Goal: Task Accomplishment & Management: Use online tool/utility

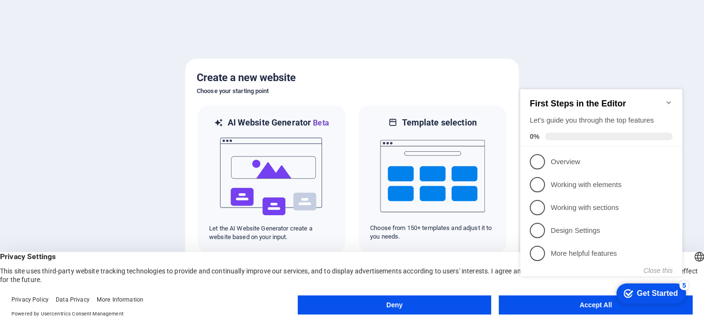
click at [593, 304] on div "checkmark Get Started 5 First Steps in the Editor Let's guide you through the t…" at bounding box center [603, 191] width 173 height 231
click at [670, 100] on icon "Minimize checklist" at bounding box center [669, 103] width 8 height 8
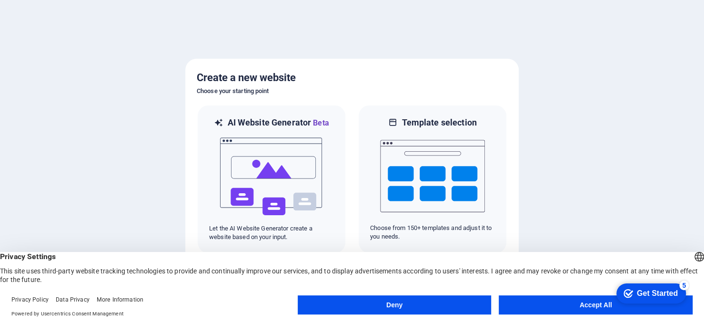
click at [530, 305] on button "Accept All" at bounding box center [596, 304] width 194 height 19
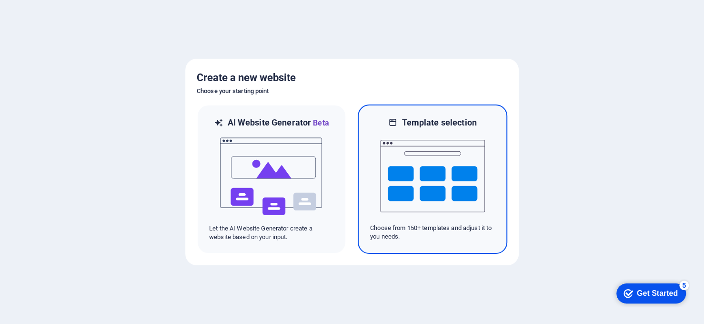
click at [449, 199] on img at bounding box center [432, 175] width 105 height 95
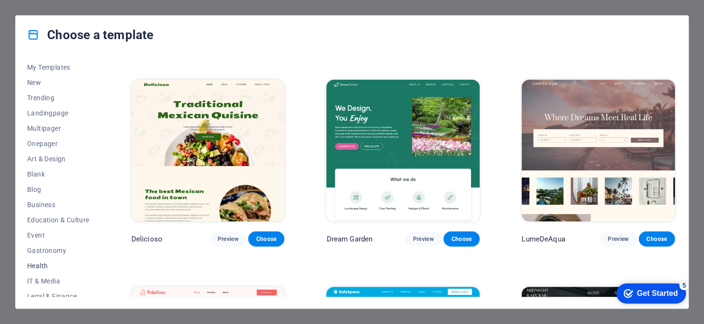
scroll to position [3, 0]
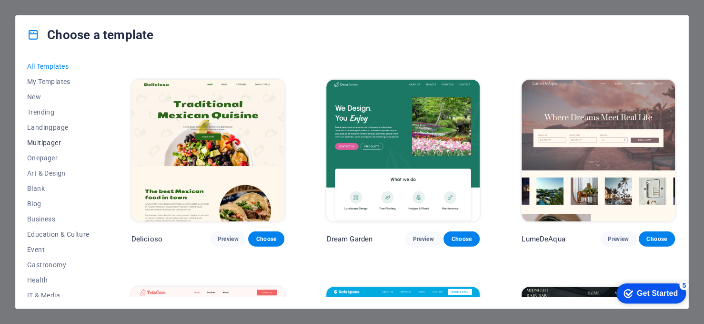
click at [55, 142] on span "Multipager" at bounding box center [58, 143] width 62 height 8
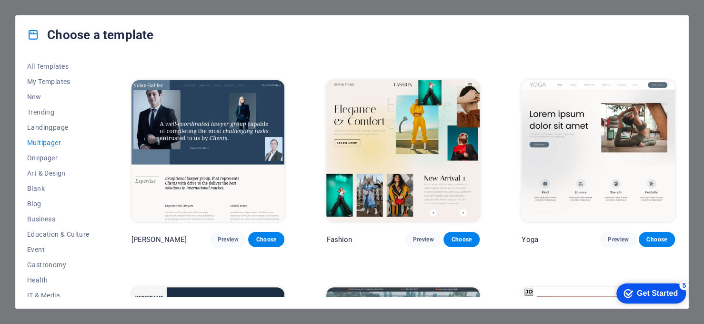
scroll to position [1846, 0]
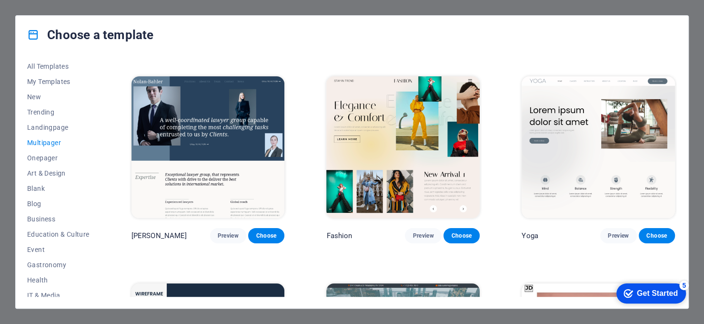
click at [211, 144] on img at bounding box center [208, 146] width 153 height 141
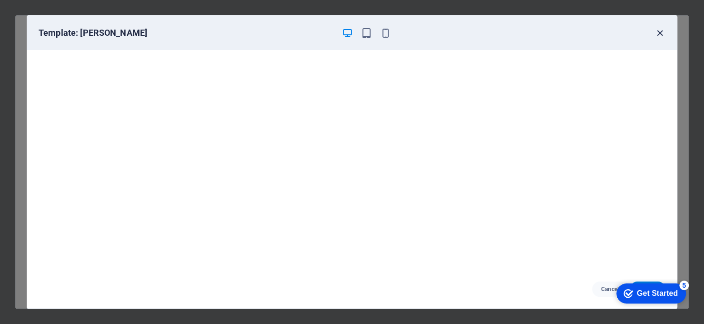
click at [662, 31] on icon "button" at bounding box center [660, 33] width 11 height 11
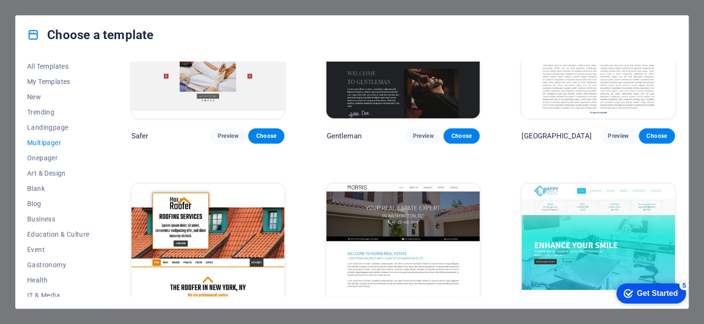
scroll to position [2418, 0]
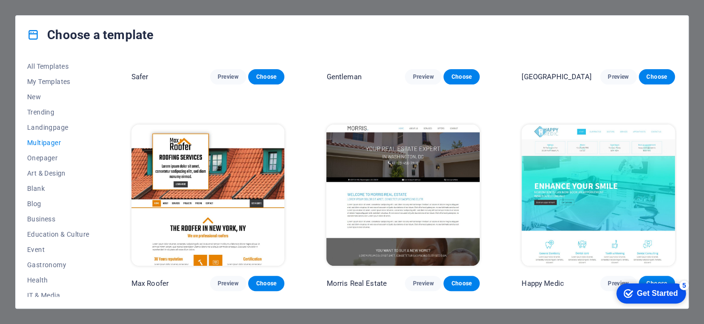
click at [437, 152] on img at bounding box center [402, 194] width 153 height 141
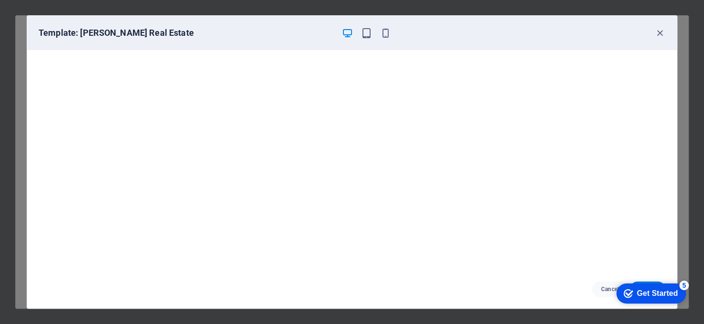
click at [652, 290] on div "Get Started" at bounding box center [657, 293] width 41 height 9
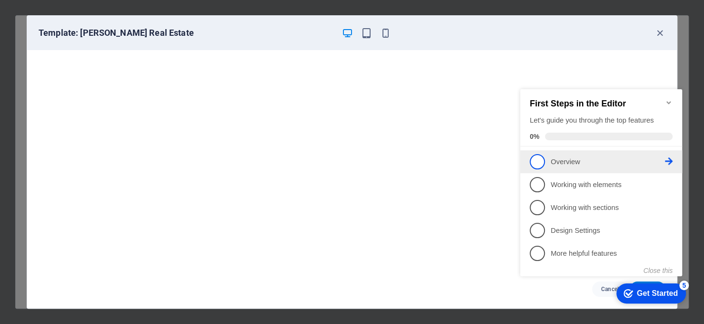
click at [545, 166] on link "1 Overview - incomplete" at bounding box center [601, 161] width 143 height 15
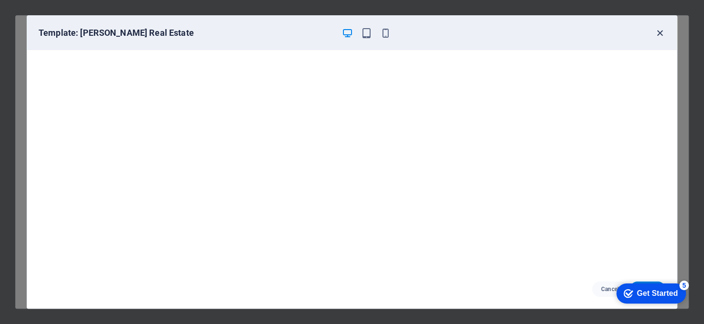
click at [660, 28] on icon "button" at bounding box center [660, 33] width 11 height 11
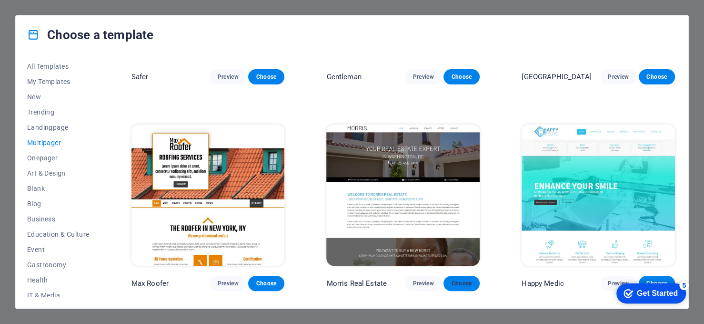
click at [461, 279] on span "Choose" at bounding box center [461, 283] width 21 height 8
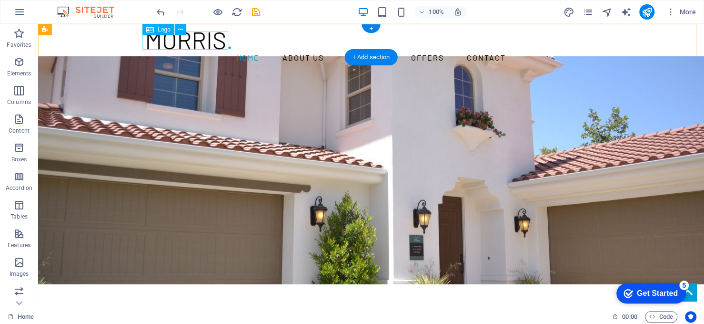
click at [204, 44] on div at bounding box center [371, 40] width 450 height 19
select select "px"
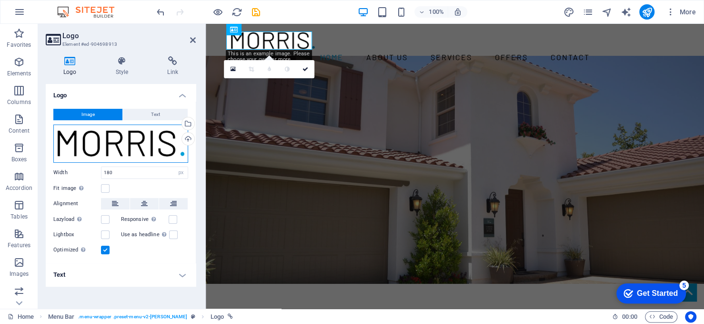
click at [146, 144] on div "Drag files here, click to choose files or select files from Files or our free s…" at bounding box center [120, 143] width 135 height 38
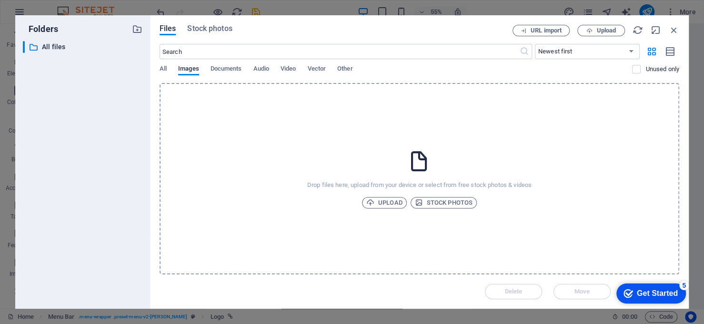
click at [146, 144] on div "Folders ​ All files All files" at bounding box center [82, 161] width 135 height 293
click at [675, 30] on icon "button" at bounding box center [674, 30] width 10 height 10
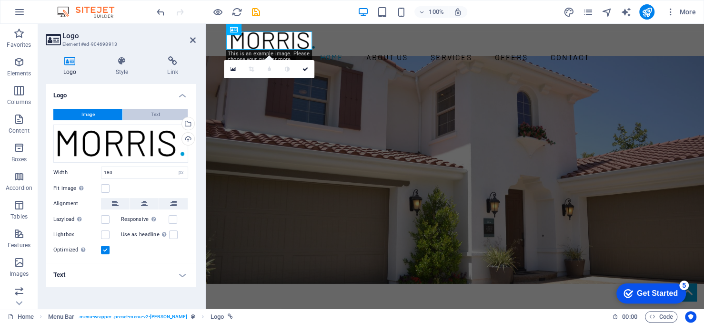
click at [148, 117] on button "Text" at bounding box center [155, 114] width 65 height 11
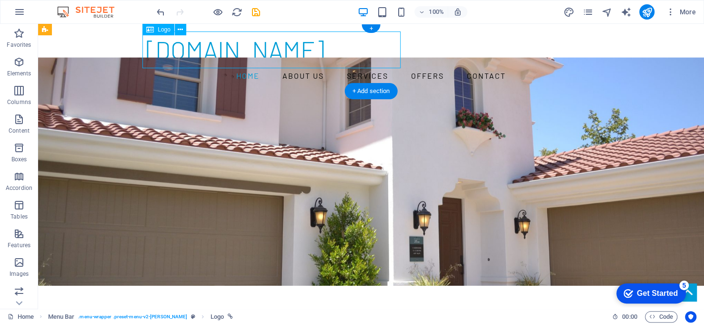
drag, startPoint x: 226, startPoint y: 50, endPoint x: 171, endPoint y: 50, distance: 54.8
click at [171, 50] on div "niztechservices.com" at bounding box center [371, 49] width 450 height 37
click at [147, 56] on div "niztechservices.com" at bounding box center [371, 49] width 450 height 37
click at [230, 31] on div "niztechservices.com" at bounding box center [371, 49] width 450 height 37
click at [466, 43] on div "niztechservices.com Home About us Services Offers Contact" at bounding box center [371, 57] width 666 height 67
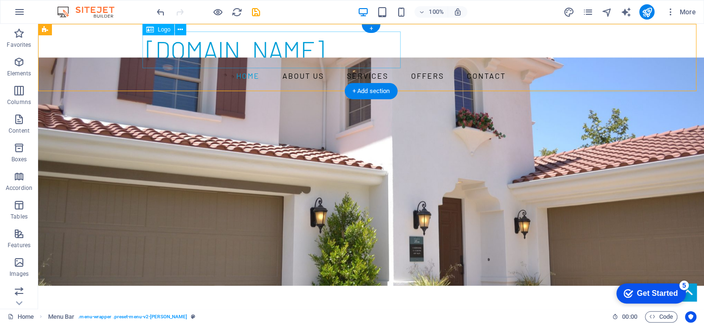
click at [270, 43] on div "niztechservices.com" at bounding box center [371, 49] width 450 height 37
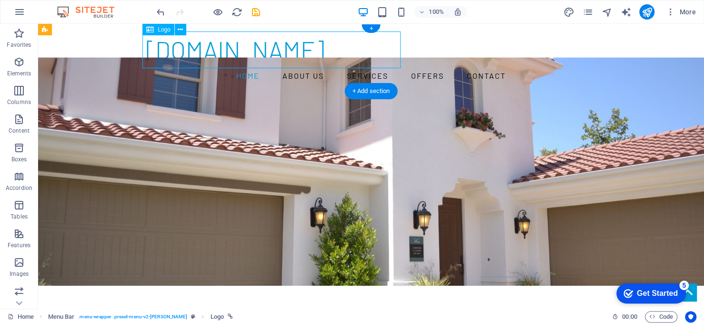
click at [270, 43] on div "niztechservices.com" at bounding box center [371, 49] width 450 height 37
click at [146, 43] on div "niztechservices.com" at bounding box center [371, 49] width 450 height 37
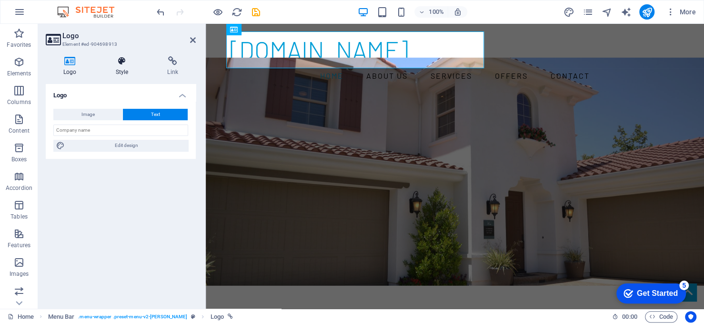
click at [122, 64] on icon at bounding box center [122, 61] width 48 height 10
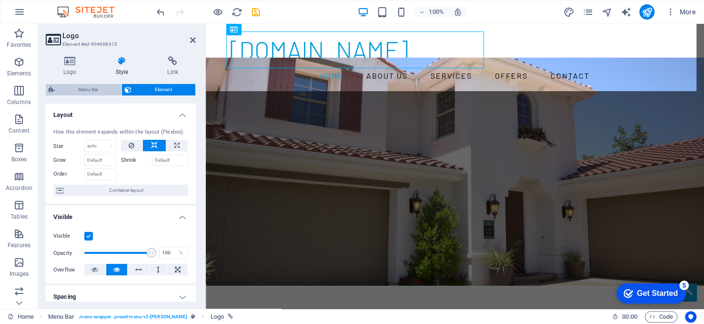
click at [91, 87] on span "Menu Bar" at bounding box center [88, 89] width 61 height 11
select select "rem"
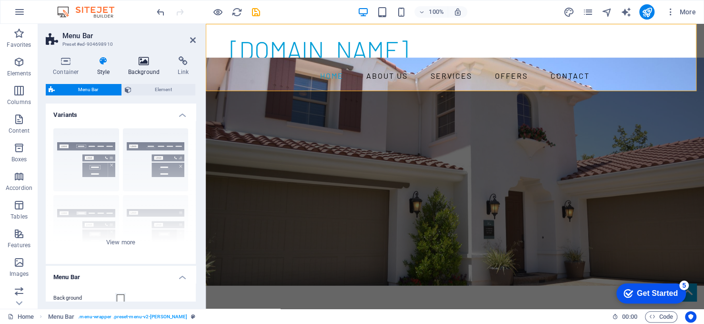
click at [130, 68] on h4 "Background" at bounding box center [146, 66] width 50 height 20
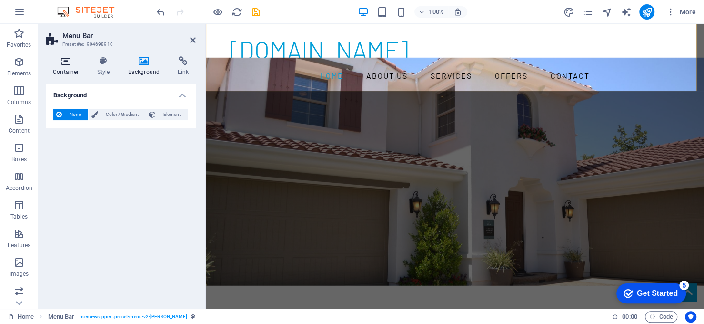
click at [81, 71] on h4 "Container" at bounding box center [68, 66] width 44 height 20
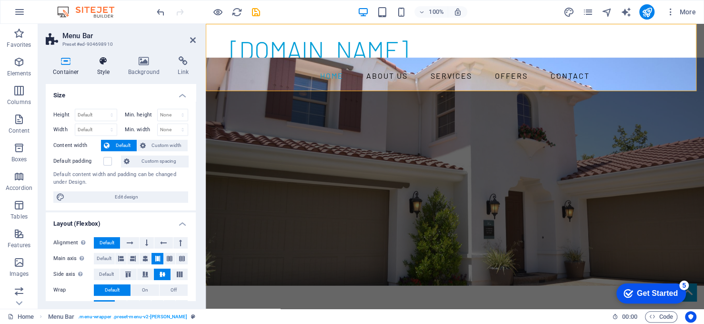
click at [100, 66] on h4 "Style" at bounding box center [105, 66] width 31 height 20
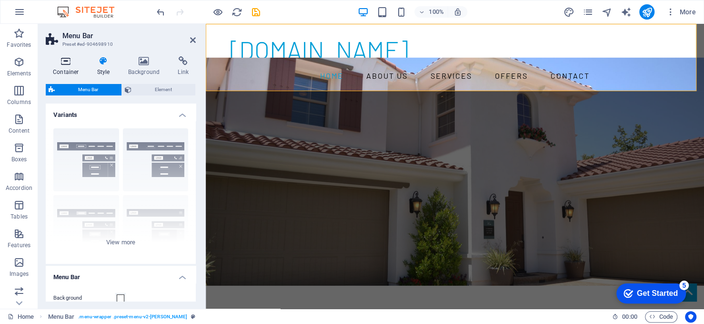
click at [76, 64] on icon at bounding box center [66, 61] width 41 height 10
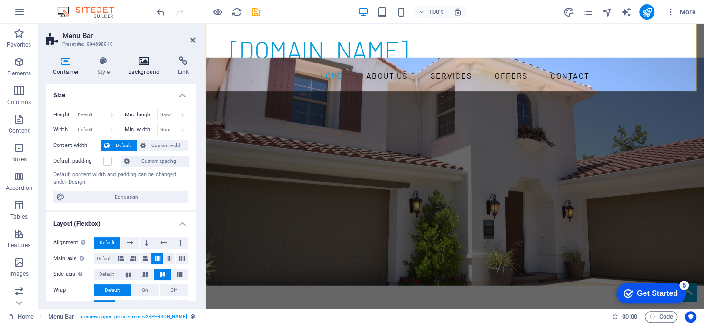
click at [146, 63] on icon at bounding box center [144, 61] width 46 height 10
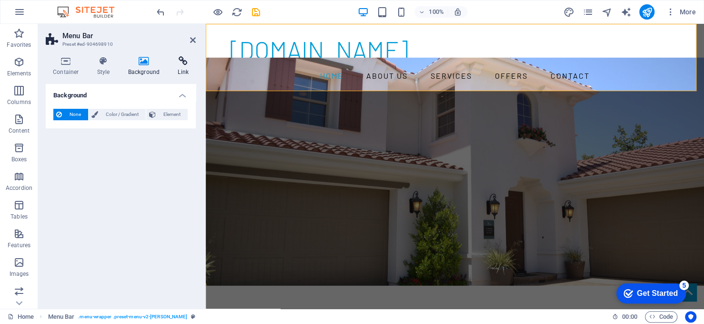
click at [173, 60] on icon at bounding box center [183, 61] width 25 height 10
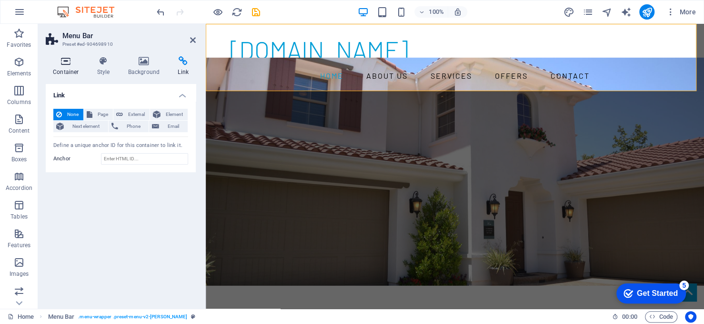
click at [59, 63] on icon at bounding box center [66, 61] width 41 height 10
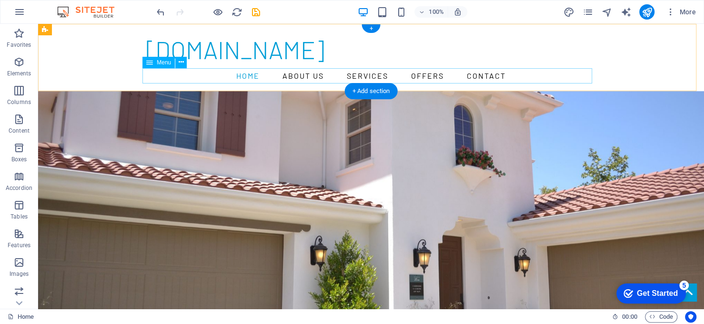
click at [310, 71] on nav "Home About us Services Offers Contact" at bounding box center [371, 75] width 450 height 15
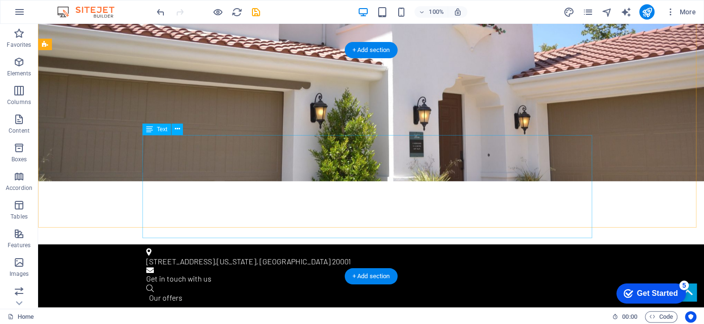
scroll to position [143, 0]
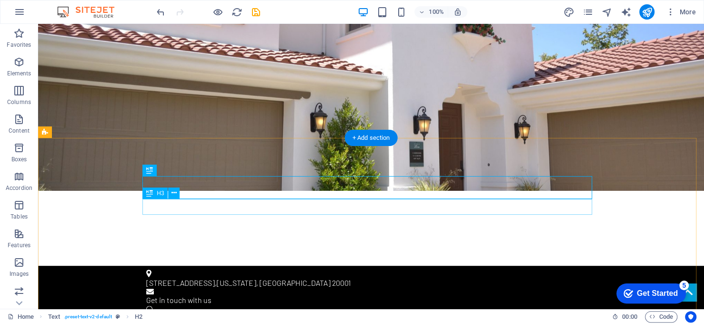
scroll to position [191, 0]
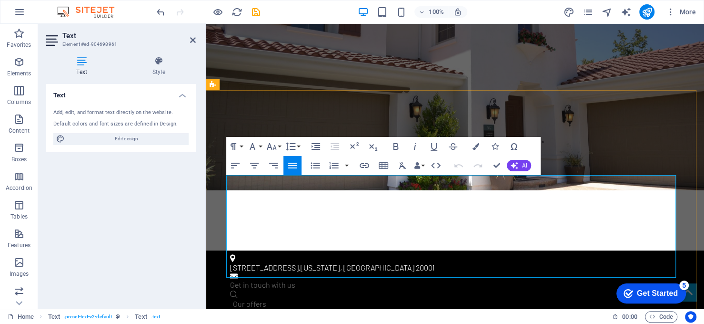
drag, startPoint x: 321, startPoint y: 272, endPoint x: 221, endPoint y: 183, distance: 134.0
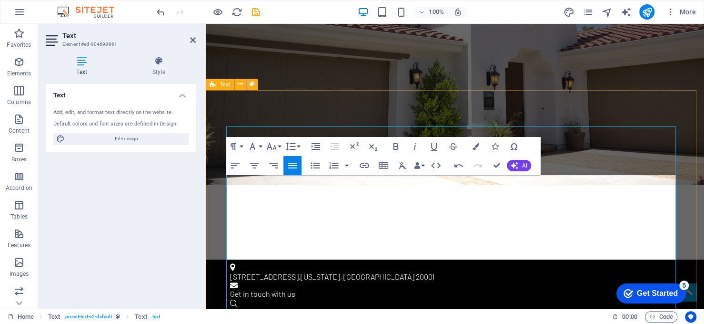
drag, startPoint x: 339, startPoint y: 203, endPoint x: 225, endPoint y: 204, distance: 114.4
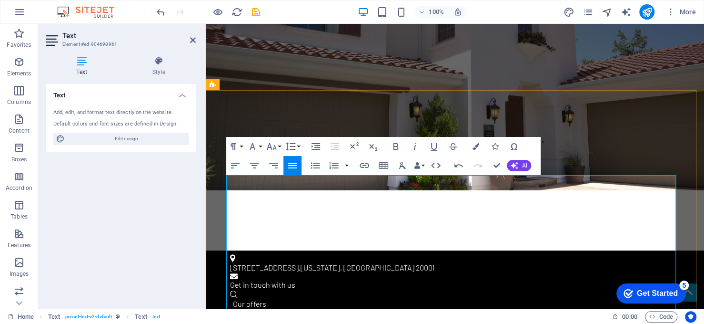
drag, startPoint x: 344, startPoint y: 214, endPoint x: 238, endPoint y: 215, distance: 105.8
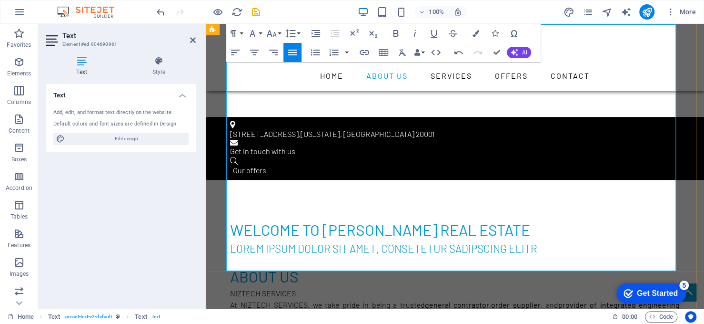
scroll to position [334, 0]
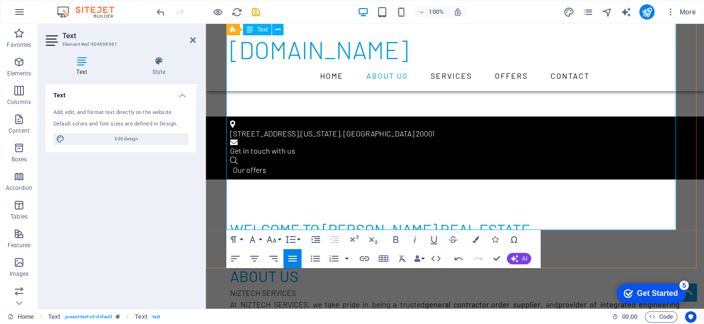
drag, startPoint x: 249, startPoint y: 224, endPoint x: 526, endPoint y: 257, distance: 278.8
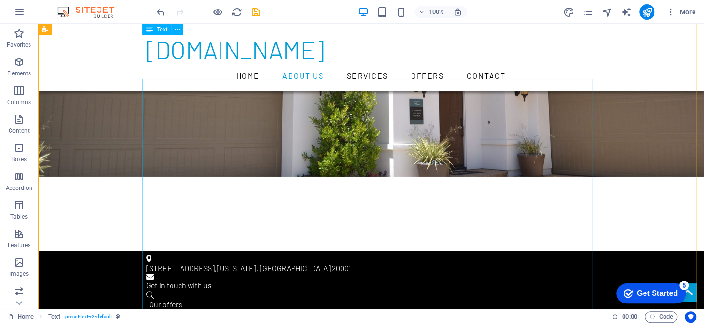
scroll to position [191, 0]
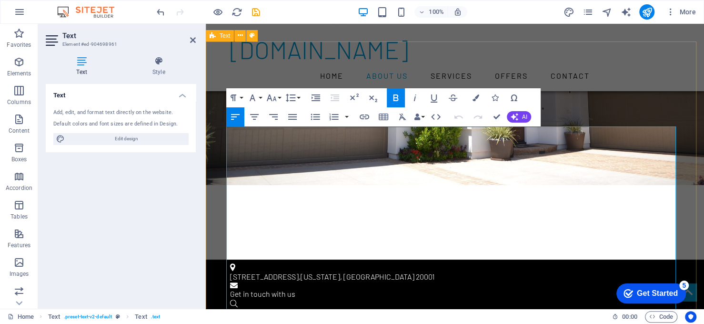
drag, startPoint x: 301, startPoint y: 134, endPoint x: 219, endPoint y: 136, distance: 82.5
click at [393, 95] on icon "button" at bounding box center [395, 97] width 11 height 11
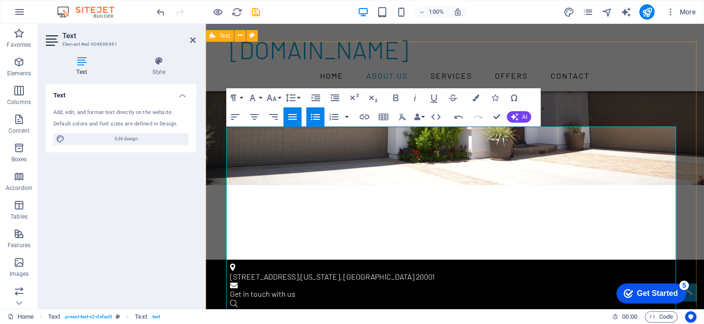
drag, startPoint x: 292, startPoint y: 155, endPoint x: 222, endPoint y: 149, distance: 70.3
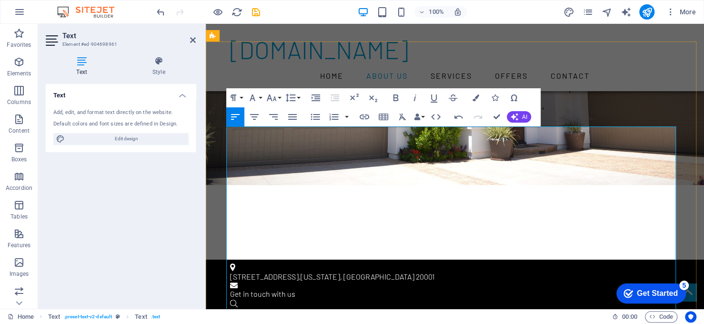
drag, startPoint x: 303, startPoint y: 149, endPoint x: 225, endPoint y: 154, distance: 77.9
click at [398, 96] on icon "button" at bounding box center [395, 97] width 11 height 11
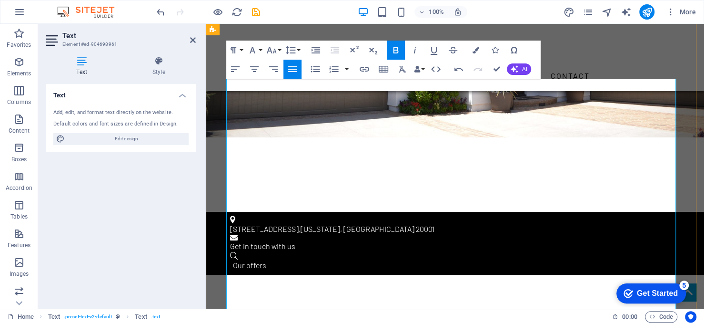
scroll to position [286, 0]
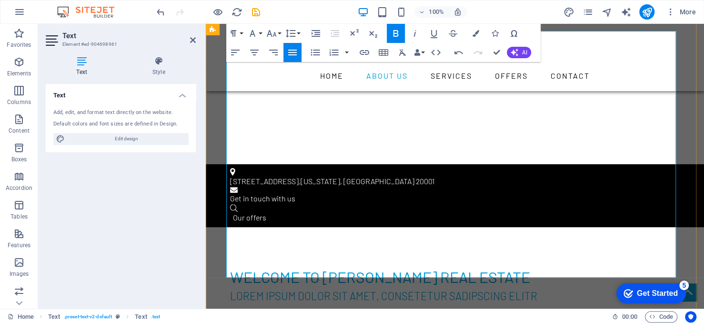
drag, startPoint x: 453, startPoint y: 258, endPoint x: 231, endPoint y: 160, distance: 243.0
click at [345, 51] on button "button" at bounding box center [347, 52] width 8 height 19
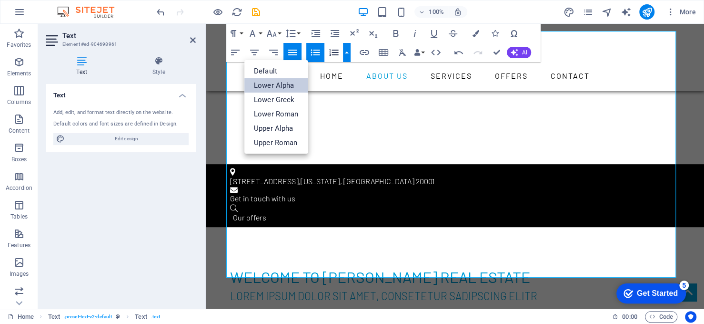
click at [289, 81] on link "Lower Alpha" at bounding box center [276, 85] width 64 height 14
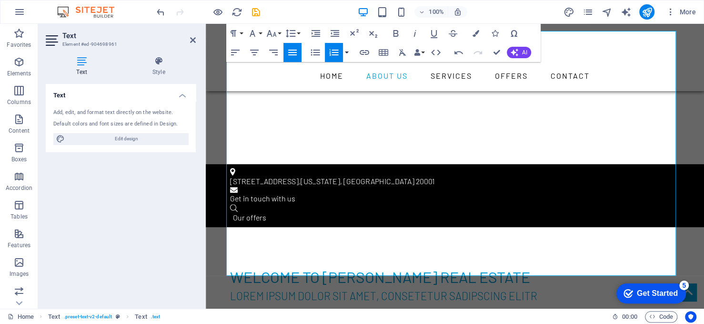
click at [343, 52] on button "button" at bounding box center [347, 52] width 8 height 19
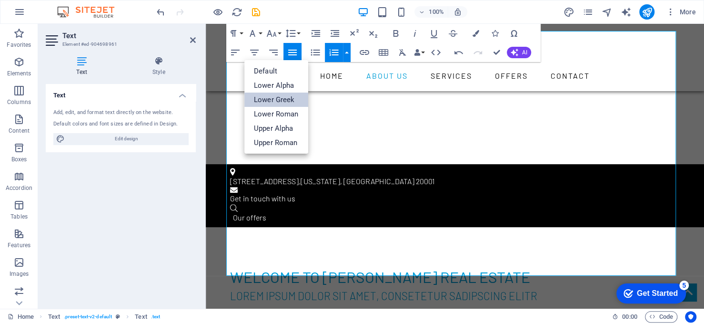
click at [285, 96] on link "Lower Greek" at bounding box center [276, 99] width 64 height 14
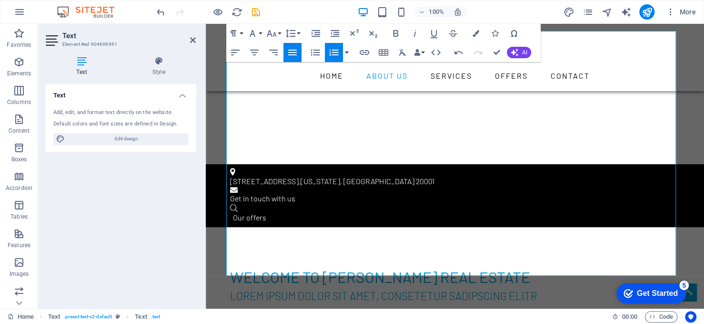
click at [347, 54] on button "button" at bounding box center [347, 52] width 8 height 19
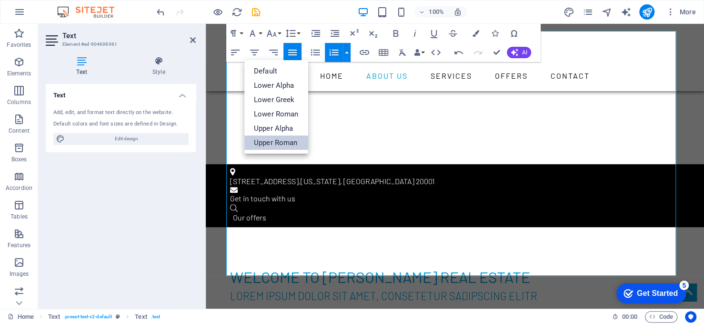
click at [290, 139] on link "Upper Roman" at bounding box center [276, 142] width 64 height 14
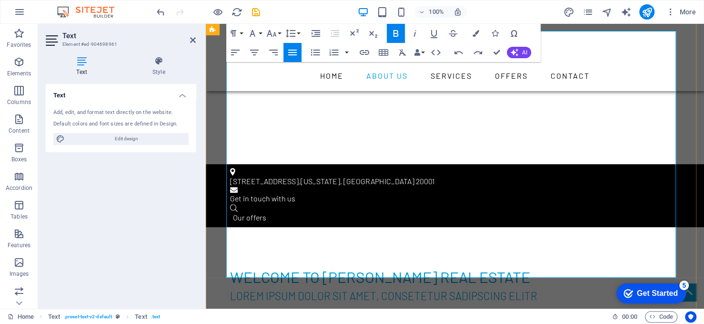
drag, startPoint x: 462, startPoint y: 261, endPoint x: 239, endPoint y: 160, distance: 244.8
click at [296, 33] on button "Line Height" at bounding box center [293, 33] width 18 height 19
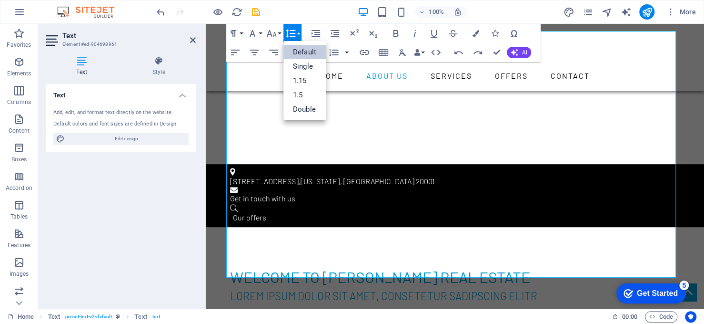
scroll to position [0, 0]
click at [300, 64] on link "Single" at bounding box center [305, 66] width 42 height 14
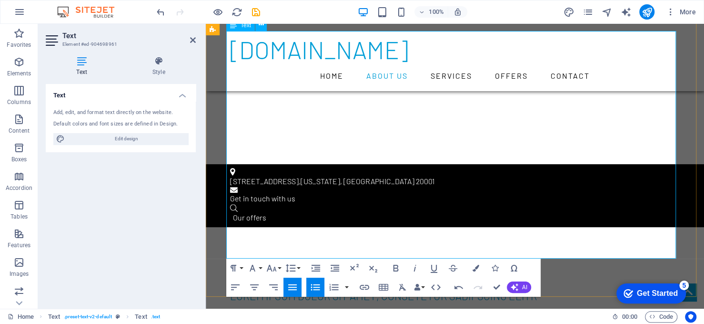
drag, startPoint x: 421, startPoint y: 250, endPoint x: 453, endPoint y: 256, distance: 32.6
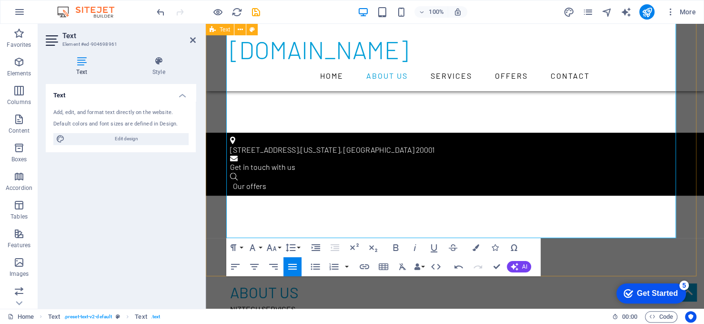
scroll to position [334, 0]
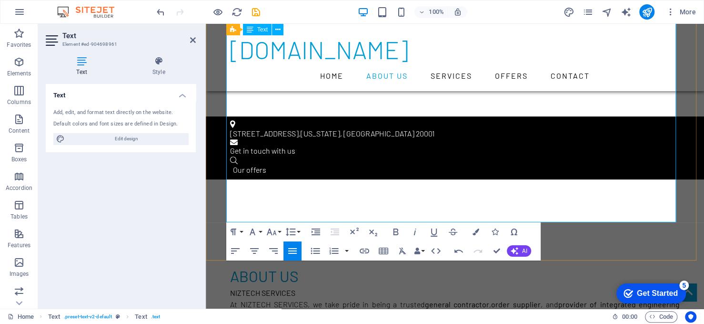
drag, startPoint x: 301, startPoint y: 217, endPoint x: 236, endPoint y: 214, distance: 65.4
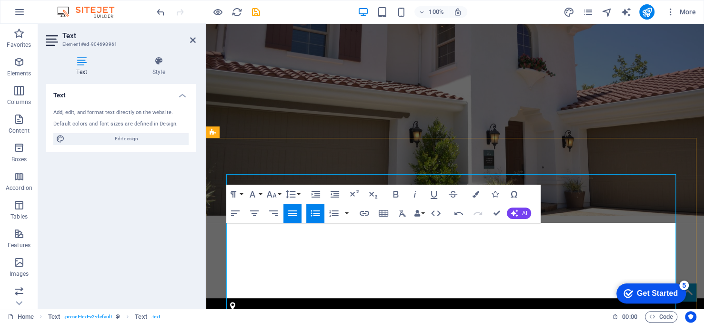
scroll to position [191, 0]
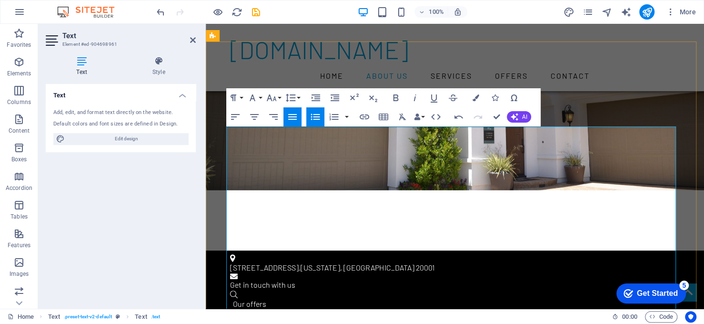
drag, startPoint x: 298, startPoint y: 152, endPoint x: 226, endPoint y: 158, distance: 72.2
click at [522, 118] on span "AI" at bounding box center [524, 117] width 5 height 6
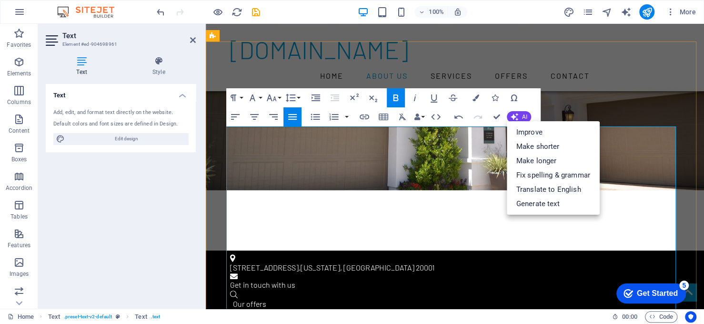
drag, startPoint x: 453, startPoint y: 218, endPoint x: 442, endPoint y: 239, distance: 23.9
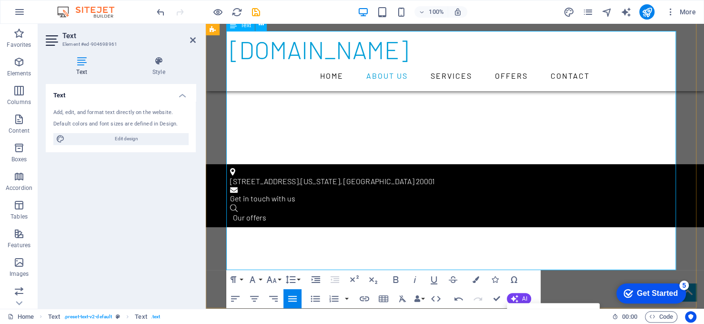
scroll to position [334, 0]
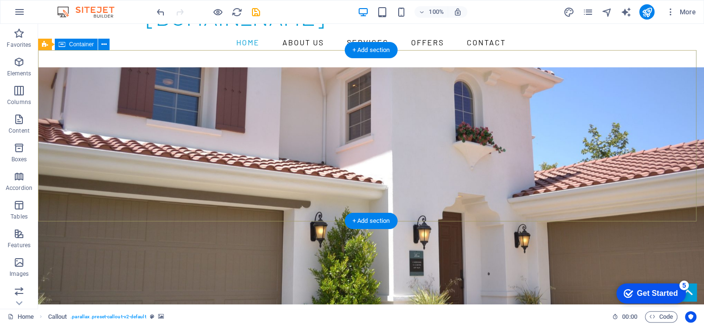
scroll to position [19, 0]
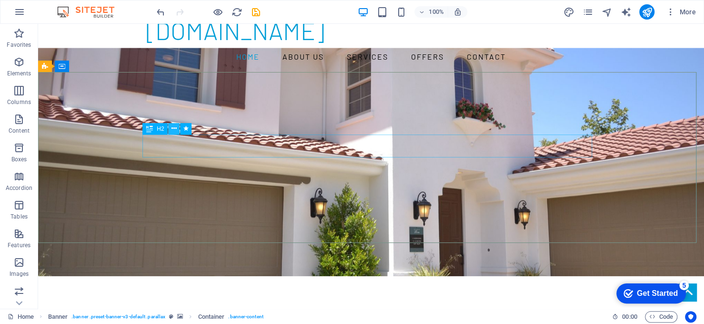
click at [173, 126] on icon at bounding box center [174, 128] width 5 height 10
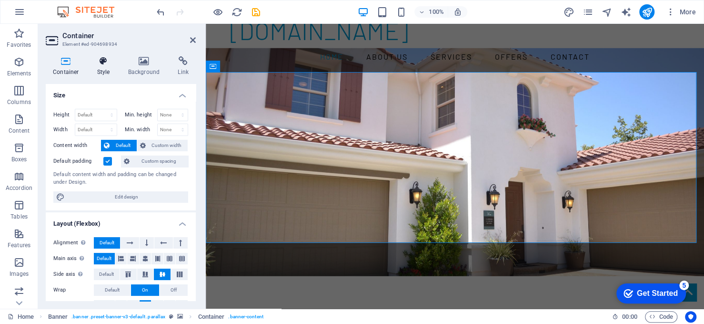
click at [93, 66] on h4 "Style" at bounding box center [105, 66] width 31 height 20
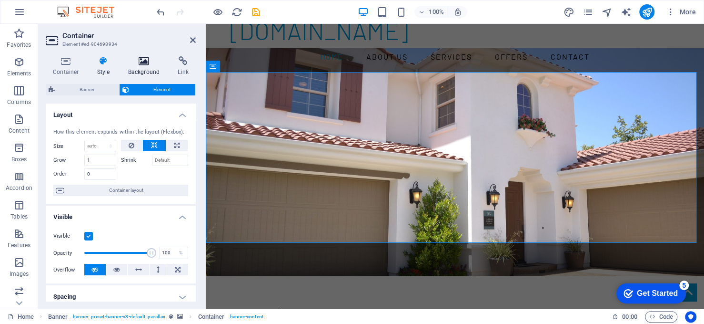
click at [132, 63] on icon at bounding box center [144, 61] width 46 height 10
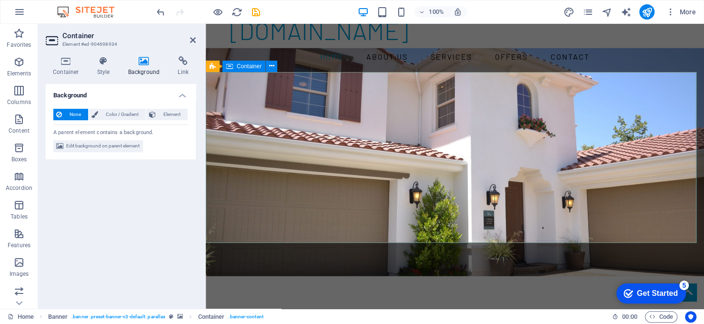
click at [112, 145] on span "Edit background on parent element" at bounding box center [102, 145] width 73 height 11
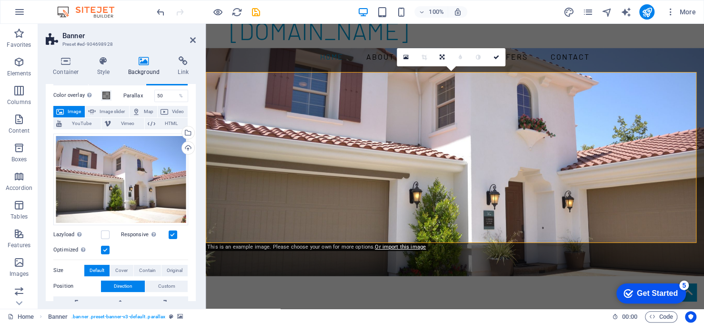
scroll to position [48, 0]
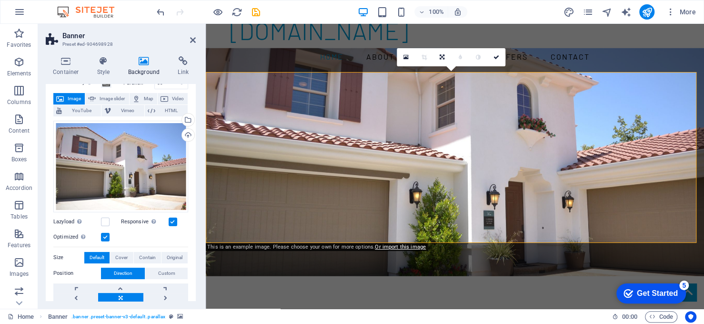
click at [73, 96] on span "Image" at bounding box center [74, 98] width 15 height 11
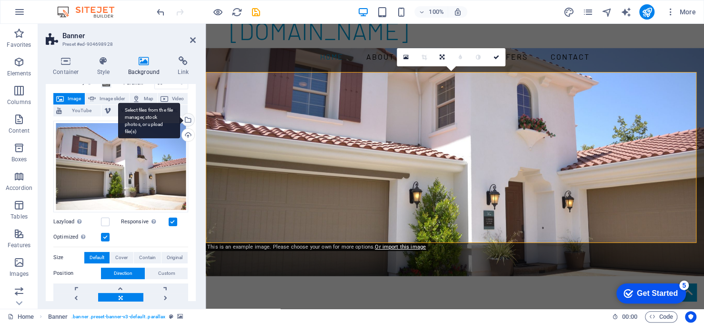
click at [155, 110] on div "Select files from the file manager, stock photos, or upload file(s)" at bounding box center [149, 120] width 62 height 36
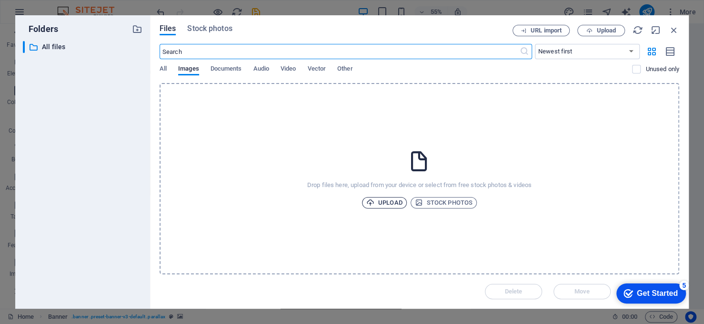
click at [389, 201] on span "Upload" at bounding box center [384, 202] width 36 height 11
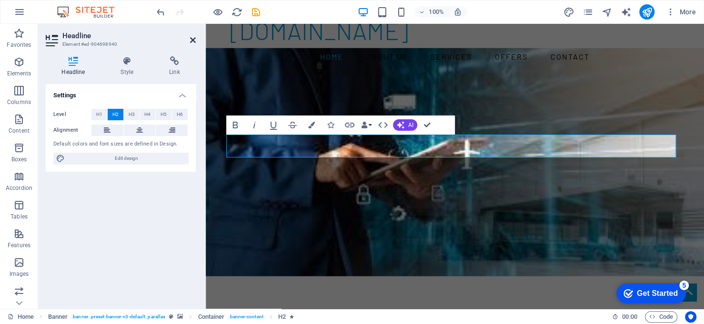
click at [191, 40] on icon at bounding box center [193, 40] width 6 height 8
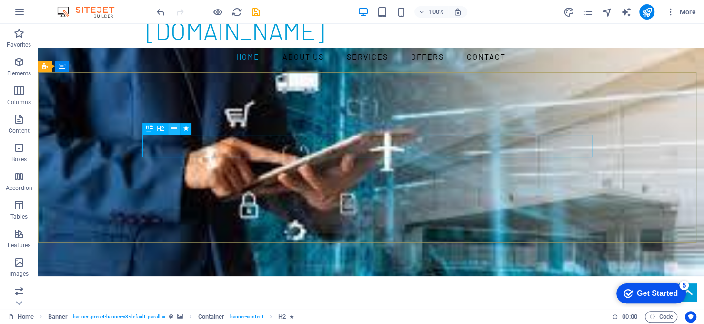
click at [170, 128] on button at bounding box center [173, 128] width 11 height 11
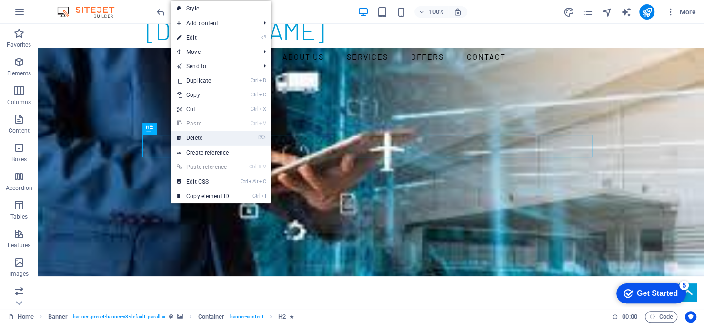
click at [189, 136] on link "⌦ Delete" at bounding box center [203, 138] width 64 height 14
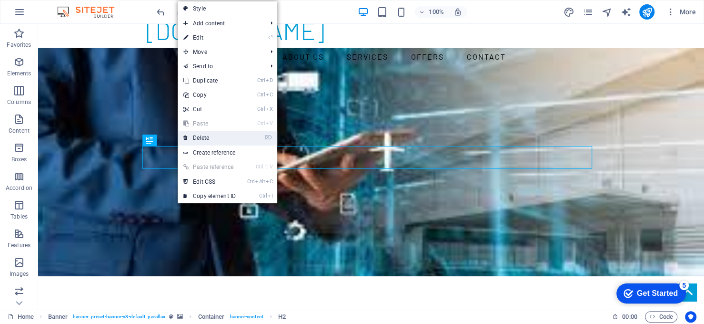
click at [203, 140] on link "⌦ Delete" at bounding box center [210, 138] width 64 height 14
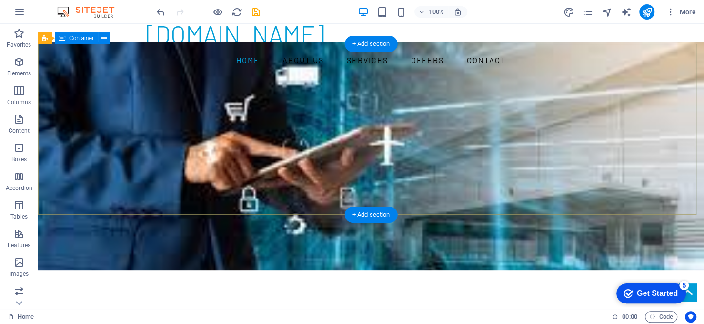
scroll to position [0, 0]
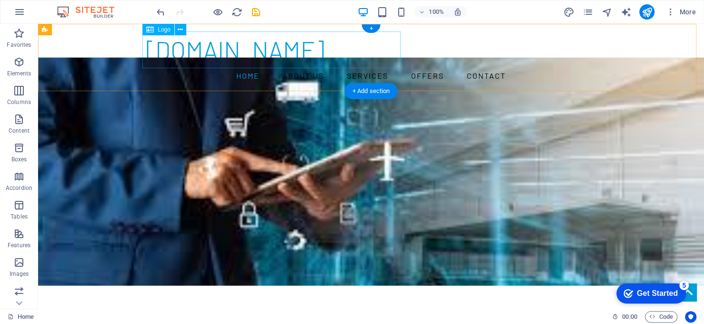
click at [272, 53] on div "niztechservices.com" at bounding box center [371, 49] width 450 height 37
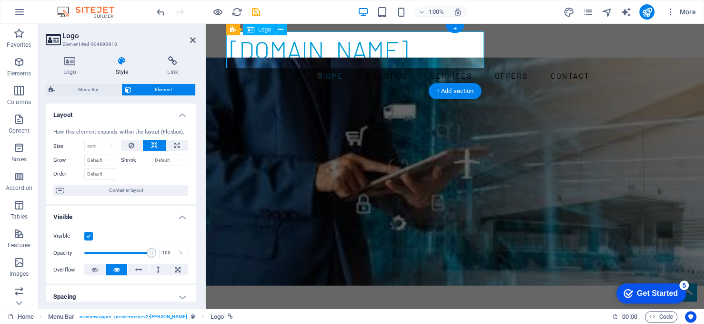
click at [434, 51] on div "niztechservices.com" at bounding box center [455, 49] width 450 height 37
click at [378, 57] on div "niztechservices.com" at bounding box center [455, 49] width 450 height 37
click at [77, 66] on h4 "Logo" at bounding box center [72, 66] width 52 height 20
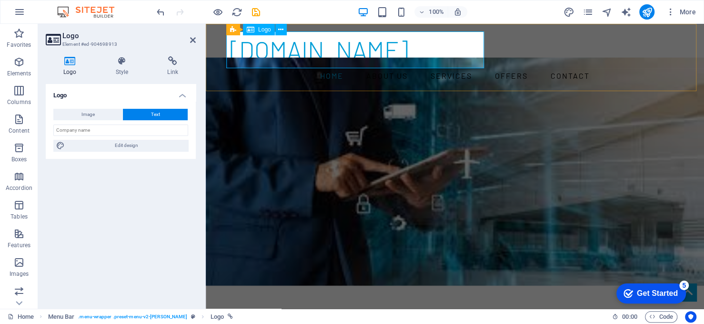
click at [399, 54] on div "niztechservices.com" at bounding box center [455, 49] width 450 height 37
click at [400, 54] on div "niztechservices.com" at bounding box center [455, 49] width 450 height 37
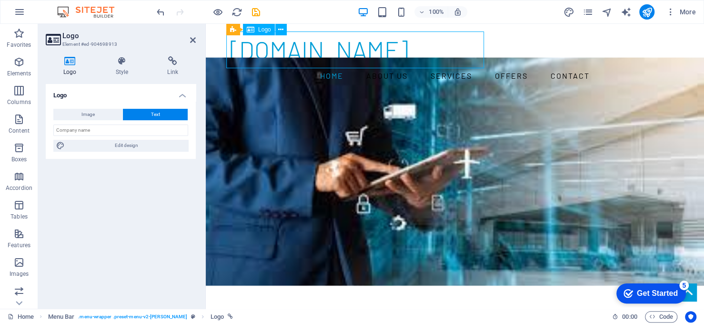
click at [430, 49] on div "niztechservices.com" at bounding box center [455, 49] width 450 height 37
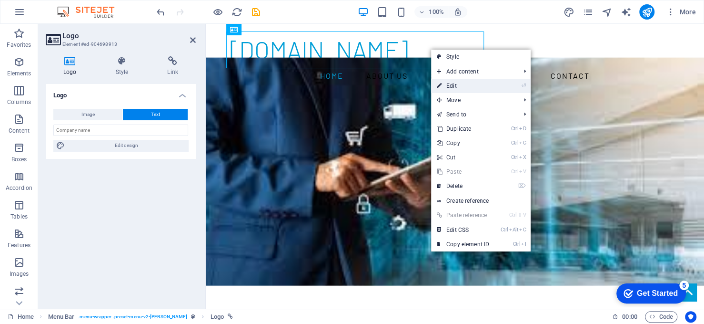
drag, startPoint x: 459, startPoint y: 82, endPoint x: 253, endPoint y: 59, distance: 207.2
click at [459, 82] on link "⏎ Edit" at bounding box center [463, 86] width 64 height 14
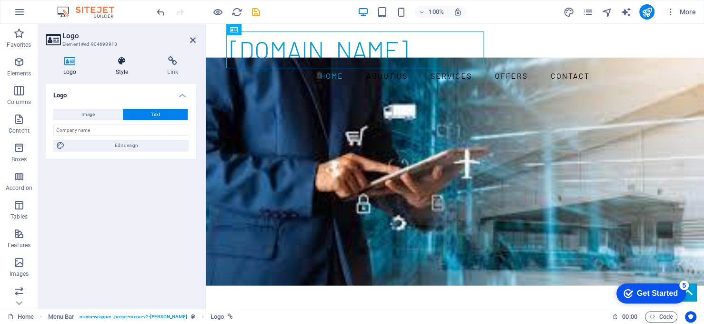
click at [113, 66] on h4 "Style" at bounding box center [124, 66] width 52 height 20
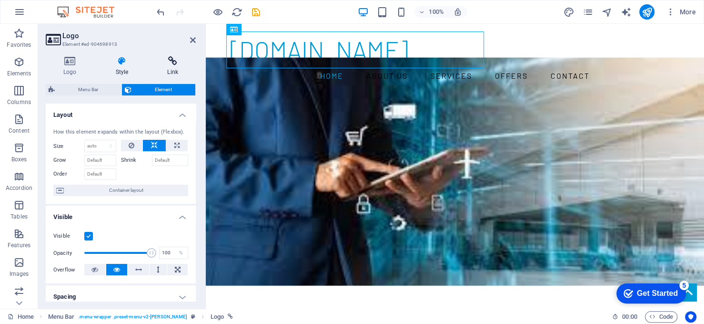
click at [173, 68] on h4 "Link" at bounding box center [173, 66] width 46 height 20
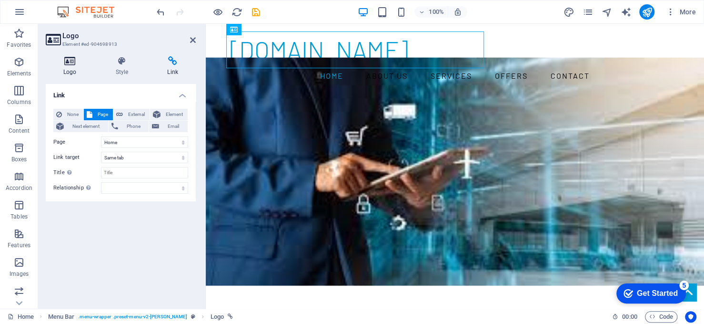
click at [73, 64] on icon at bounding box center [70, 61] width 49 height 10
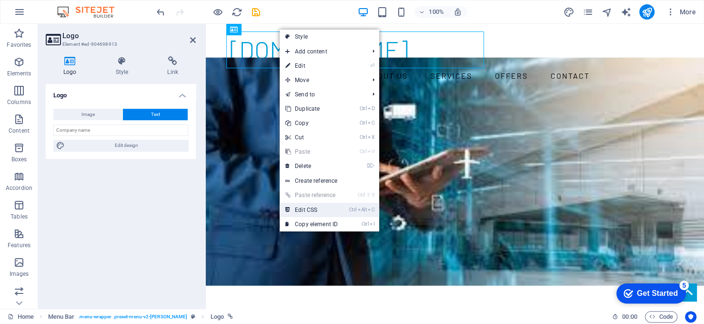
click at [321, 210] on link "Ctrl Alt C Edit CSS" at bounding box center [312, 210] width 64 height 14
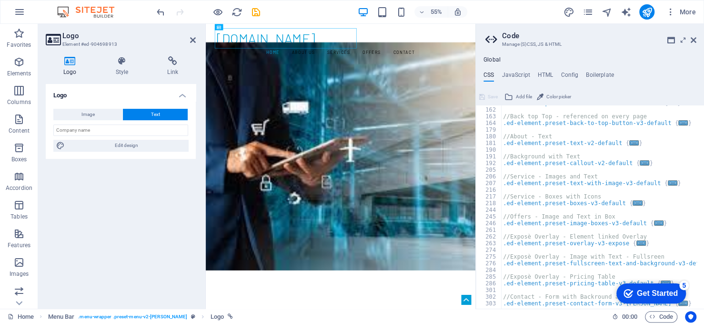
scroll to position [86, 0]
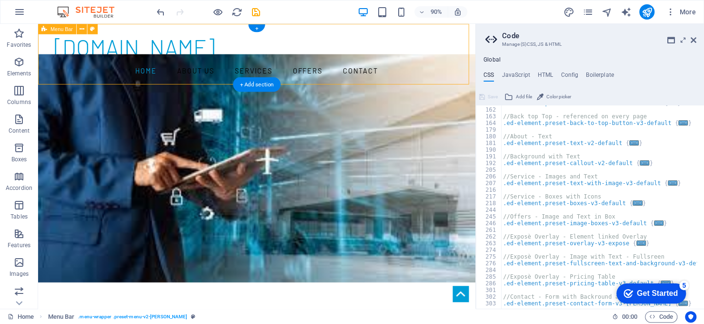
click at [335, 37] on div "niztechservices.com Home About us Services Offers Contact" at bounding box center [281, 57] width 486 height 67
click at [694, 39] on icon at bounding box center [694, 40] width 6 height 8
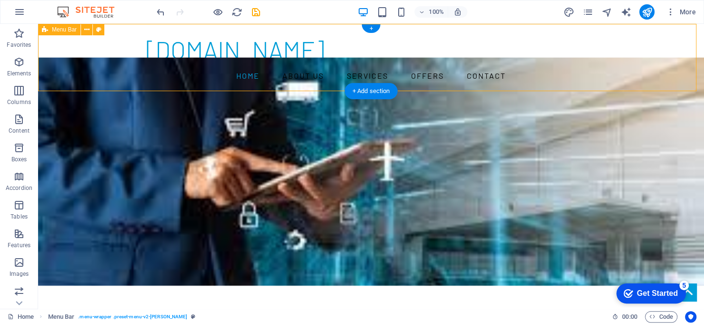
click at [453, 48] on div "niztechservices.com Home About us Services Offers Contact" at bounding box center [371, 57] width 666 height 67
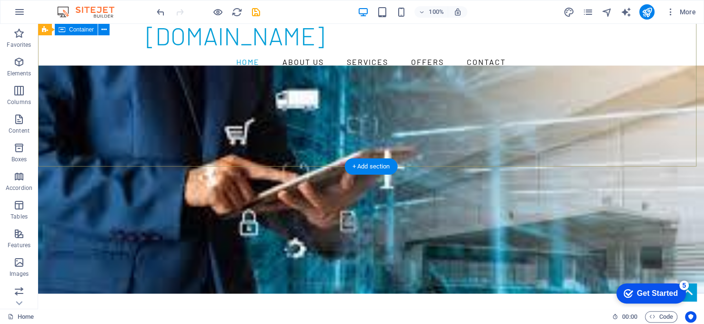
scroll to position [0, 0]
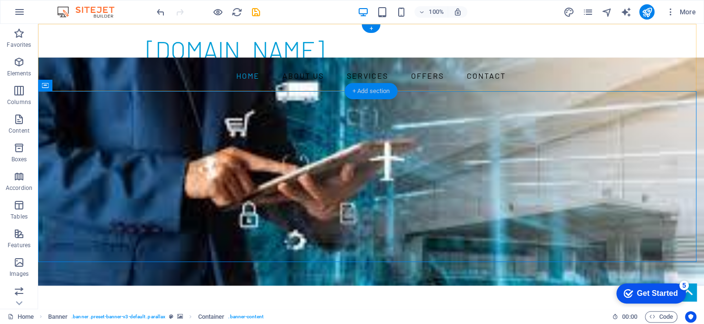
click at [367, 91] on div "+ Add section" at bounding box center [371, 91] width 53 height 16
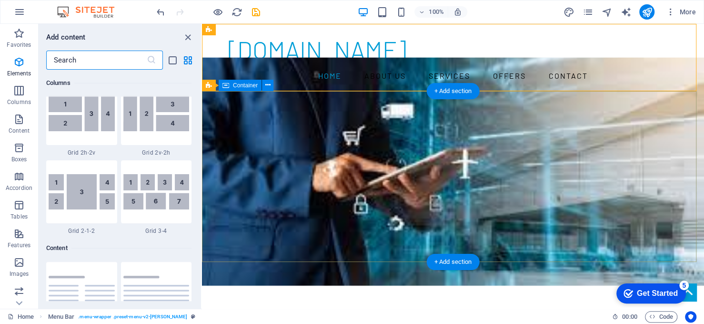
scroll to position [1667, 0]
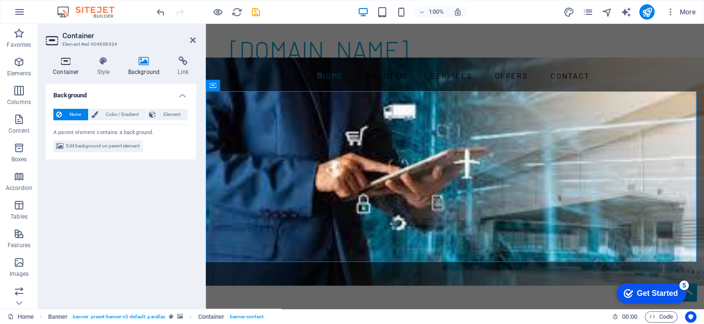
click at [72, 67] on h4 "Container" at bounding box center [68, 66] width 44 height 20
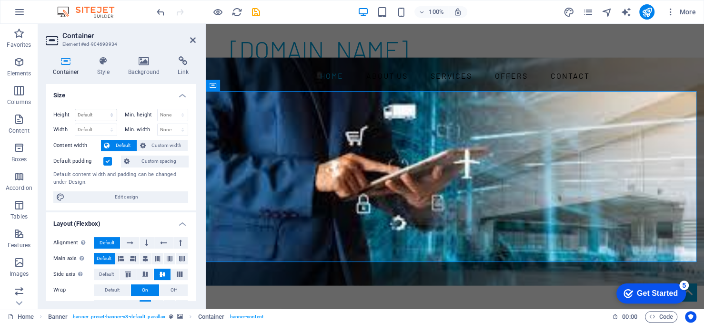
scroll to position [0, 0]
click at [104, 69] on h4 "Style" at bounding box center [105, 66] width 31 height 20
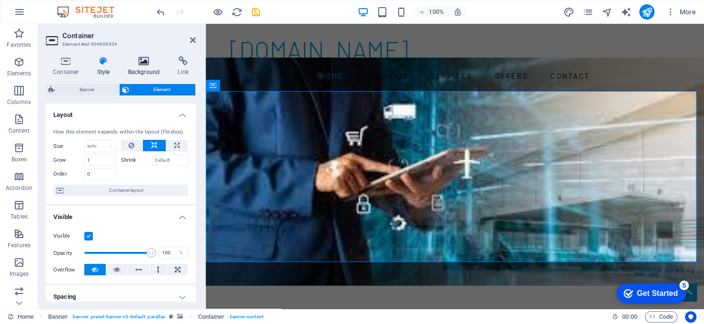
click at [148, 74] on h4 "Background" at bounding box center [146, 66] width 50 height 20
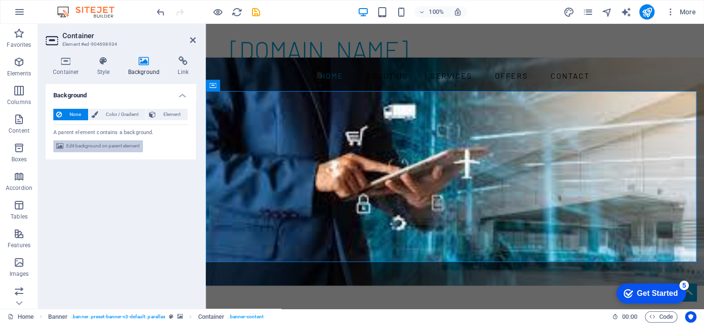
click at [129, 149] on span "Edit background on parent element" at bounding box center [102, 145] width 73 height 11
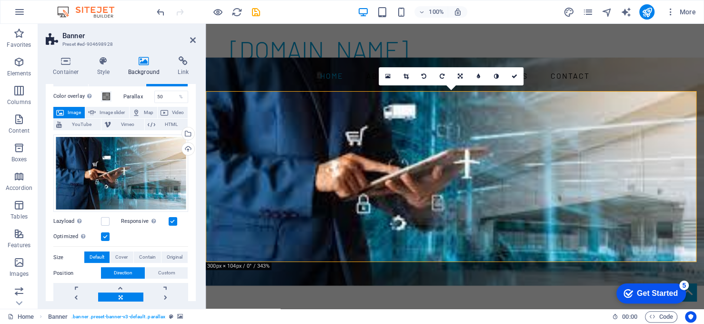
scroll to position [48, 0]
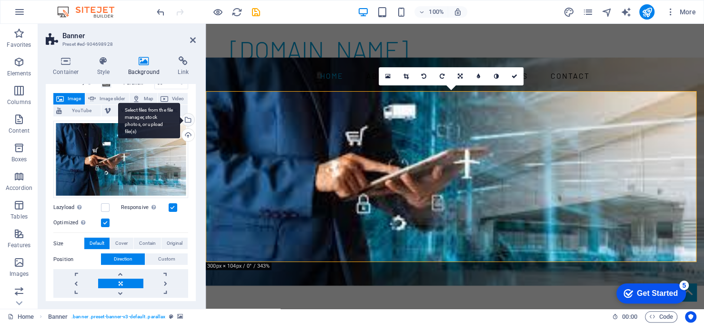
click at [188, 117] on div "Select files from the file manager, stock photos, or upload file(s)" at bounding box center [187, 120] width 14 height 14
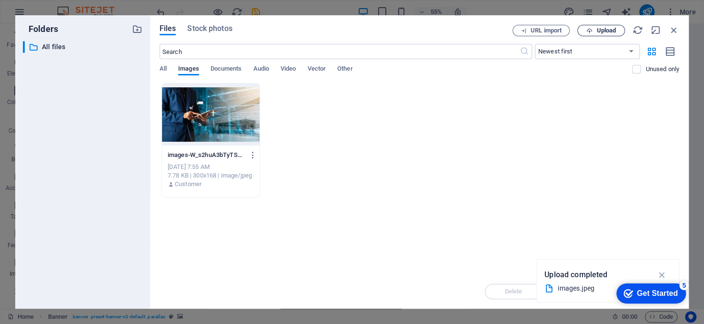
click at [585, 28] on span "Upload" at bounding box center [601, 31] width 39 height 6
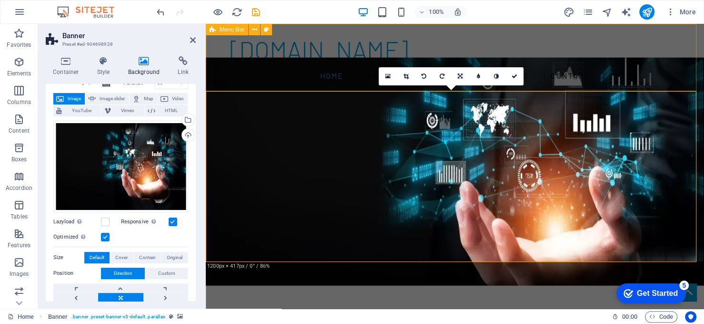
click at [704, 55] on div "niztechservices.com Home About us Services Offers Contact" at bounding box center [455, 57] width 498 height 67
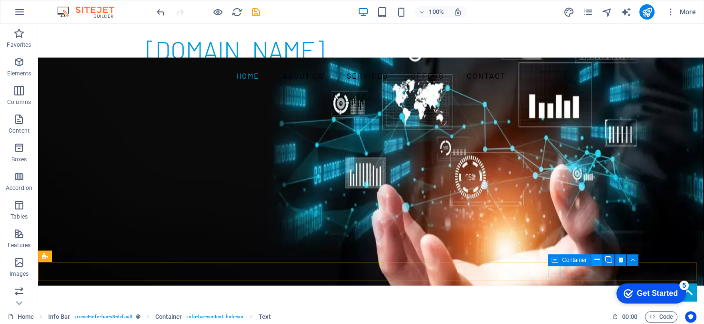
click at [596, 260] on icon at bounding box center [596, 259] width 5 height 10
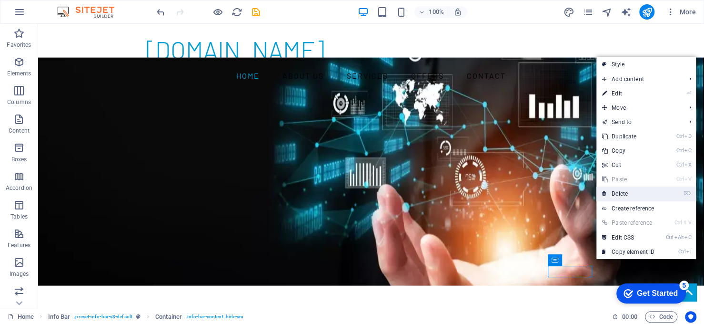
click at [626, 191] on link "⌦ Delete" at bounding box center [629, 193] width 64 height 14
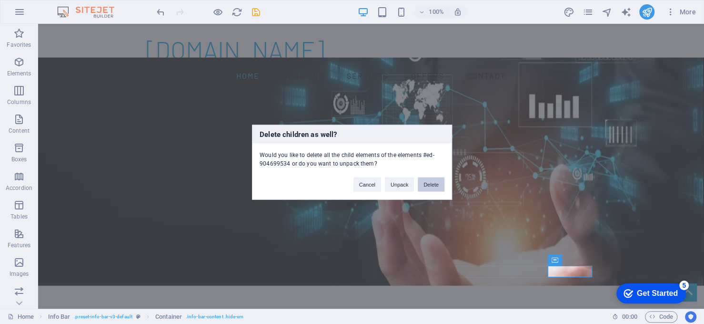
click at [434, 183] on button "Delete" at bounding box center [431, 184] width 27 height 14
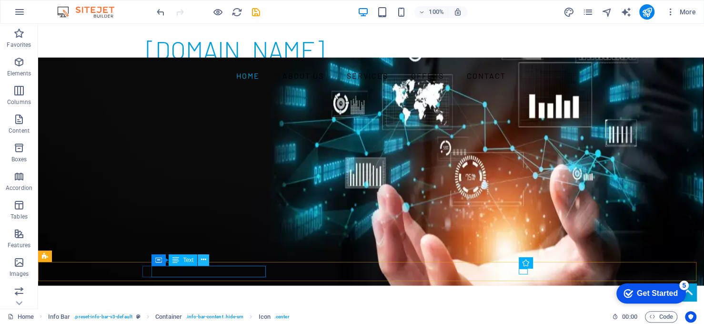
click at [206, 261] on icon at bounding box center [203, 259] width 5 height 10
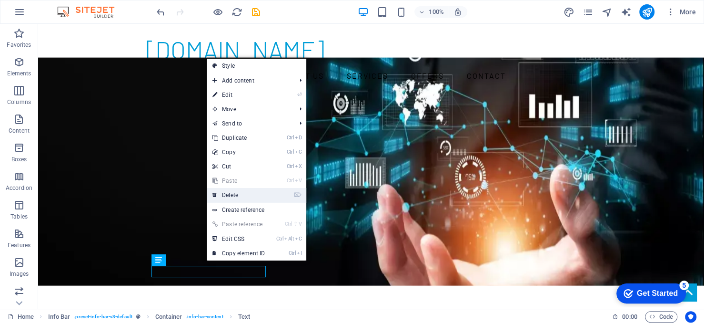
drag, startPoint x: 238, startPoint y: 194, endPoint x: 210, endPoint y: 170, distance: 37.2
click at [238, 194] on link "⌦ Delete" at bounding box center [239, 195] width 64 height 14
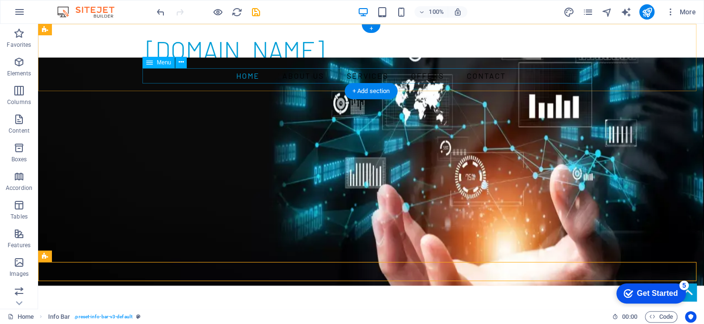
click at [314, 79] on nav "Home About us Services Offers Contact" at bounding box center [371, 75] width 450 height 15
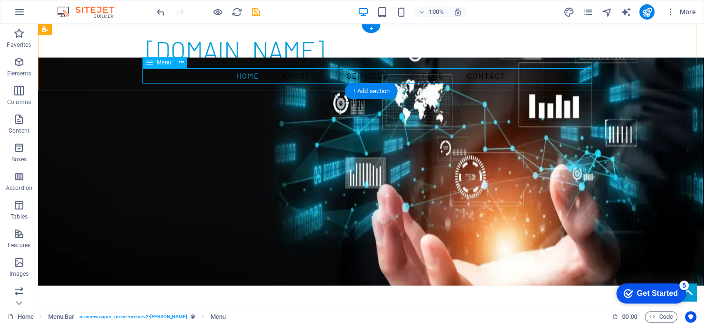
click at [311, 77] on nav "Home About us Services Offers Contact" at bounding box center [371, 75] width 450 height 15
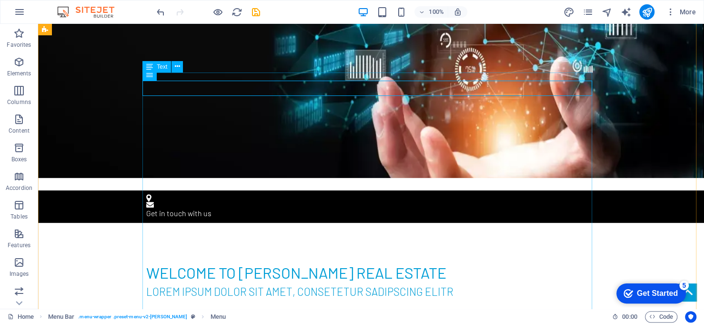
scroll to position [191, 0]
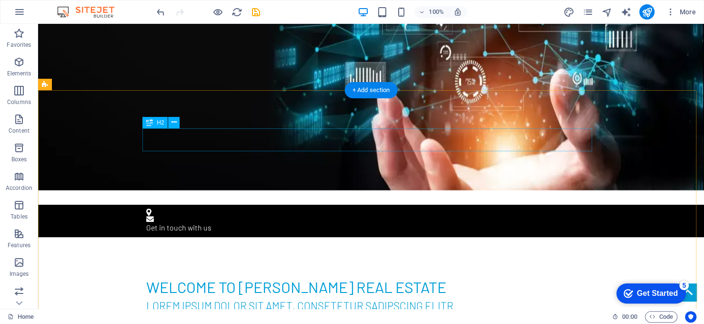
click at [319, 275] on div "Welcome to Morris Real Estate" at bounding box center [371, 286] width 450 height 23
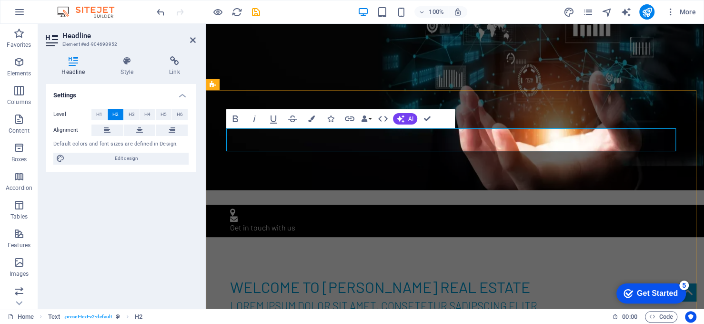
click at [317, 275] on h2 "Welcome to Morris Real Estate" at bounding box center [455, 286] width 450 height 23
click at [125, 61] on icon at bounding box center [127, 61] width 45 height 10
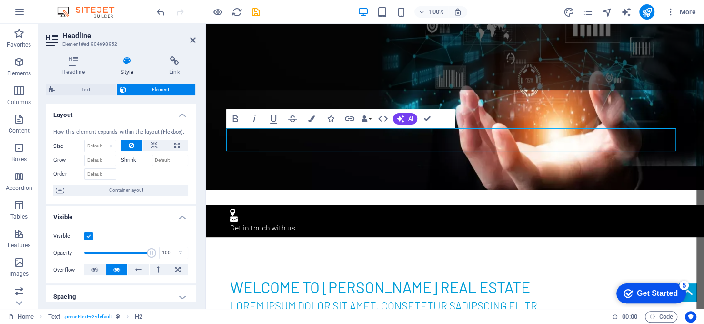
click at [95, 89] on span "Text" at bounding box center [86, 89] width 56 height 11
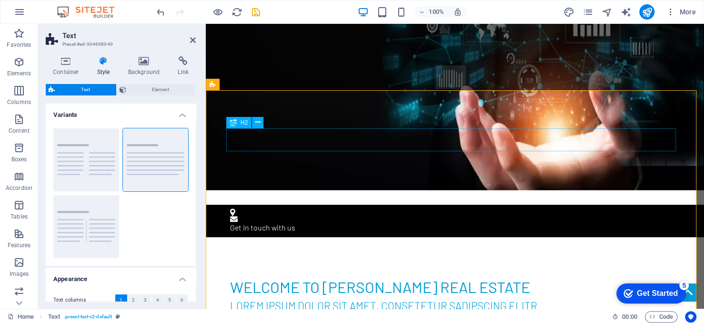
click at [305, 275] on div "Welcome to Morris Real Estate" at bounding box center [455, 286] width 450 height 23
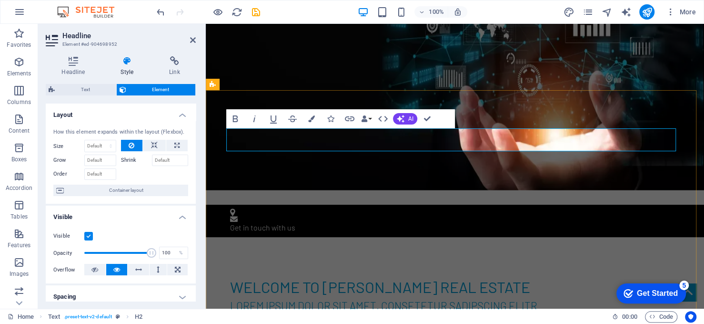
click at [311, 275] on h2 "Welcome to Morris Real Estate" at bounding box center [455, 286] width 450 height 23
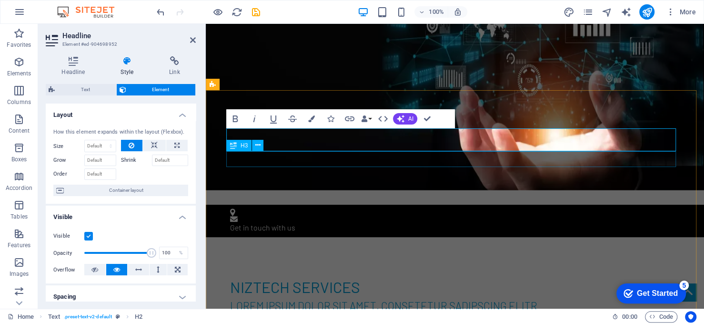
drag, startPoint x: 329, startPoint y: 211, endPoint x: 510, endPoint y: 189, distance: 182.4
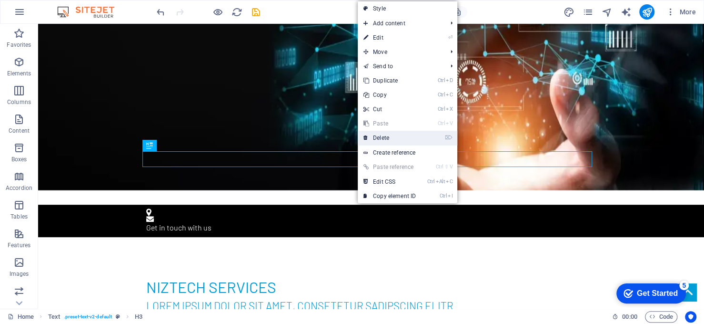
click at [384, 134] on link "⌦ Delete" at bounding box center [390, 138] width 64 height 14
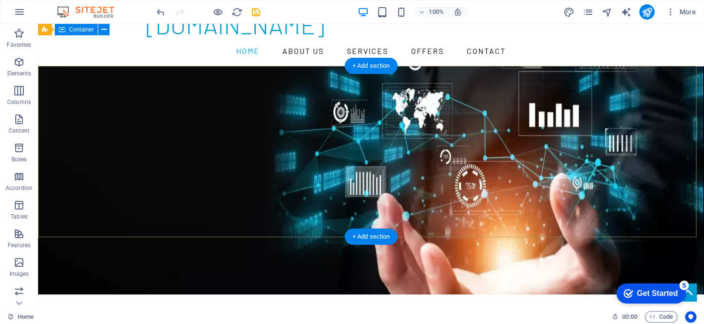
scroll to position [0, 0]
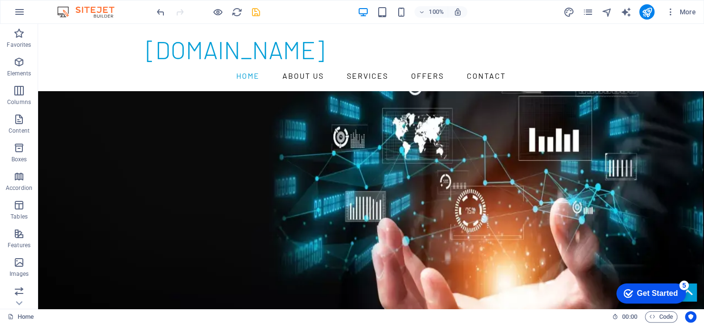
click at [259, 11] on icon "save" at bounding box center [256, 12] width 11 height 11
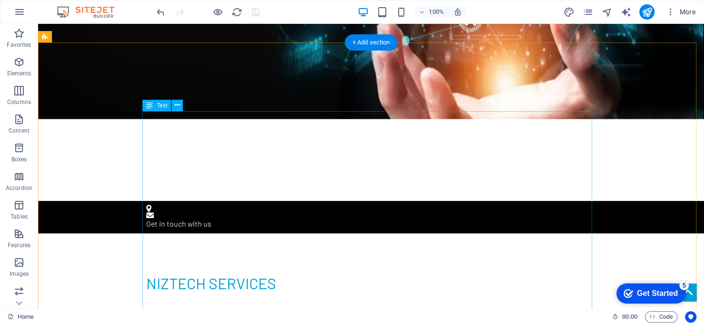
scroll to position [238, 0]
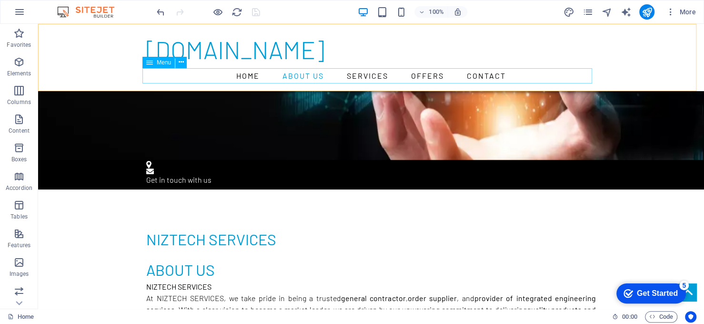
click at [366, 79] on nav "Home About us Services Offers Contact" at bounding box center [371, 75] width 450 height 15
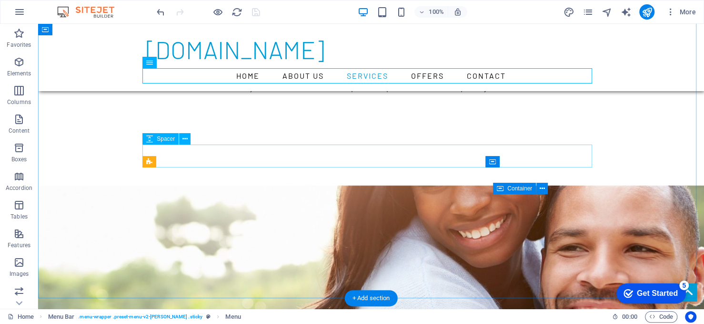
scroll to position [620, 0]
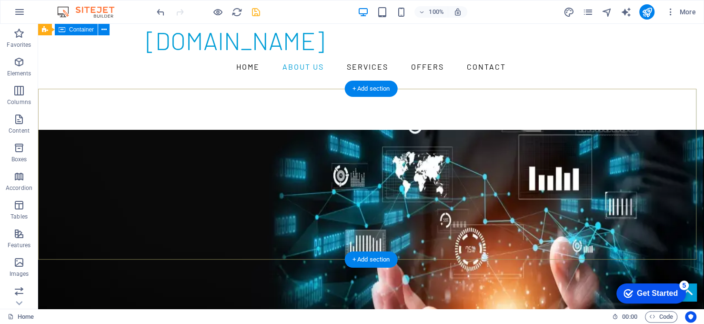
scroll to position [0, 0]
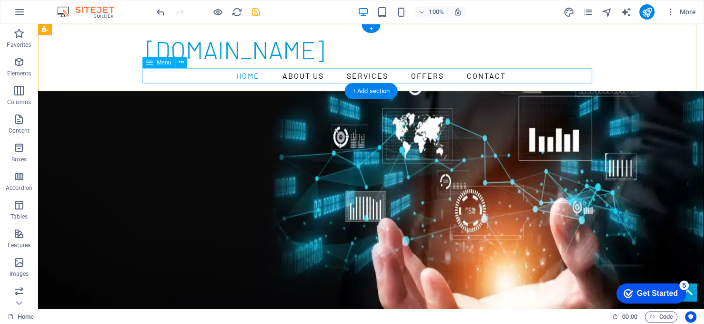
click at [434, 77] on nav "Home About us Services Offers Contact" at bounding box center [371, 75] width 450 height 15
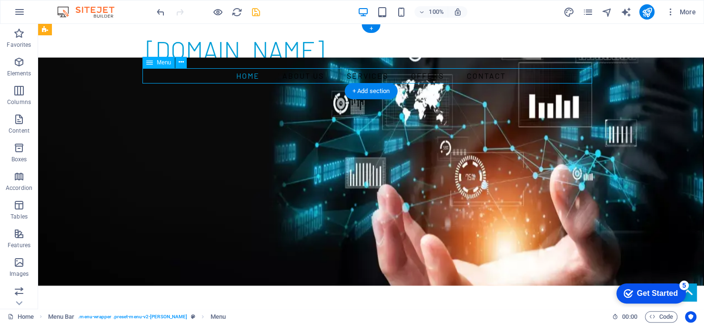
select select
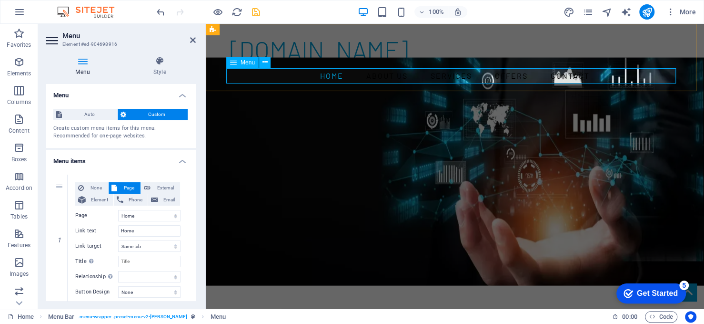
click at [503, 77] on nav "Home About us Services Offers Contact" at bounding box center [455, 75] width 450 height 15
click at [510, 76] on nav "Home About us Services Offers Contact" at bounding box center [455, 75] width 450 height 15
click at [501, 77] on nav "Home About us Services Offers Contact" at bounding box center [455, 75] width 450 height 15
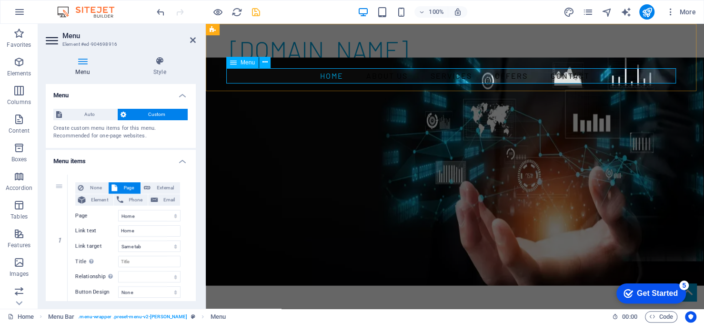
click at [501, 77] on nav "Home About us Services Offers Contact" at bounding box center [455, 75] width 450 height 15
click at [245, 79] on nav "Home About us Services Offers Contact" at bounding box center [455, 75] width 450 height 15
click at [263, 60] on icon at bounding box center [265, 62] width 5 height 10
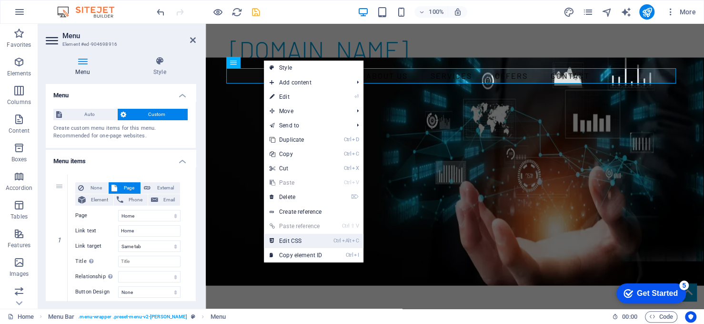
click at [308, 242] on link "Ctrl Alt C Edit CSS" at bounding box center [296, 241] width 64 height 14
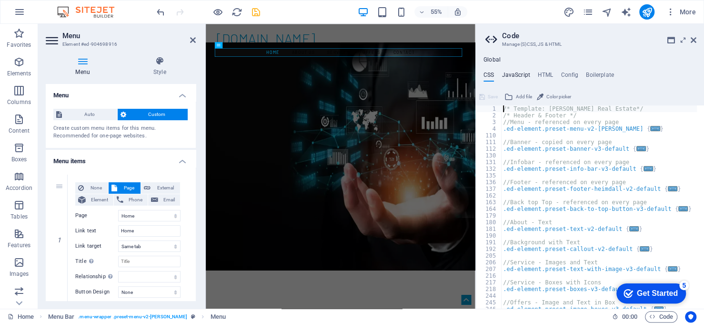
click at [521, 71] on h4 "JavaScript" at bounding box center [516, 76] width 28 height 10
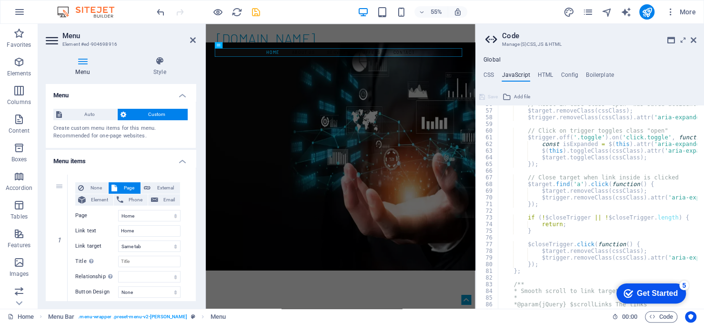
scroll to position [372, 0]
click at [579, 243] on div "// Reset in case class "open" was saved accidentally $target . removeClass ( cs…" at bounding box center [716, 206] width 437 height 210
type textarea "$closeTrigger.click(function() {"
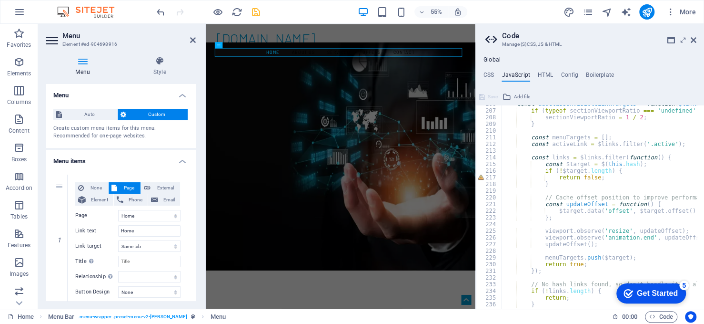
scroll to position [1487, 0]
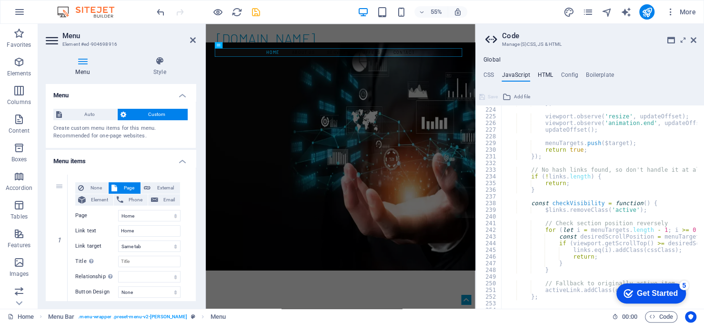
click at [542, 77] on h4 "HTML" at bounding box center [546, 76] width 16 height 10
type textarea "<a href="#main-content" class="wv-link-content button">Skip to main content</a>"
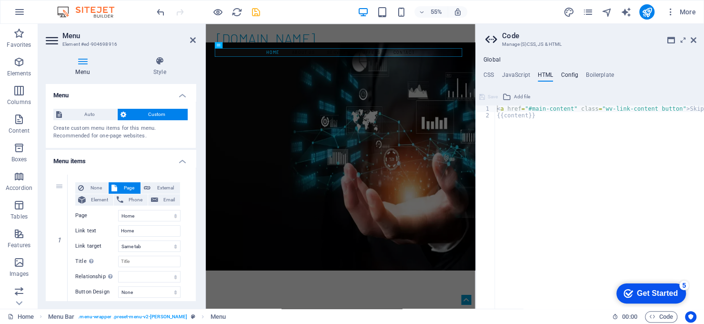
click at [568, 76] on h4 "Config" at bounding box center [570, 76] width 18 height 10
type textarea "$ta-headlines: left;"
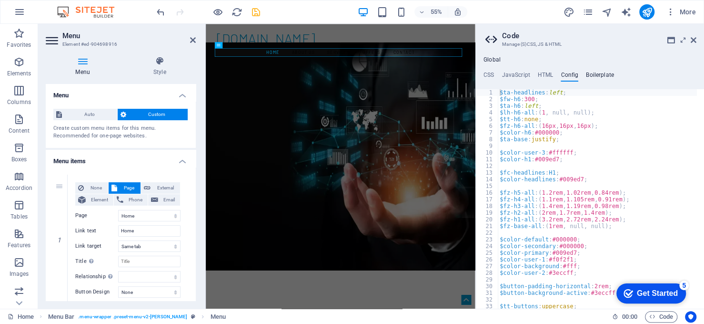
click at [600, 75] on h4 "Boilerplate" at bounding box center [600, 76] width 28 height 10
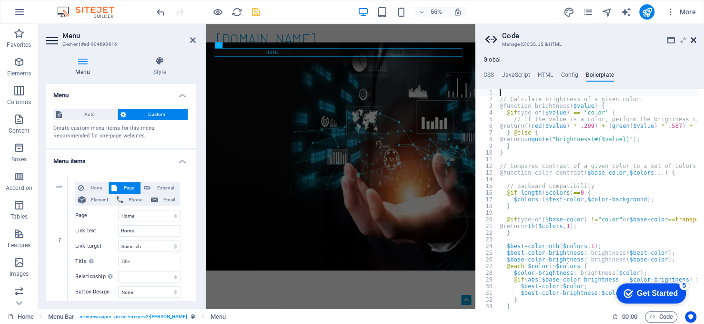
click at [695, 41] on icon at bounding box center [694, 40] width 6 height 8
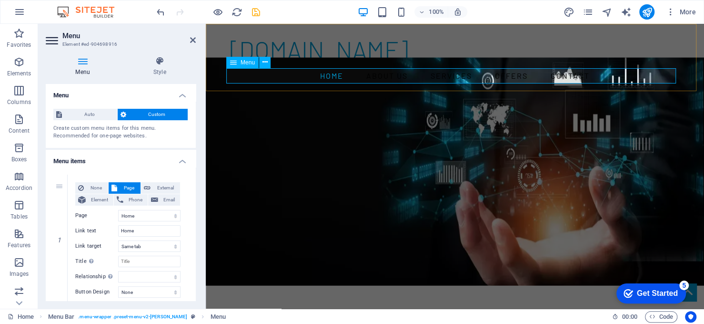
click at [437, 78] on nav "Home About us Services Offers Contact" at bounding box center [455, 75] width 450 height 15
click at [99, 115] on span "Auto" at bounding box center [90, 114] width 50 height 11
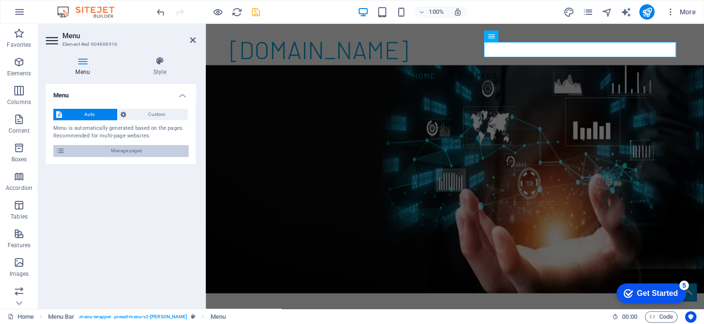
click at [121, 151] on span "Manage pages" at bounding box center [127, 150] width 118 height 11
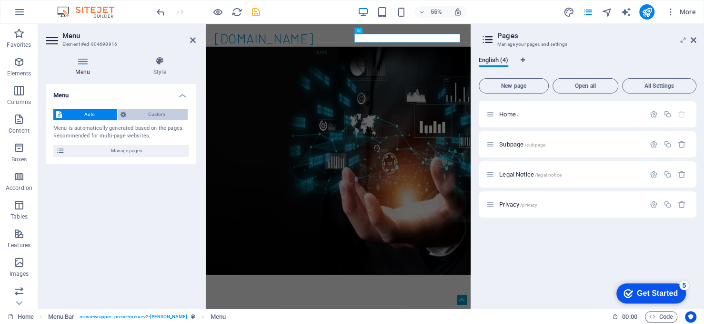
click at [140, 111] on span "Custom" at bounding box center [157, 114] width 56 height 11
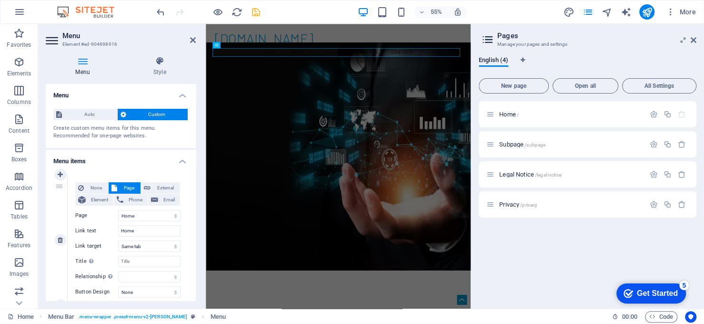
click at [131, 186] on span "Page" at bounding box center [129, 187] width 18 height 11
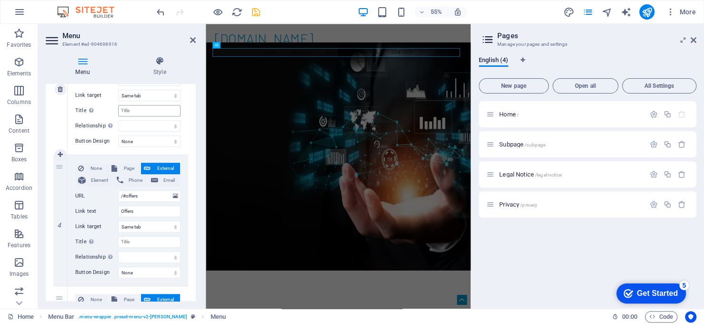
scroll to position [429, 0]
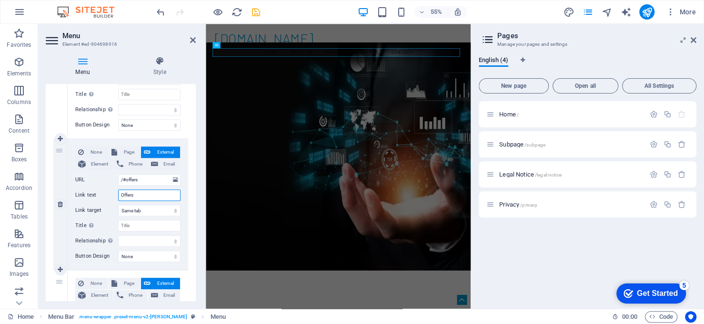
click at [144, 197] on input "Offers" at bounding box center [149, 194] width 62 height 11
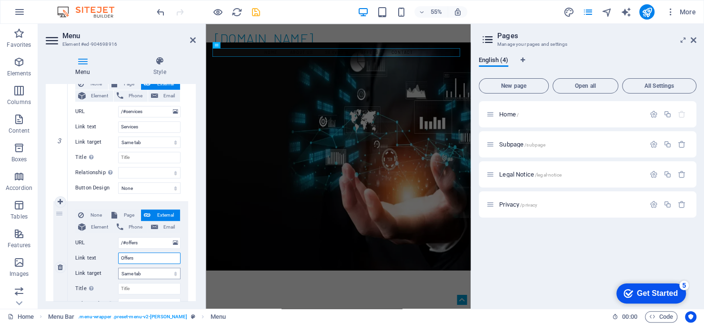
scroll to position [381, 0]
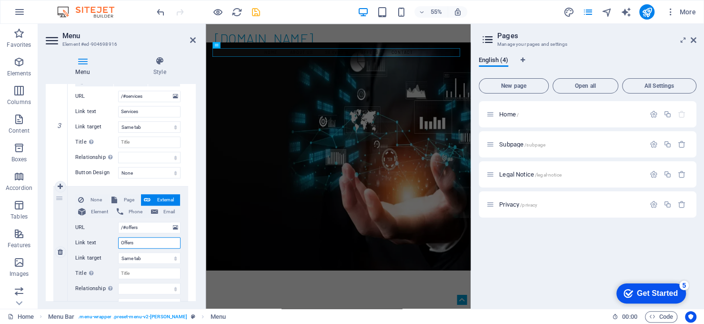
click at [141, 241] on input "Offers" at bounding box center [149, 242] width 62 height 11
type input "O"
select select
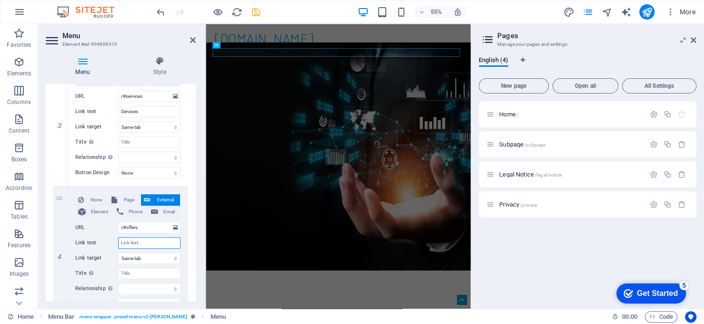
select select
type input "Pr"
select select
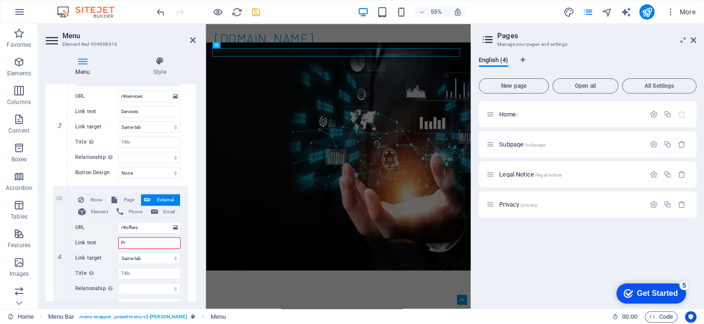
select select
type input "Prod"
select select
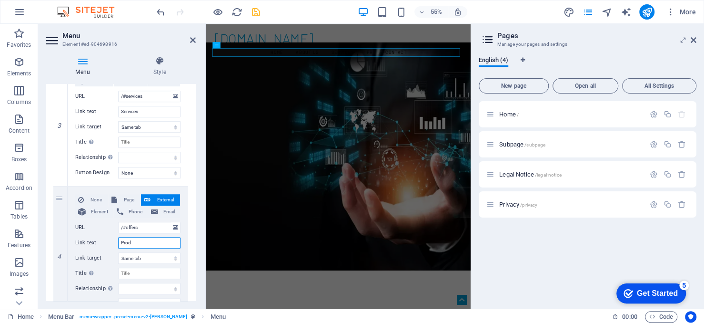
select select
type input "Products"
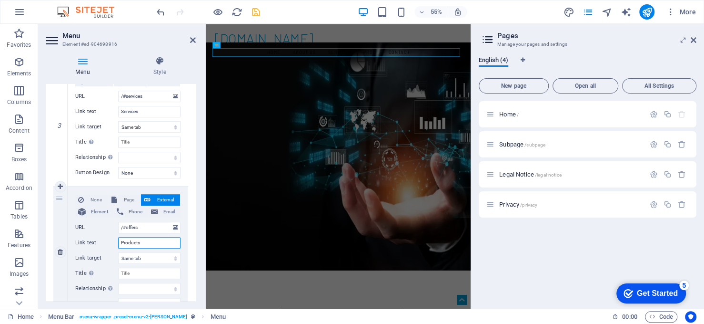
select select
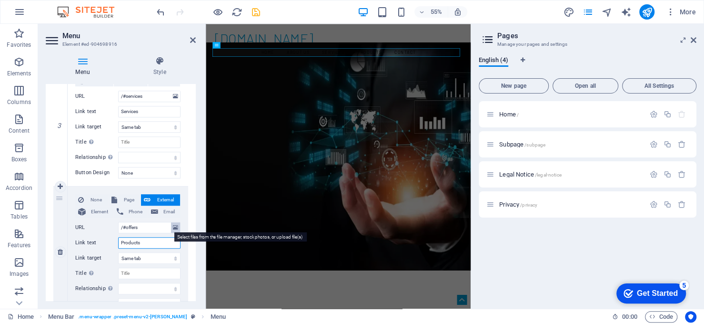
type input "Products"
click at [173, 227] on icon at bounding box center [175, 227] width 5 height 10
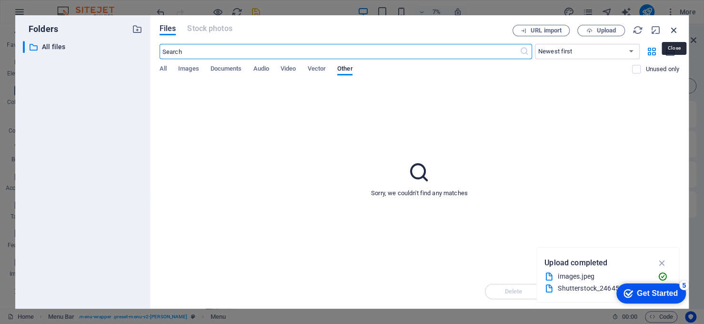
click at [676, 29] on icon "button" at bounding box center [674, 30] width 10 height 10
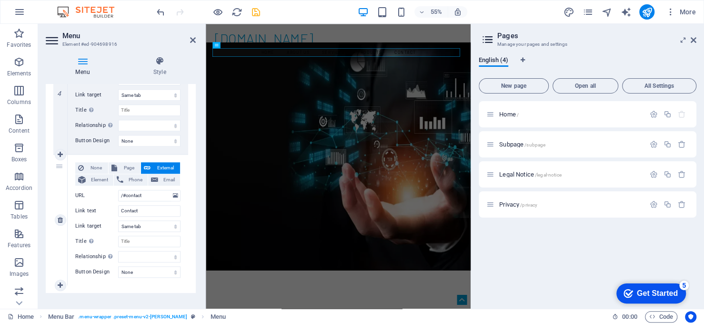
scroll to position [554, 0]
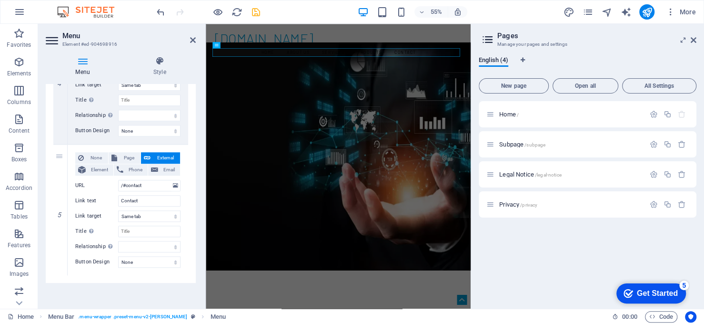
click at [151, 291] on div "Menu Auto Custom Create custom menu items for this menu. Recommended for one-pa…" at bounding box center [121, 192] width 150 height 217
click at [192, 39] on icon at bounding box center [193, 40] width 6 height 8
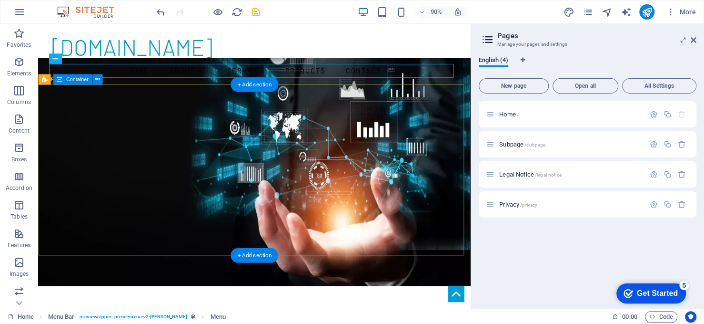
scroll to position [95, 0]
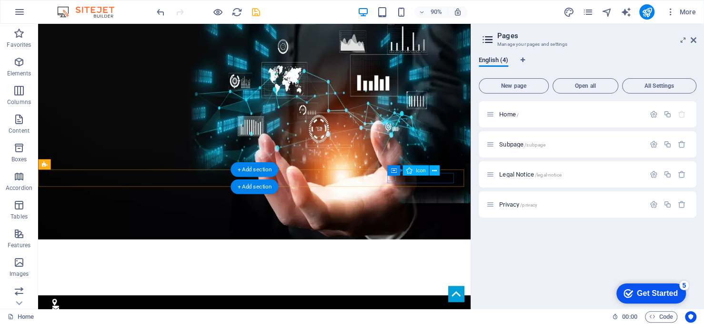
select select "xMidYMid"
select select "px"
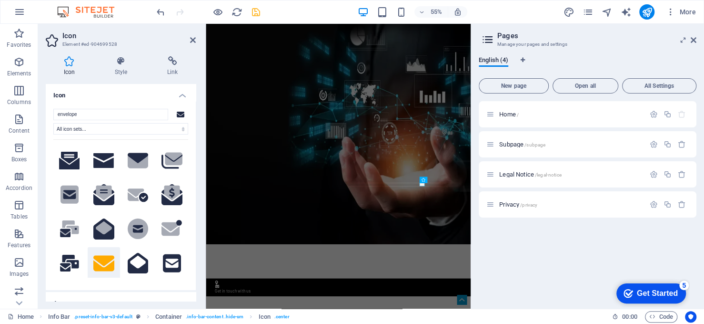
click at [144, 93] on h4 "Icon" at bounding box center [121, 92] width 150 height 17
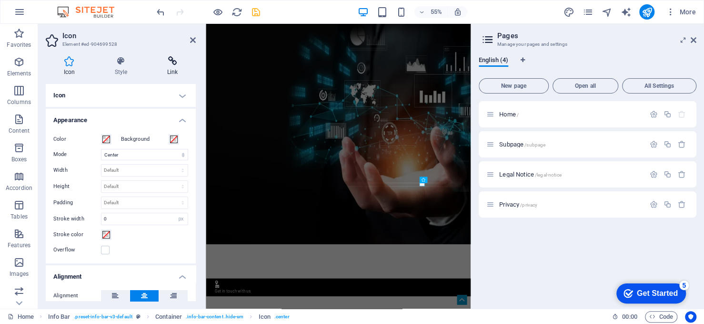
click at [174, 68] on h4 "Link" at bounding box center [172, 66] width 47 height 20
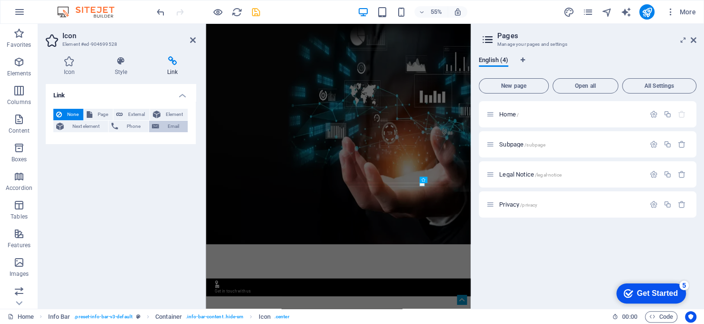
click at [171, 126] on span "Email" at bounding box center [173, 126] width 23 height 11
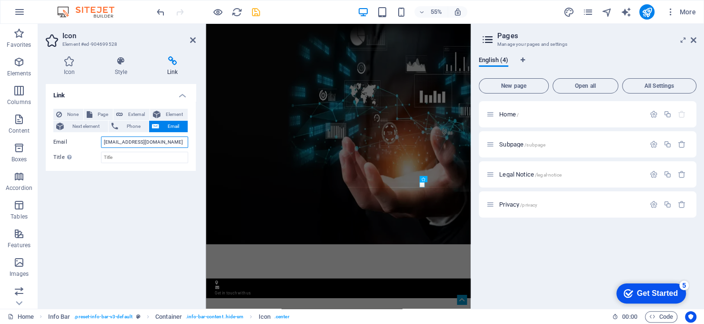
type input "[EMAIL_ADDRESS][DOMAIN_NAME]"
click at [142, 182] on div "Link None Page External Element Next element Phone Email Page Home Subpage Lega…" at bounding box center [121, 192] width 150 height 217
click at [140, 159] on input "Title Additional link description, should not be the same as the link text. The…" at bounding box center [144, 157] width 87 height 11
type input "NIZTECHSERVICES"
click at [190, 38] on icon at bounding box center [193, 40] width 6 height 8
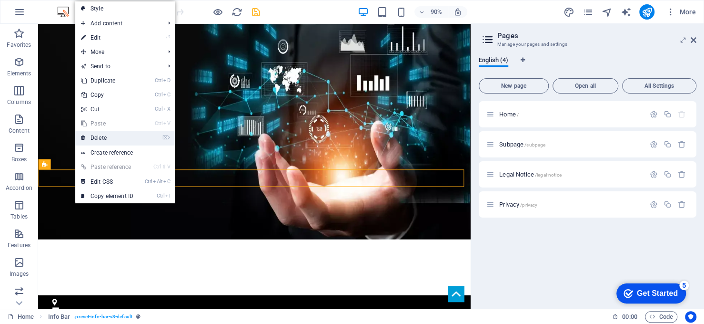
click at [101, 139] on link "⌦ Delete" at bounding box center [107, 138] width 64 height 14
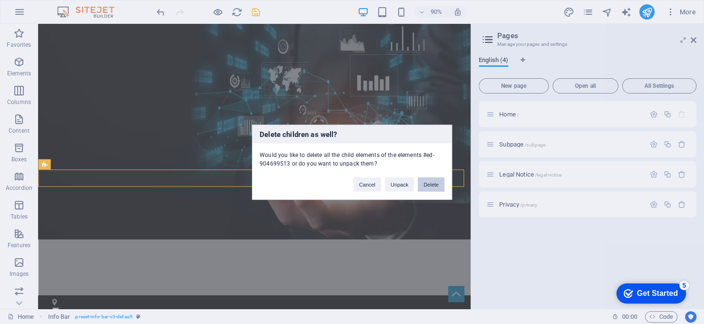
click at [426, 181] on button "Delete" at bounding box center [431, 184] width 27 height 14
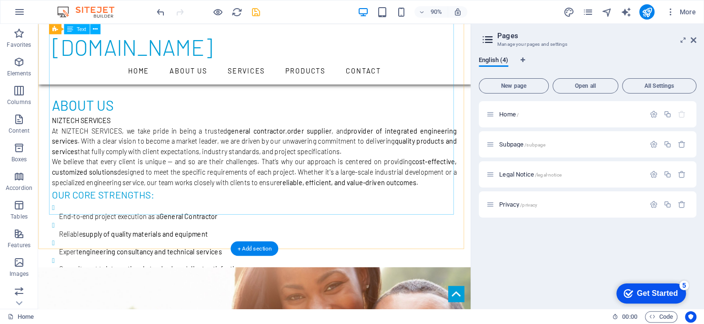
scroll to position [477, 0]
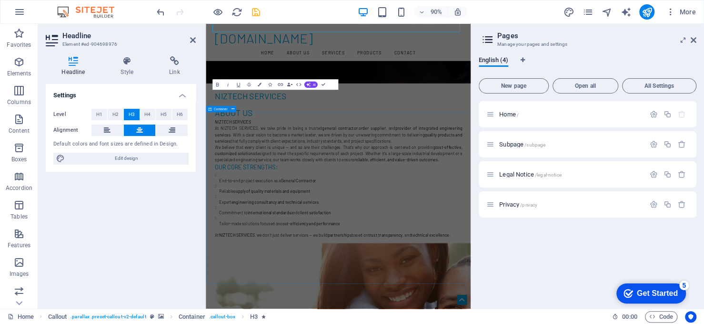
scroll to position [597, 0]
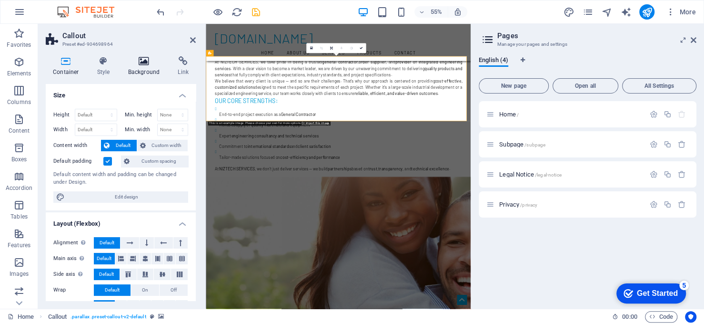
click at [141, 64] on icon at bounding box center [144, 61] width 46 height 10
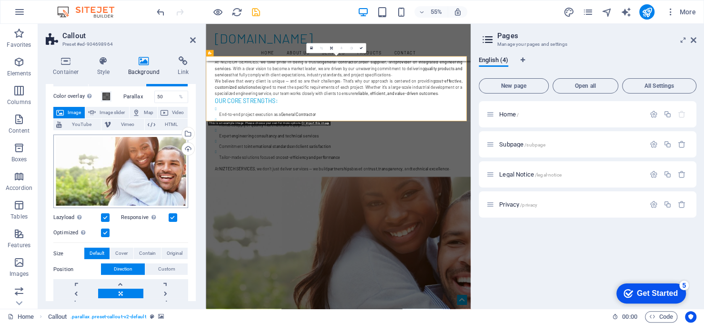
scroll to position [48, 0]
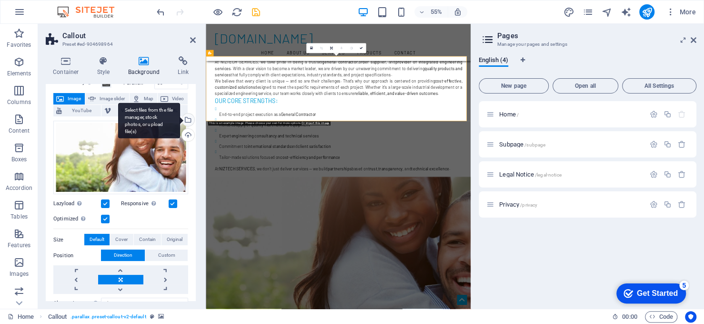
click at [187, 118] on div "Select files from the file manager, stock photos, or upload file(s)" at bounding box center [187, 120] width 14 height 14
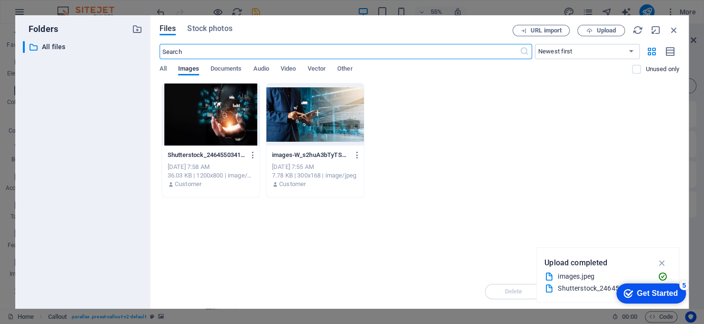
scroll to position [1507, 0]
click at [604, 30] on span "Upload" at bounding box center [607, 31] width 20 height 6
click at [671, 27] on icon "button" at bounding box center [674, 30] width 10 height 10
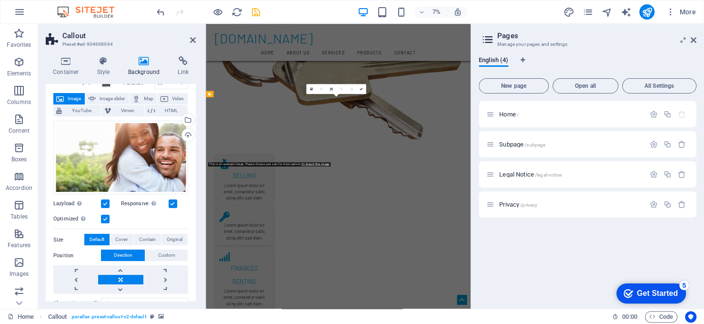
scroll to position [523, 0]
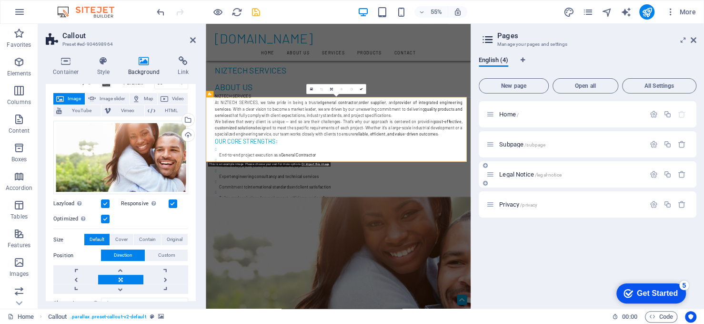
click at [555, 241] on div "Home / Subpage /subpage Legal Notice /legal-notice Privacy /privacy" at bounding box center [588, 201] width 218 height 200
click at [689, 41] on header "Pages Manage your pages and settings" at bounding box center [589, 36] width 216 height 25
click at [695, 39] on icon at bounding box center [694, 40] width 6 height 8
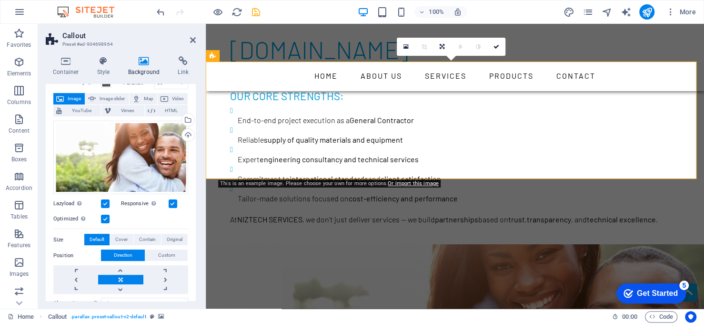
scroll to position [431, 0]
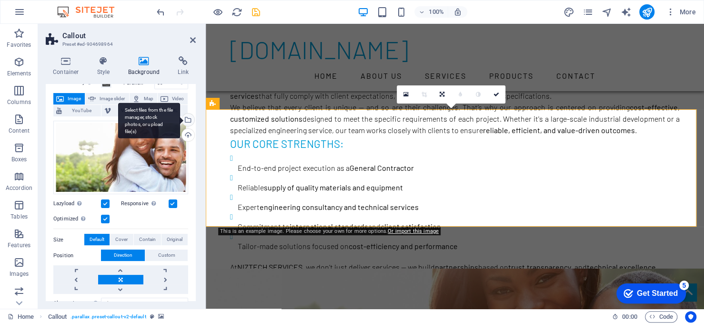
click at [186, 117] on div "Select files from the file manager, stock photos, or upload file(s)" at bounding box center [187, 120] width 14 height 14
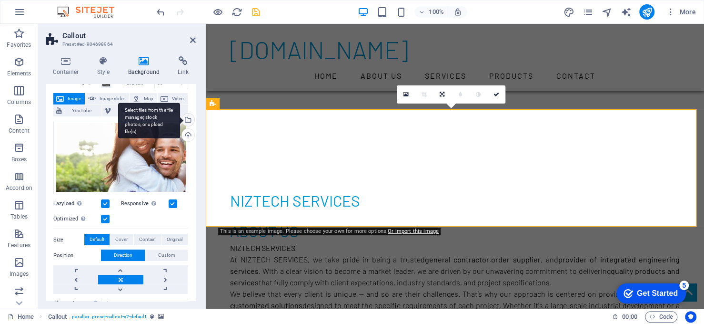
scroll to position [571, 0]
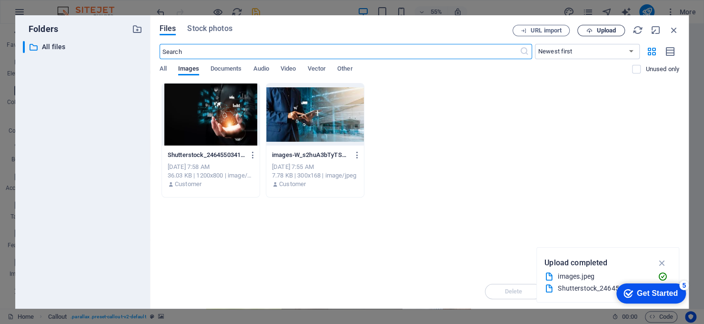
click at [597, 31] on span "Upload" at bounding box center [607, 31] width 20 height 6
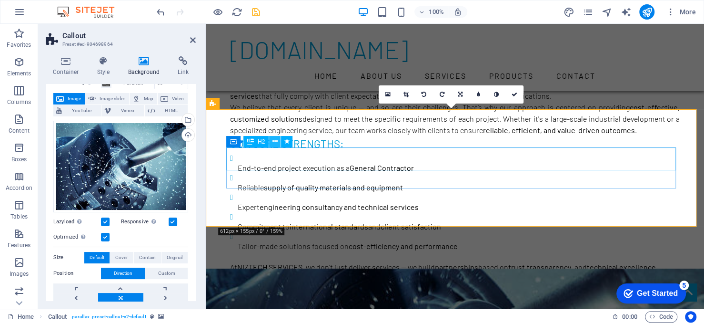
click at [274, 141] on icon at bounding box center [275, 141] width 5 height 10
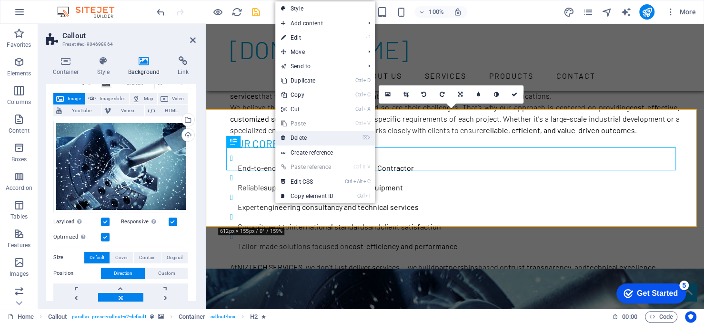
click at [295, 138] on link "⌦ Delete" at bounding box center [307, 138] width 64 height 14
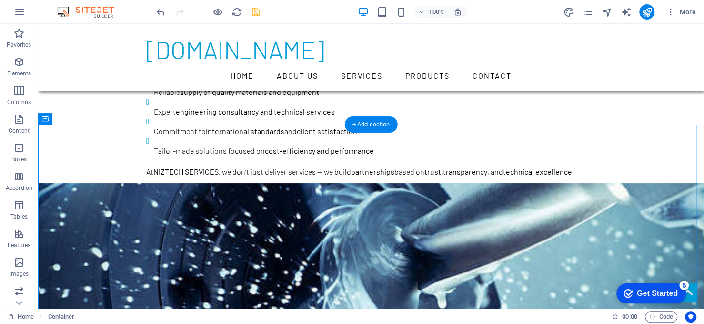
scroll to position [335, 0]
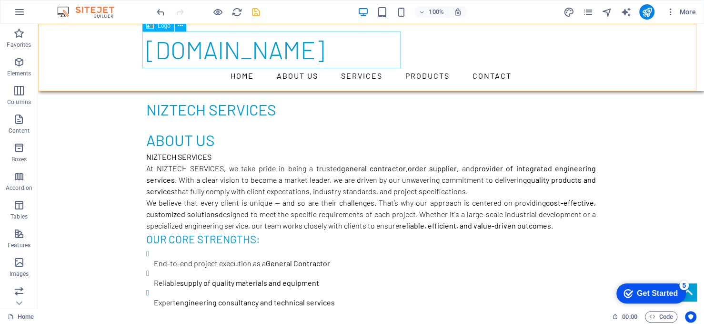
select select "px"
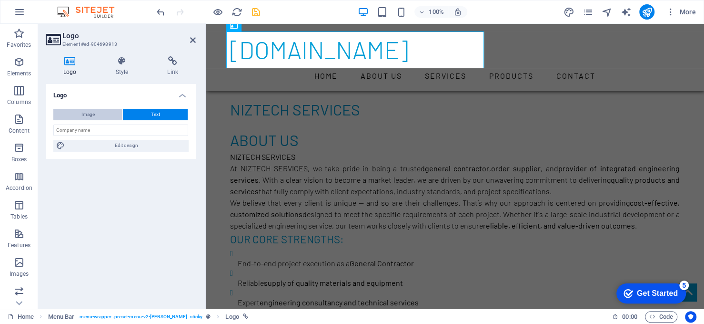
click at [98, 114] on button "Image" at bounding box center [87, 114] width 69 height 11
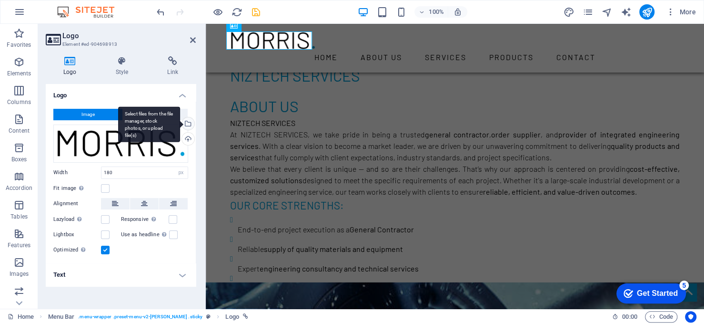
click at [180, 123] on div "Select files from the file manager, stock photos, or upload file(s)" at bounding box center [149, 124] width 62 height 36
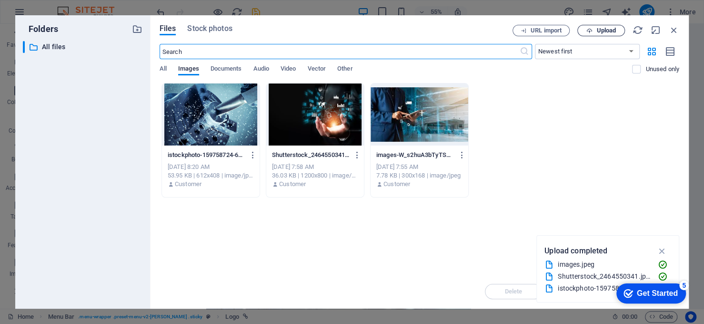
click at [599, 30] on span "Upload" at bounding box center [607, 31] width 20 height 6
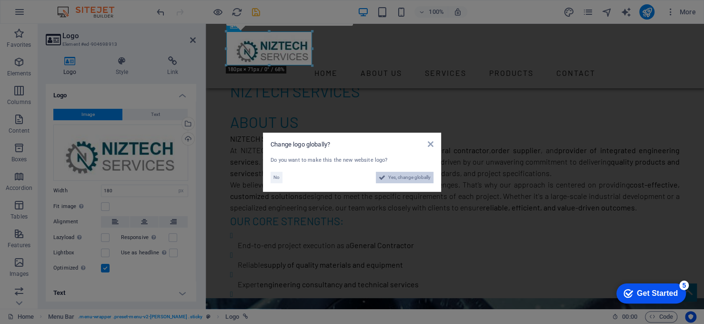
click at [408, 177] on span "Yes, change globally" at bounding box center [409, 177] width 42 height 11
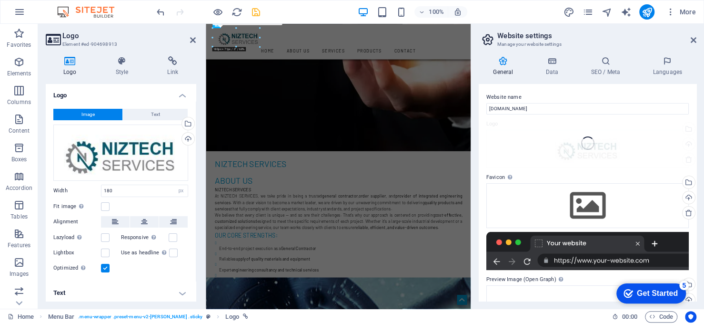
scroll to position [476, 0]
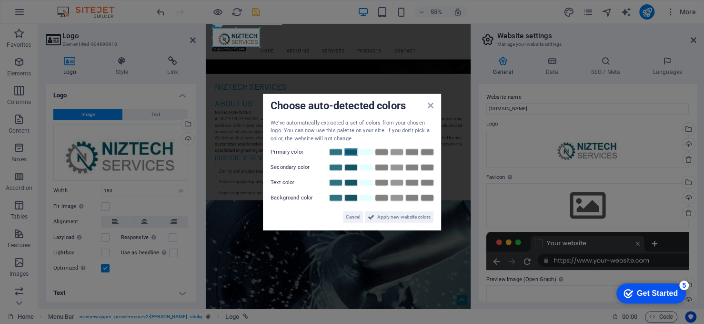
click at [351, 152] on link at bounding box center [351, 152] width 14 height 8
click at [352, 214] on span "Cancel" at bounding box center [353, 216] width 14 height 11
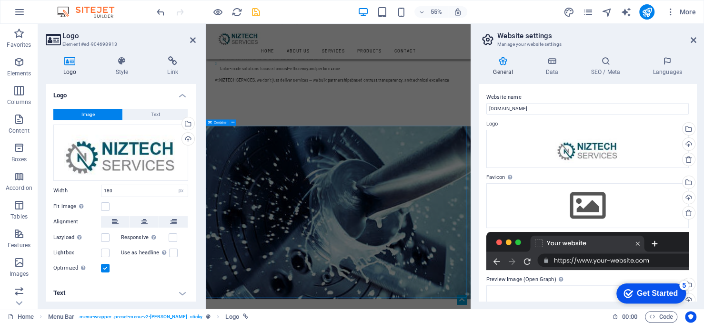
scroll to position [810, 0]
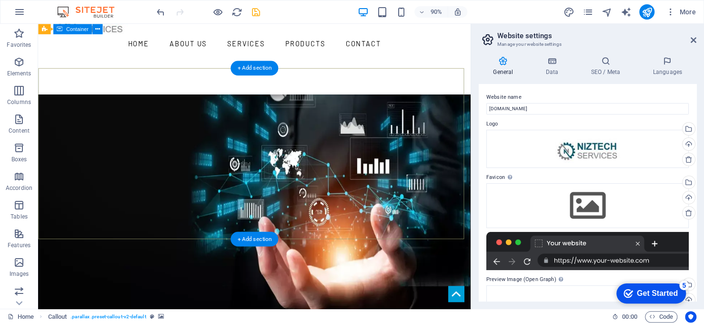
scroll to position [0, 0]
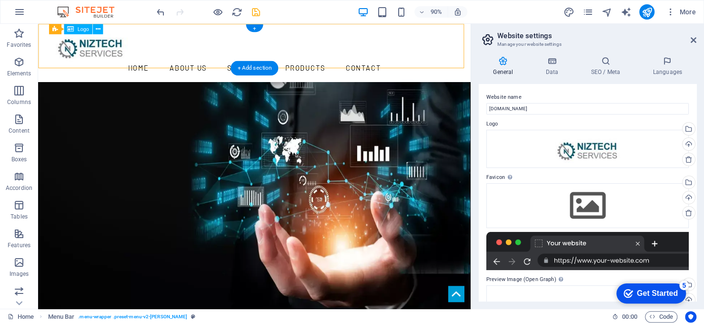
drag, startPoint x: 115, startPoint y: 59, endPoint x: 102, endPoint y: 53, distance: 14.5
click at [102, 53] on div at bounding box center [279, 48] width 450 height 34
click at [116, 43] on div at bounding box center [279, 48] width 450 height 34
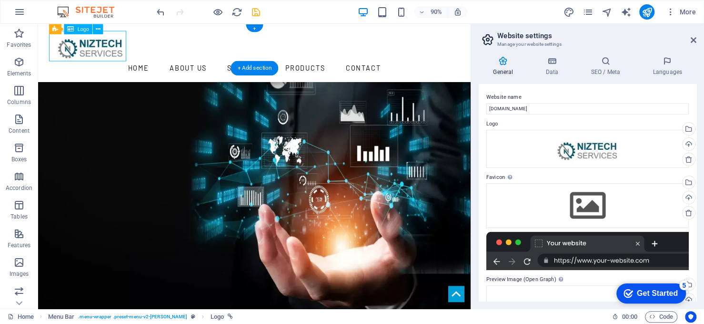
click at [116, 43] on div at bounding box center [279, 48] width 450 height 34
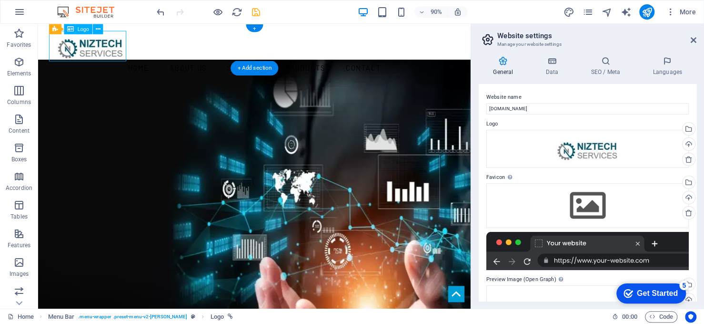
select select "px"
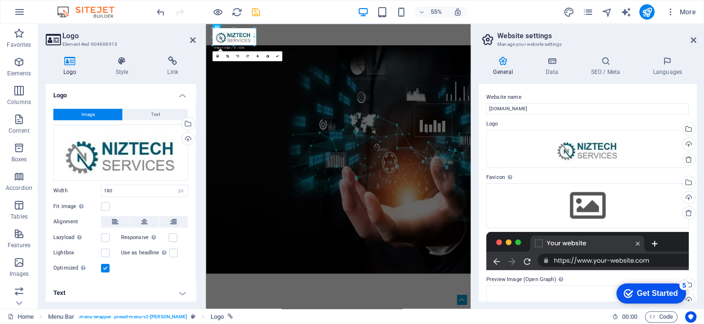
drag, startPoint x: 260, startPoint y: 36, endPoint x: 114, endPoint y: 89, distance: 155.4
type input "167"
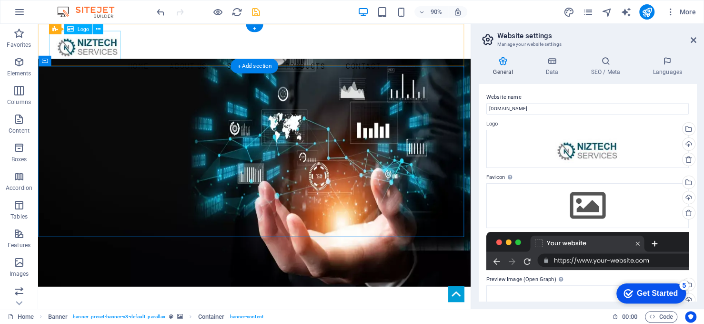
click at [112, 45] on div at bounding box center [279, 46] width 450 height 31
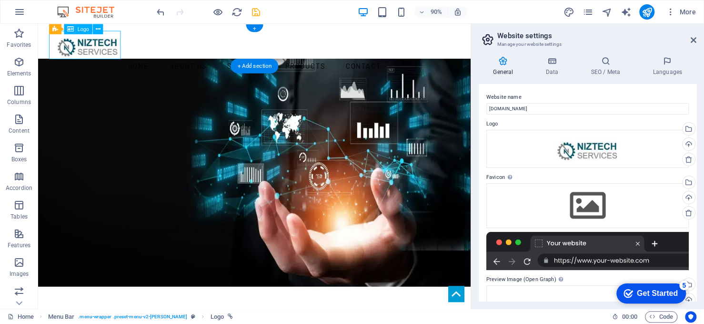
click at [112, 45] on div at bounding box center [279, 46] width 450 height 31
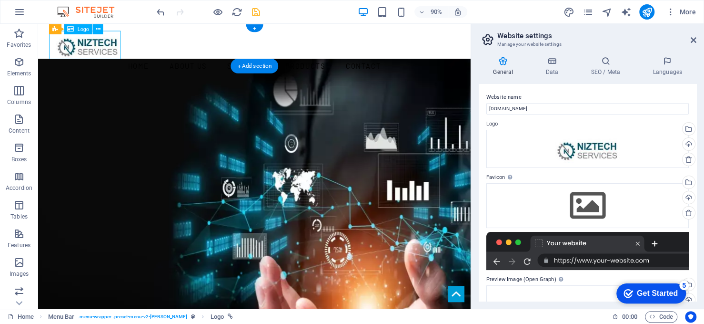
select select "px"
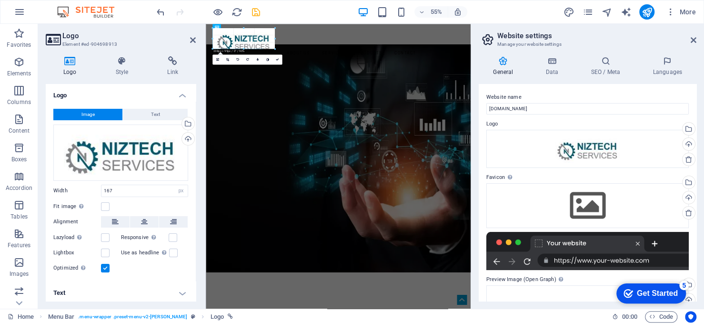
drag, startPoint x: 256, startPoint y: 45, endPoint x: 117, endPoint y: 50, distance: 139.7
type input "194"
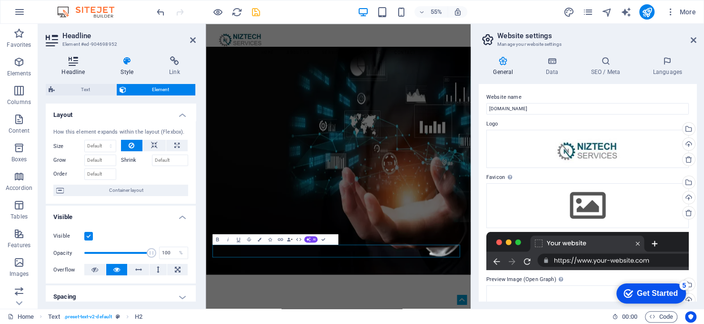
click at [76, 65] on icon at bounding box center [73, 61] width 55 height 10
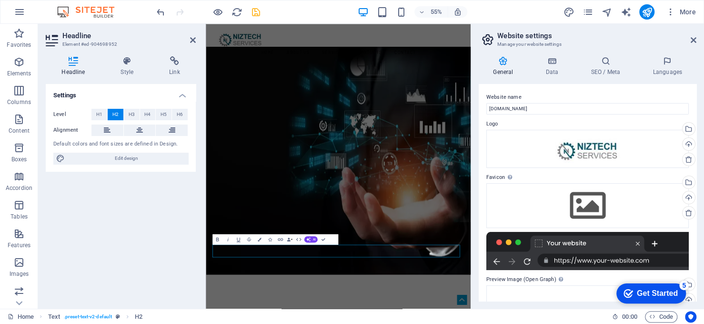
click at [165, 31] on h2 "Headline" at bounding box center [128, 35] width 133 height 9
click at [260, 239] on icon "button" at bounding box center [260, 239] width 4 height 4
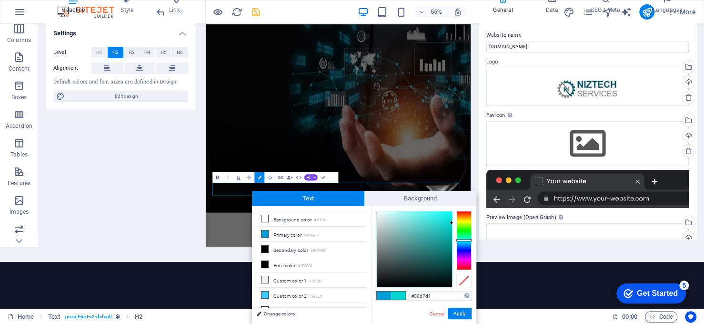
click at [464, 239] on div at bounding box center [464, 240] width 15 height 2
click at [434, 236] on div at bounding box center [414, 248] width 75 height 75
click at [448, 237] on div at bounding box center [414, 248] width 75 height 75
click at [441, 249] on div at bounding box center [414, 248] width 75 height 75
click at [434, 241] on div at bounding box center [414, 248] width 75 height 75
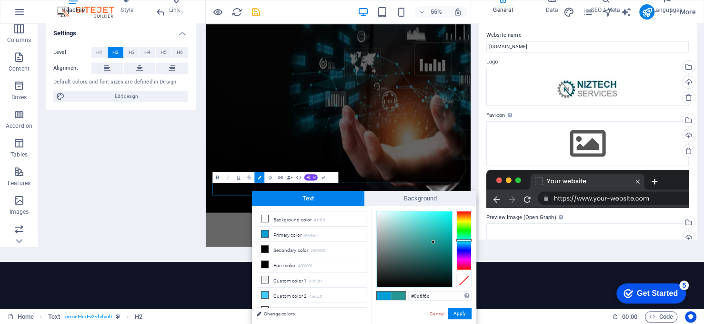
click at [443, 253] on div at bounding box center [414, 248] width 75 height 75
type input "#096866"
click at [445, 255] on div at bounding box center [444, 255] width 3 height 3
click at [451, 309] on button "Apply" at bounding box center [460, 312] width 24 height 11
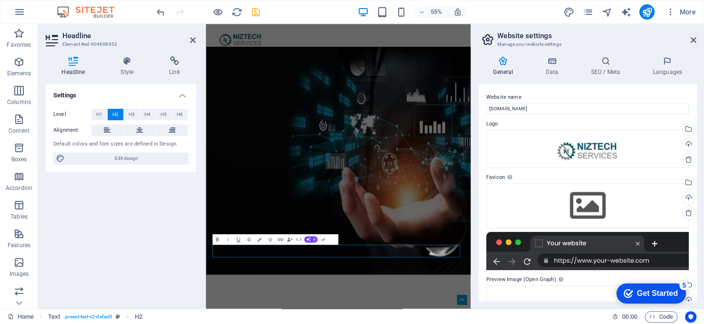
click at [185, 197] on div "Settings Level H1 H2 H3 H4 H5 H6 Alignment Default colors and font sizes are de…" at bounding box center [121, 192] width 150 height 217
click at [286, 4] on div "55% More" at bounding box center [427, 11] width 545 height 15
click at [259, 9] on icon "save" at bounding box center [256, 12] width 11 height 11
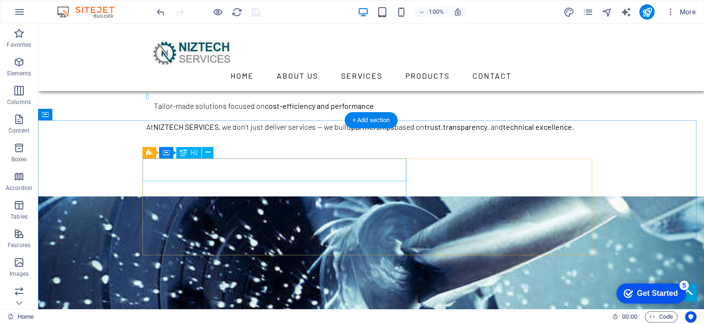
scroll to position [572, 0]
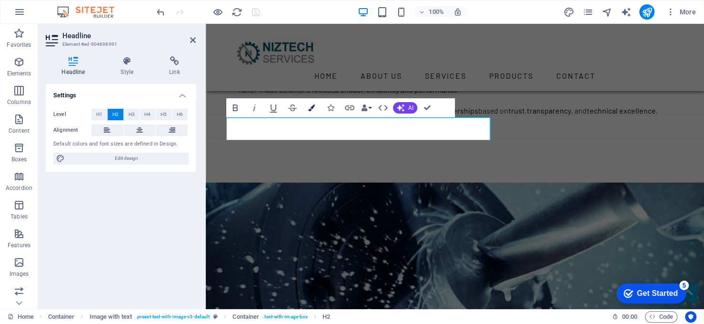
click at [313, 107] on icon "button" at bounding box center [311, 107] width 7 height 7
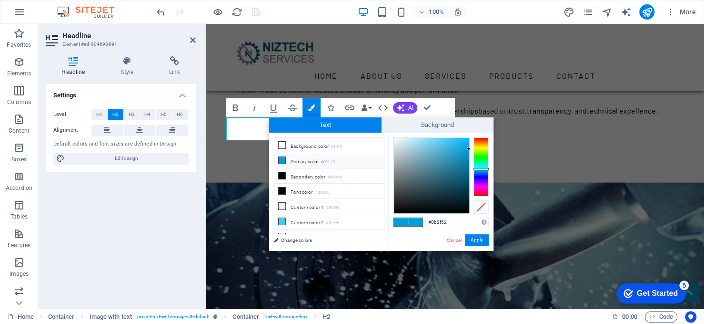
click at [459, 188] on div at bounding box center [431, 175] width 75 height 75
click at [448, 174] on div at bounding box center [431, 175] width 75 height 75
type input "#0f546e"
click at [459, 180] on div at bounding box center [431, 175] width 75 height 75
click at [471, 241] on button "Apply" at bounding box center [477, 239] width 24 height 11
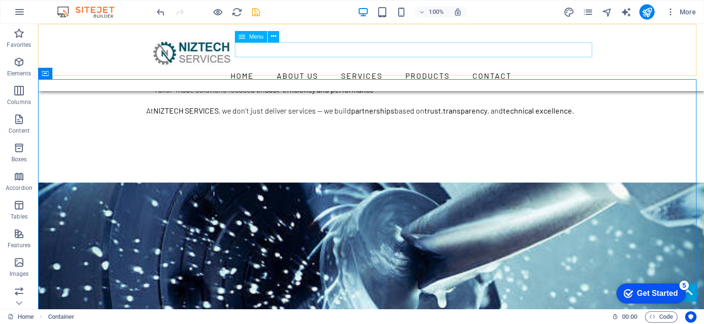
click at [329, 68] on nav "Home About us Services Products Contact" at bounding box center [371, 75] width 450 height 15
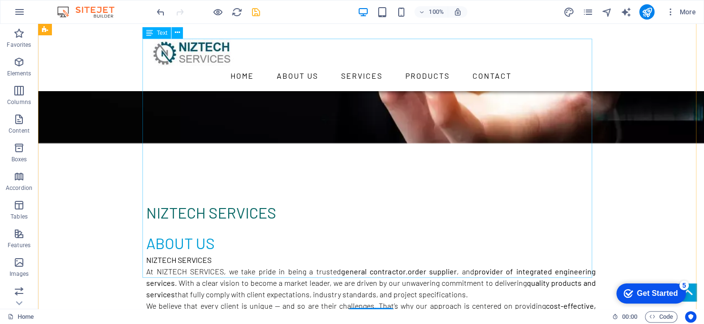
scroll to position [238, 0]
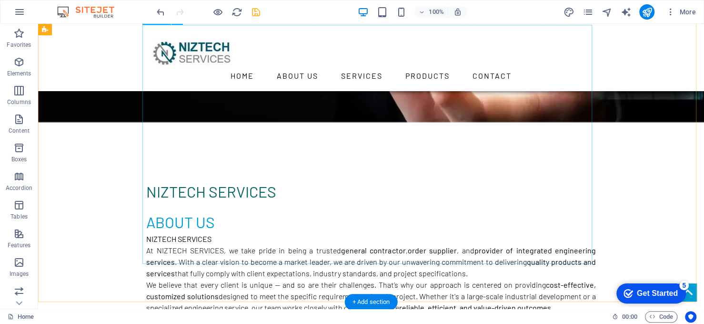
click at [565, 257] on div "About Us NIZTECH SERVICES At NIZTECH SERVICES, we take pride in being a trusted…" at bounding box center [371, 330] width 450 height 240
drag, startPoint x: 565, startPoint y: 257, endPoint x: 402, endPoint y: 258, distance: 163.0
click at [566, 257] on div "About Us NIZTECH SERVICES At NIZTECH SERVICES, we take pride in being a trusted…" at bounding box center [371, 330] width 450 height 240
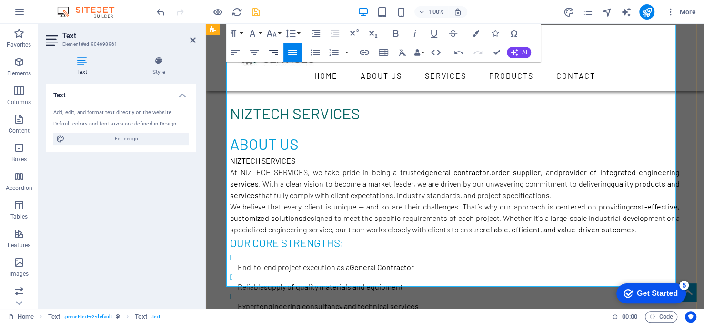
scroll to position [381, 0]
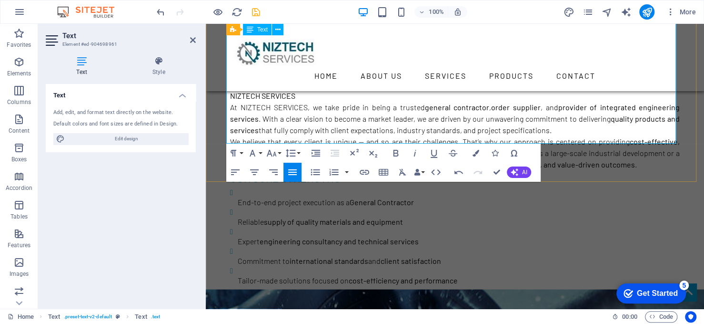
click at [502, 276] on p "Tailor-made solutions focused on cost-efficiency and performance" at bounding box center [459, 280] width 442 height 8
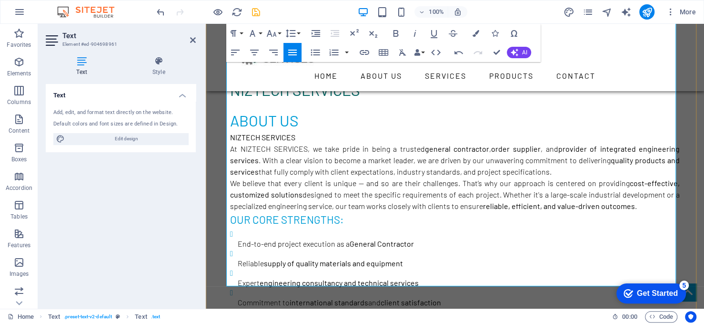
scroll to position [286, 0]
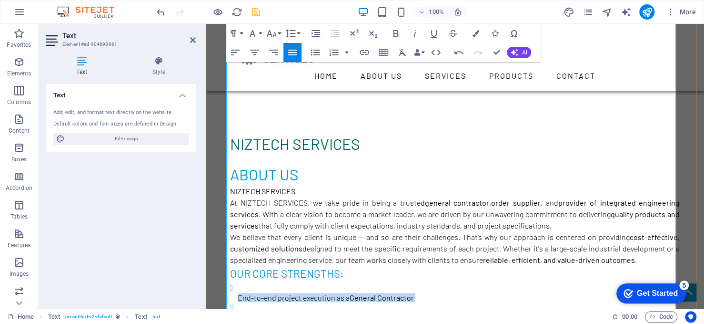
drag, startPoint x: 464, startPoint y: 191, endPoint x: 232, endPoint y: 111, distance: 246.1
click at [232, 282] on ul "End-to-end project execution as a General Contractor Reliable supply of quality…" at bounding box center [455, 331] width 450 height 98
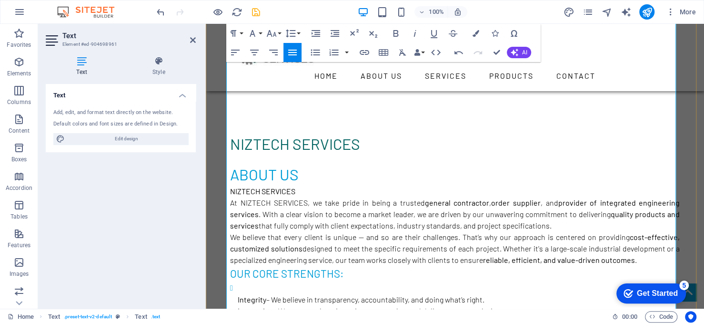
click at [239, 282] on li "Integrity – We believe in transparency, accountability, and doing what’s right.…" at bounding box center [459, 316] width 442 height 69
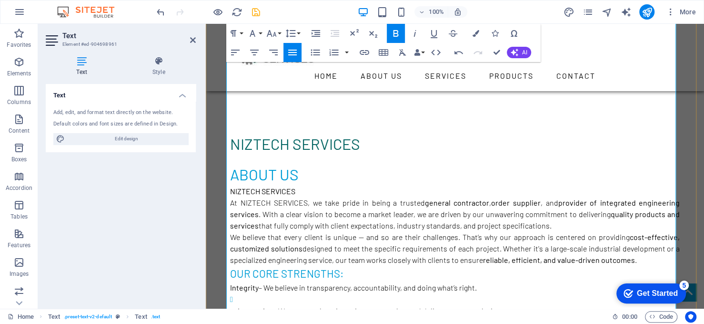
click at [246, 293] on li "Innovation – We constantly strive to improve, evolve, and deliver smarter solut…" at bounding box center [459, 322] width 442 height 58
click at [239, 305] on li "Customer-Centricity – Our clients are at the heart of everything we do. Excelle…" at bounding box center [459, 328] width 442 height 46
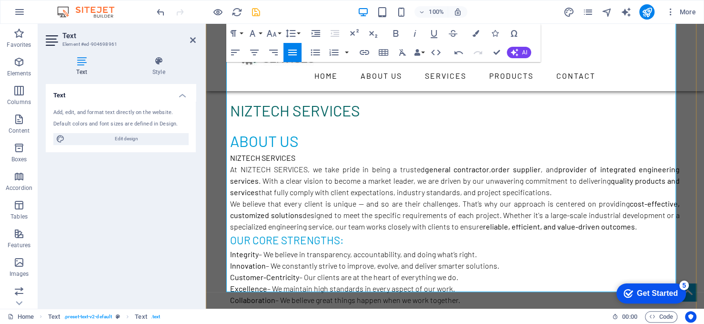
scroll to position [334, 0]
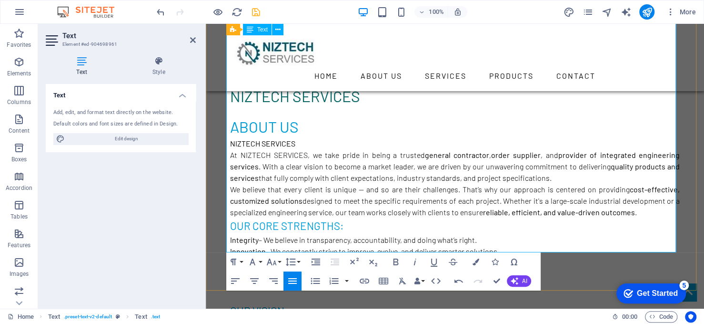
drag, startPoint x: 301, startPoint y: 171, endPoint x: 226, endPoint y: 177, distance: 75.1
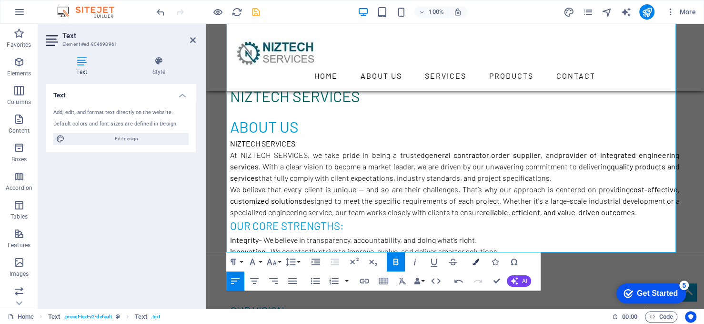
click at [477, 262] on icon "button" at bounding box center [476, 261] width 7 height 7
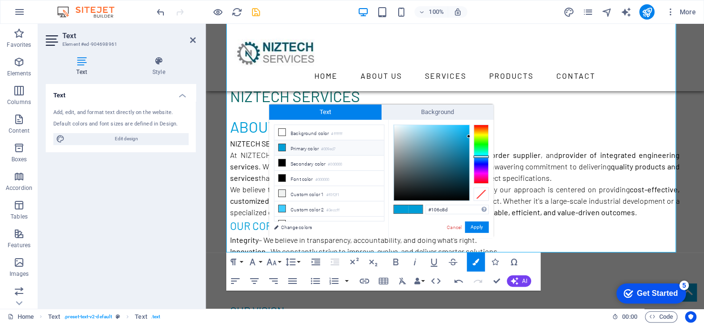
click at [460, 158] on div at bounding box center [431, 162] width 75 height 75
click at [453, 152] on div at bounding box center [431, 162] width 75 height 75
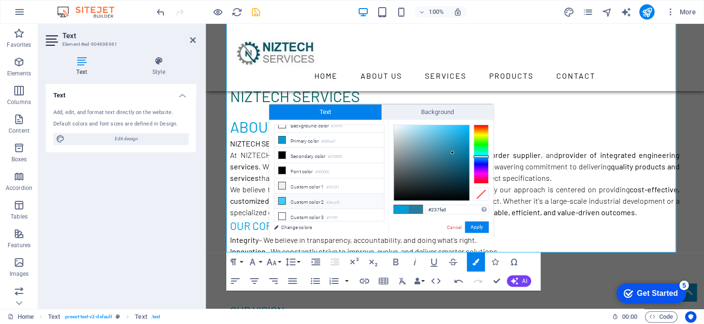
scroll to position [0, 0]
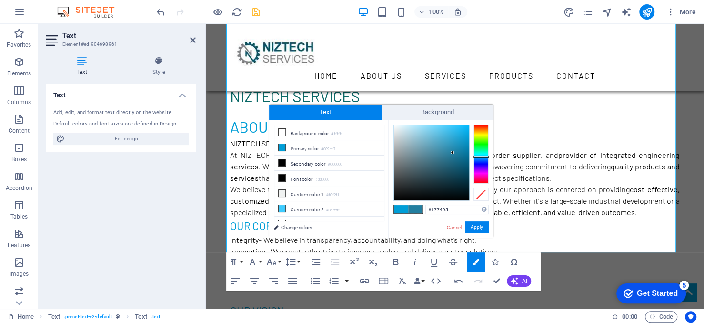
click at [457, 156] on div at bounding box center [431, 162] width 75 height 75
click at [477, 226] on button "Apply" at bounding box center [477, 226] width 24 height 11
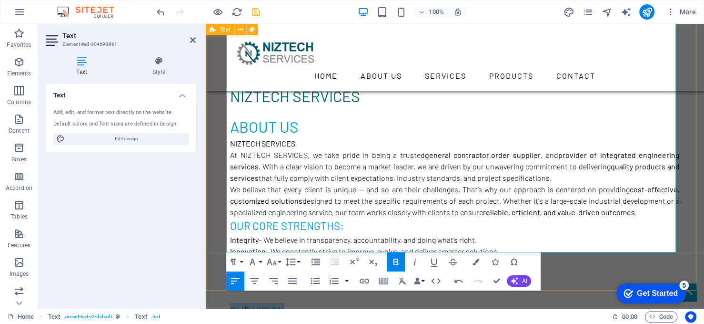
drag, startPoint x: 285, startPoint y: 127, endPoint x: 222, endPoint y: 126, distance: 63.4
click at [222, 126] on div "NIZTECH SERVICES About Us NIZTECH SERVICES At NIZTECH SERVICES, we take pride i…" at bounding box center [455, 260] width 498 height 429
click at [477, 259] on icon "button" at bounding box center [476, 261] width 7 height 7
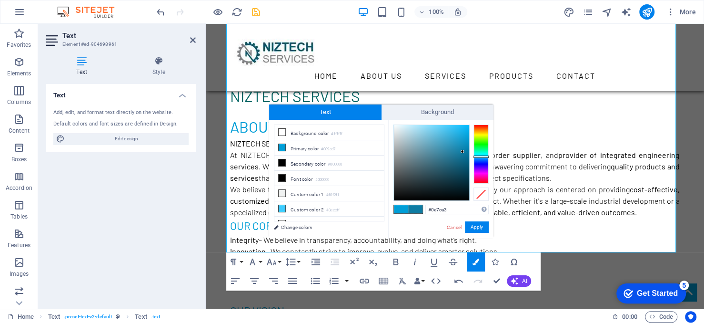
click at [463, 152] on div at bounding box center [431, 162] width 75 height 75
click at [465, 163] on div at bounding box center [431, 162] width 75 height 75
click at [480, 223] on button "Apply" at bounding box center [477, 226] width 24 height 11
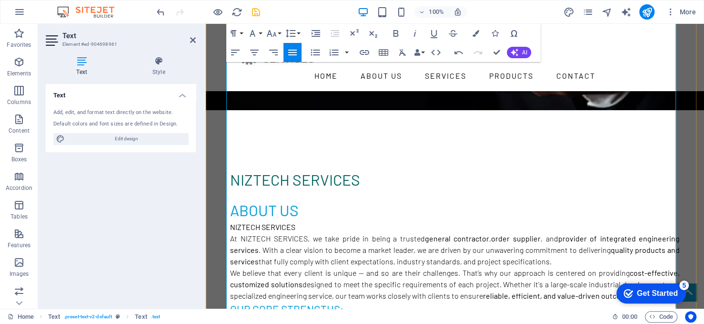
scroll to position [238, 0]
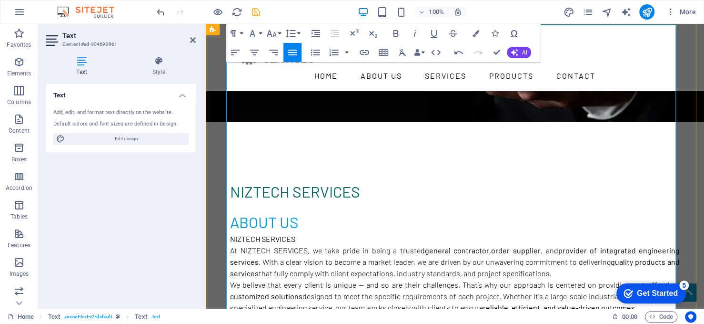
drag, startPoint x: 343, startPoint y: 138, endPoint x: 227, endPoint y: 134, distance: 116.3
click at [230, 313] on h3 "Our Core Strengths:" at bounding box center [455, 321] width 450 height 16
click at [475, 33] on icon "button" at bounding box center [476, 33] width 7 height 7
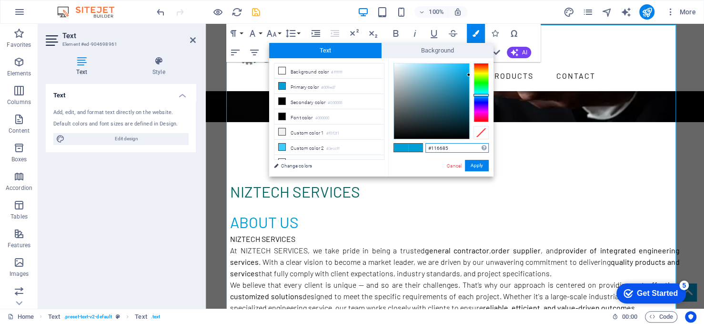
click at [459, 99] on div at bounding box center [431, 100] width 75 height 75
click at [477, 163] on button "Apply" at bounding box center [477, 165] width 24 height 11
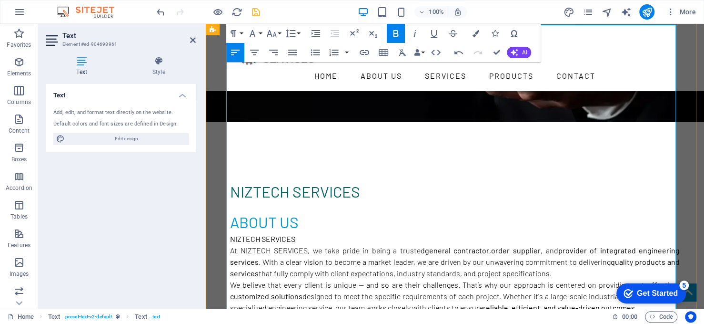
click at [334, 313] on h3 "Our Core Strengths:" at bounding box center [455, 321] width 450 height 16
click at [343, 313] on h3 "Our Core Strengths:" at bounding box center [455, 321] width 450 height 16
click at [629, 279] on p "We believe that every client is unique — and so are their challenges. That’s wh…" at bounding box center [455, 296] width 450 height 34
click at [639, 279] on p "We believe that every client is unique — and so are their challenges. That’s wh…" at bounding box center [455, 296] width 450 height 34
click at [640, 279] on p "We believe that every client is unique — and so are their challenges. That’s wh…" at bounding box center [455, 296] width 450 height 34
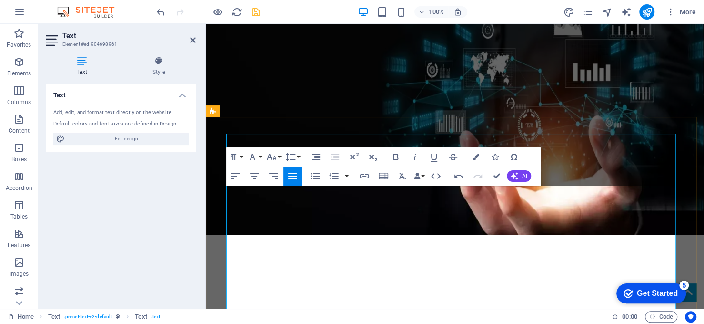
scroll to position [143, 0]
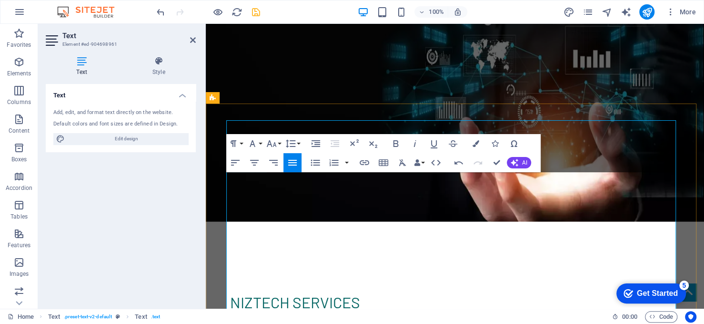
drag, startPoint x: 295, startPoint y: 183, endPoint x: 226, endPoint y: 182, distance: 69.1
click at [473, 140] on icon "button" at bounding box center [476, 143] width 7 height 7
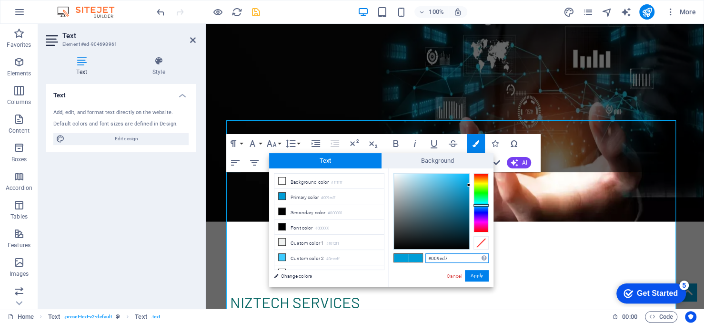
type input "#16607b"
click at [456, 212] on div at bounding box center [431, 210] width 75 height 75
click at [479, 275] on button "Apply" at bounding box center [477, 275] width 24 height 11
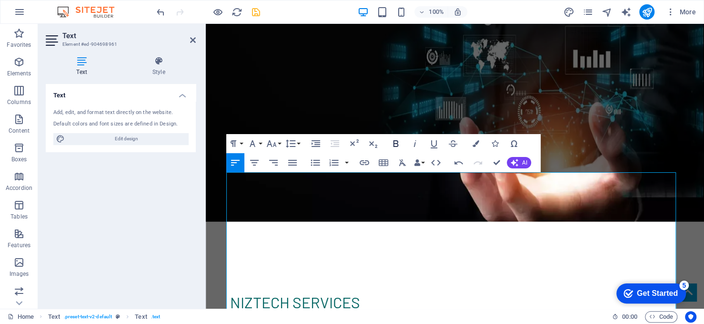
click at [397, 145] on icon "button" at bounding box center [396, 143] width 5 height 7
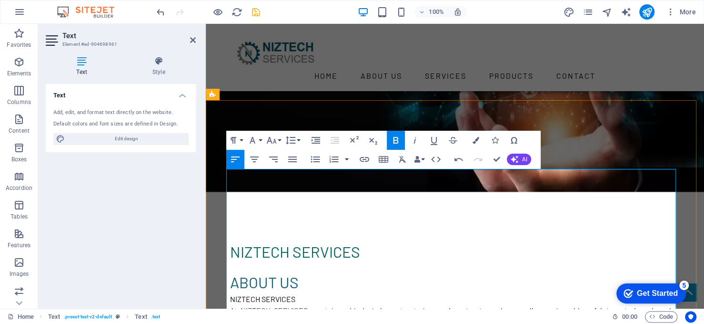
scroll to position [191, 0]
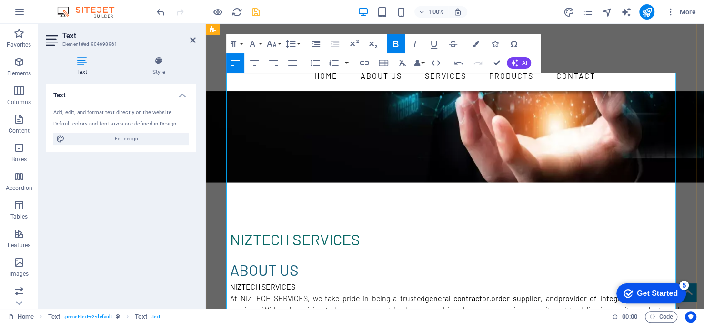
drag, startPoint x: 398, startPoint y: 193, endPoint x: 456, endPoint y: 206, distance: 59.0
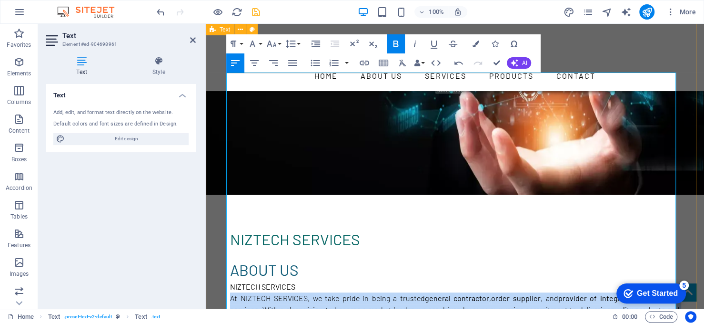
drag, startPoint x: 640, startPoint y: 174, endPoint x: 212, endPoint y: 107, distance: 433.6
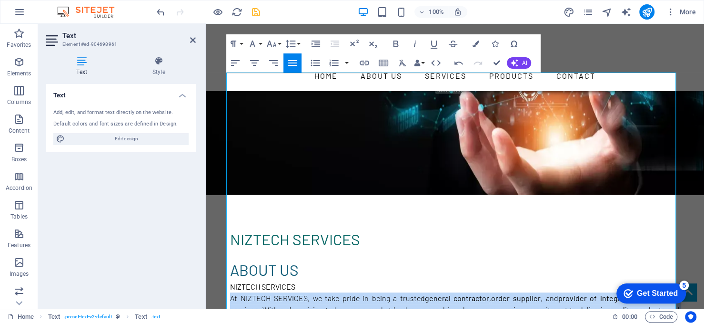
click at [291, 62] on icon "button" at bounding box center [292, 62] width 11 height 11
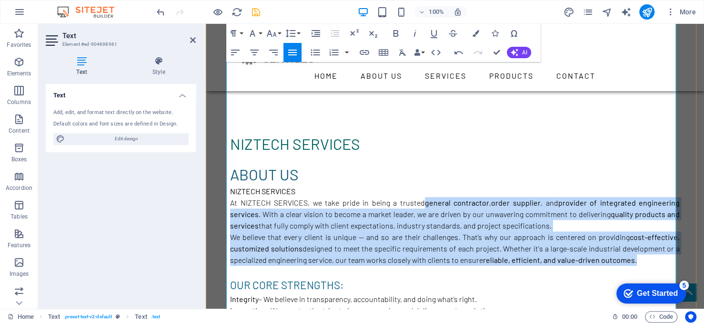
scroll to position [381, 0]
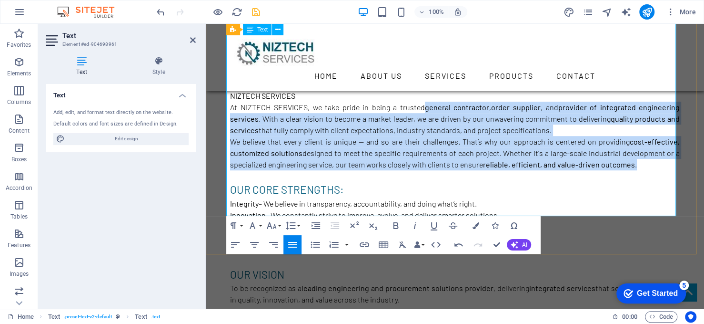
click at [704, 60] on div "Home About us Services Products Contact" at bounding box center [455, 57] width 498 height 67
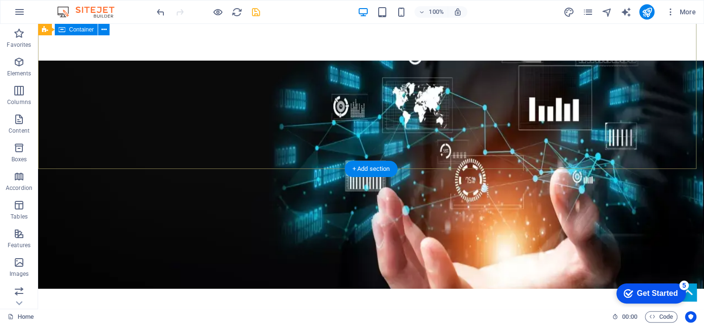
scroll to position [48, 0]
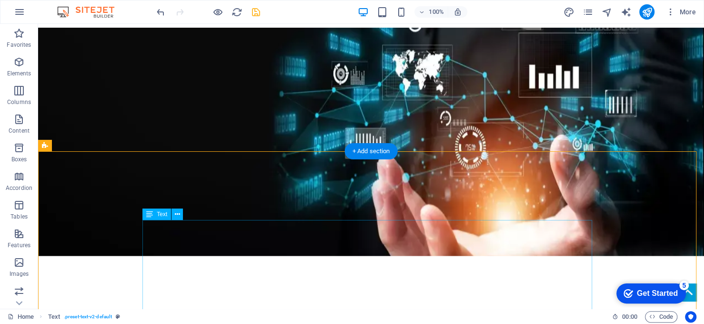
scroll to position [143, 0]
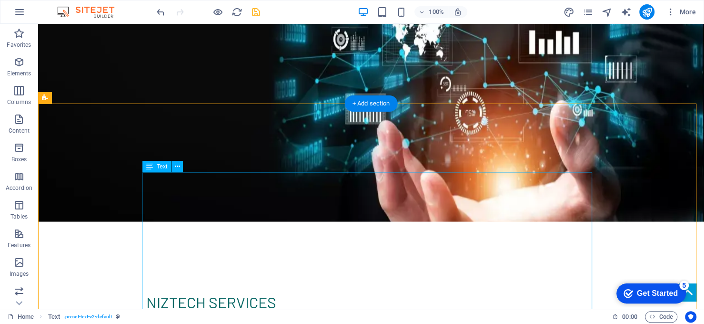
drag, startPoint x: 209, startPoint y: 202, endPoint x: 45, endPoint y: 201, distance: 164.4
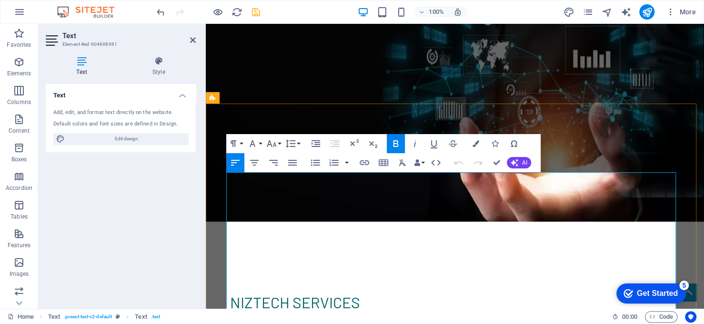
drag, startPoint x: 313, startPoint y: 198, endPoint x: 228, endPoint y: 197, distance: 84.4
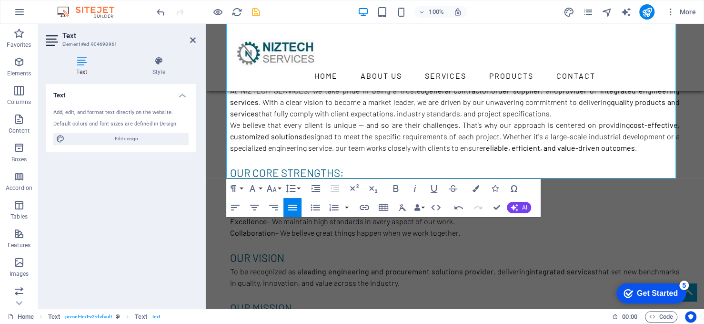
scroll to position [429, 0]
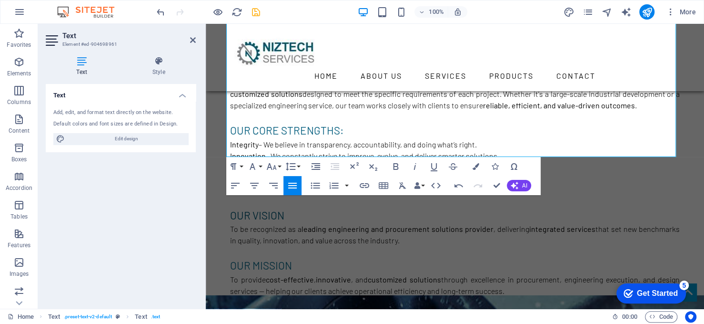
click at [151, 198] on div "Text Add, edit, and format text directly on the website. Default colors and fon…" at bounding box center [121, 192] width 150 height 217
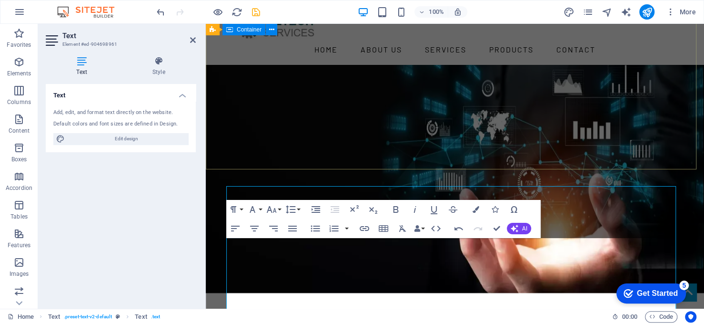
scroll to position [0, 0]
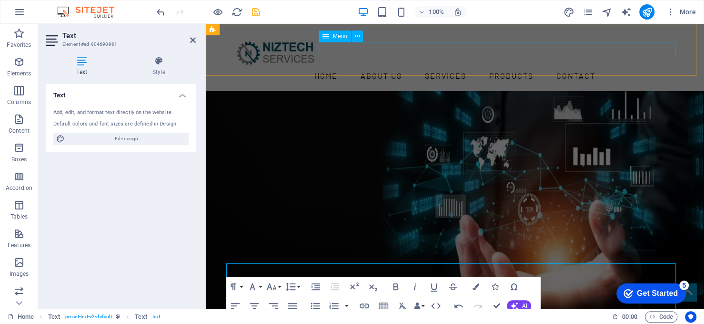
click at [443, 68] on nav "Home About us Services Products Contact" at bounding box center [455, 75] width 450 height 15
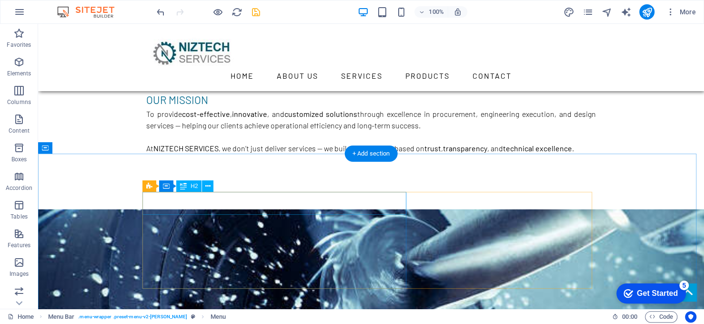
scroll to position [640, 0]
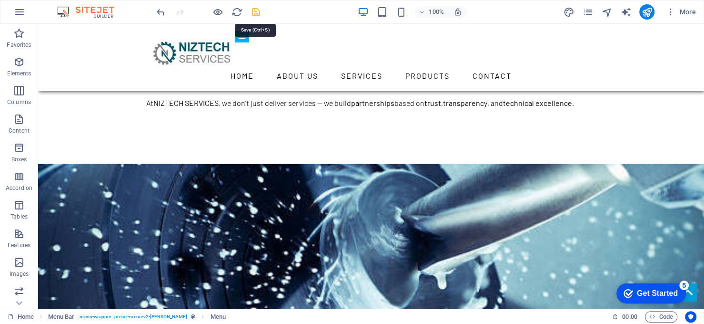
click at [254, 12] on icon "save" at bounding box center [256, 12] width 11 height 11
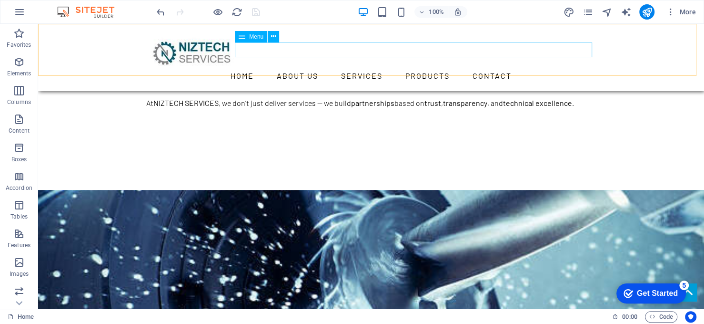
click at [284, 68] on nav "Home About us Services Products Contact" at bounding box center [371, 75] width 450 height 15
select select
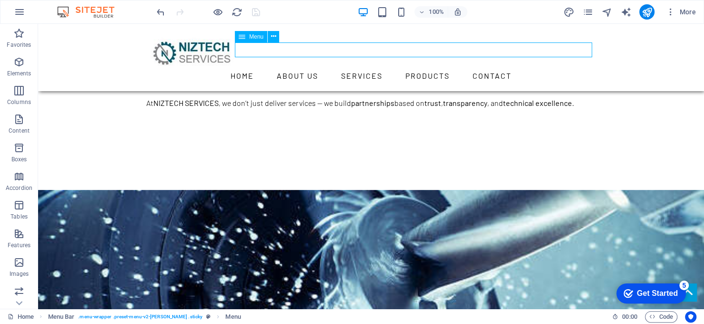
select select
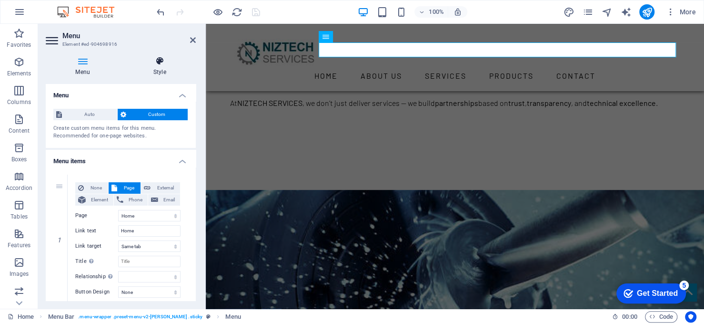
click at [164, 67] on h4 "Style" at bounding box center [159, 66] width 72 height 20
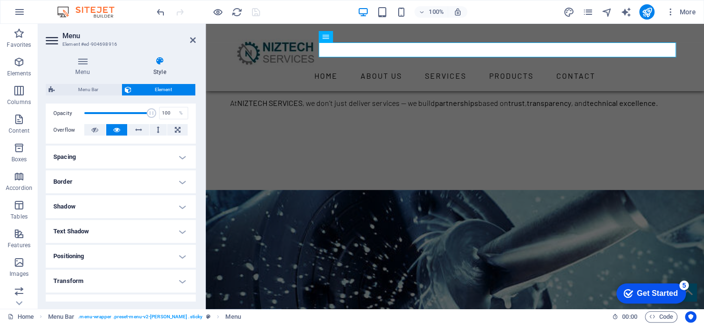
scroll to position [143, 0]
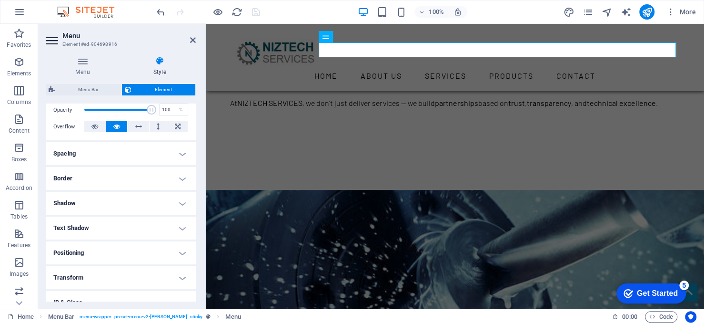
click at [177, 202] on h4 "Shadow" at bounding box center [121, 203] width 150 height 23
click at [178, 179] on h4 "Border" at bounding box center [121, 178] width 150 height 23
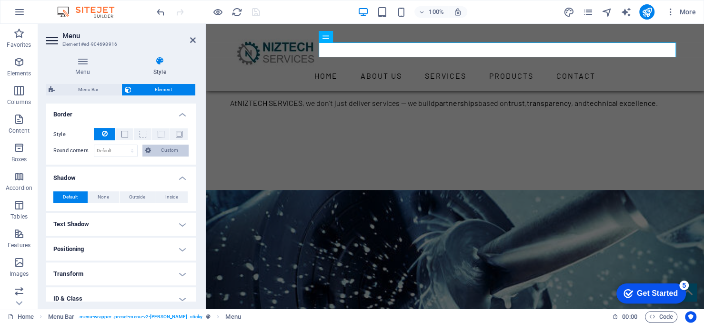
scroll to position [264, 0]
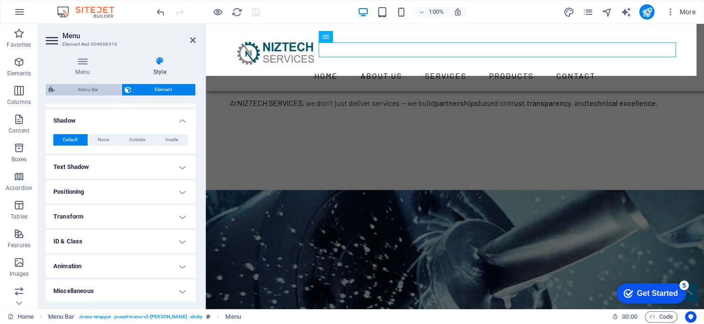
click at [87, 89] on span "Menu Bar" at bounding box center [88, 89] width 61 height 11
select select "rem"
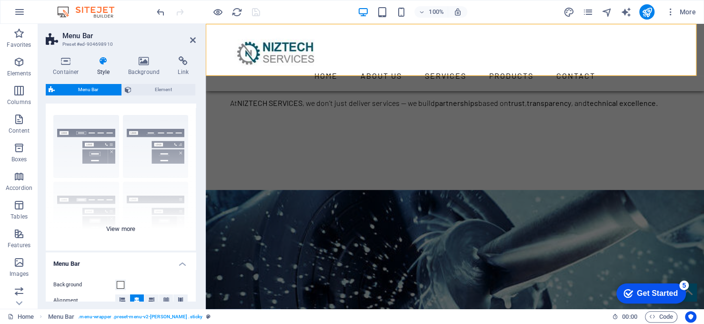
scroll to position [0, 0]
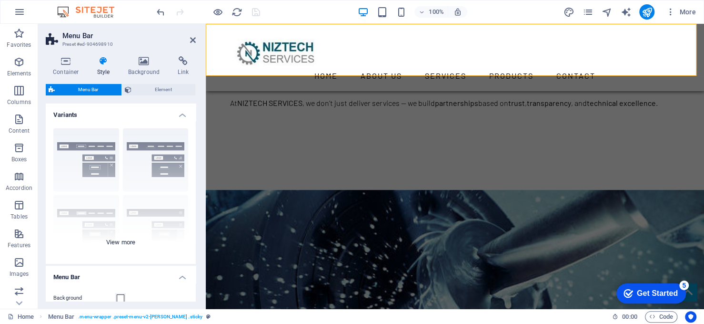
click at [98, 151] on div "Border Centered Default Fixed Loki Trigger Wide XXL" at bounding box center [121, 192] width 150 height 143
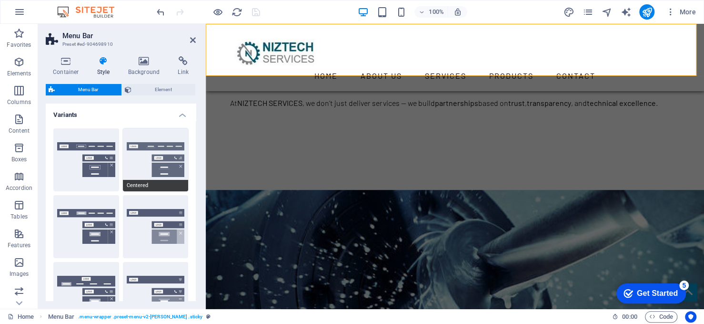
click at [136, 149] on button "Centered" at bounding box center [156, 159] width 66 height 63
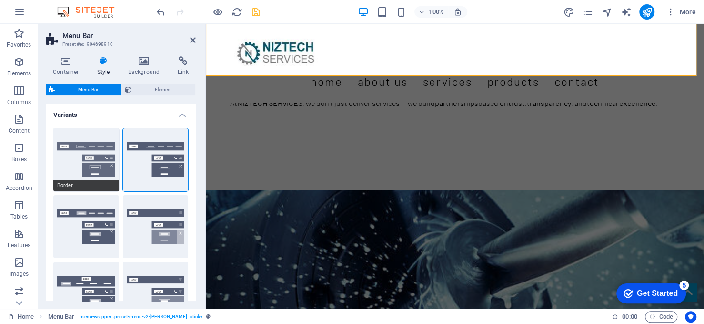
click at [96, 154] on button "Border" at bounding box center [86, 159] width 66 height 63
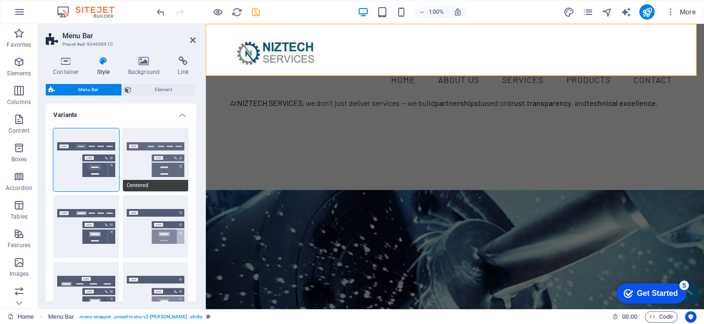
click at [132, 157] on button "Centered" at bounding box center [156, 159] width 66 height 63
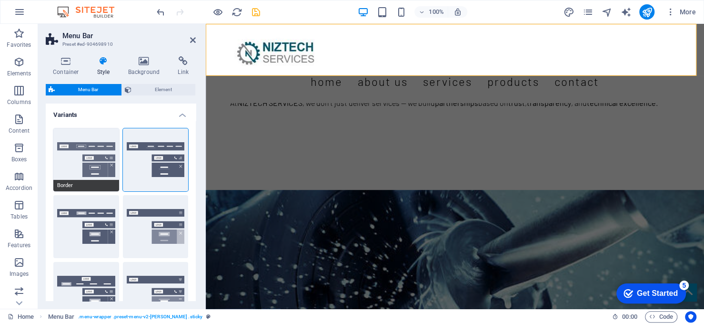
click at [92, 158] on button "Border" at bounding box center [86, 159] width 66 height 63
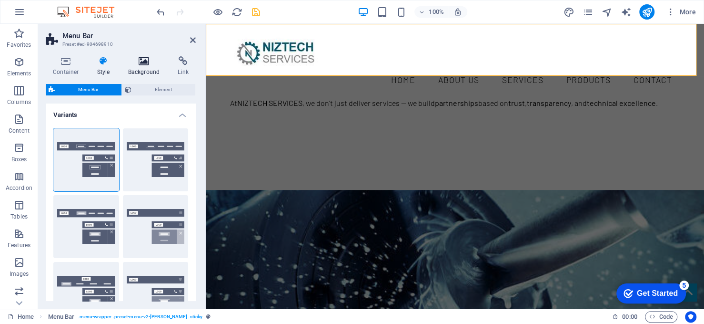
click at [144, 63] on icon at bounding box center [144, 61] width 46 height 10
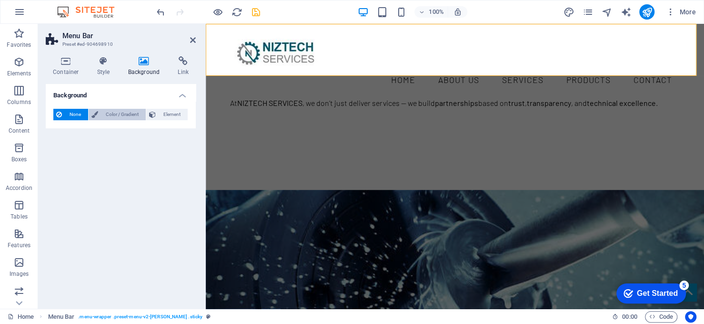
click at [133, 114] on span "Color / Gradient" at bounding box center [122, 114] width 42 height 11
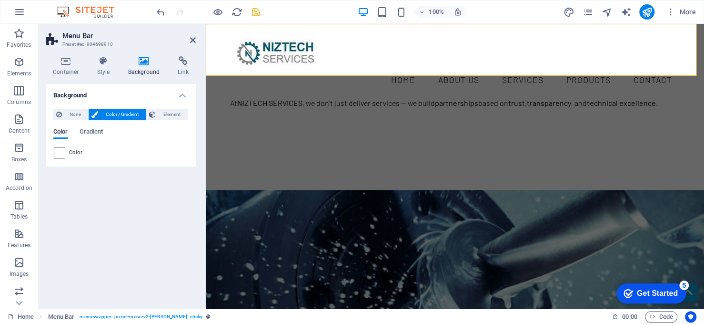
click at [63, 150] on span at bounding box center [59, 152] width 10 height 10
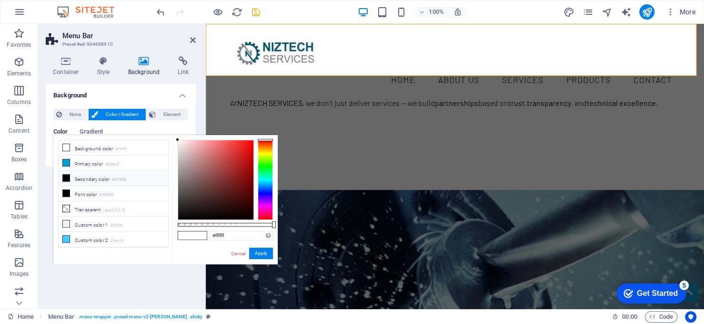
click at [265, 178] on div at bounding box center [265, 180] width 15 height 80
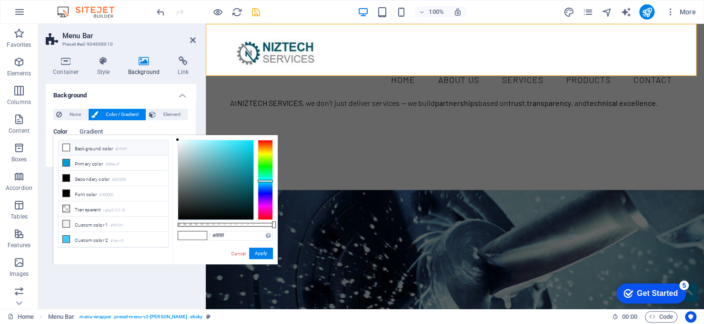
click at [265, 181] on div at bounding box center [265, 180] width 15 height 80
click at [240, 183] on div at bounding box center [215, 179] width 75 height 79
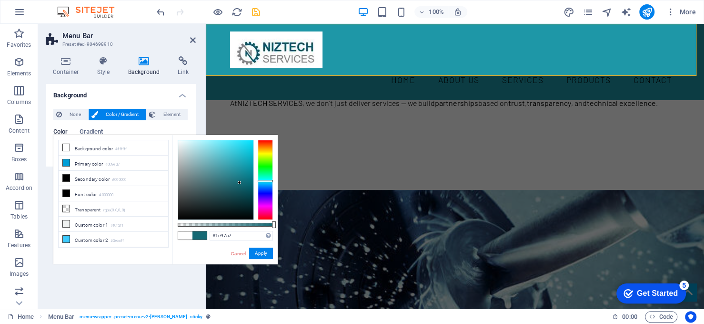
click at [240, 167] on div at bounding box center [215, 179] width 75 height 79
click at [239, 156] on div at bounding box center [215, 179] width 75 height 79
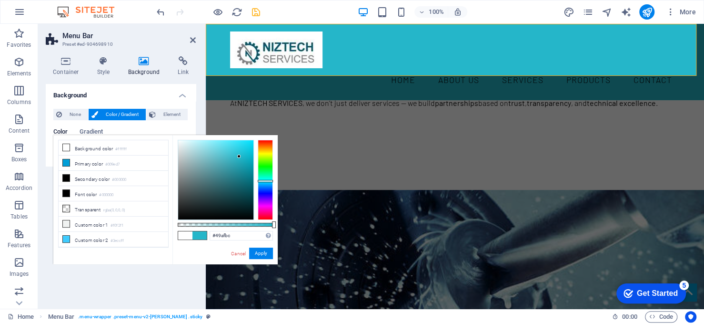
click at [224, 160] on div at bounding box center [215, 179] width 75 height 79
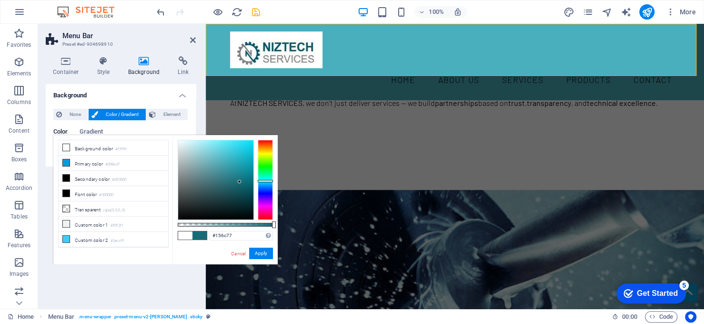
click at [240, 182] on div at bounding box center [215, 179] width 75 height 79
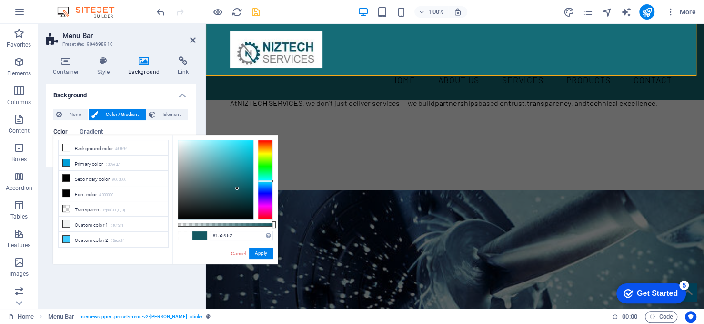
click at [237, 188] on div at bounding box center [215, 179] width 75 height 79
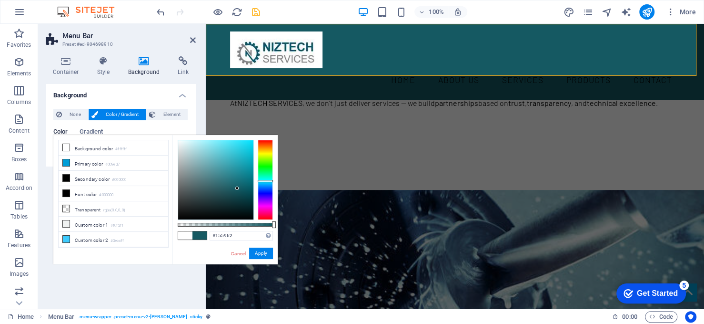
type input "#0b4148"
click at [242, 196] on div at bounding box center [215, 179] width 75 height 79
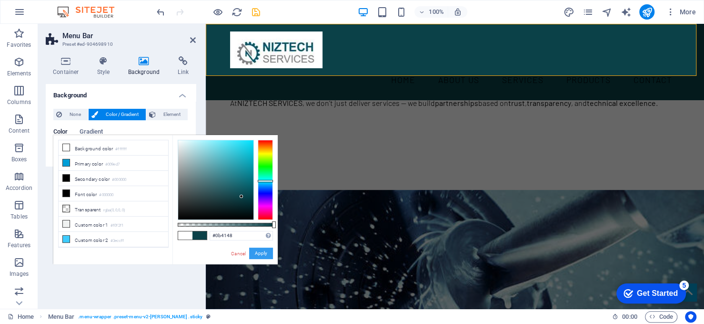
click at [259, 251] on button "Apply" at bounding box center [261, 252] width 24 height 11
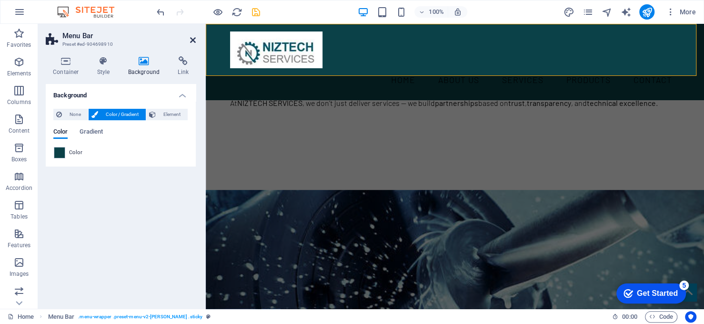
click at [193, 41] on icon at bounding box center [193, 40] width 6 height 8
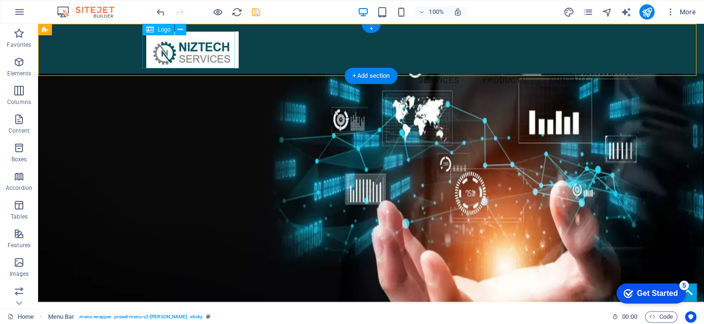
click at [194, 53] on div at bounding box center [371, 49] width 450 height 37
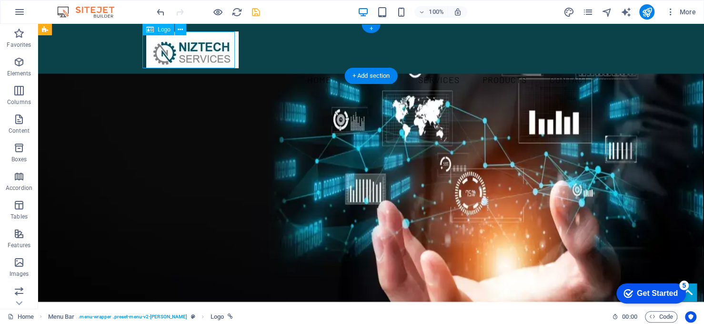
click at [194, 53] on div at bounding box center [371, 49] width 450 height 37
select select "px"
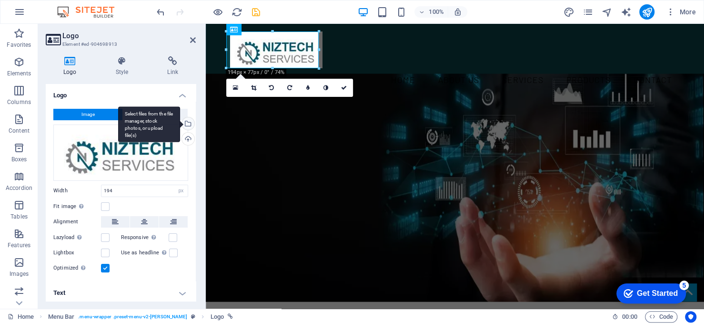
click at [180, 123] on div "Select files from the file manager, stock photos, or upload file(s)" at bounding box center [149, 124] width 62 height 36
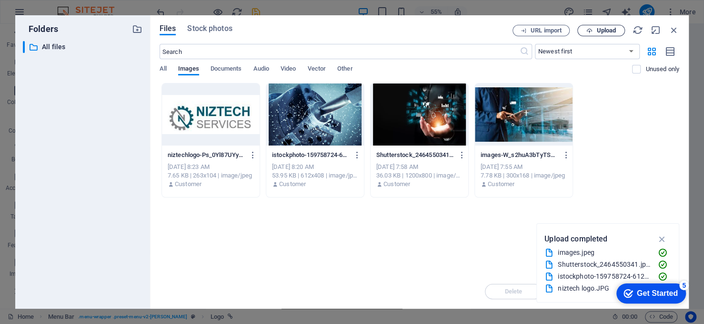
click at [611, 29] on span "Upload" at bounding box center [607, 31] width 20 height 6
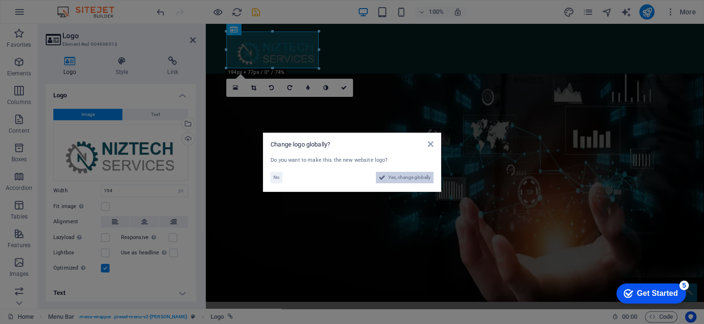
click at [389, 174] on span "Yes, change globally" at bounding box center [409, 177] width 42 height 11
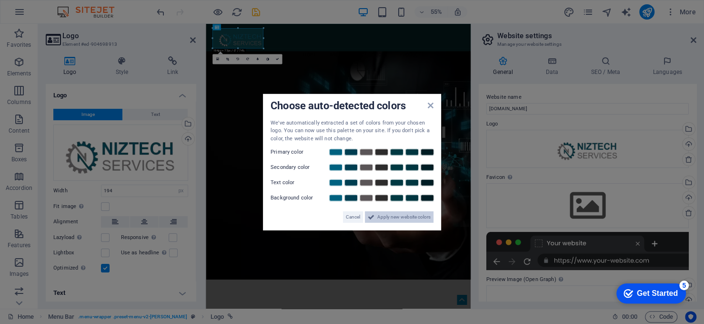
click at [407, 220] on span "Apply new website colors" at bounding box center [403, 216] width 53 height 11
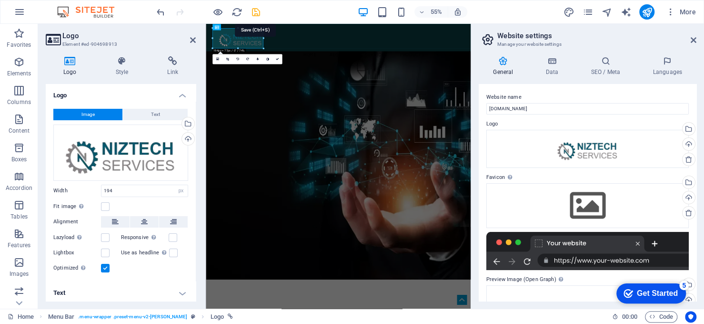
click at [260, 10] on icon "save" at bounding box center [256, 12] width 11 height 11
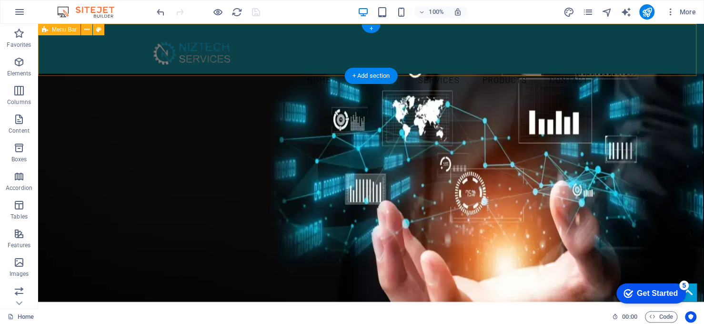
click at [286, 68] on nav "Home About us Services Products Contact" at bounding box center [371, 80] width 450 height 24
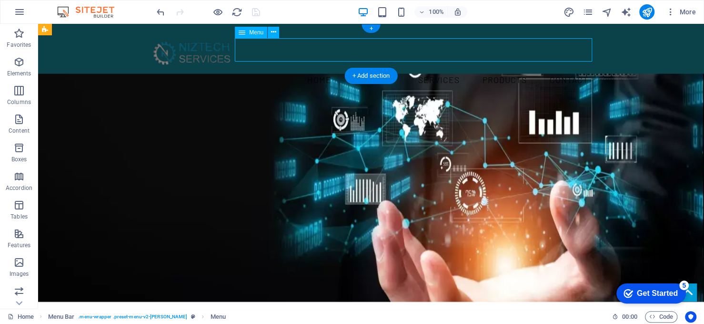
click at [286, 68] on nav "Home About us Services Products Contact" at bounding box center [371, 80] width 450 height 24
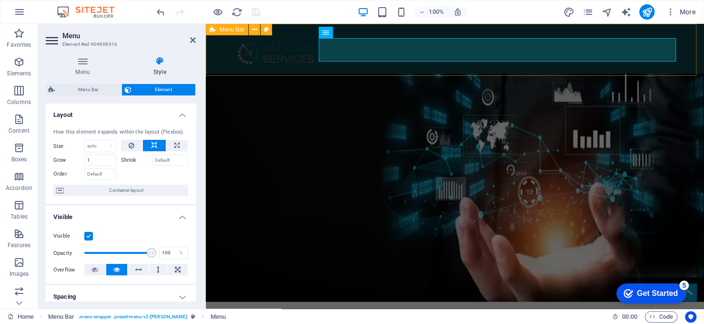
click at [370, 68] on div "Home About us Services Products Contact" at bounding box center [455, 62] width 498 height 76
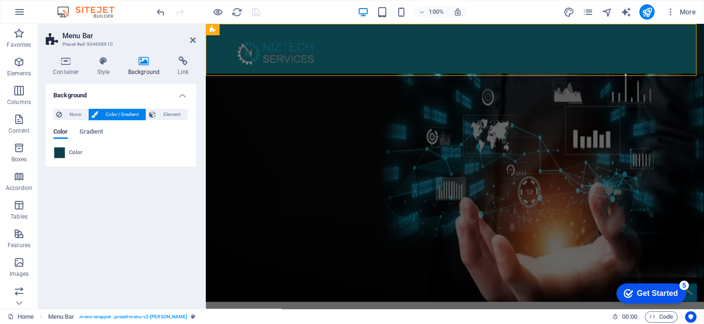
click at [74, 152] on span "Color" at bounding box center [75, 153] width 13 height 8
click at [60, 152] on span at bounding box center [59, 152] width 10 height 10
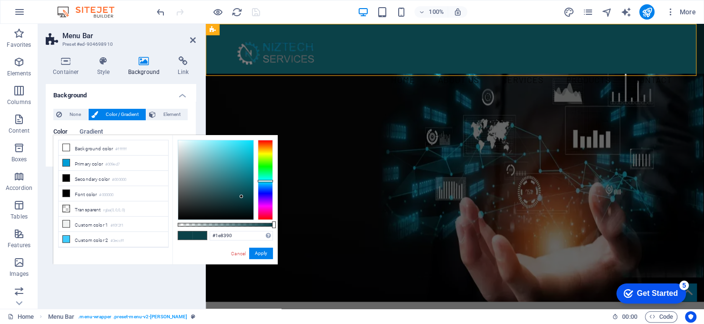
click at [237, 174] on div at bounding box center [215, 179] width 75 height 79
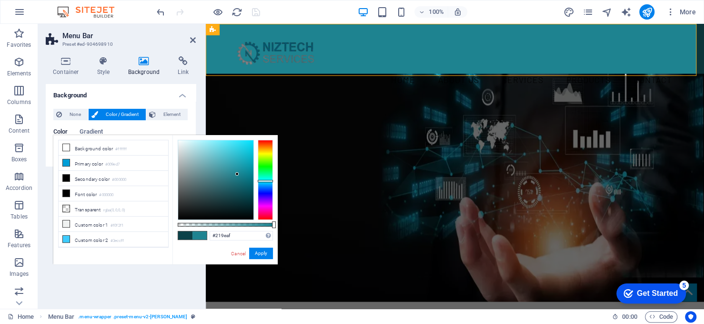
click at [239, 164] on div at bounding box center [215, 179] width 75 height 79
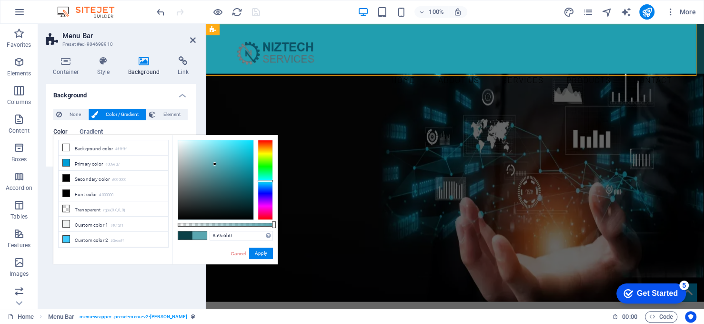
drag, startPoint x: 215, startPoint y: 164, endPoint x: 205, endPoint y: 171, distance: 12.3
click at [214, 164] on div at bounding box center [215, 179] width 75 height 79
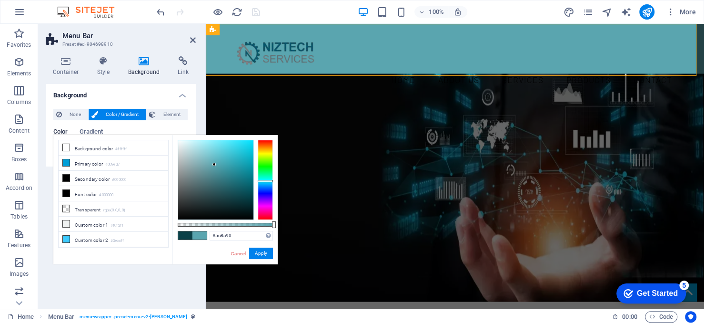
click at [205, 174] on div at bounding box center [215, 179] width 75 height 79
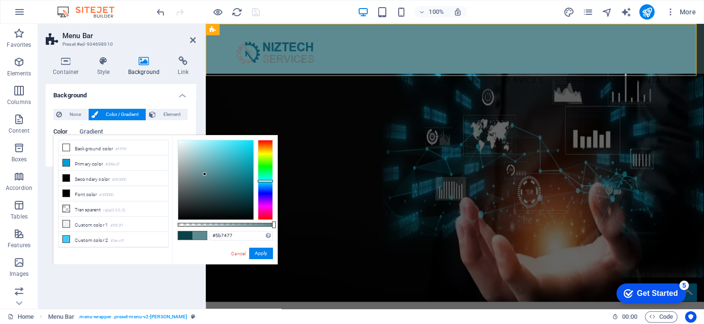
drag, startPoint x: 195, startPoint y: 182, endPoint x: 175, endPoint y: 176, distance: 20.8
click at [195, 182] on div at bounding box center [215, 179] width 75 height 79
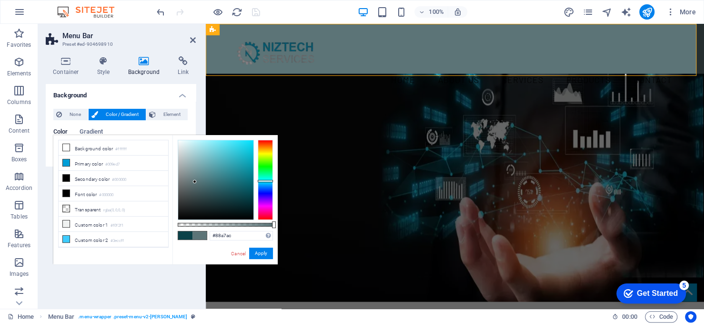
drag, startPoint x: 193, startPoint y: 166, endPoint x: 189, endPoint y: 162, distance: 6.4
click at [193, 165] on div at bounding box center [215, 179] width 75 height 79
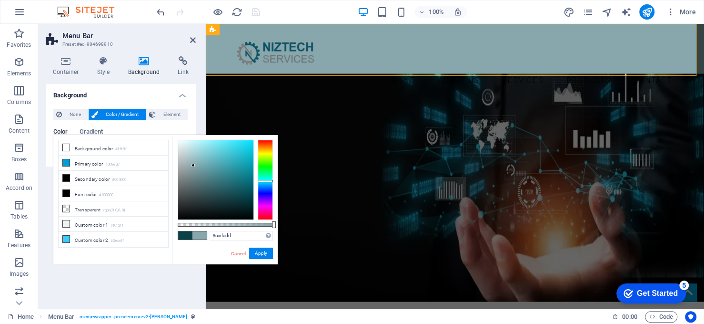
click at [184, 150] on div at bounding box center [215, 179] width 75 height 79
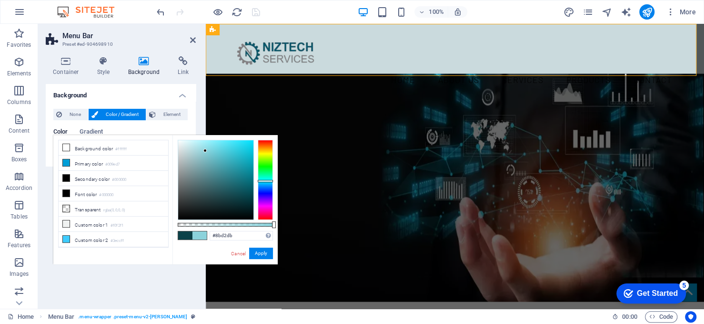
click at [205, 151] on div at bounding box center [215, 179] width 75 height 79
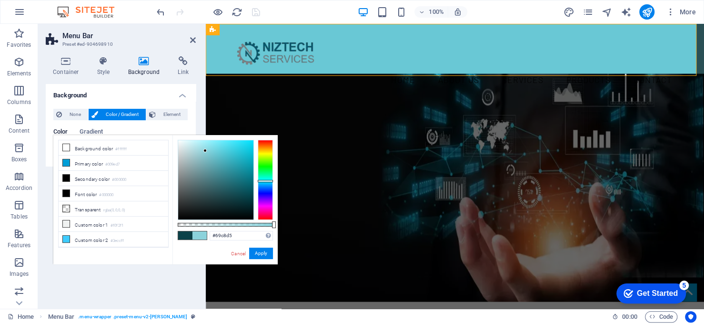
click at [216, 152] on div at bounding box center [215, 179] width 75 height 79
click at [211, 167] on div at bounding box center [215, 179] width 75 height 79
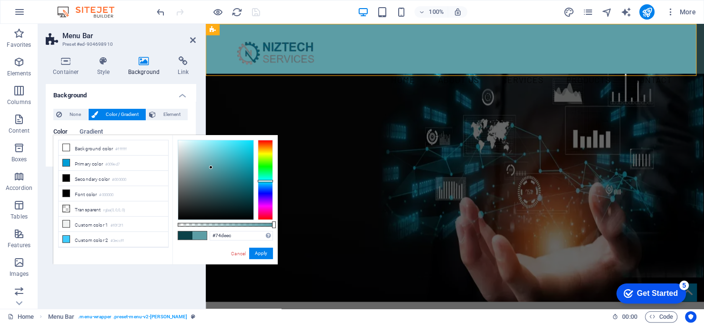
click at [216, 145] on div at bounding box center [215, 179] width 75 height 79
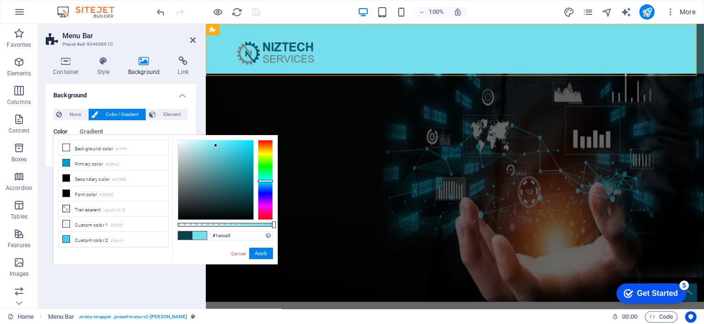
click at [243, 148] on div at bounding box center [215, 179] width 75 height 79
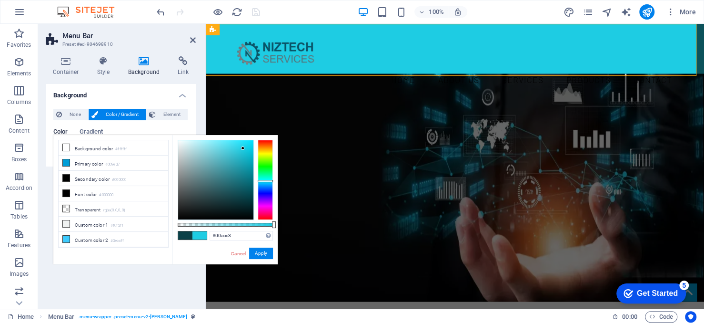
click at [254, 158] on div at bounding box center [225, 180] width 95 height 80
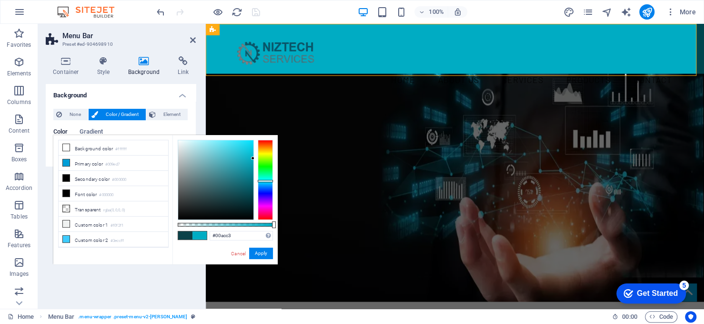
drag, startPoint x: 254, startPoint y: 166, endPoint x: 254, endPoint y: 172, distance: 5.2
click at [254, 172] on div at bounding box center [225, 180] width 95 height 80
click at [247, 176] on div at bounding box center [215, 179] width 75 height 79
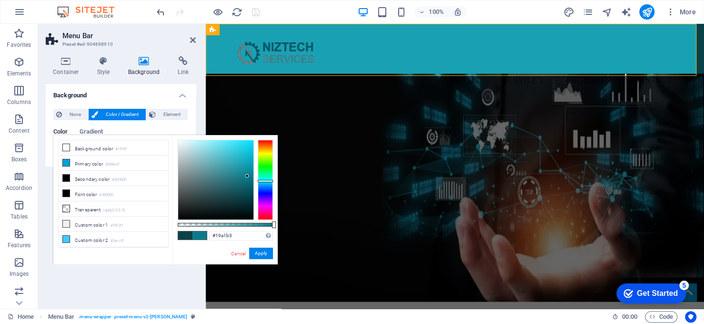
click at [243, 163] on div at bounding box center [215, 179] width 75 height 79
click at [248, 154] on div at bounding box center [215, 179] width 75 height 79
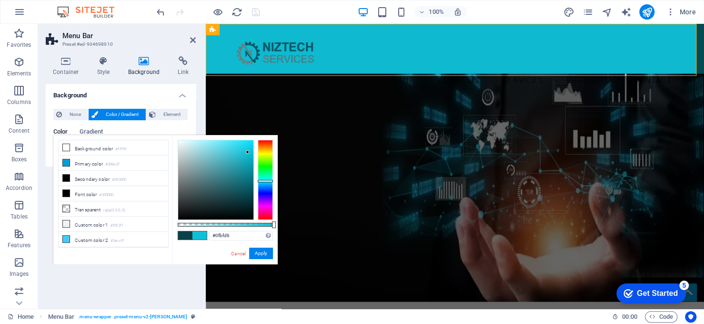
click at [248, 152] on div at bounding box center [215, 179] width 75 height 79
drag, startPoint x: 241, startPoint y: 150, endPoint x: 231, endPoint y: 148, distance: 10.7
click at [239, 149] on div at bounding box center [240, 149] width 3 height 3
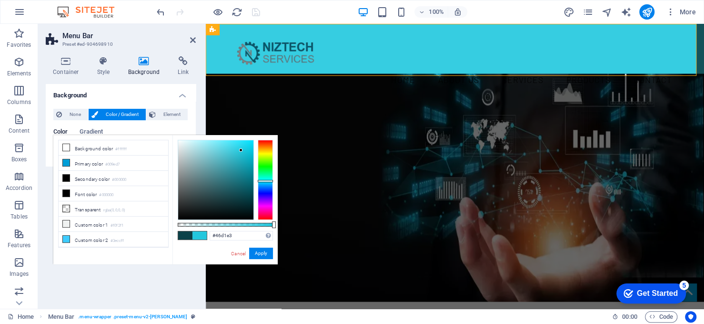
click at [229, 148] on div at bounding box center [215, 179] width 75 height 79
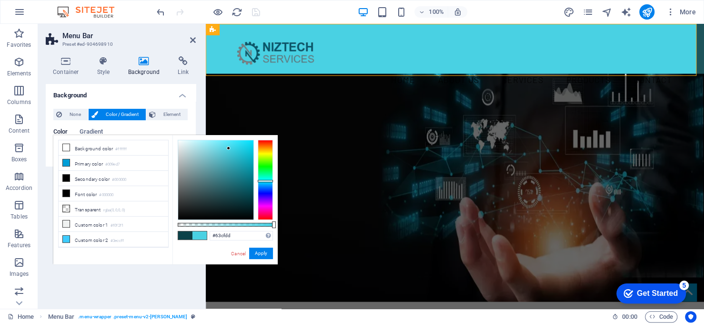
click at [218, 151] on div at bounding box center [215, 179] width 75 height 79
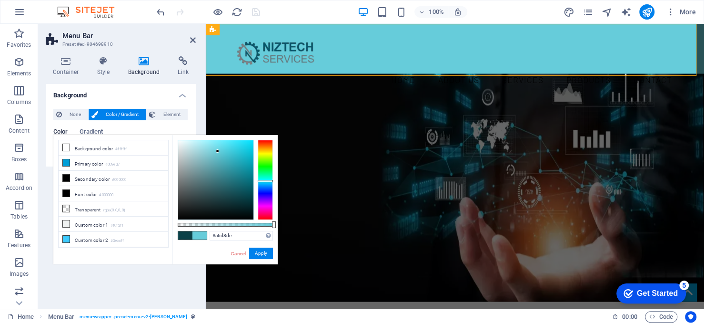
click at [196, 150] on div at bounding box center [215, 179] width 75 height 79
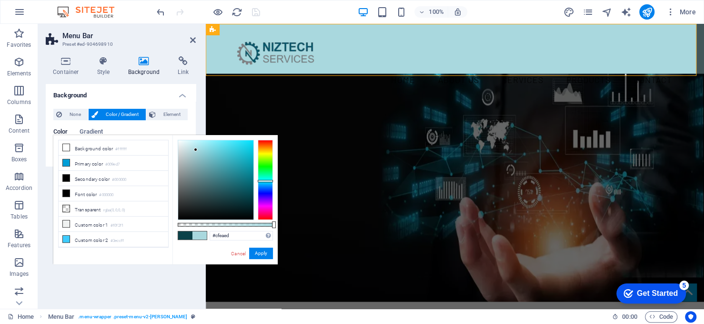
click at [187, 144] on div at bounding box center [215, 179] width 75 height 79
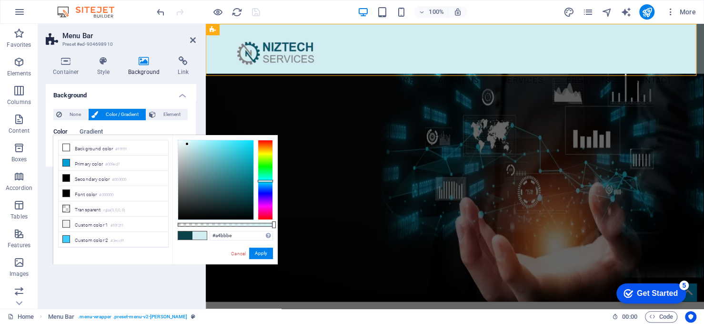
click at [188, 160] on div at bounding box center [215, 179] width 75 height 79
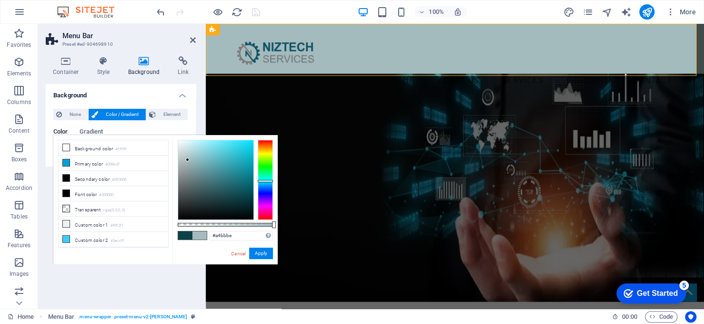
type input "#a2ccd2"
click at [195, 153] on div at bounding box center [215, 179] width 75 height 79
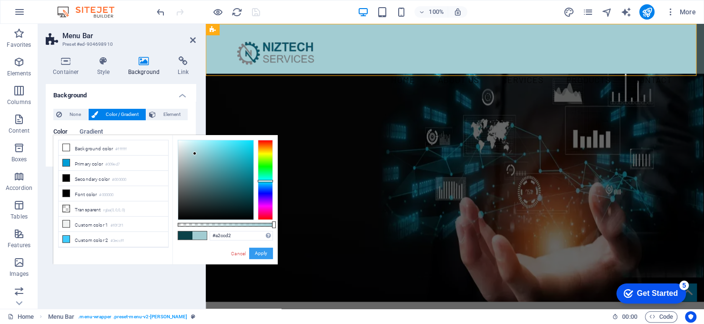
click at [264, 252] on button "Apply" at bounding box center [261, 252] width 24 height 11
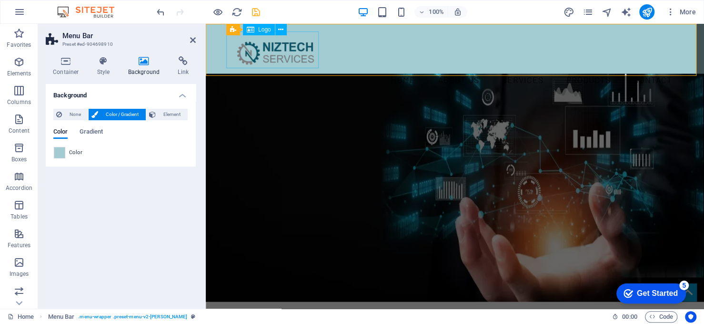
click at [277, 49] on div at bounding box center [455, 49] width 450 height 37
click at [446, 49] on header "Home About us Services Products Contact" at bounding box center [455, 62] width 465 height 76
click at [284, 66] on div at bounding box center [455, 49] width 450 height 37
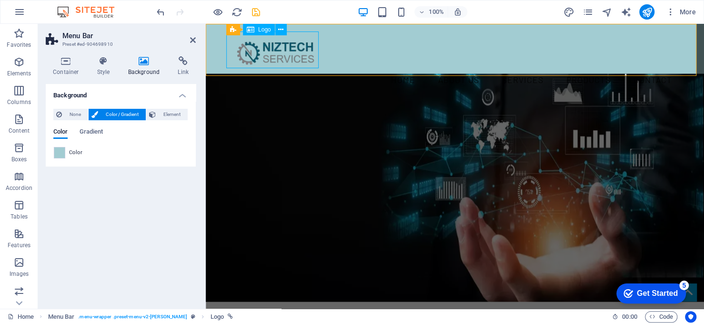
select select "px"
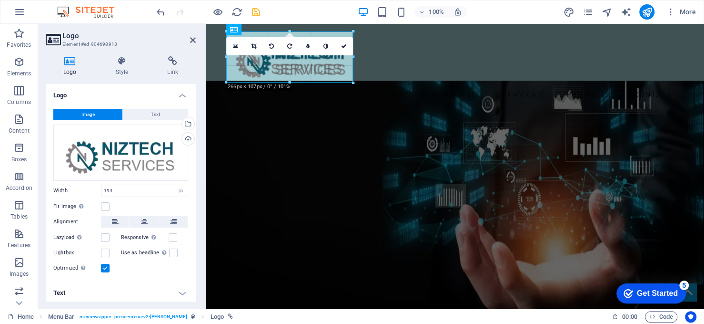
drag, startPoint x: 319, startPoint y: 68, endPoint x: 350, endPoint y: 80, distance: 33.6
type input "266"
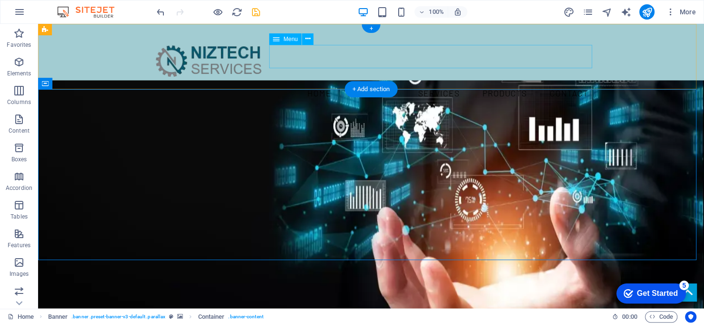
click at [320, 81] on nav "Home About us Services Products Contact" at bounding box center [371, 93] width 450 height 24
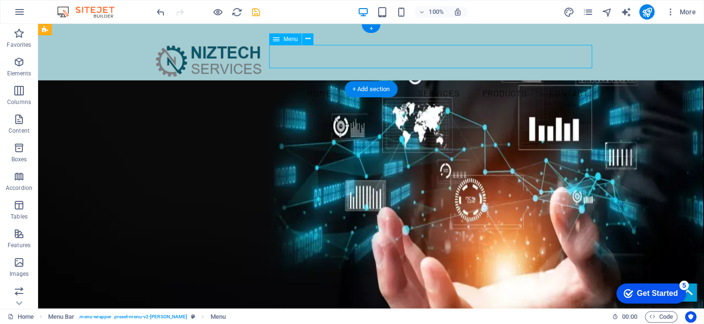
click at [324, 81] on nav "Home About us Services Products Contact" at bounding box center [371, 93] width 450 height 24
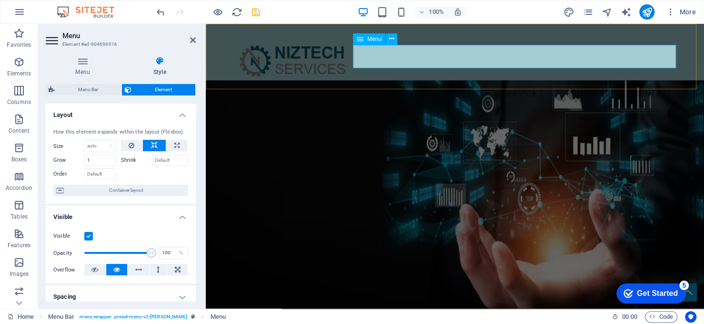
click at [381, 81] on nav "Home About us Services Products Contact" at bounding box center [455, 93] width 450 height 24
click at [389, 38] on icon at bounding box center [391, 39] width 5 height 10
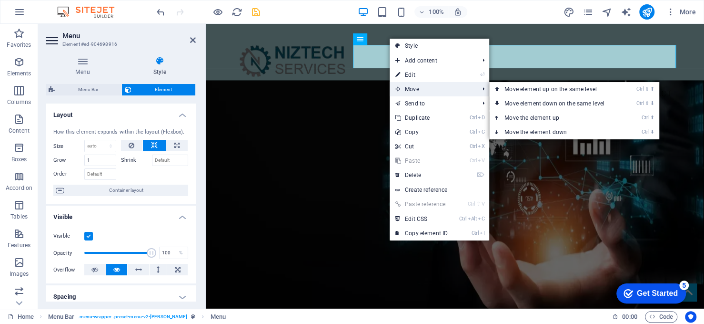
click at [413, 91] on span "Move" at bounding box center [432, 89] width 85 height 14
click at [559, 92] on link "Ctrl ⇧ ⬆ Move element up on the same level" at bounding box center [556, 89] width 134 height 14
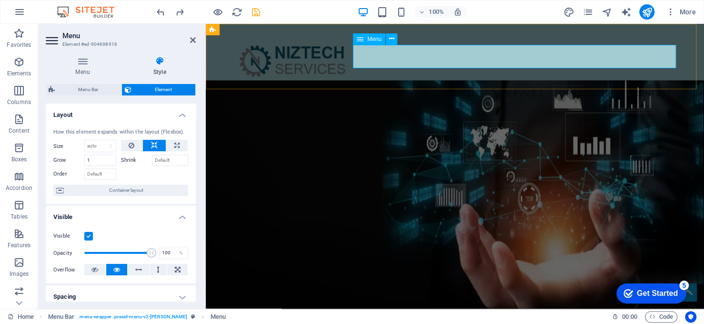
click at [532, 81] on nav "Home About us Services Products Contact" at bounding box center [455, 93] width 450 height 24
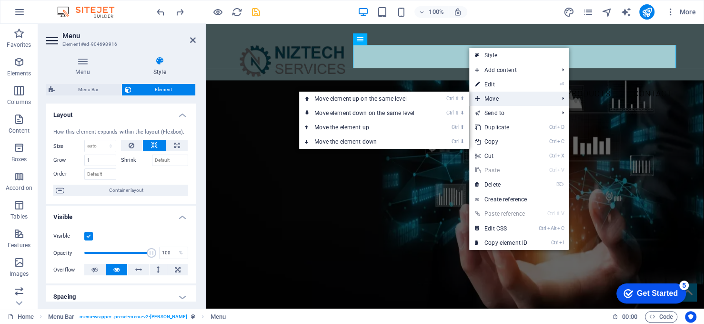
click at [519, 98] on span "Move" at bounding box center [511, 98] width 85 height 14
click at [405, 124] on link "Ctrl ⬆ Move the element up" at bounding box center [366, 127] width 134 height 14
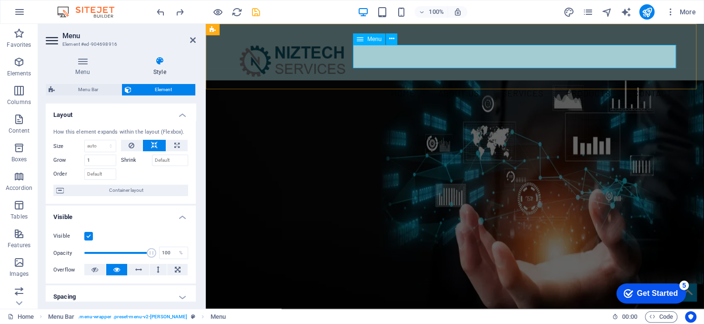
click at [381, 81] on nav "Home About us Services Products Contact" at bounding box center [455, 93] width 450 height 24
click at [138, 271] on icon at bounding box center [138, 269] width 7 height 11
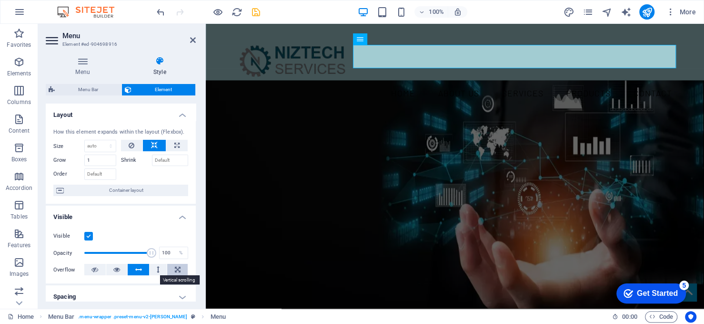
click at [175, 269] on icon at bounding box center [178, 269] width 6 height 11
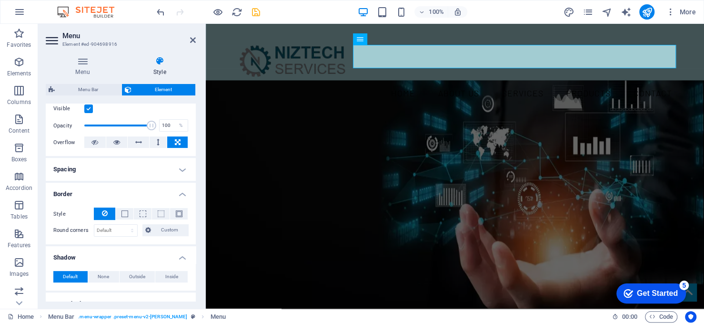
scroll to position [143, 0]
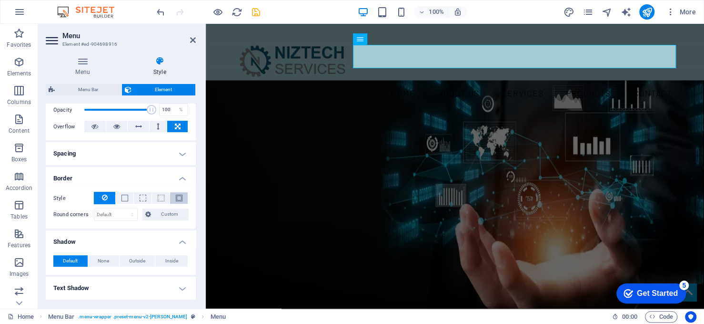
click at [176, 196] on span at bounding box center [179, 197] width 7 height 7
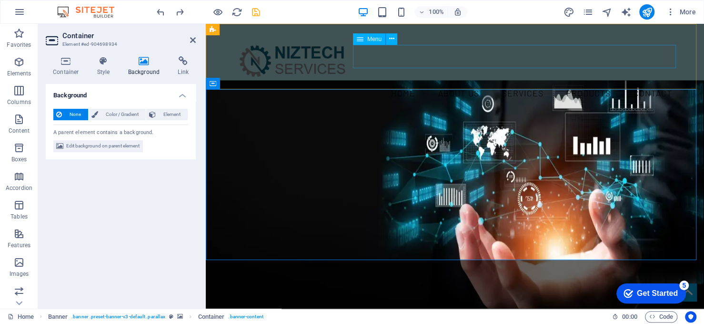
click at [465, 81] on nav "Home About us Services Products Contact" at bounding box center [455, 93] width 450 height 24
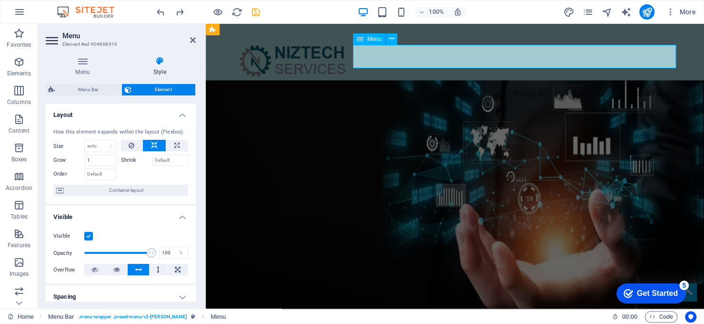
click at [465, 81] on nav "Home About us Services Products Contact" at bounding box center [455, 93] width 450 height 24
click at [394, 40] on icon at bounding box center [391, 39] width 5 height 10
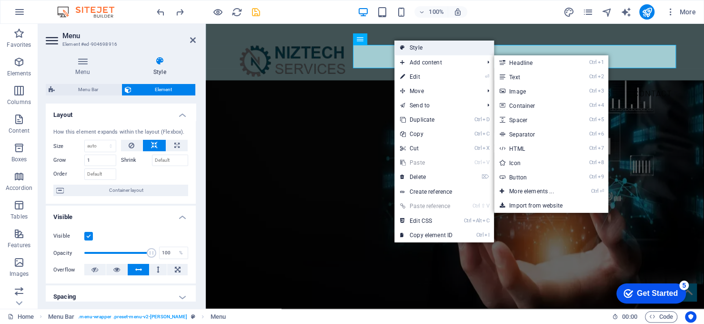
click at [434, 49] on link "Style" at bounding box center [445, 48] width 100 height 14
select select "rem"
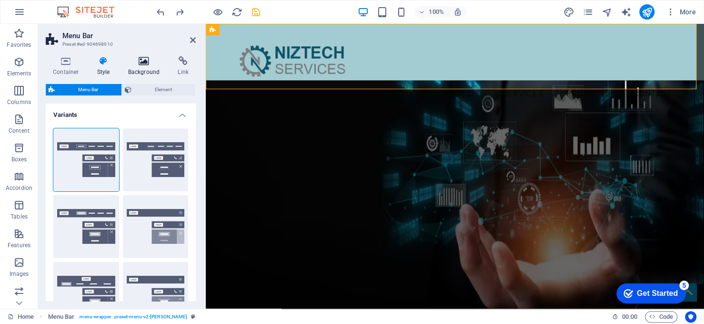
click at [154, 68] on h4 "Background" at bounding box center [146, 66] width 50 height 20
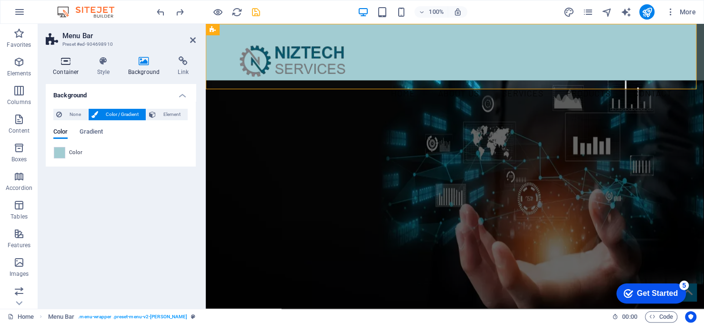
click at [72, 66] on h4 "Container" at bounding box center [68, 66] width 44 height 20
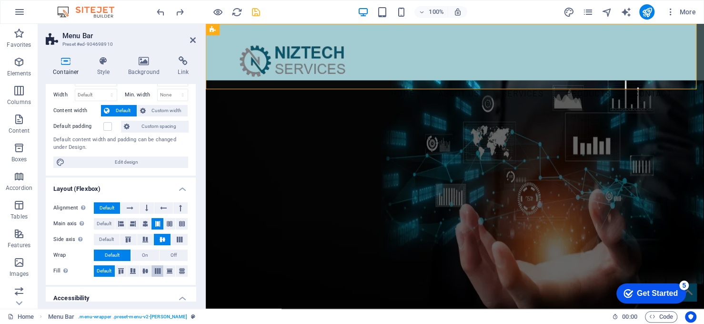
scroll to position [48, 0]
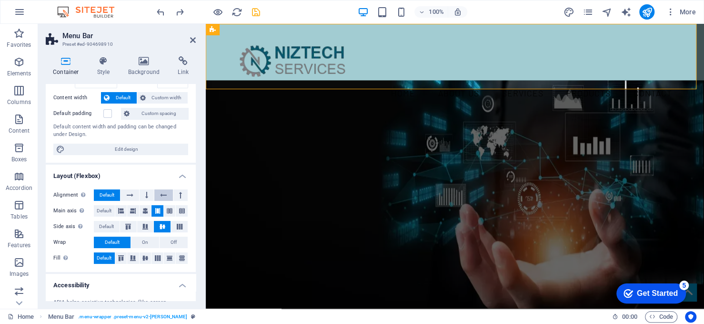
click at [163, 192] on icon at bounding box center [163, 194] width 7 height 11
click at [130, 193] on icon at bounding box center [130, 194] width 7 height 11
click at [174, 194] on button at bounding box center [180, 194] width 14 height 11
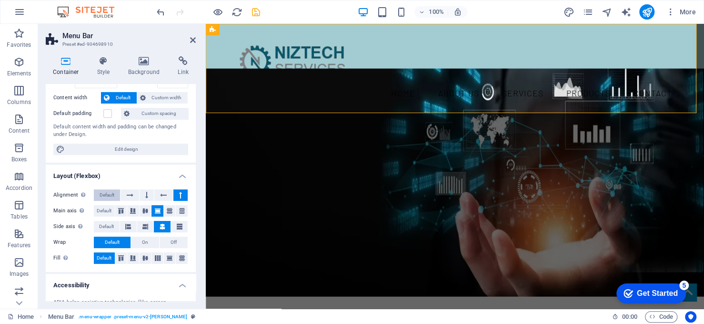
click at [113, 192] on span "Default" at bounding box center [107, 194] width 15 height 11
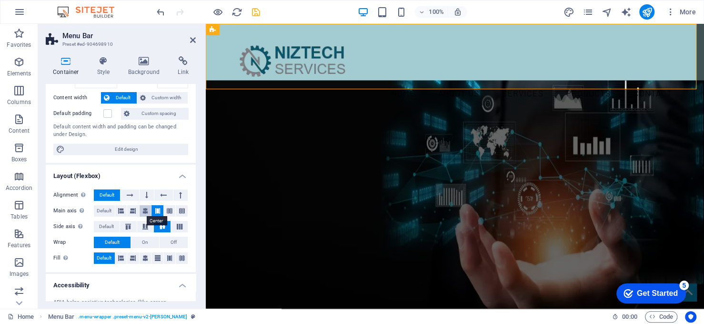
click at [145, 210] on icon at bounding box center [145, 210] width 6 height 11
click at [132, 211] on icon at bounding box center [133, 210] width 6 height 11
click at [121, 211] on icon at bounding box center [121, 210] width 6 height 11
click at [142, 240] on span "On" at bounding box center [145, 241] width 6 height 11
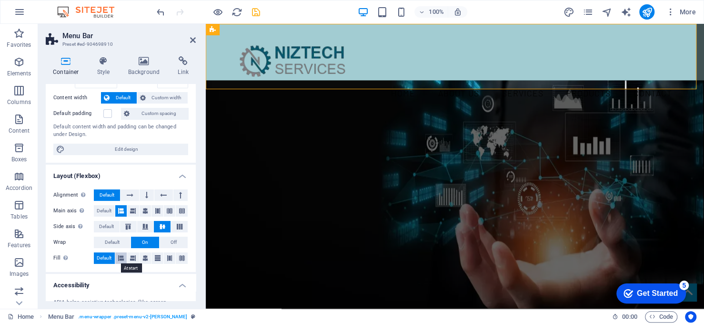
click at [122, 257] on icon at bounding box center [121, 257] width 6 height 11
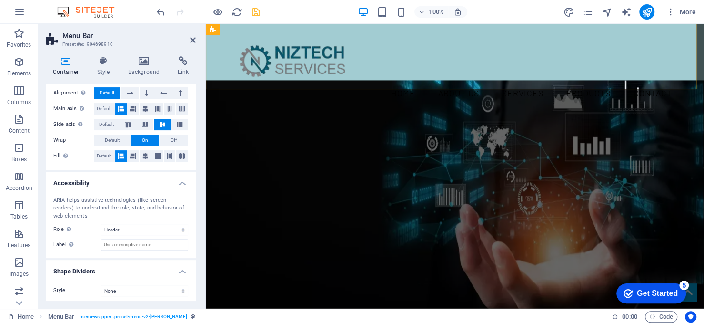
scroll to position [152, 0]
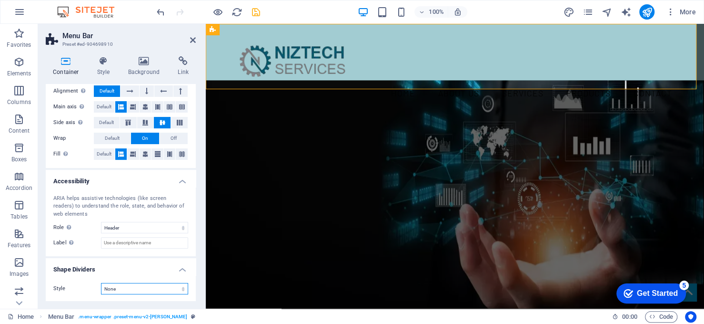
click at [174, 287] on select "None Triangle Square Diagonal Polygon 1 Polygon 2 Zigzag Multiple Zigzags Waves…" at bounding box center [144, 288] width 87 height 11
click at [101, 283] on select "None Triangle Square Diagonal Polygon 1 Polygon 2 Zigzag Multiple Zigzags Waves…" at bounding box center [144, 288] width 87 height 11
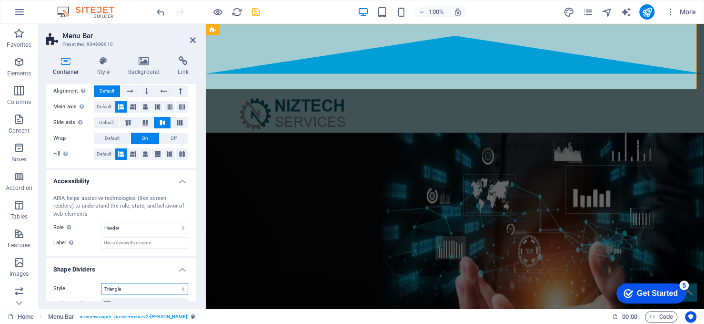
click at [125, 289] on select "None Triangle Square Diagonal Polygon 1 Polygon 2 Zigzag Multiple Zigzags Waves…" at bounding box center [144, 288] width 87 height 11
click at [101, 283] on select "None Triangle Square Diagonal Polygon 1 Polygon 2 Zigzag Multiple Zigzags Waves…" at bounding box center [144, 288] width 87 height 11
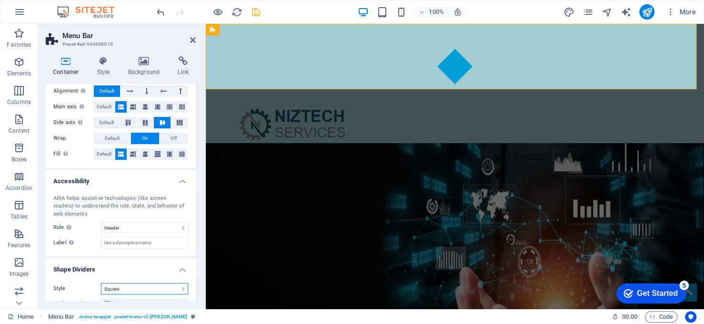
click at [121, 288] on select "None Triangle Square Diagonal Polygon 1 Polygon 2 Zigzag Multiple Zigzags Waves…" at bounding box center [144, 288] width 87 height 11
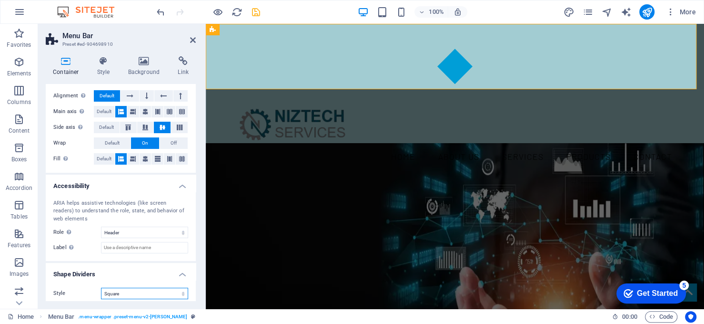
scroll to position [250, 0]
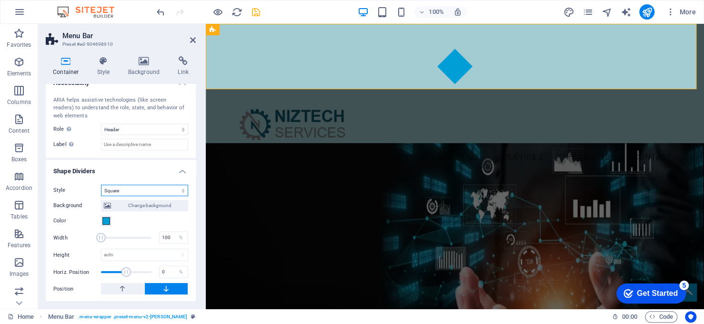
click at [181, 191] on select "None Triangle Square Diagonal Polygon 1 Polygon 2 Zigzag Multiple Zigzags Waves…" at bounding box center [144, 189] width 87 height 11
click at [101, 184] on select "None Triangle Square Diagonal Polygon 1 Polygon 2 Zigzag Multiple Zigzags Waves…" at bounding box center [144, 189] width 87 height 11
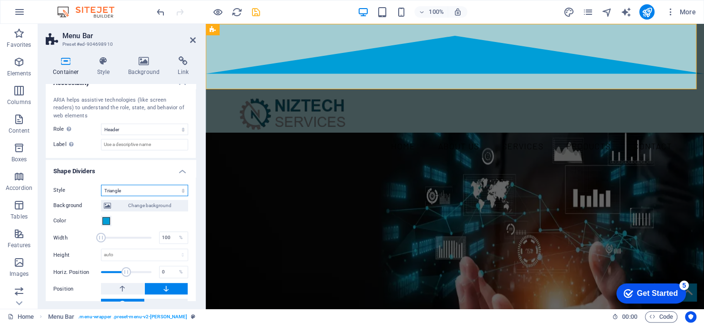
click at [176, 186] on select "None Triangle Square Diagonal Polygon 1 Polygon 2 Zigzag Multiple Zigzags Waves…" at bounding box center [144, 189] width 87 height 11
select select "none"
click at [101, 196] on select "None Triangle Square Diagonal Polygon 1 Polygon 2 Zigzag Multiple Zigzags Waves…" at bounding box center [144, 189] width 87 height 11
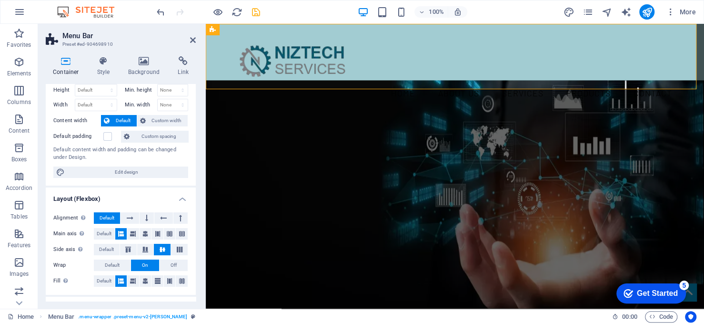
scroll to position [9, 0]
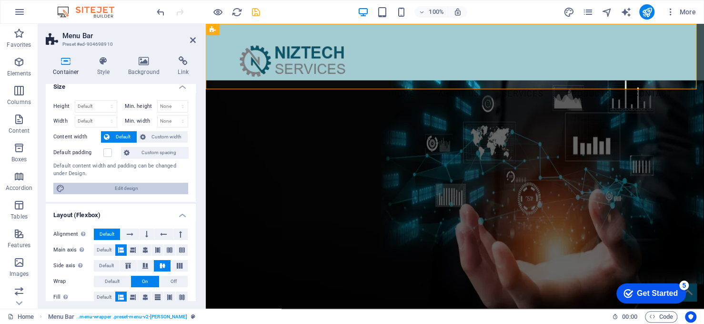
click at [121, 188] on span "Edit design" at bounding box center [127, 188] width 118 height 11
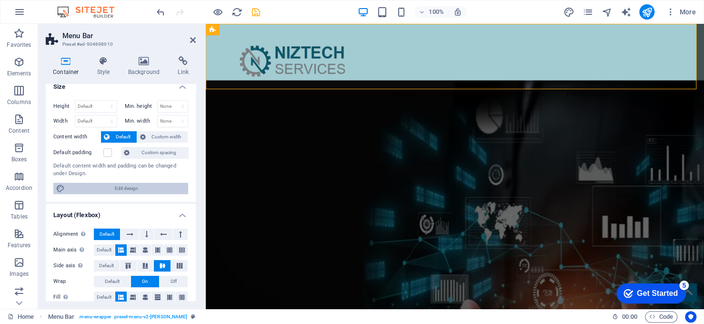
select select "rem"
select select "300"
select select "px"
select select "rem"
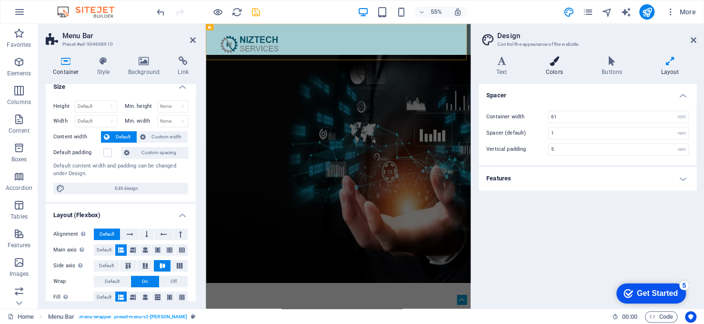
click at [555, 65] on icon at bounding box center [554, 61] width 52 height 10
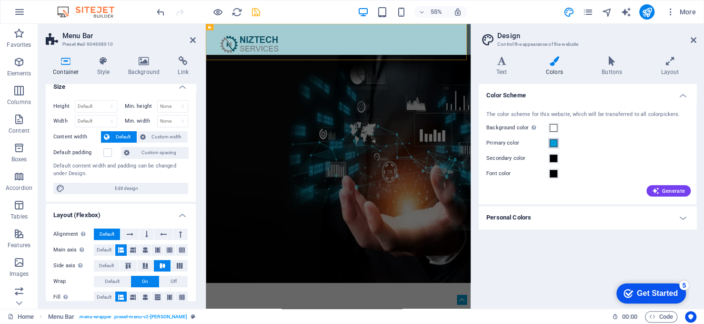
click at [556, 141] on button "Primary color" at bounding box center [554, 143] width 10 height 10
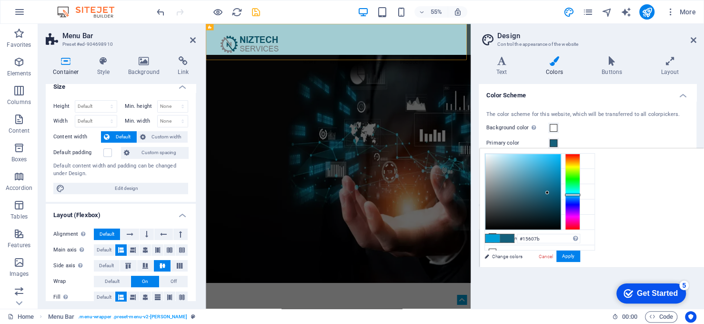
click at [548, 193] on div at bounding box center [523, 191] width 75 height 75
click at [577, 193] on div at bounding box center [572, 194] width 15 height 2
type input "#115665"
click at [548, 199] on div at bounding box center [523, 191] width 75 height 75
click at [572, 255] on button "Apply" at bounding box center [569, 255] width 24 height 11
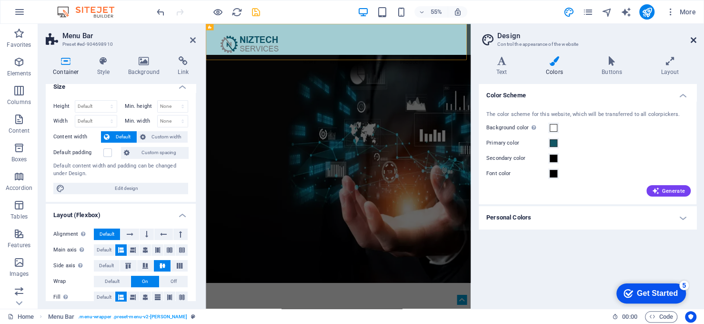
click at [693, 39] on icon at bounding box center [694, 40] width 6 height 8
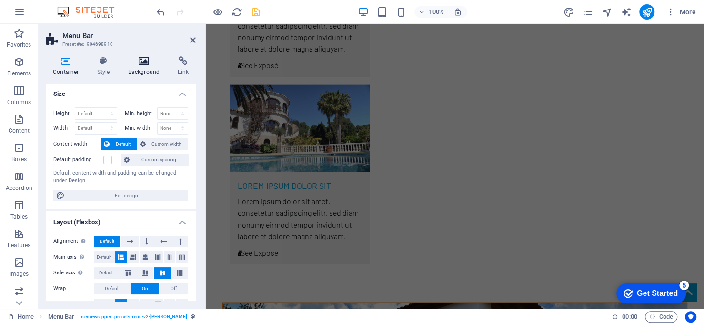
scroll to position [0, 0]
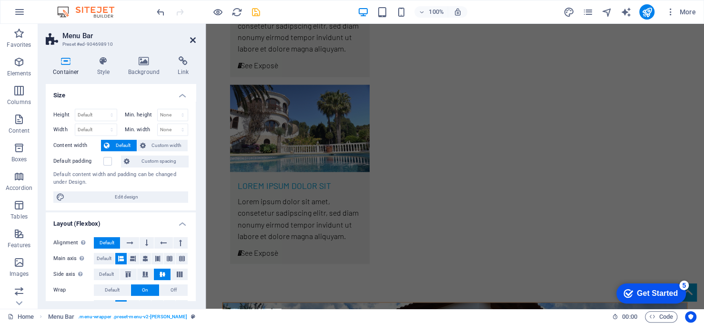
click at [193, 39] on icon at bounding box center [193, 40] width 6 height 8
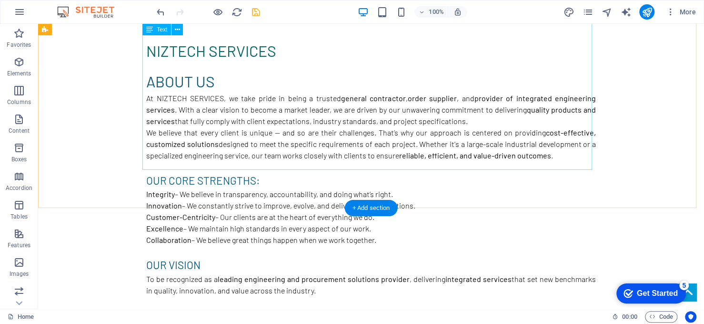
scroll to position [429, 0]
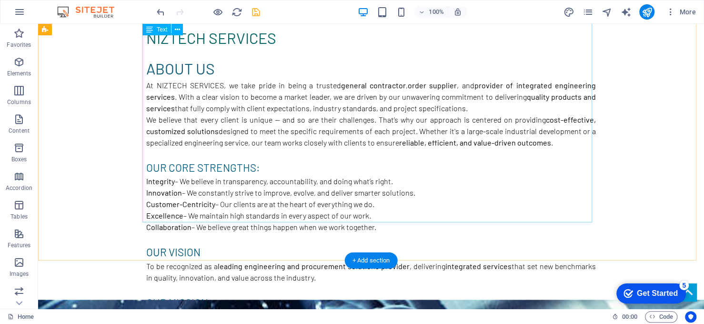
click at [214, 195] on div "About Us At NIZTECH SERVICES, we take pride in being a trusted general contract…" at bounding box center [371, 218] width 450 height 323
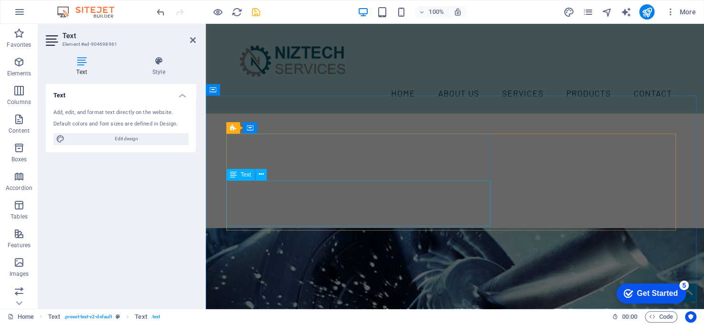
scroll to position [639, 0]
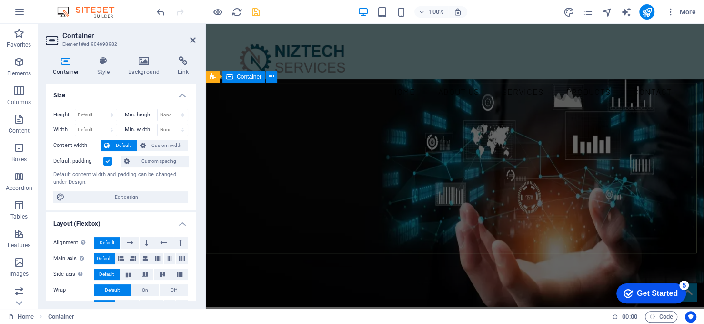
scroll to position [0, 0]
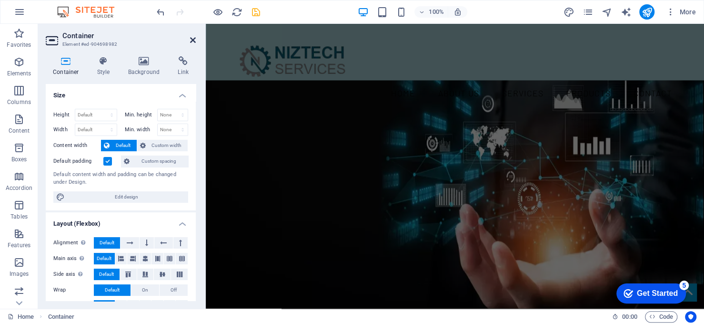
click at [194, 39] on icon at bounding box center [193, 40] width 6 height 8
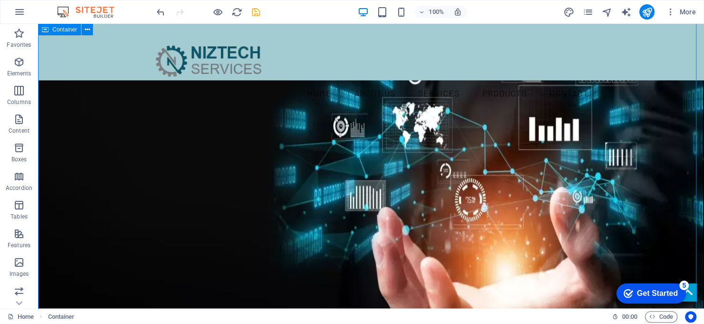
scroll to position [789, 0]
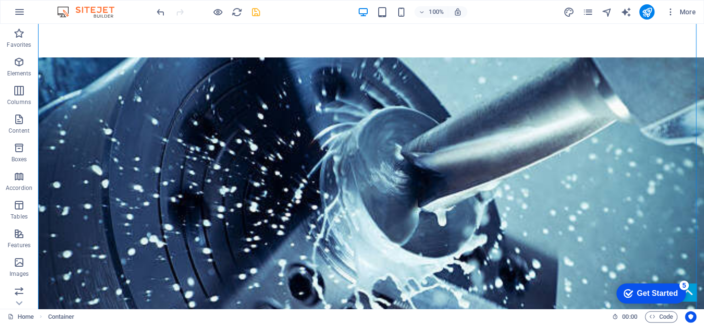
click at [259, 10] on icon "save" at bounding box center [256, 12] width 11 height 11
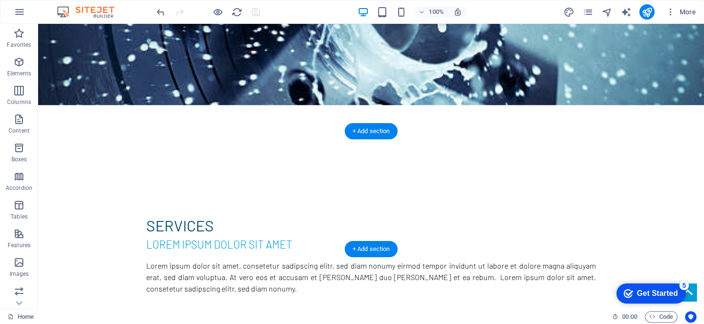
scroll to position [1075, 0]
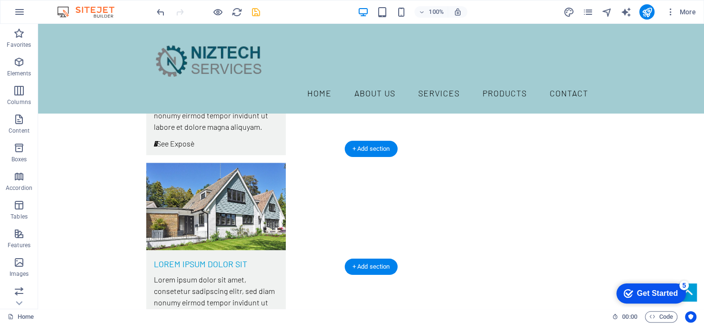
scroll to position [2552, 0]
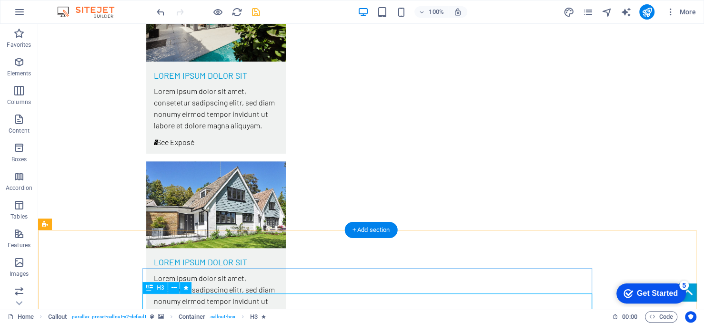
scroll to position [2607, 0]
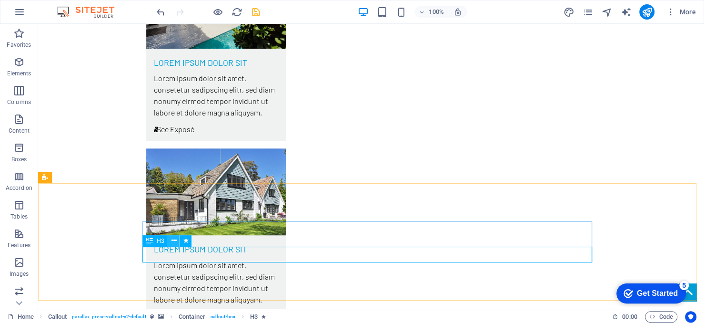
click at [175, 243] on icon at bounding box center [174, 240] width 5 height 10
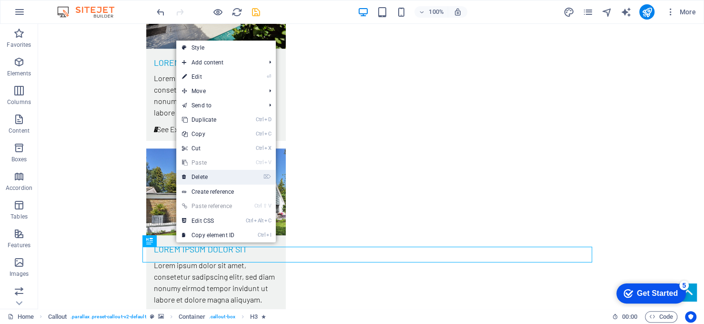
click at [210, 175] on link "⌦ Delete" at bounding box center [208, 177] width 64 height 14
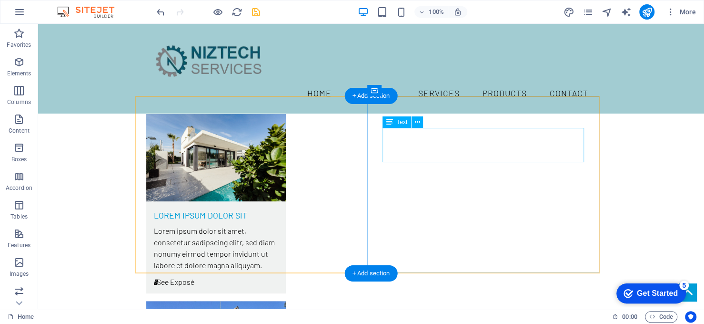
scroll to position [2416, 0]
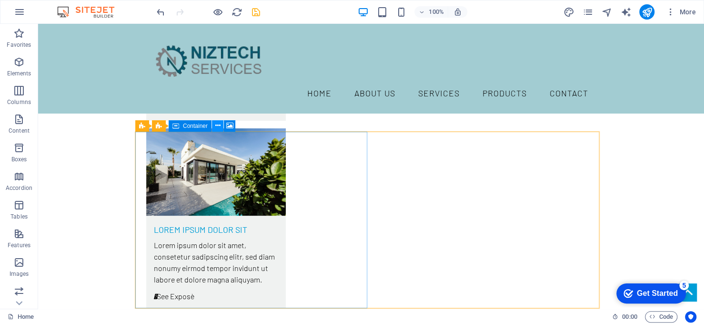
click at [217, 125] on icon at bounding box center [217, 126] width 5 height 10
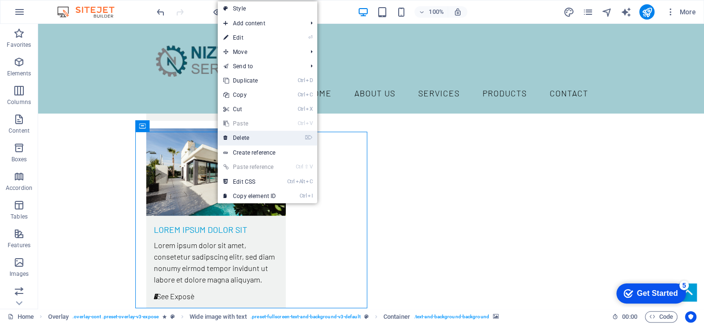
click at [244, 136] on link "⌦ Delete" at bounding box center [250, 138] width 64 height 14
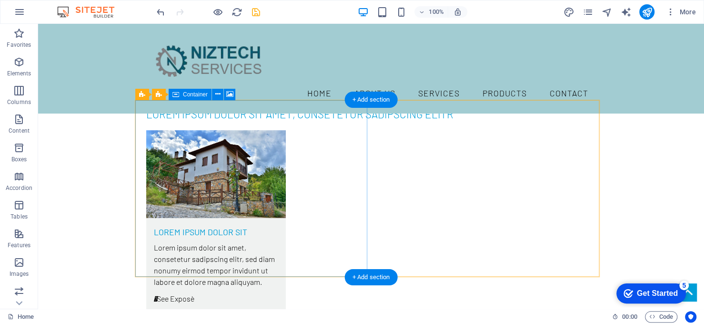
scroll to position [2178, 0]
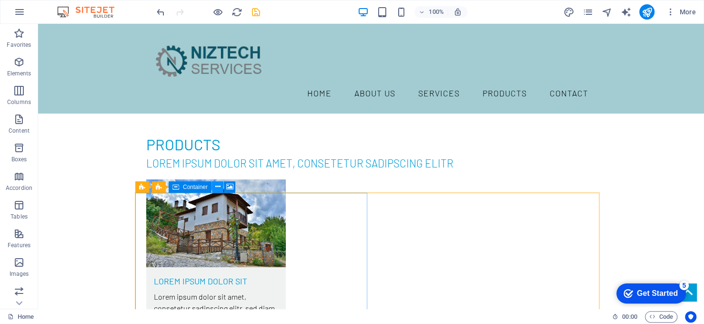
click at [215, 186] on icon at bounding box center [217, 187] width 5 height 10
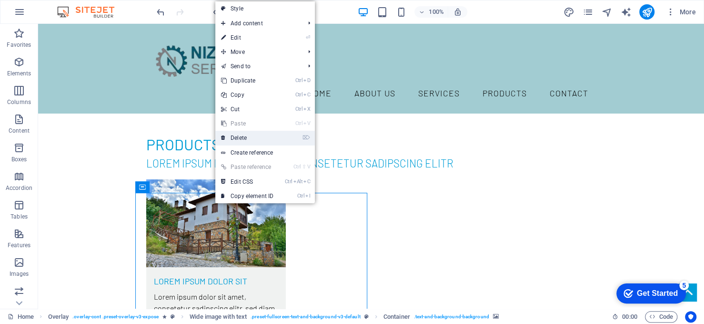
click at [249, 138] on link "⌦ Delete" at bounding box center [247, 138] width 64 height 14
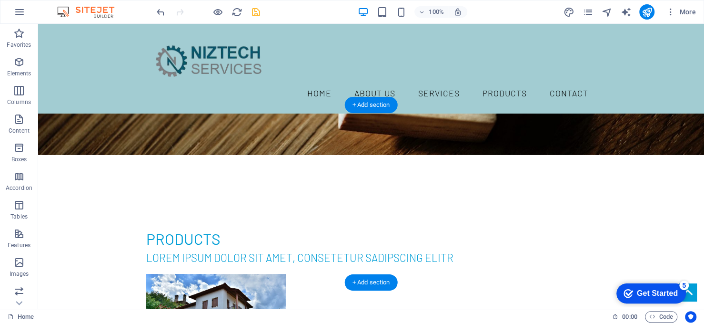
scroll to position [2035, 0]
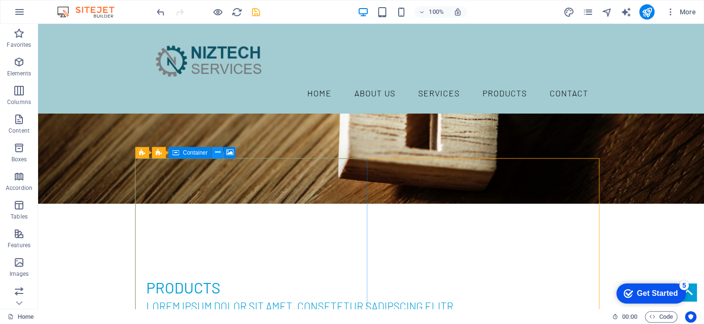
click at [218, 155] on icon at bounding box center [217, 152] width 5 height 10
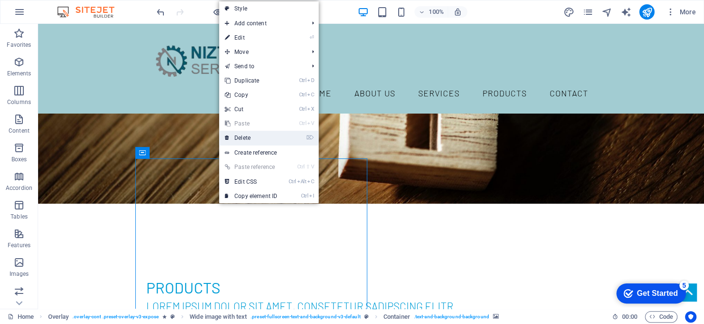
click at [253, 140] on link "⌦ Delete" at bounding box center [251, 138] width 64 height 14
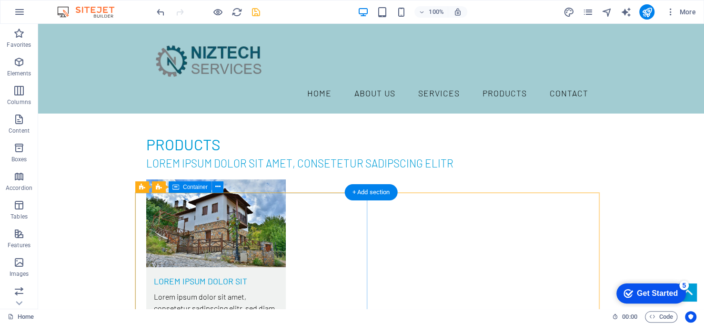
scroll to position [2130, 0]
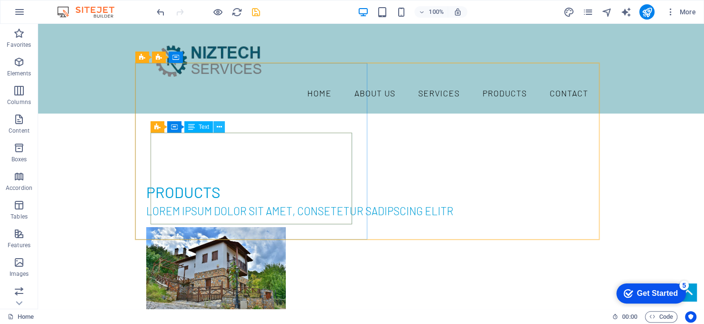
click at [218, 129] on icon at bounding box center [218, 127] width 5 height 10
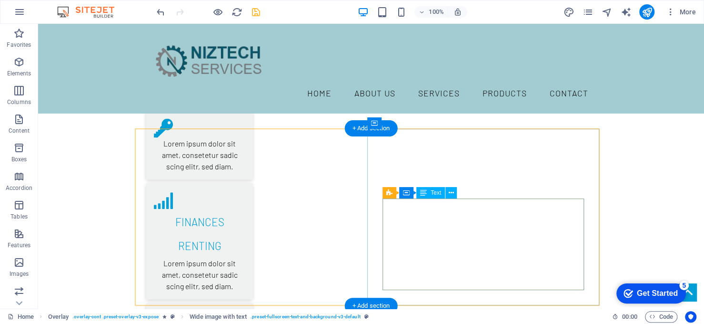
scroll to position [1511, 0]
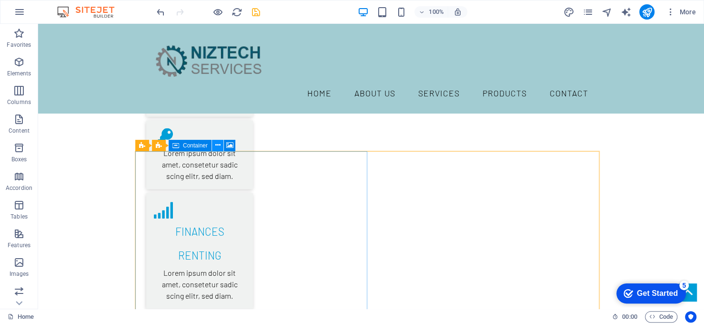
click at [218, 145] on icon at bounding box center [217, 145] width 5 height 10
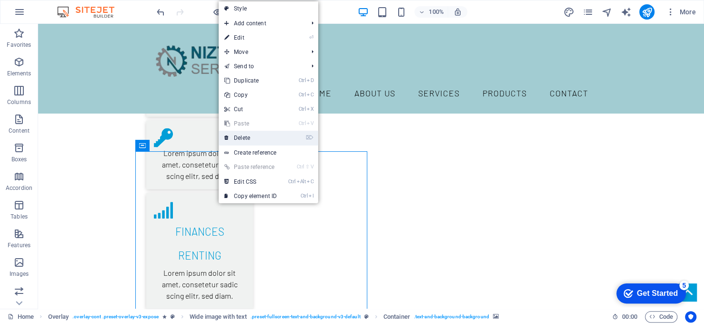
drag, startPoint x: 251, startPoint y: 140, endPoint x: 213, endPoint y: 116, distance: 44.8
click at [252, 140] on link "⌦ Delete" at bounding box center [251, 138] width 64 height 14
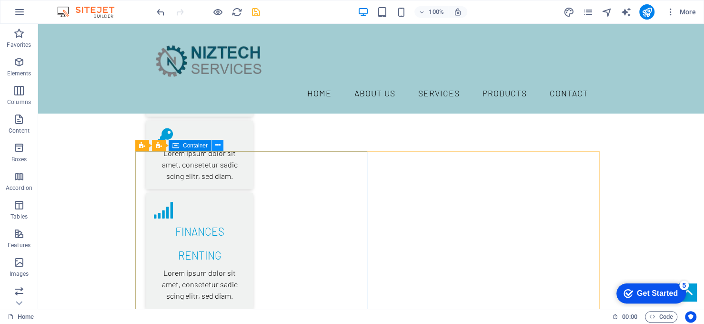
click at [216, 145] on icon at bounding box center [217, 145] width 5 height 10
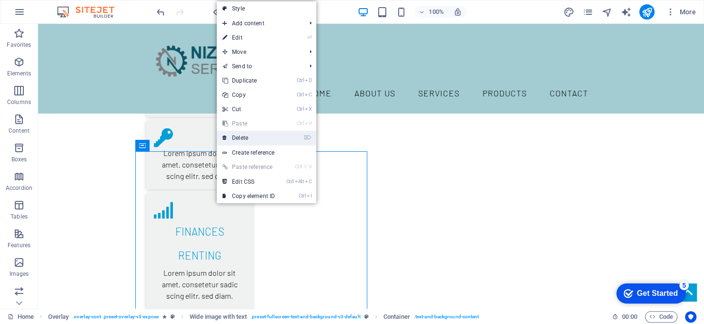
click at [240, 138] on link "⌦ Delete" at bounding box center [249, 138] width 64 height 14
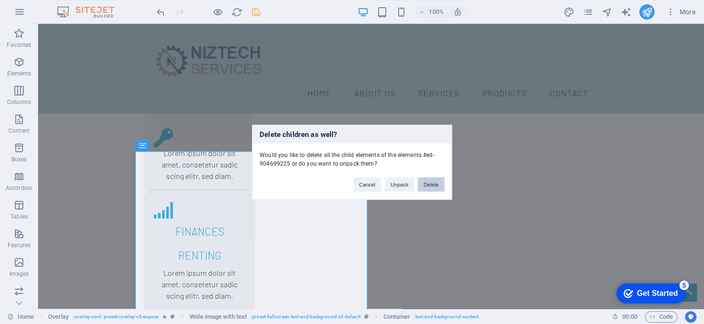
click at [431, 183] on button "Delete" at bounding box center [431, 184] width 27 height 14
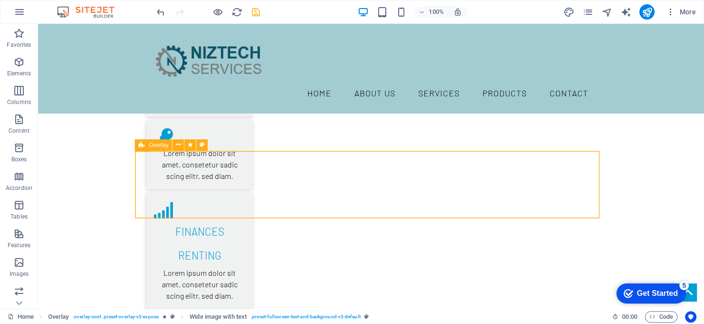
click at [141, 147] on icon at bounding box center [142, 144] width 6 height 11
click at [179, 144] on icon at bounding box center [178, 145] width 5 height 10
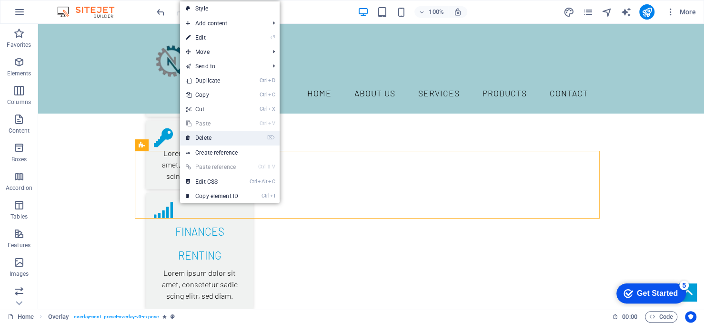
click at [207, 140] on link "⌦ Delete" at bounding box center [212, 138] width 64 height 14
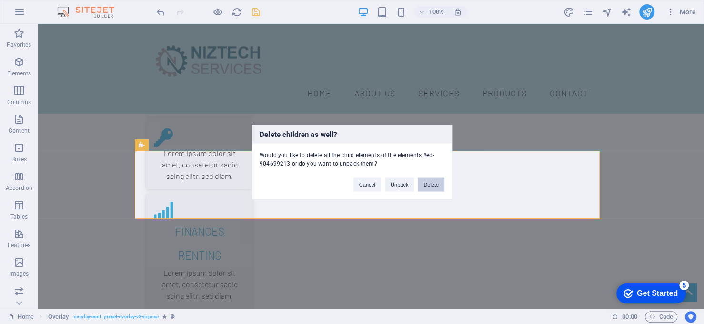
click at [429, 180] on button "Delete" at bounding box center [431, 184] width 27 height 14
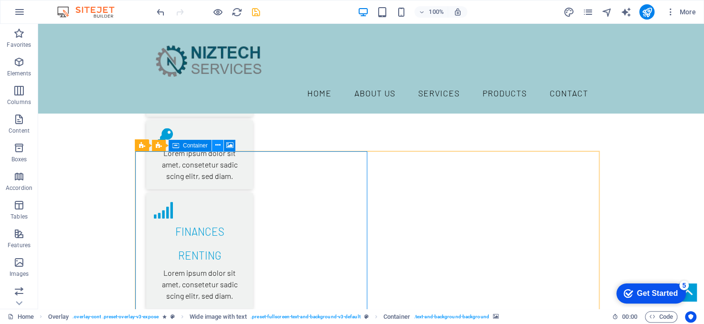
click at [219, 142] on icon at bounding box center [217, 145] width 5 height 10
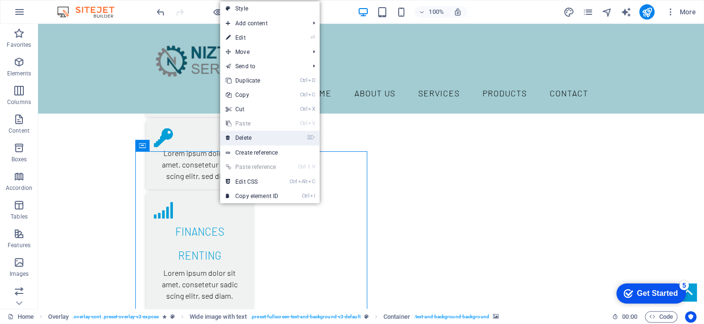
click at [271, 137] on link "⌦ Delete" at bounding box center [252, 138] width 64 height 14
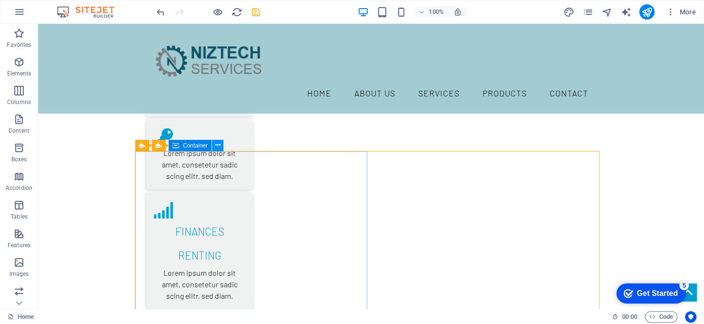
click at [217, 143] on icon at bounding box center [217, 145] width 5 height 10
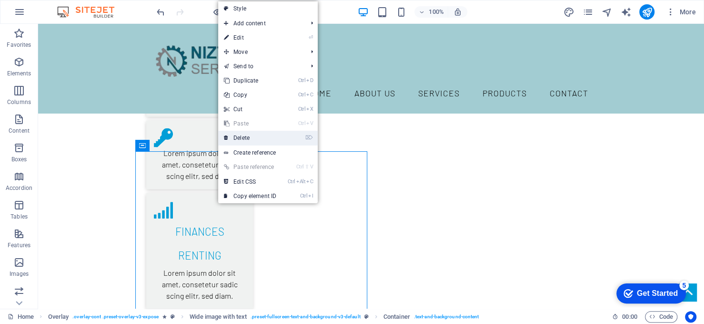
click at [254, 136] on link "⌦ Delete" at bounding box center [250, 138] width 64 height 14
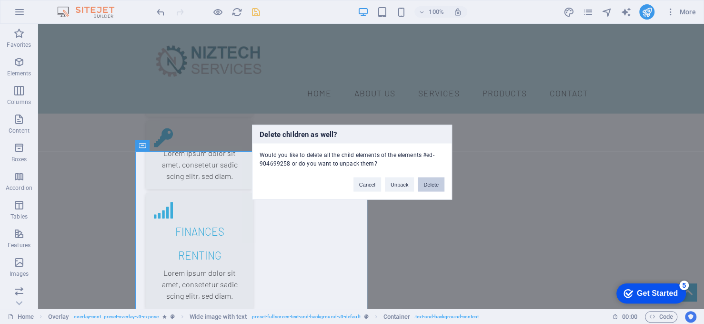
click at [428, 181] on button "Delete" at bounding box center [431, 184] width 27 height 14
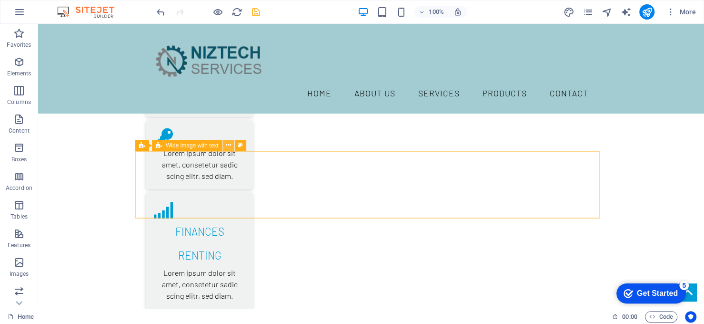
click at [229, 143] on icon at bounding box center [228, 145] width 5 height 10
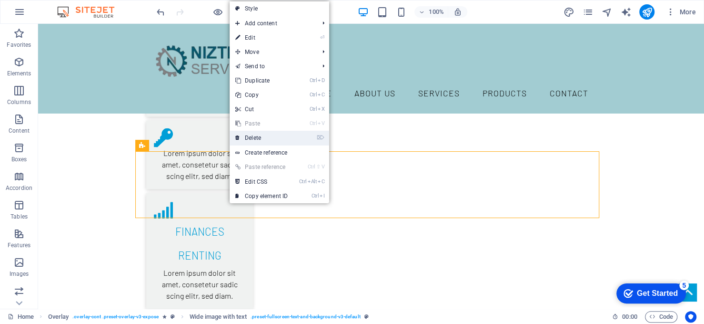
click at [283, 141] on link "⌦ Delete" at bounding box center [262, 138] width 64 height 14
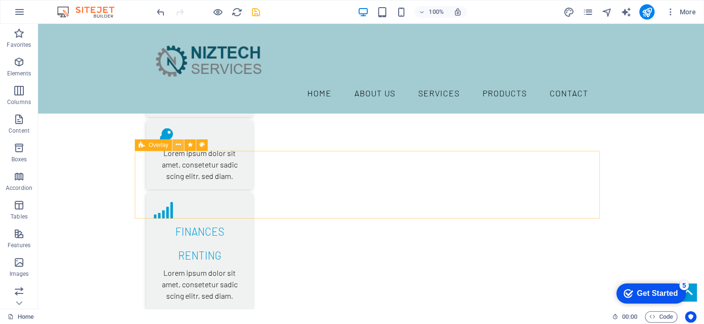
click at [182, 146] on button at bounding box center [178, 144] width 11 height 11
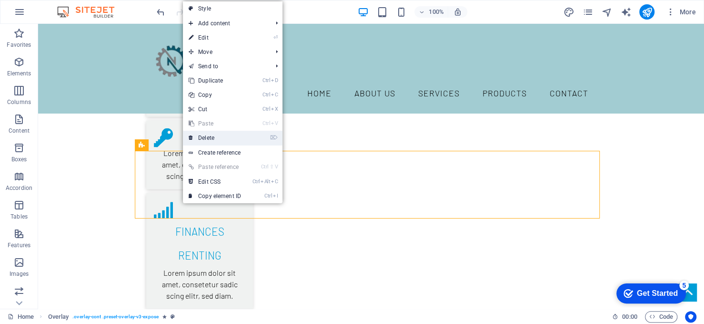
click at [258, 138] on li "⌦ Delete" at bounding box center [233, 138] width 100 height 15
click at [271, 138] on li "⌦ Delete" at bounding box center [233, 138] width 100 height 15
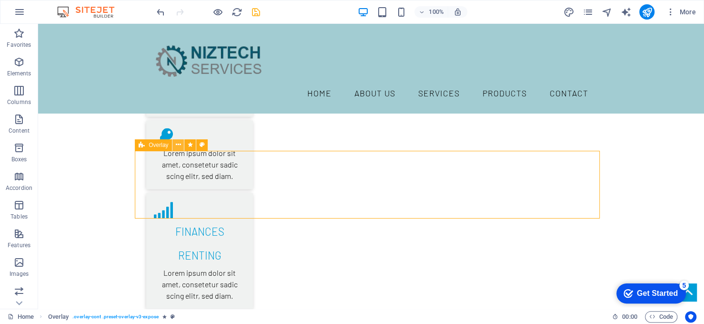
click at [176, 144] on icon at bounding box center [178, 145] width 5 height 10
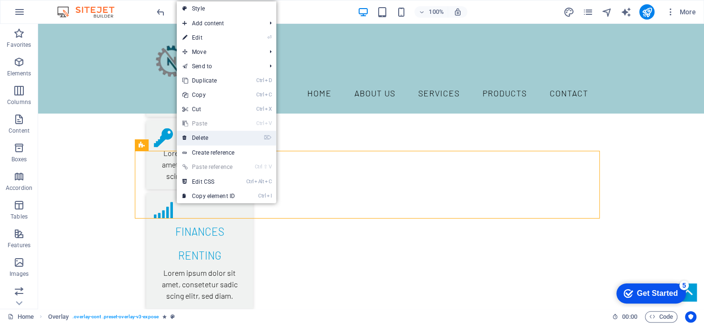
click at [205, 135] on link "⌦ Delete" at bounding box center [209, 138] width 64 height 14
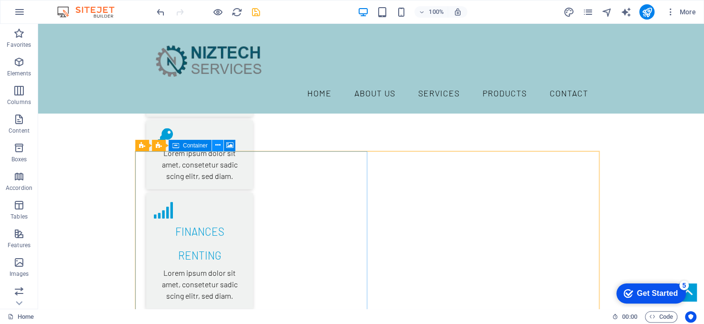
click at [213, 145] on button at bounding box center [217, 145] width 11 height 11
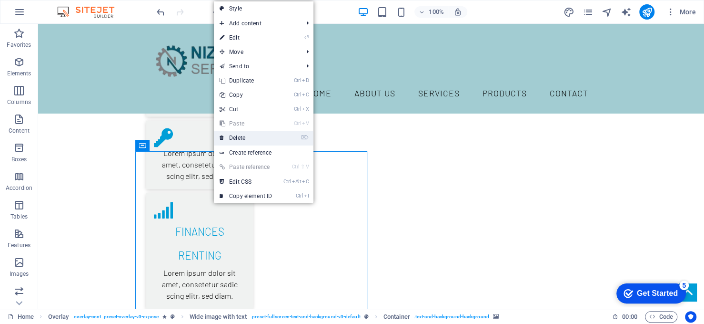
click at [235, 140] on link "⌦ Delete" at bounding box center [246, 138] width 64 height 14
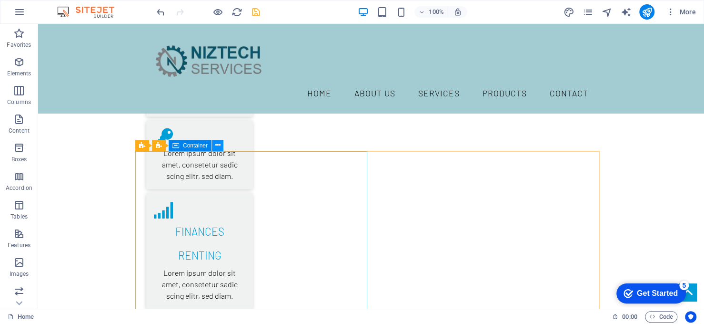
click at [216, 144] on icon at bounding box center [217, 145] width 5 height 10
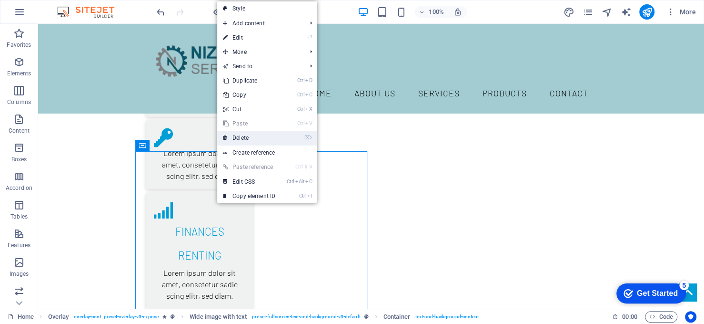
click at [251, 139] on link "⌦ Delete" at bounding box center [249, 138] width 64 height 14
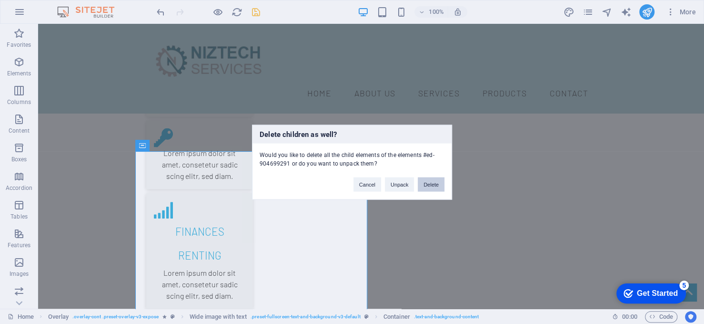
click at [432, 183] on button "Delete" at bounding box center [431, 184] width 27 height 14
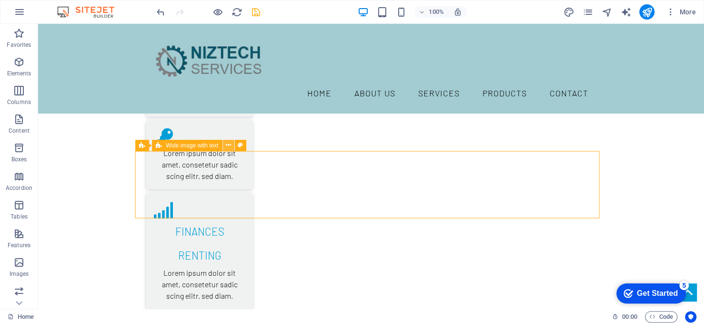
click at [227, 144] on icon at bounding box center [228, 145] width 5 height 10
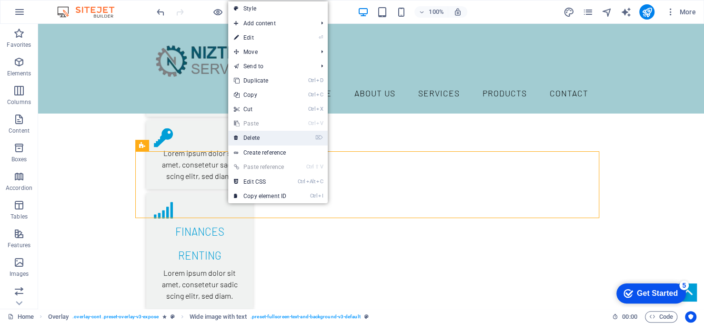
click at [265, 141] on link "⌦ Delete" at bounding box center [260, 138] width 64 height 14
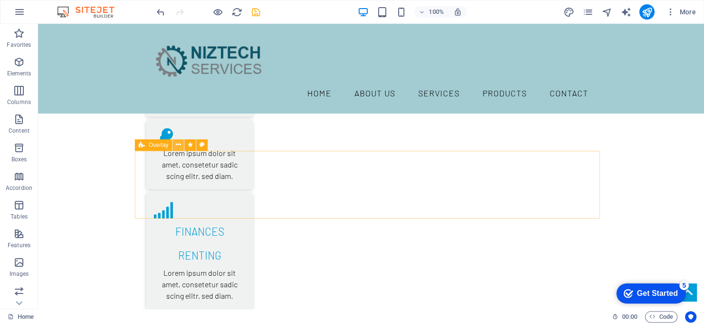
click at [178, 145] on icon at bounding box center [178, 145] width 5 height 10
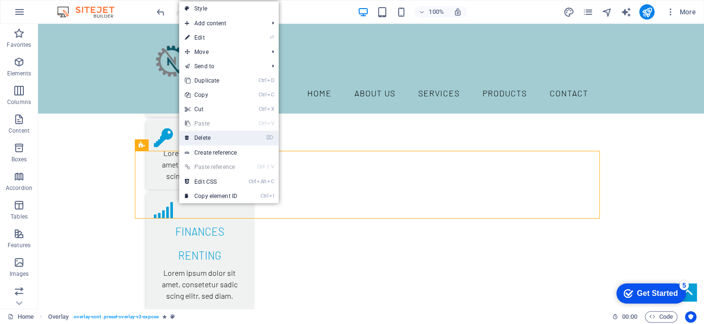
click at [228, 139] on link "⌦ Delete" at bounding box center [211, 138] width 64 height 14
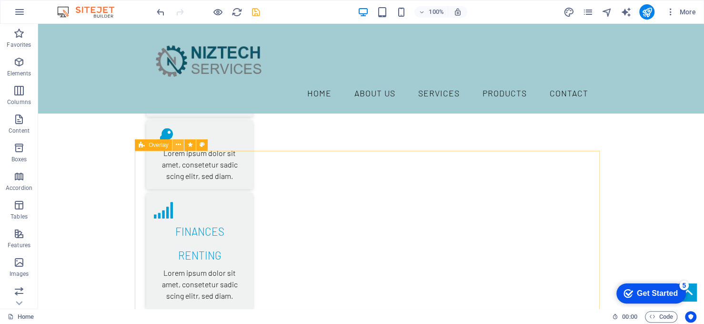
click at [178, 144] on icon at bounding box center [178, 145] width 5 height 10
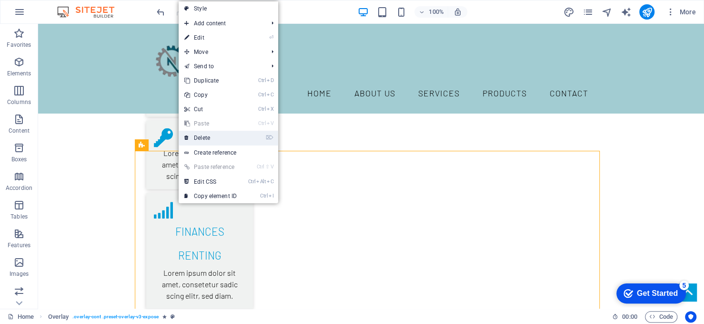
click at [220, 141] on link "⌦ Delete" at bounding box center [211, 138] width 64 height 14
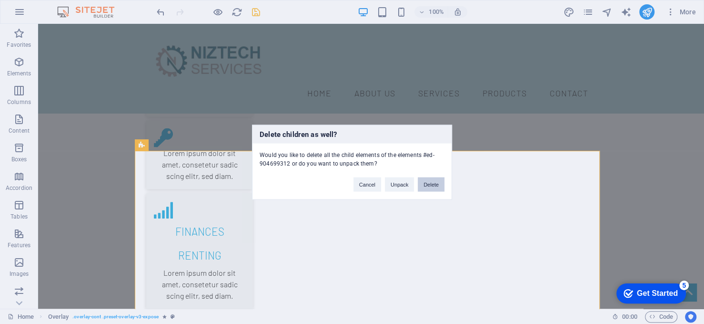
click at [428, 182] on button "Delete" at bounding box center [431, 184] width 27 height 14
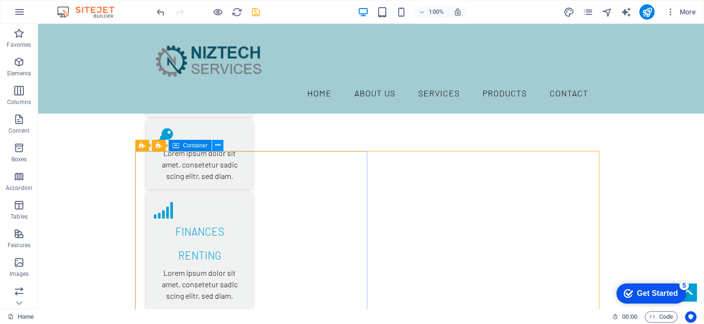
click at [214, 145] on button at bounding box center [217, 145] width 11 height 11
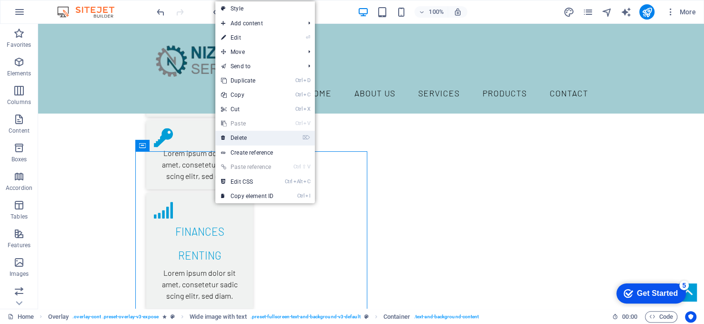
click at [247, 139] on link "⌦ Delete" at bounding box center [247, 138] width 64 height 14
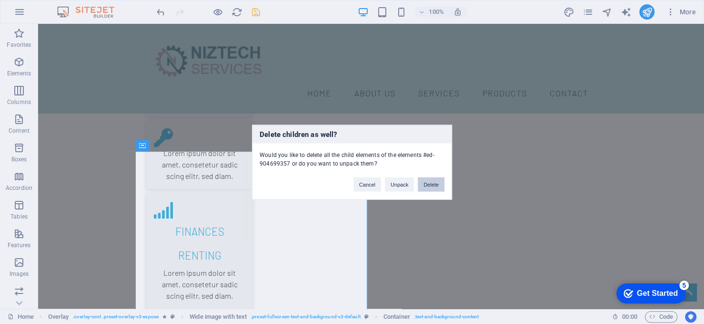
click at [431, 181] on button "Delete" at bounding box center [431, 184] width 27 height 14
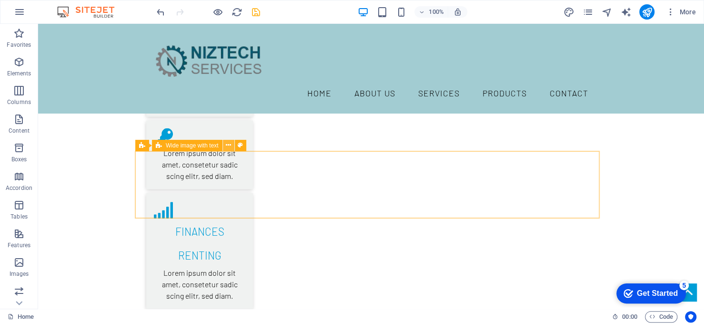
click at [229, 146] on icon at bounding box center [228, 145] width 5 height 10
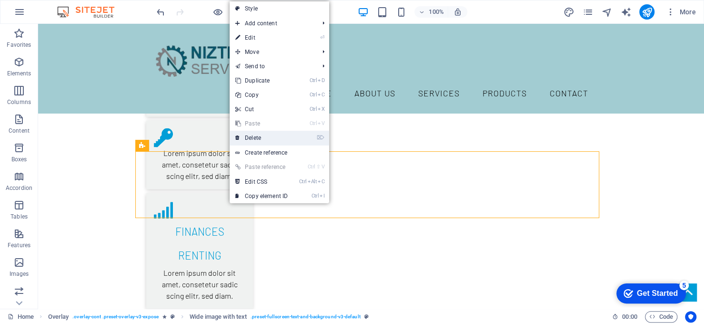
click at [287, 141] on link "⌦ Delete" at bounding box center [262, 138] width 64 height 14
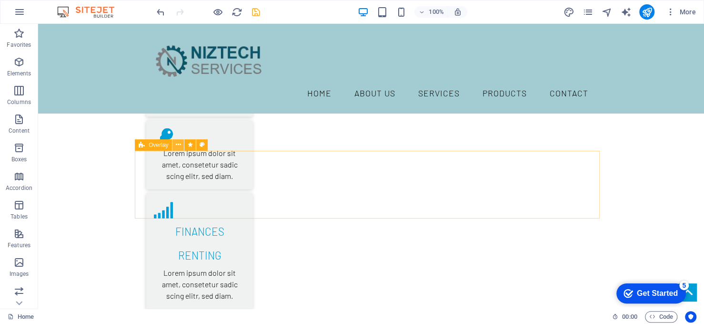
click at [179, 144] on icon at bounding box center [178, 145] width 5 height 10
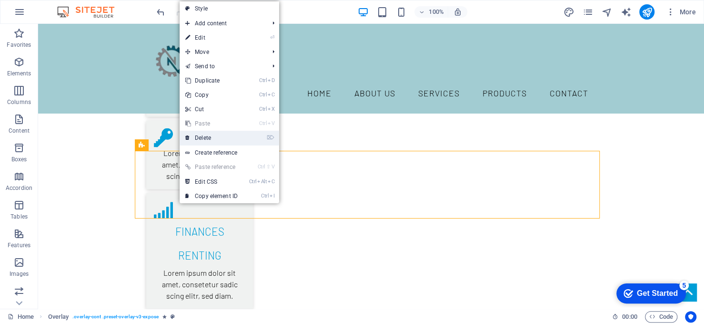
click at [222, 141] on link "⌦ Delete" at bounding box center [212, 138] width 64 height 14
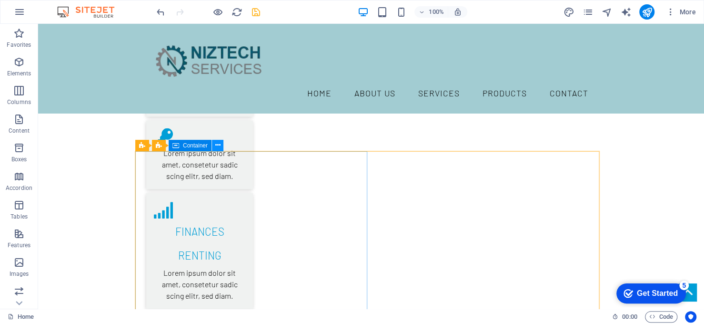
click at [215, 145] on icon at bounding box center [217, 145] width 5 height 10
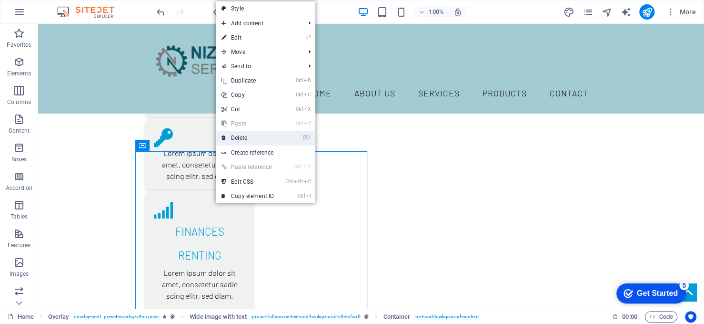
click at [235, 139] on link "⌦ Delete" at bounding box center [248, 138] width 64 height 14
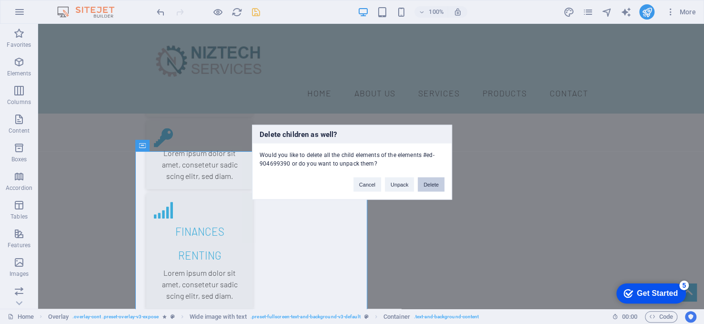
click at [426, 183] on button "Delete" at bounding box center [431, 184] width 27 height 14
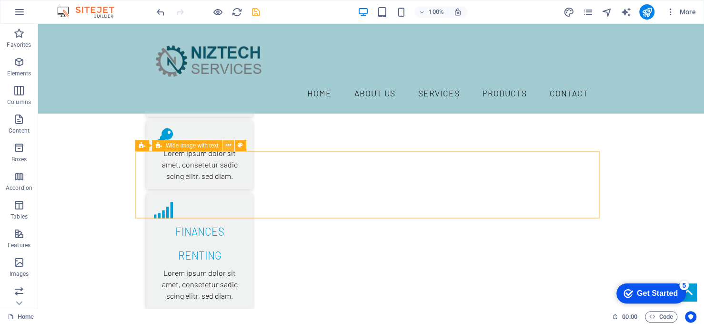
click at [228, 145] on icon at bounding box center [228, 145] width 5 height 10
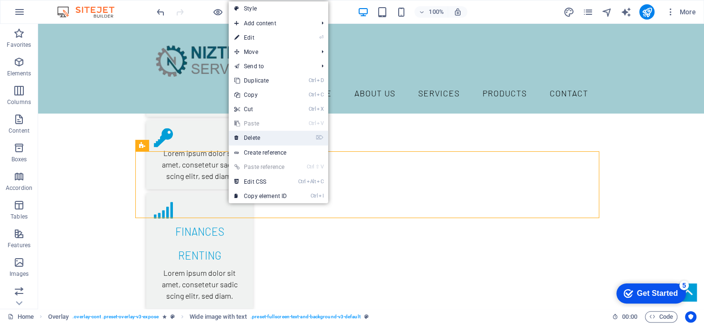
click at [278, 137] on link "⌦ Delete" at bounding box center [261, 138] width 64 height 14
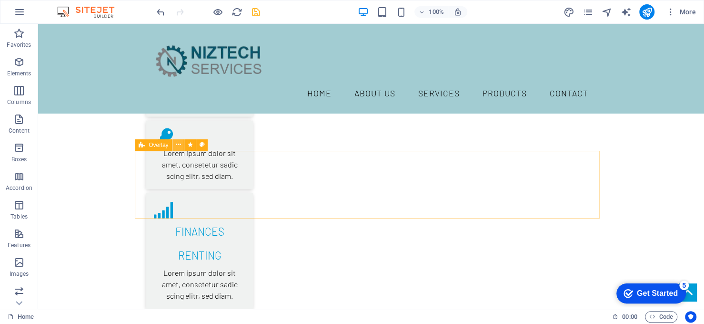
click at [178, 142] on icon at bounding box center [178, 145] width 5 height 10
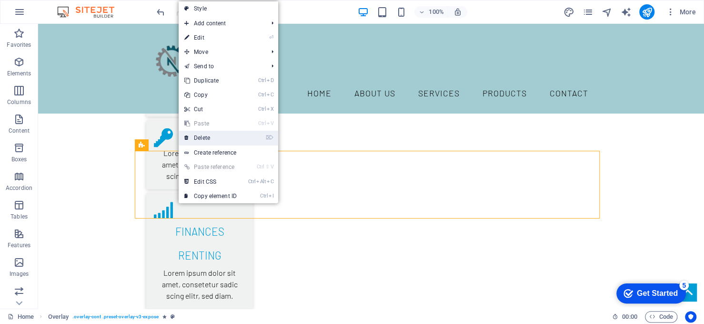
click at [218, 136] on link "⌦ Delete" at bounding box center [211, 138] width 64 height 14
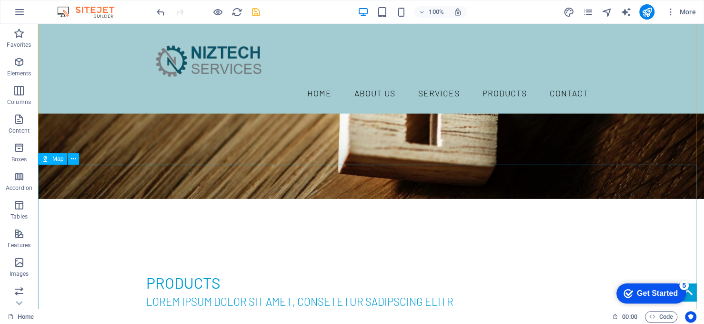
scroll to position [1944, 0]
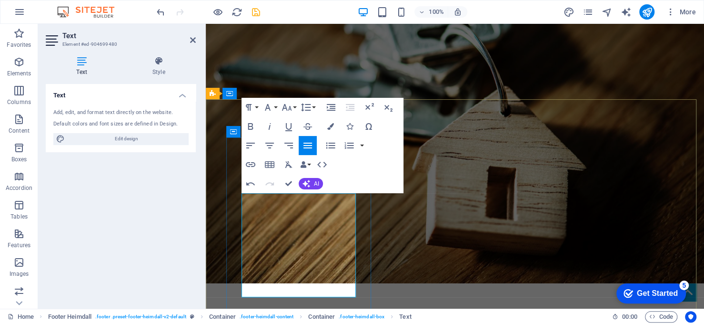
scroll to position [1992, 0]
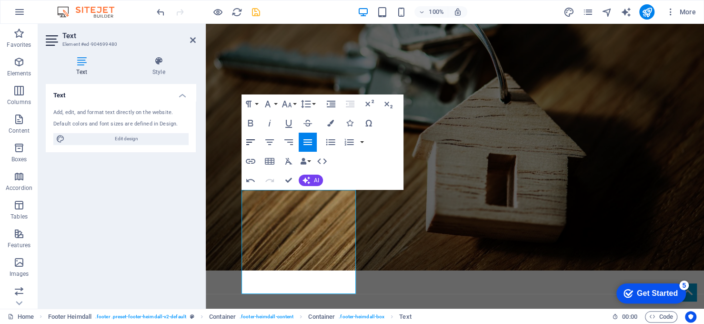
click at [251, 141] on icon "button" at bounding box center [250, 141] width 11 height 11
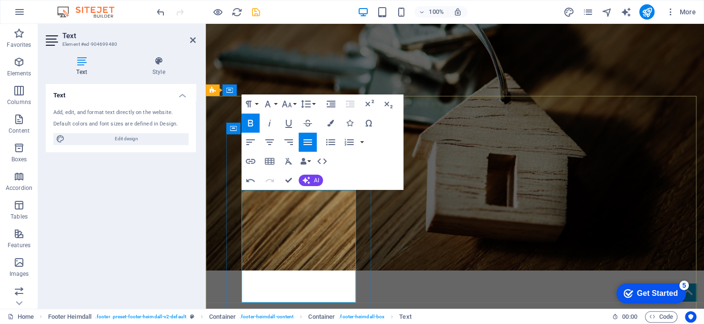
drag, startPoint x: 329, startPoint y: 273, endPoint x: 428, endPoint y: 478, distance: 228.1
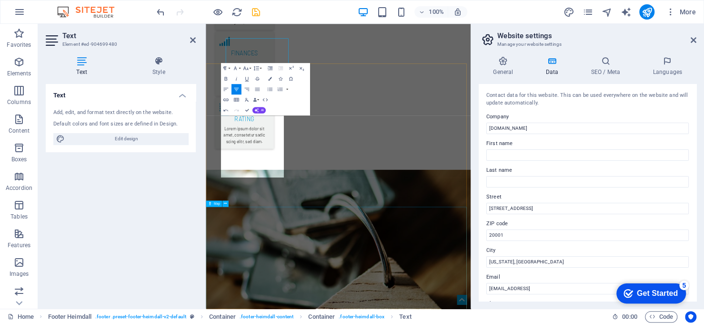
scroll to position [2132, 0]
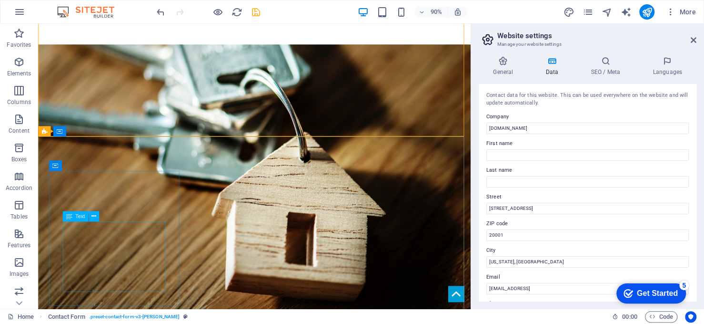
scroll to position [1987, 0]
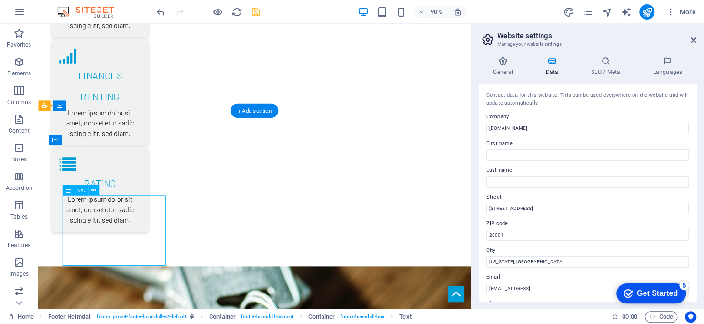
scroll to position [2103, 0]
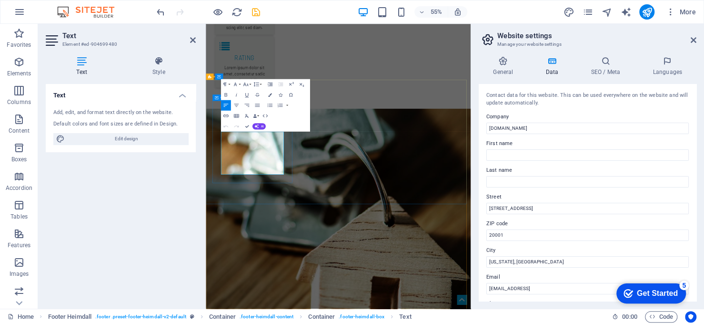
drag, startPoint x: 328, startPoint y: 295, endPoint x: 231, endPoint y: 260, distance: 103.5
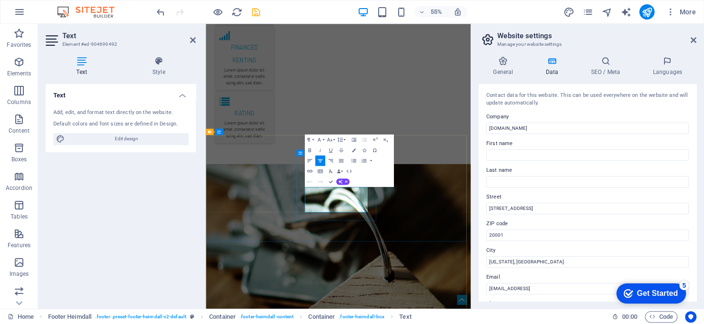
drag, startPoint x: 460, startPoint y: 328, endPoint x: 475, endPoint y: 332, distance: 15.4
click at [537, 125] on input "niztechservices.com" at bounding box center [588, 127] width 203 height 11
drag, startPoint x: 742, startPoint y: 149, endPoint x: 678, endPoint y: 208, distance: 87.0
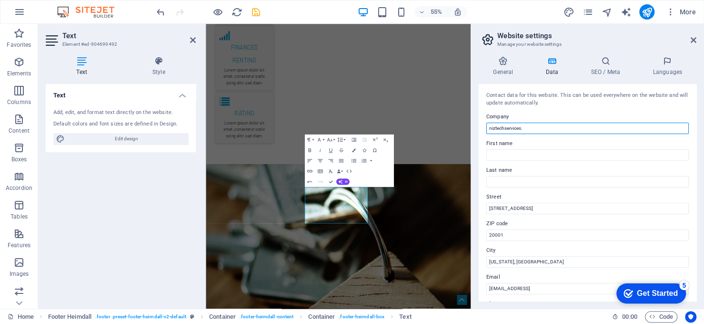
drag, startPoint x: 521, startPoint y: 129, endPoint x: 486, endPoint y: 124, distance: 36.1
click at [486, 124] on div "Contact data for this website. This can be used everywhere on the website and w…" at bounding box center [588, 192] width 218 height 217
type input "NIZTECH SERVICES"
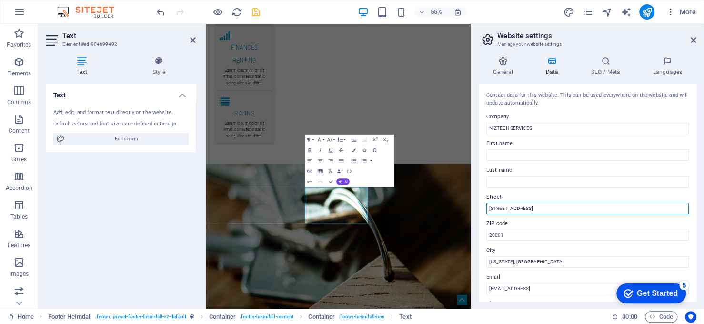
click at [520, 207] on input "401 F St NW" at bounding box center [588, 208] width 203 height 11
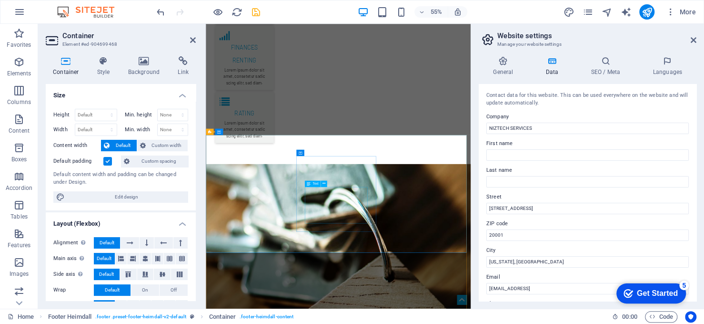
drag, startPoint x: 430, startPoint y: 329, endPoint x: 530, endPoint y: 211, distance: 154.9
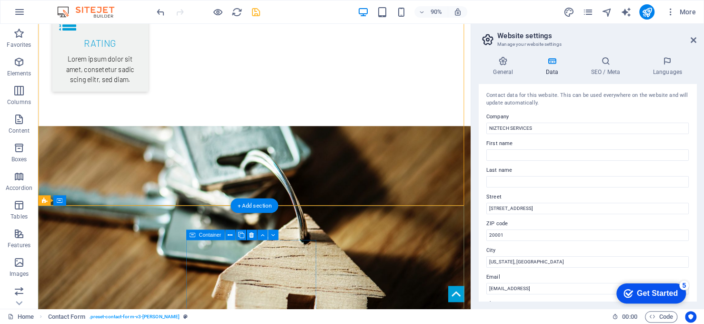
scroll to position [1977, 0]
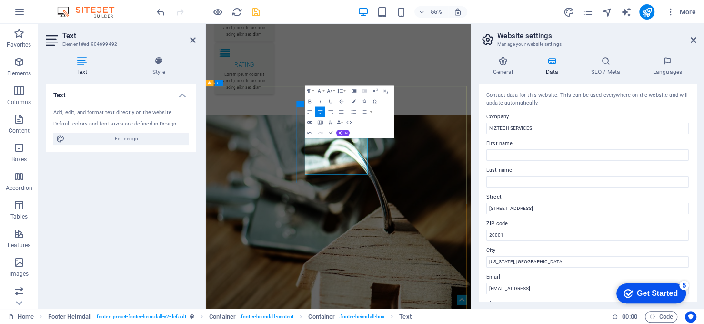
scroll to position [2014, 0]
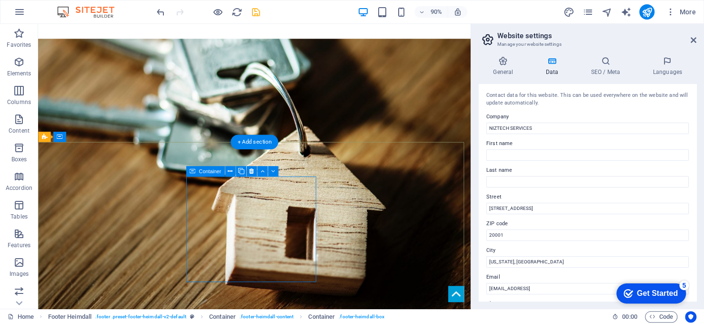
scroll to position [1989, 0]
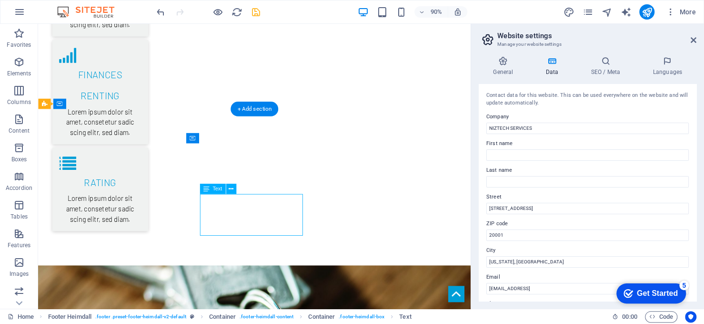
scroll to position [2071, 0]
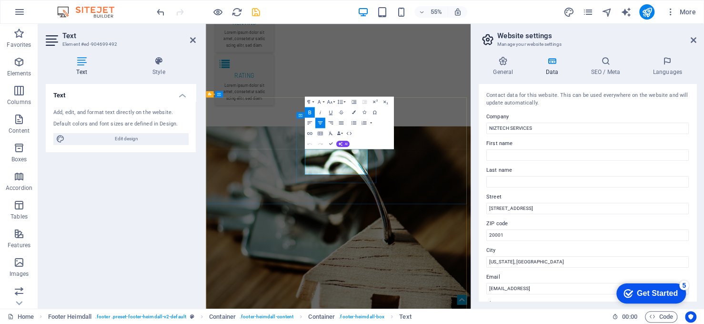
drag, startPoint x: 478, startPoint y: 295, endPoint x: 391, endPoint y: 257, distance: 95.2
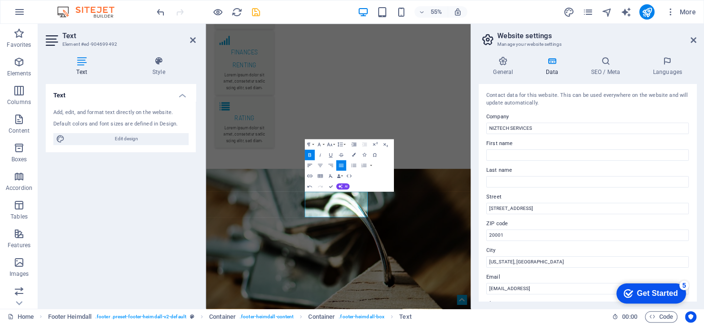
click at [307, 164] on icon "button" at bounding box center [309, 164] width 5 height 3
click at [314, 163] on button "Align Left" at bounding box center [310, 165] width 10 height 10
click at [309, 163] on icon "button" at bounding box center [309, 164] width 5 height 3
click at [309, 164] on icon "button" at bounding box center [309, 165] width 6 height 6
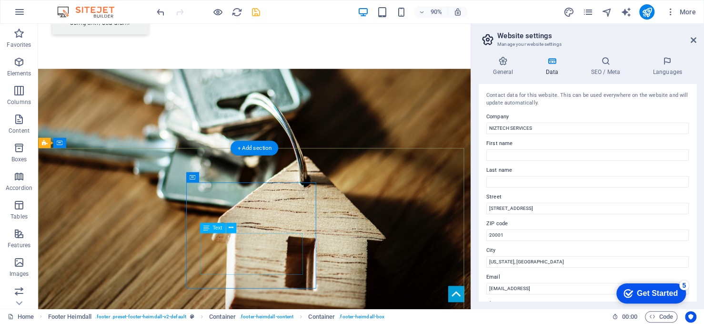
scroll to position [1968, 0]
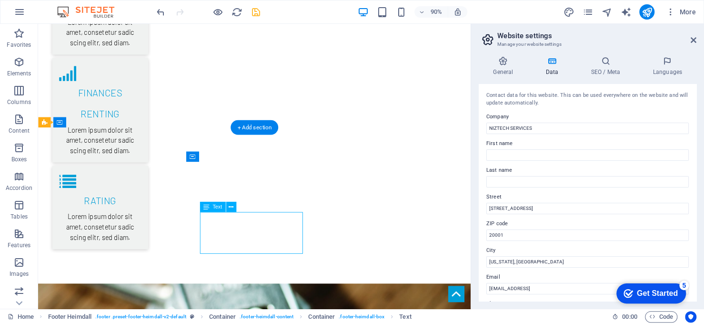
scroll to position [2071, 0]
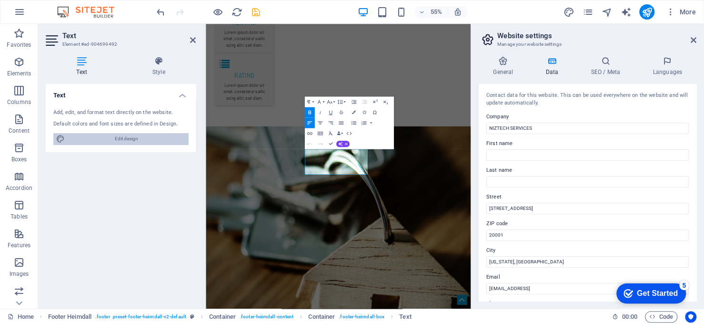
click at [155, 136] on span "Edit design" at bounding box center [127, 138] width 118 height 11
select select "rem"
select select "300"
select select "px"
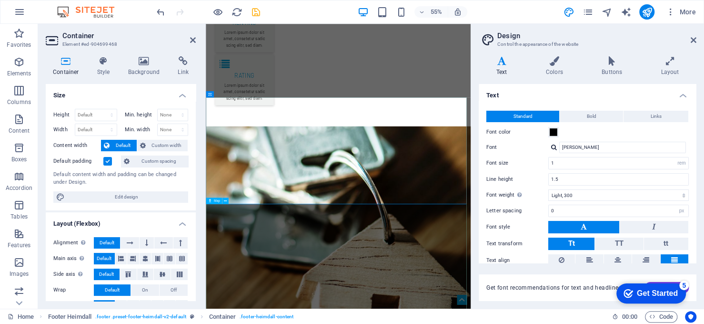
select select "1"
select select "px"
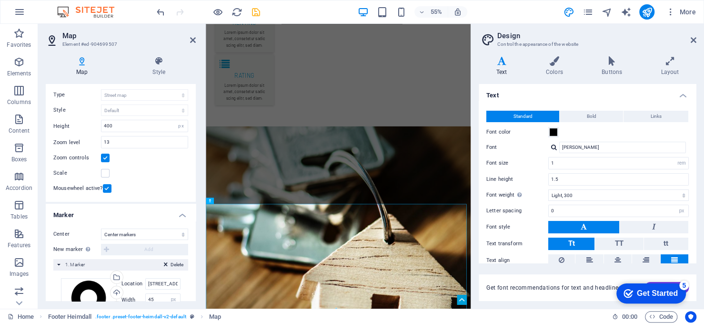
scroll to position [95, 0]
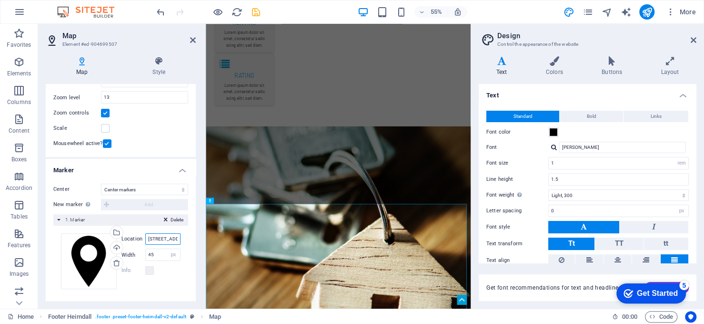
click at [169, 237] on input "401 F St NW Washington, DC 20001" at bounding box center [162, 238] width 35 height 11
click at [162, 239] on input "401 F St NW Washington, DC 20001" at bounding box center [162, 238] width 35 height 11
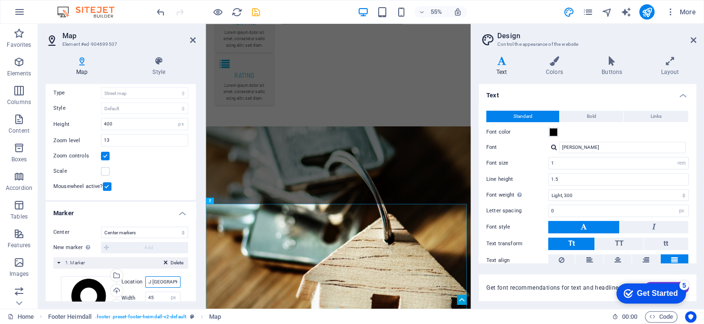
scroll to position [97, 0]
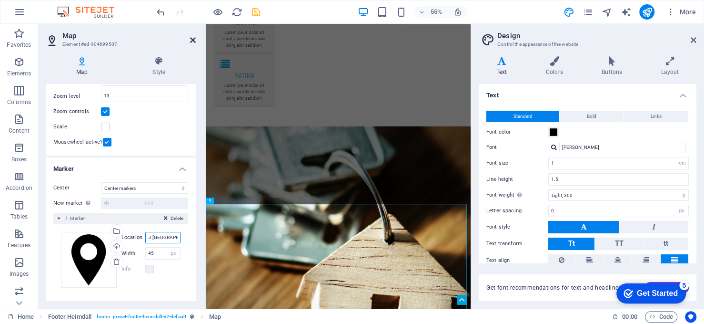
type input "G5J5+C5J ISLAMABAD"
drag, startPoint x: 192, startPoint y: 38, endPoint x: 173, endPoint y: 19, distance: 27.3
click at [192, 38] on icon at bounding box center [193, 40] width 6 height 8
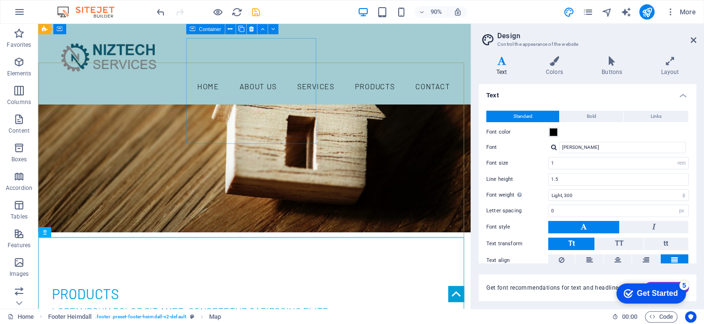
scroll to position [2039, 0]
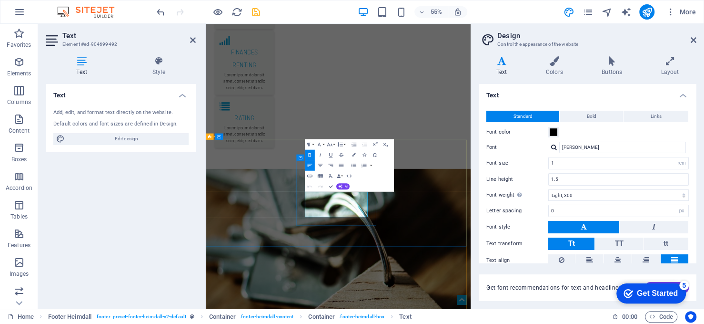
click at [342, 176] on button "Data Bindings" at bounding box center [339, 175] width 7 height 10
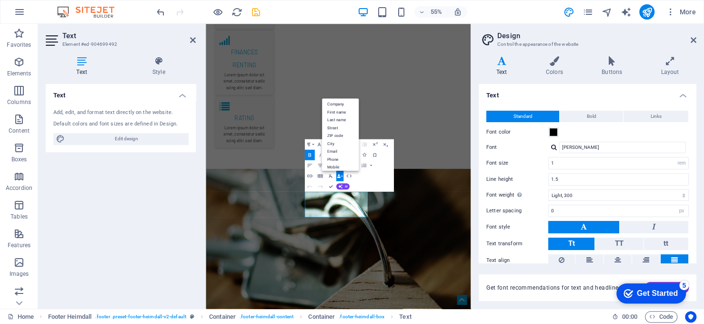
click at [342, 176] on button "Data Bindings" at bounding box center [339, 175] width 7 height 10
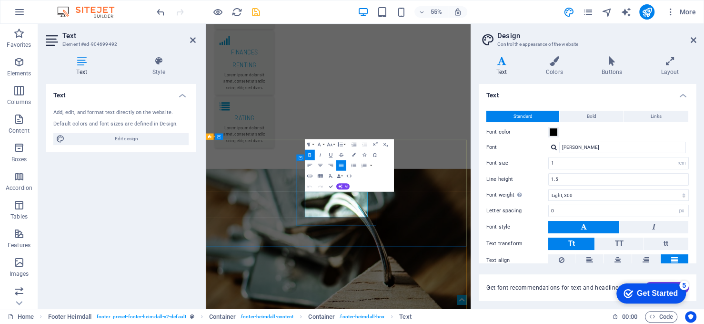
click at [349, 206] on icon "button" at bounding box center [349, 207] width 6 height 6
click at [259, 10] on icon "save" at bounding box center [256, 12] width 11 height 11
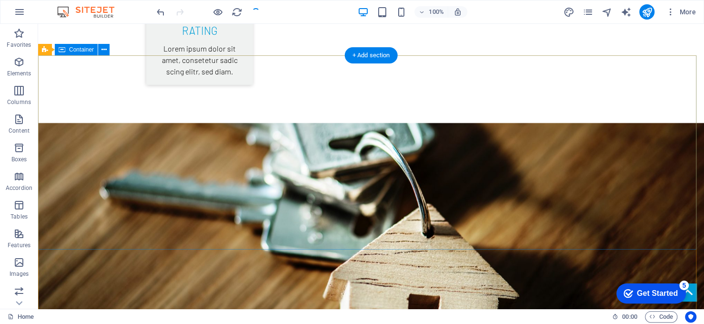
scroll to position [2044, 0]
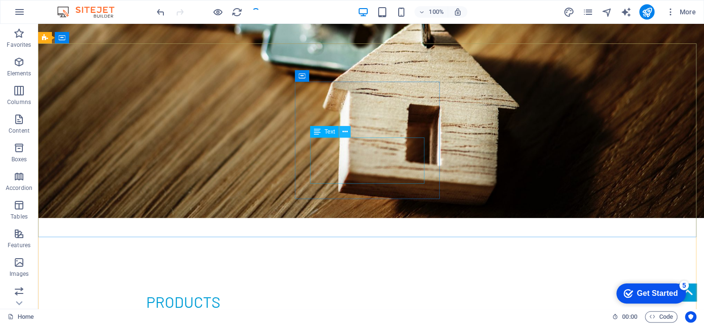
click at [345, 132] on icon at bounding box center [345, 132] width 5 height 10
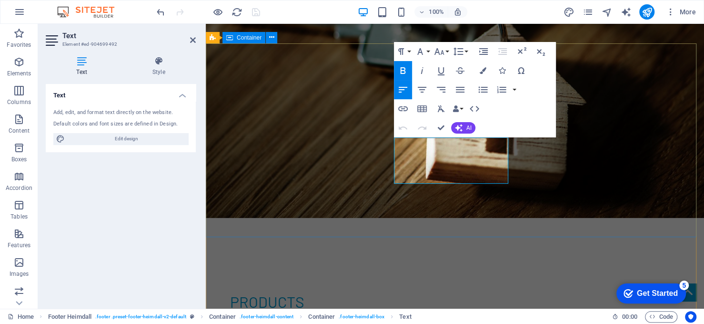
drag, startPoint x: 364, startPoint y: 49, endPoint x: 381, endPoint y: 59, distance: 20.1
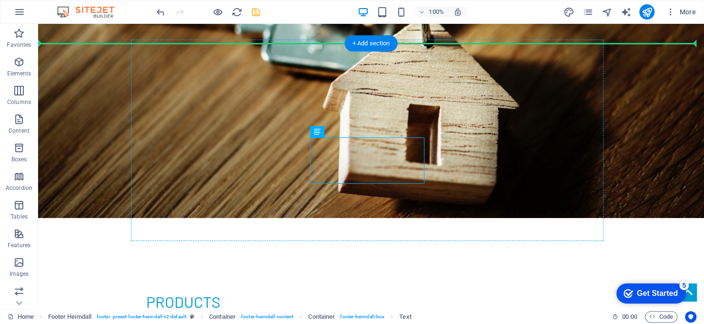
drag, startPoint x: 412, startPoint y: 150, endPoint x: 415, endPoint y: 133, distance: 16.9
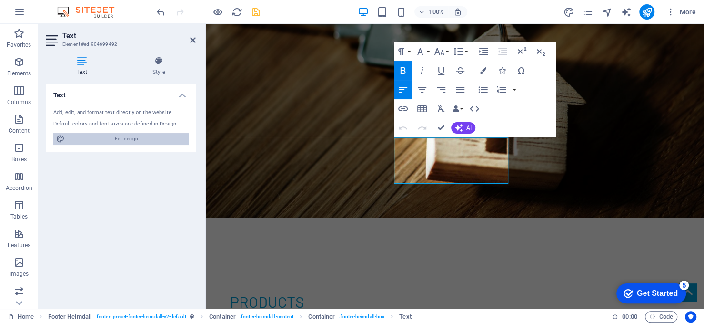
click at [116, 138] on span "Edit design" at bounding box center [127, 138] width 118 height 11
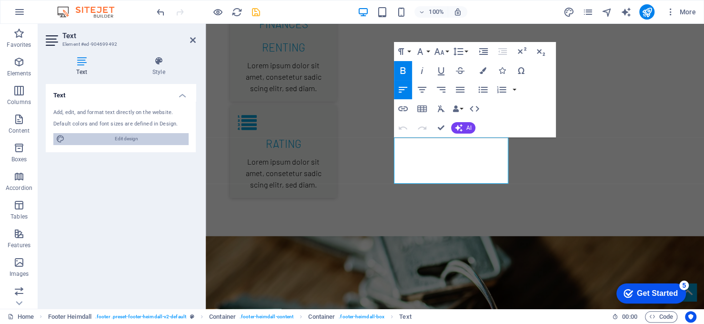
scroll to position [2071, 0]
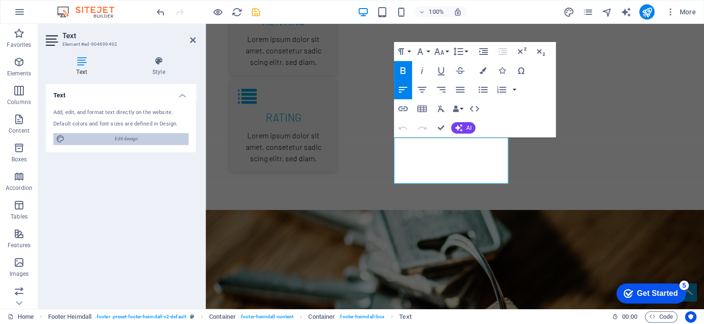
select select "rem"
select select "300"
select select "px"
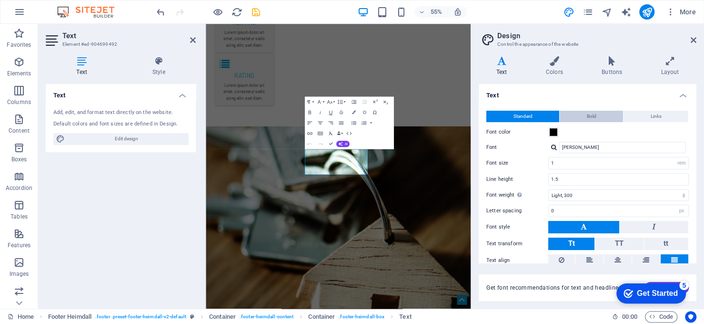
click at [587, 117] on span "Bold" at bounding box center [592, 116] width 10 height 11
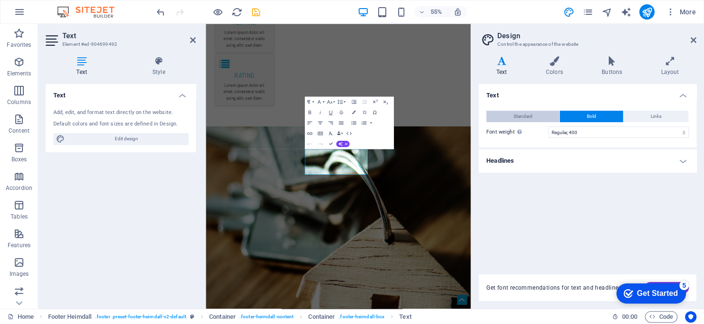
click at [529, 112] on span "Standard" at bounding box center [523, 116] width 19 height 11
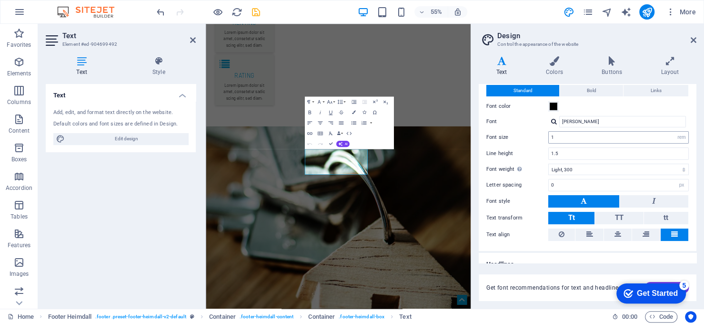
scroll to position [36, 0]
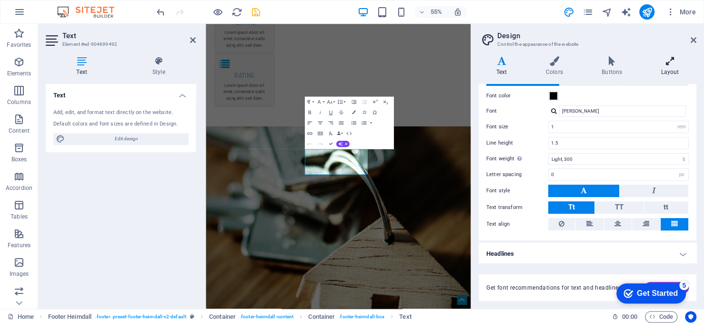
click at [675, 68] on h4 "Layout" at bounding box center [670, 66] width 53 height 20
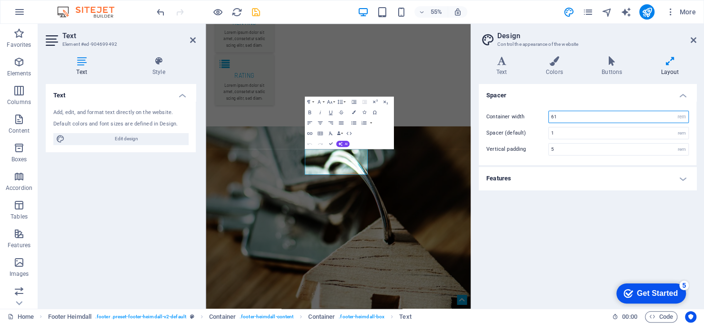
click at [629, 114] on input "61" at bounding box center [619, 116] width 140 height 11
type input "6"
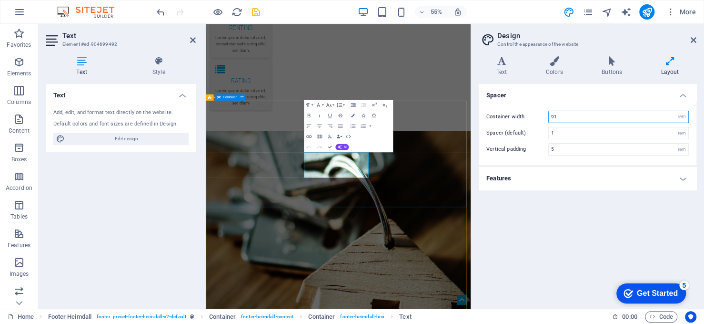
type input "91"
click at [502, 239] on div "Spacer Container width 91 rem px Spacer (default) 1 rem Vertical padding 5 rem …" at bounding box center [588, 192] width 218 height 217
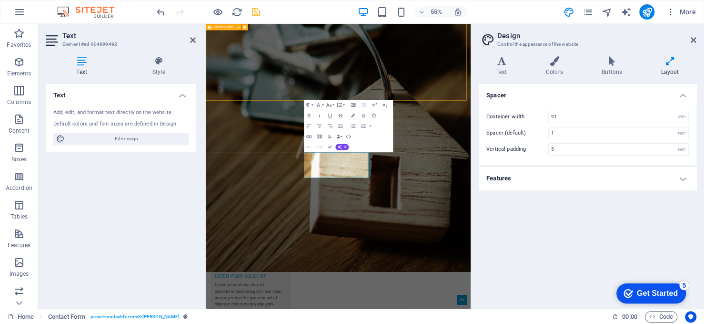
scroll to position [1735, 0]
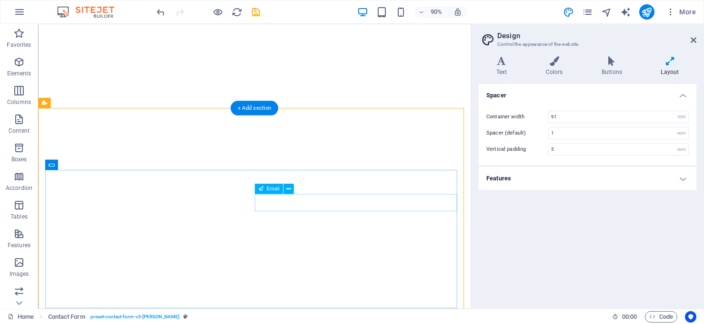
select select "rem"
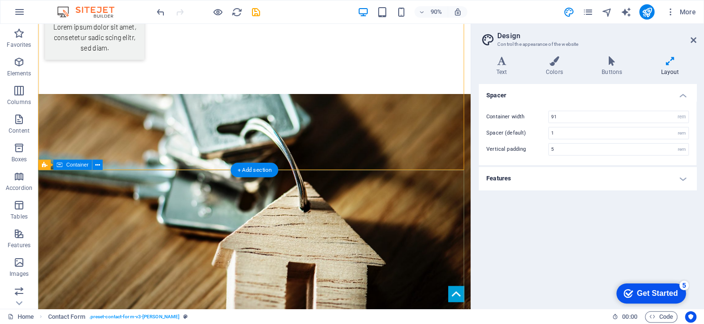
scroll to position [1973, 0]
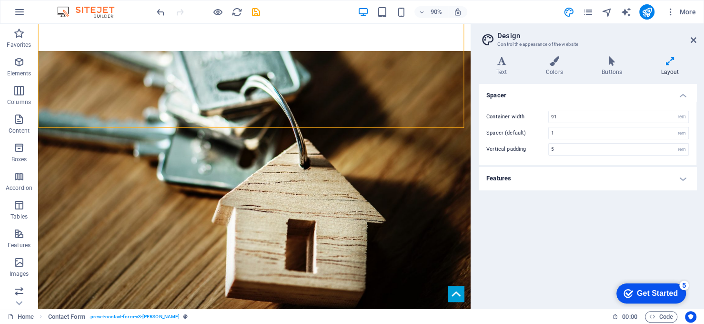
click at [681, 175] on h4 "Features" at bounding box center [588, 178] width 218 height 23
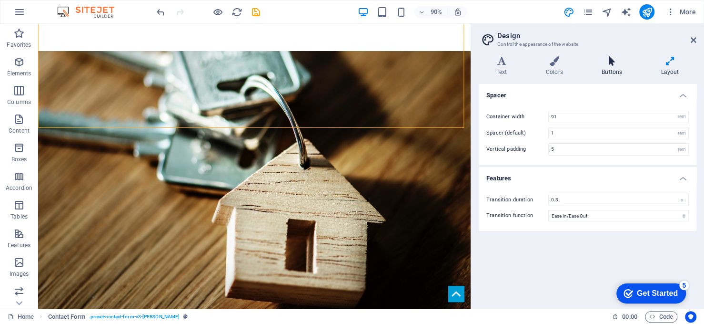
click at [608, 64] on icon at bounding box center [611, 61] width 55 height 10
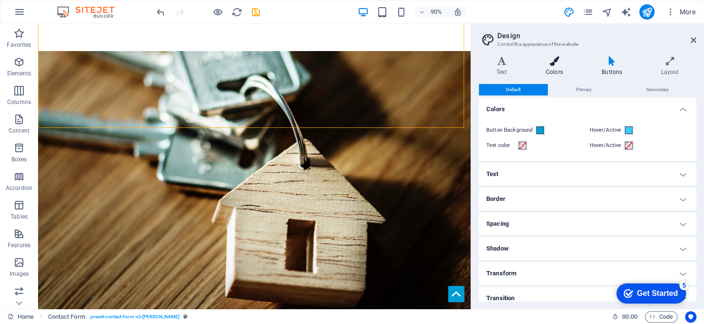
click at [558, 66] on h4 "Colors" at bounding box center [556, 66] width 56 height 20
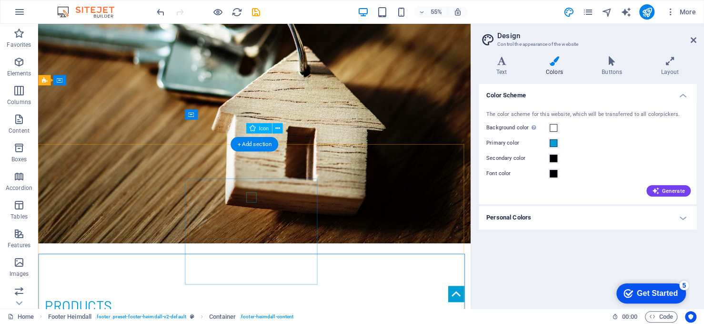
scroll to position [1955, 0]
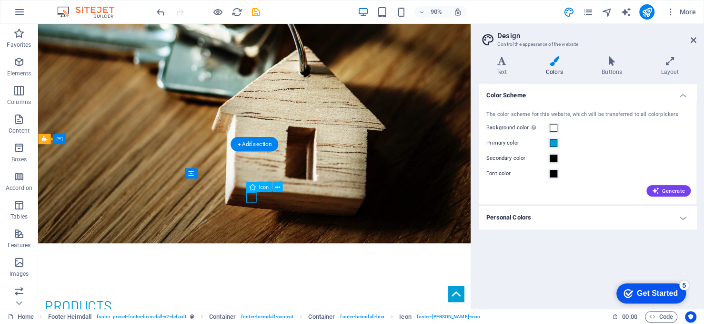
select select "xMidYMid"
select select "px"
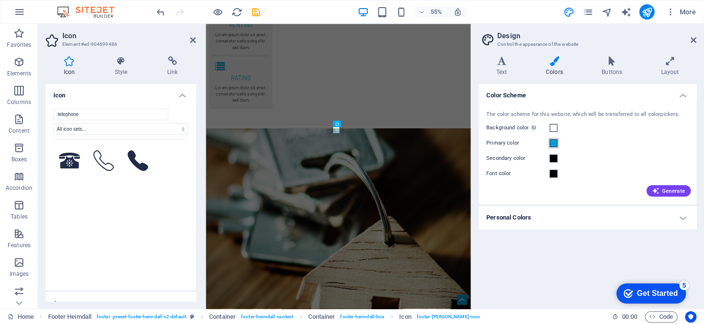
click at [553, 145] on span at bounding box center [554, 143] width 8 height 8
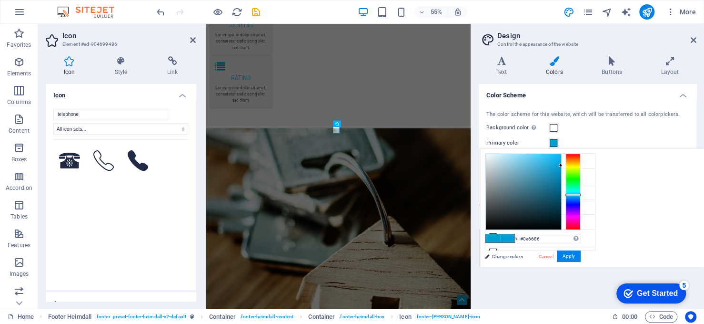
click at [553, 189] on div at bounding box center [523, 191] width 75 height 75
click at [565, 254] on button "Apply" at bounding box center [569, 255] width 24 height 11
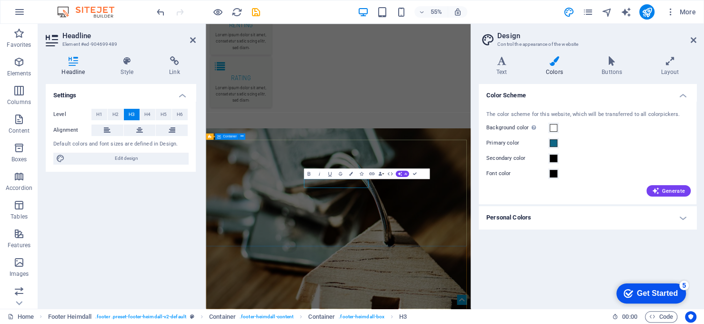
scroll to position [2000, 0]
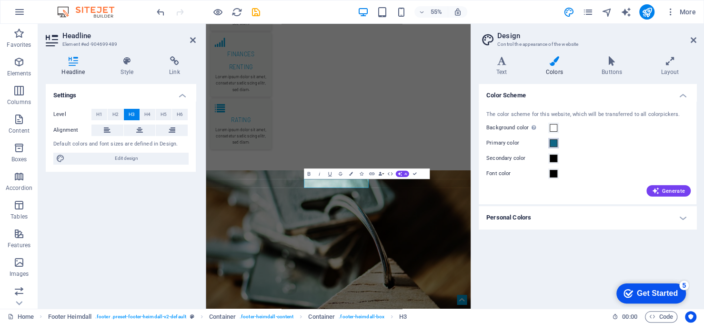
click at [555, 143] on span at bounding box center [554, 143] width 8 height 8
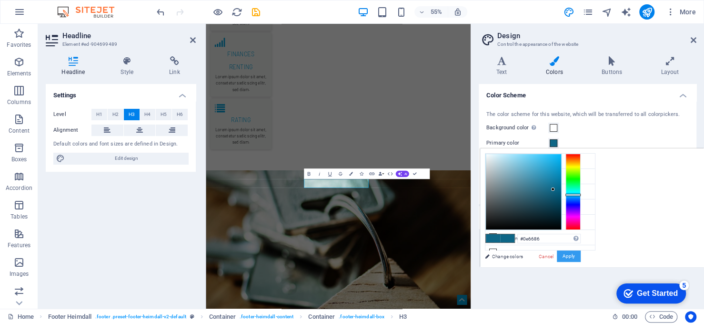
click at [574, 252] on button "Apply" at bounding box center [569, 255] width 24 height 11
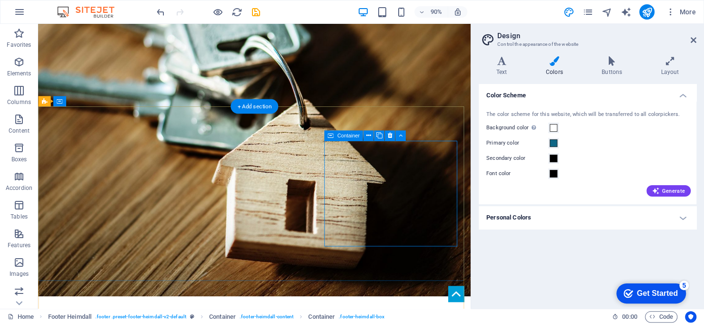
scroll to position [2021, 0]
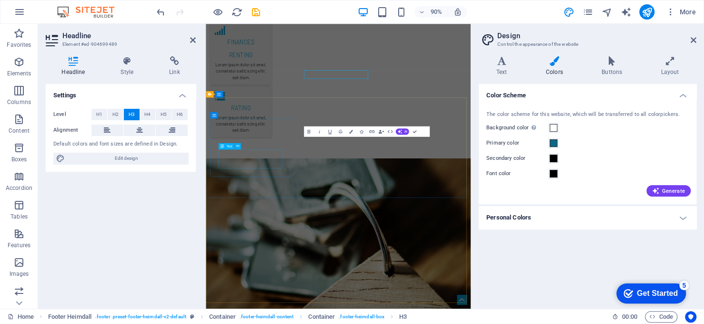
scroll to position [2076, 0]
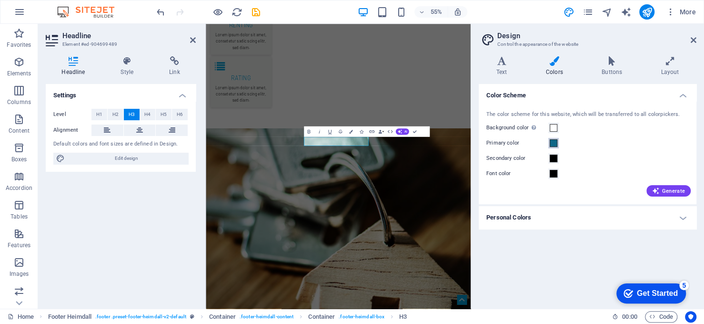
click at [552, 141] on span at bounding box center [554, 143] width 8 height 8
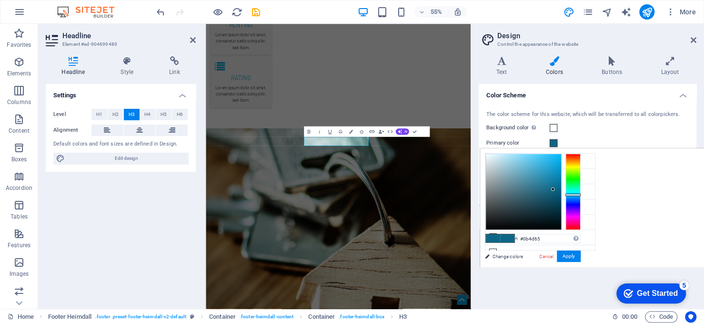
click at [553, 199] on div at bounding box center [523, 191] width 75 height 75
click at [569, 254] on button "Apply" at bounding box center [569, 255] width 24 height 11
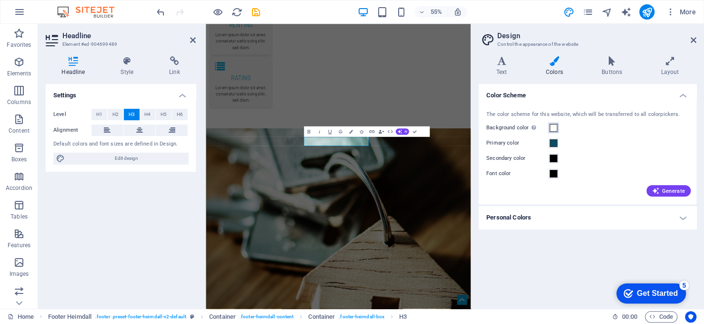
click at [553, 126] on span at bounding box center [554, 128] width 8 height 8
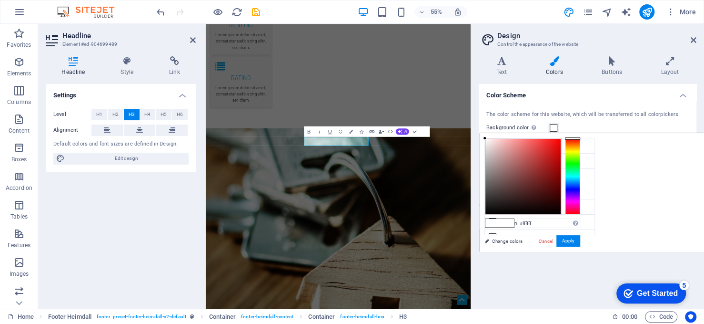
click at [553, 126] on span at bounding box center [554, 128] width 8 height 8
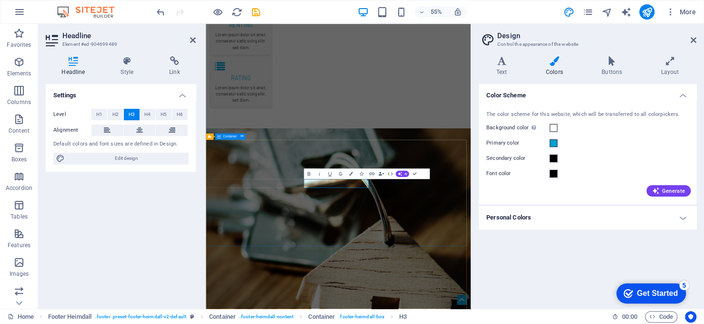
scroll to position [2000, 0]
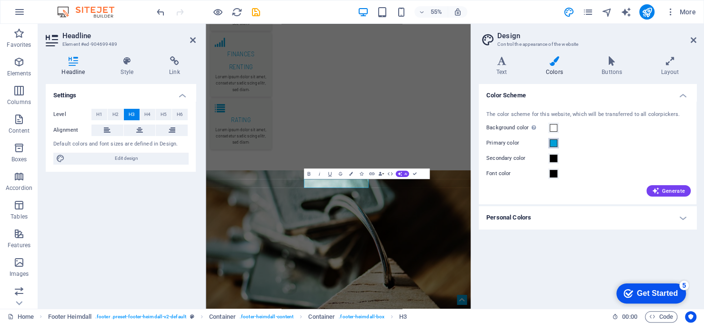
click at [554, 144] on span at bounding box center [554, 143] width 8 height 8
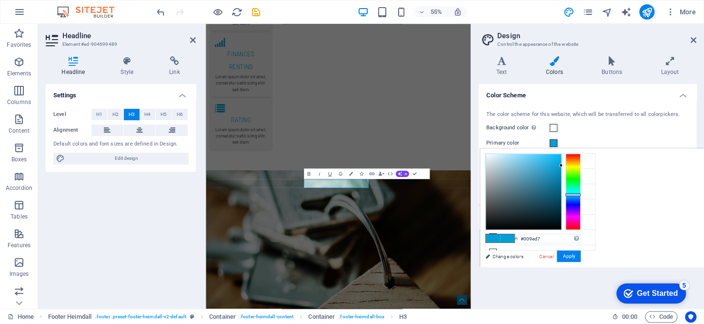
type input "#145770"
click at [548, 196] on div at bounding box center [523, 191] width 75 height 75
click at [564, 254] on button "Apply" at bounding box center [569, 255] width 24 height 11
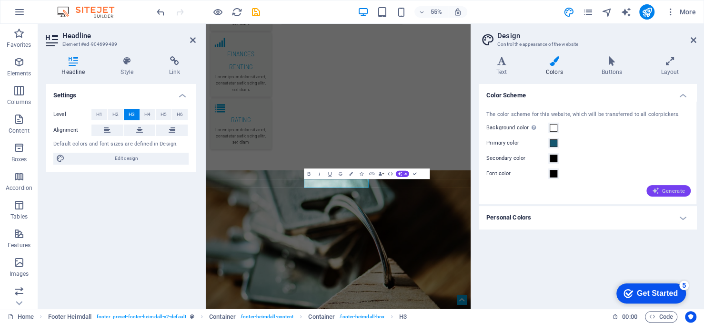
click at [662, 187] on span "Generate" at bounding box center [668, 191] width 33 height 8
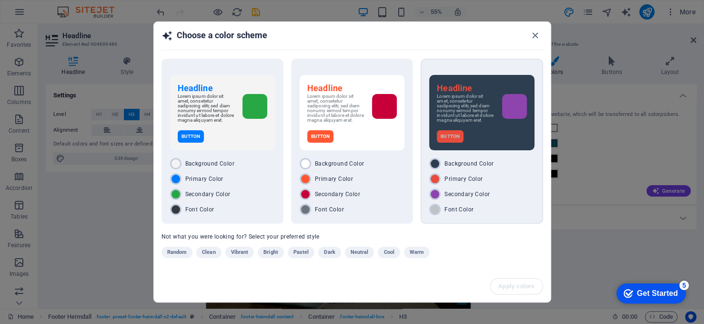
click at [511, 177] on div "Primary Color" at bounding box center [481, 178] width 105 height 11
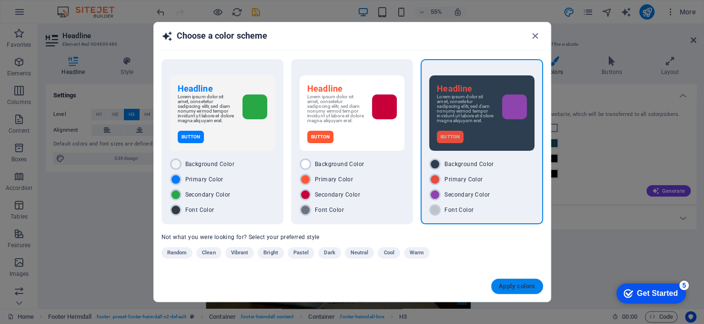
click at [524, 282] on span "Apply colors" at bounding box center [517, 286] width 37 height 8
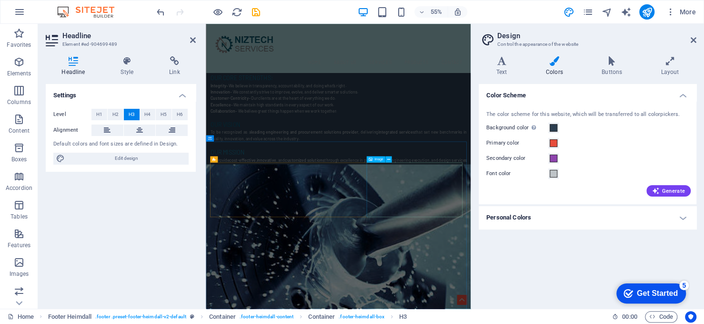
scroll to position [618, 0]
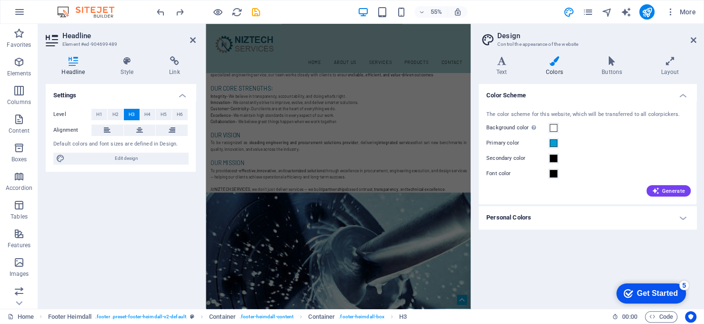
click at [579, 193] on div "Generate" at bounding box center [588, 188] width 206 height 15
drag, startPoint x: 487, startPoint y: 18, endPoint x: 694, endPoint y: 37, distance: 207.7
click at [694, 37] on icon at bounding box center [694, 40] width 6 height 8
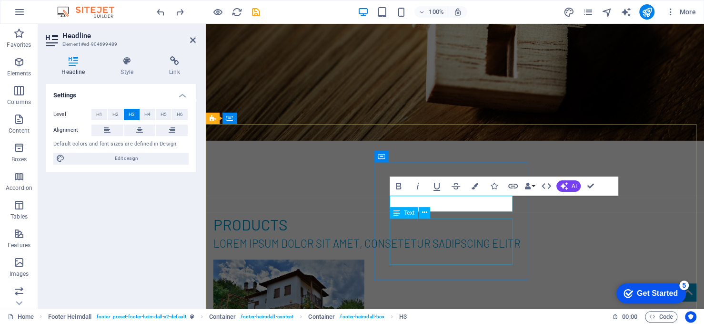
scroll to position [2164, 0]
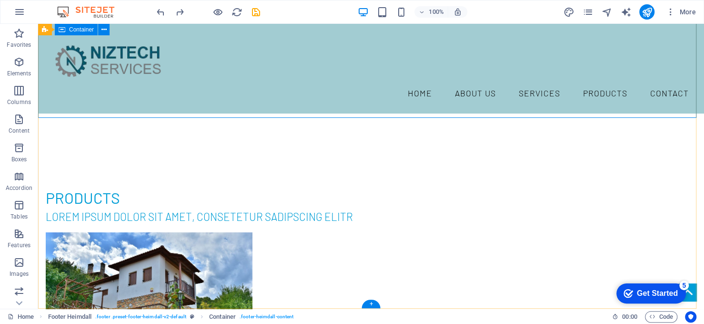
scroll to position [2055, 0]
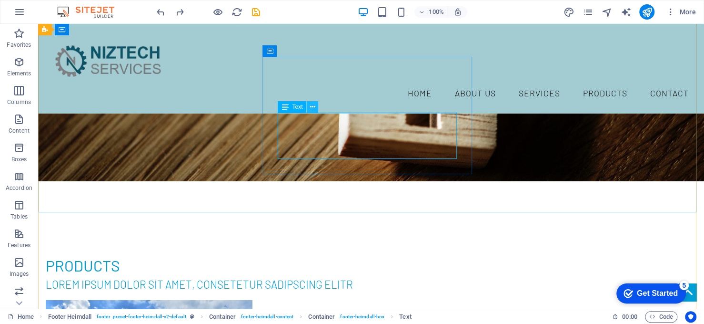
click at [307, 107] on button at bounding box center [312, 106] width 11 height 11
click at [292, 106] on div "Text" at bounding box center [292, 106] width 29 height 11
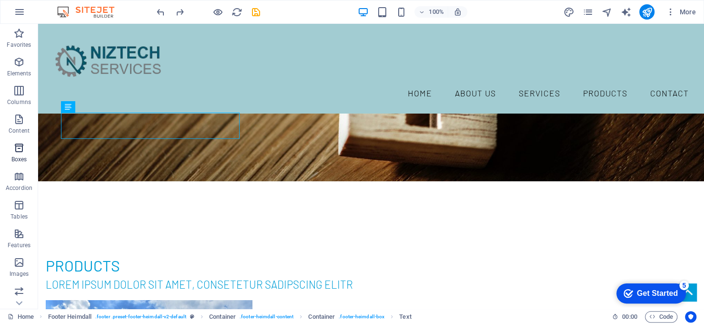
click at [22, 151] on icon "button" at bounding box center [18, 147] width 11 height 11
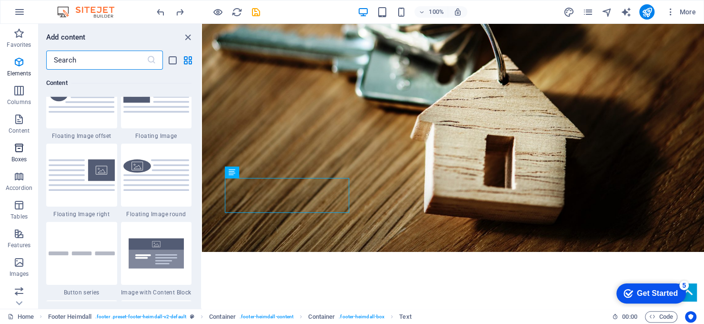
scroll to position [2628, 0]
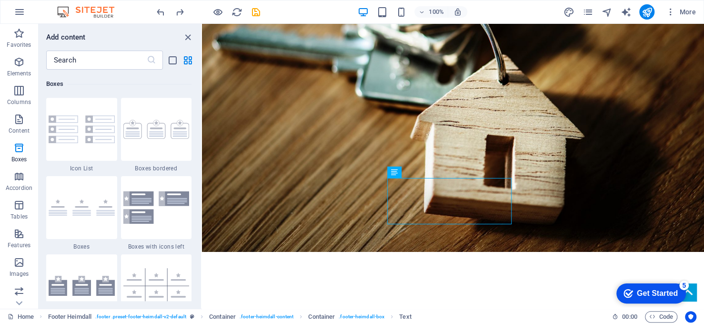
click at [152, 132] on img at bounding box center [156, 129] width 66 height 19
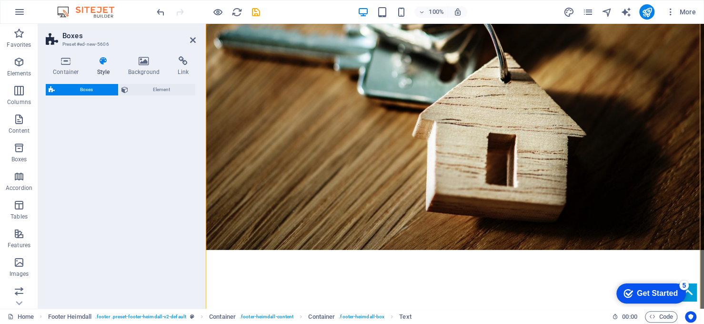
scroll to position [3086, 0]
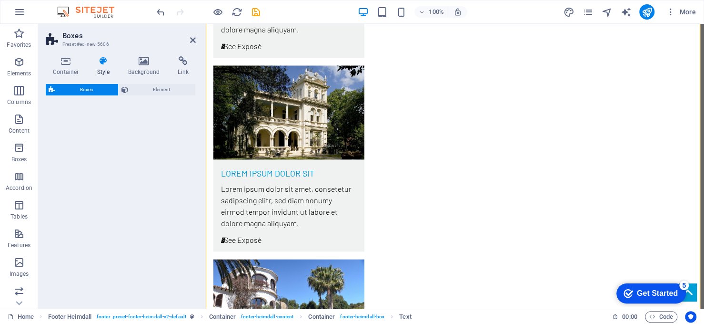
select select "rem"
select select "preset-boxes-v3-border"
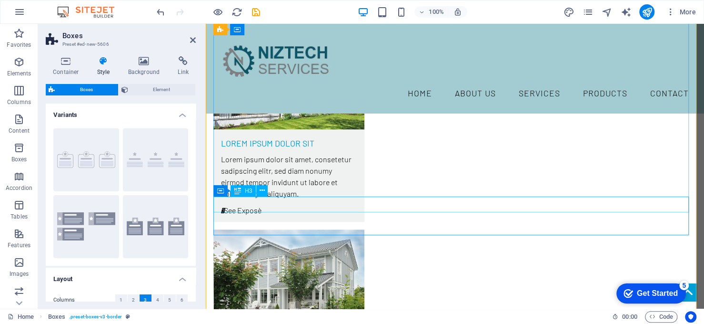
scroll to position [2150, 0]
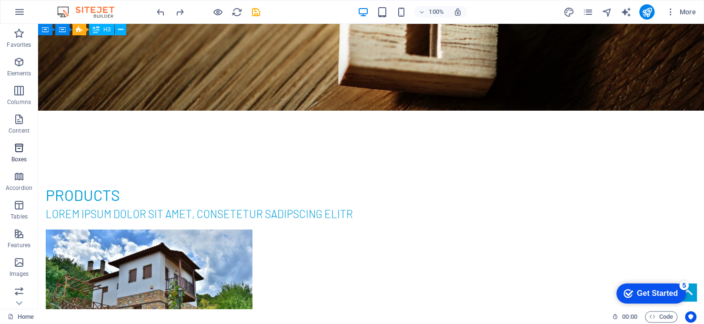
click at [15, 154] on span "Boxes" at bounding box center [19, 153] width 38 height 23
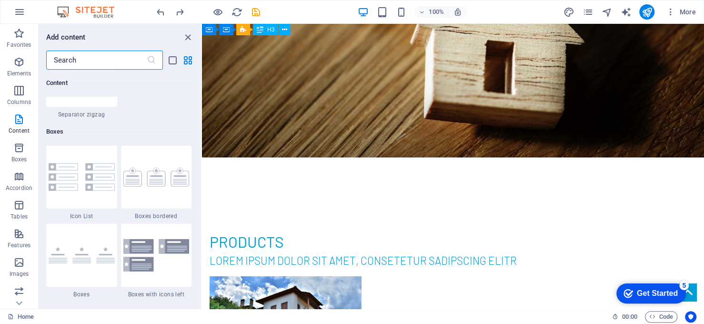
scroll to position [2628, 0]
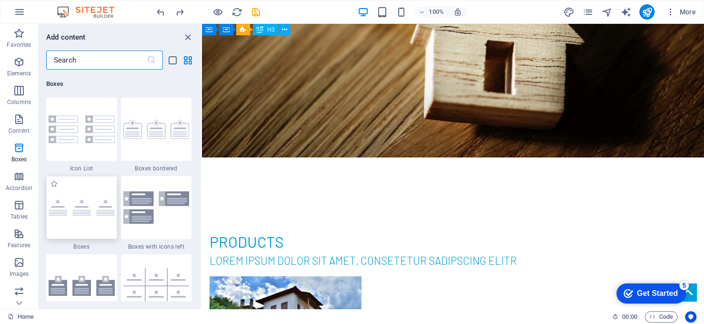
click at [100, 201] on img at bounding box center [82, 207] width 66 height 17
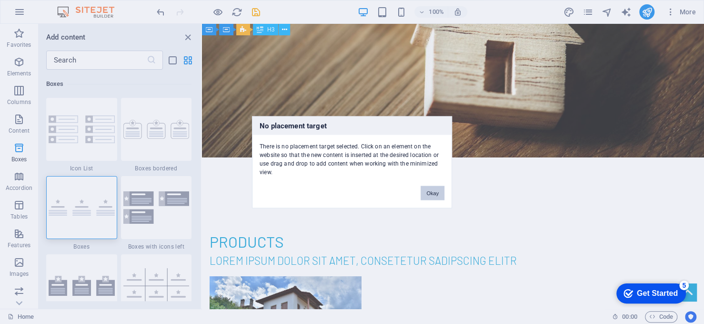
drag, startPoint x: 432, startPoint y: 192, endPoint x: 112, endPoint y: 71, distance: 341.5
click at [432, 192] on button "Okay" at bounding box center [433, 192] width 24 height 14
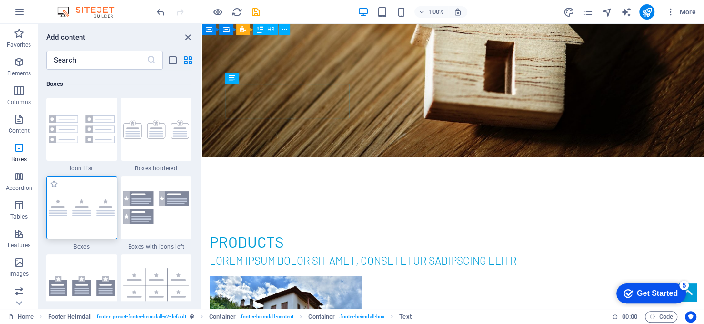
click at [97, 199] on img at bounding box center [82, 207] width 66 height 17
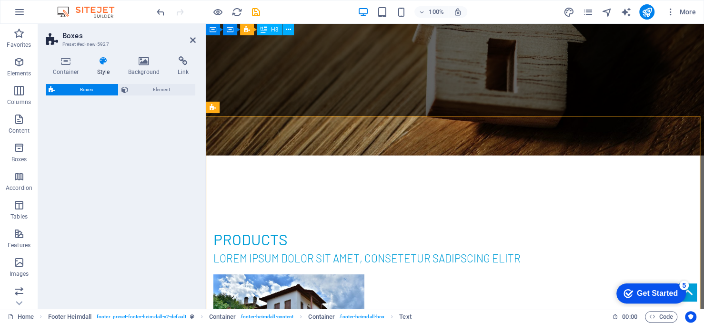
scroll to position [2359, 0]
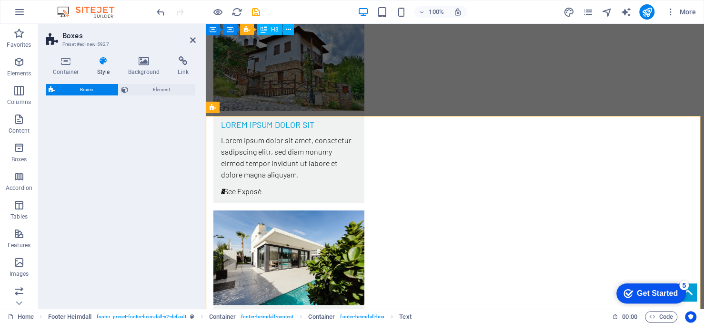
select select "rem"
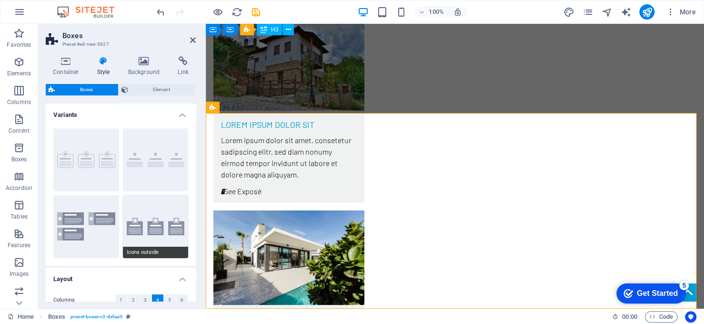
click at [152, 203] on button "Icons outside" at bounding box center [156, 226] width 66 height 63
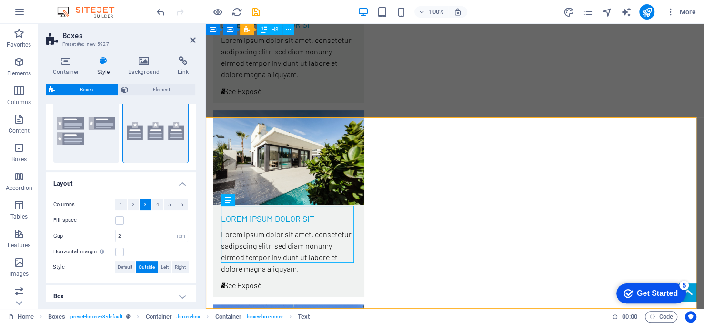
scroll to position [0, 0]
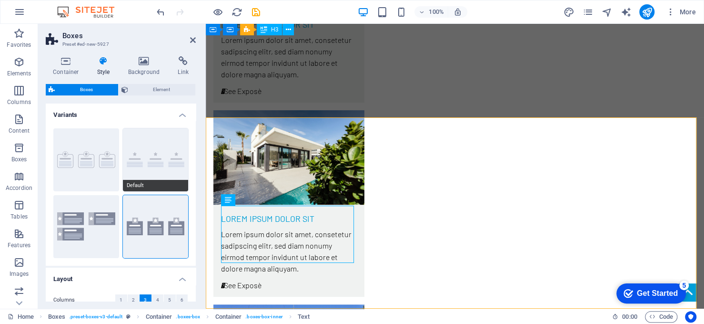
click at [156, 174] on button "Default" at bounding box center [156, 159] width 66 height 63
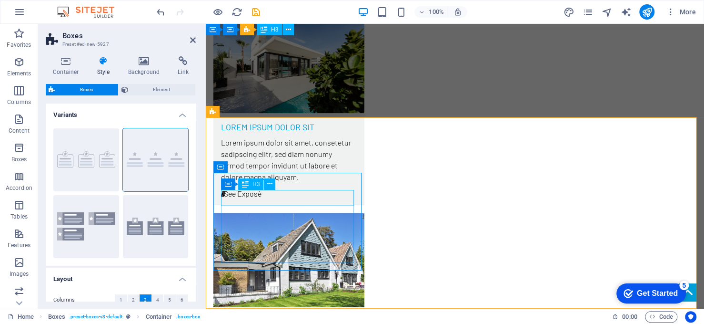
scroll to position [2310, 0]
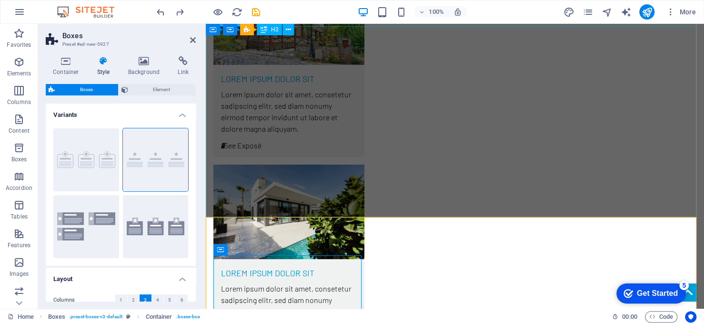
type input "1"
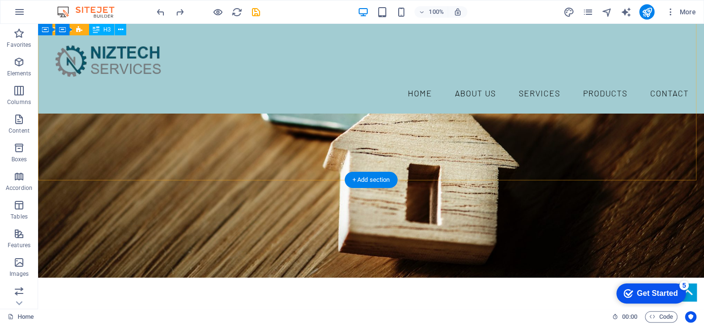
scroll to position [1864, 0]
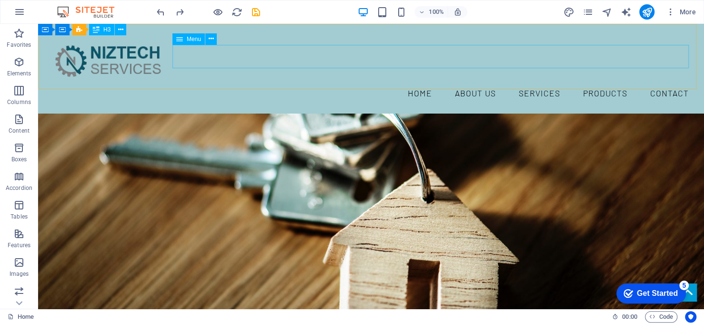
click at [416, 81] on nav "Home About us Services Products Contact" at bounding box center [371, 93] width 651 height 24
select select "px"
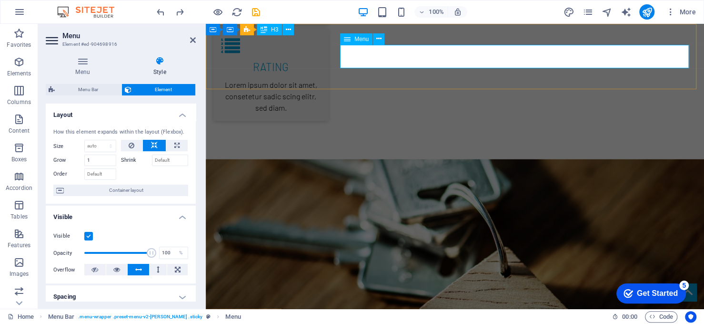
scroll to position [0, 0]
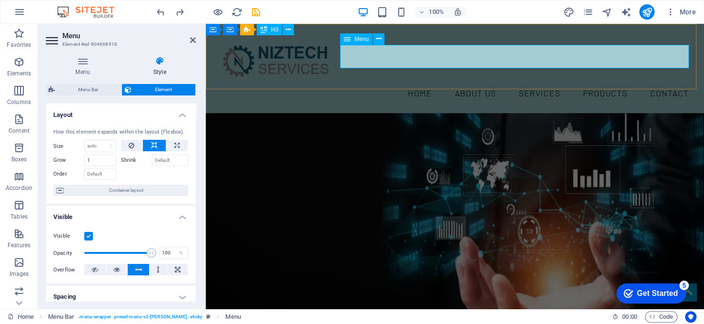
click at [351, 34] on div "Menu" at bounding box center [356, 38] width 32 height 11
click at [351, 38] on div "Menu" at bounding box center [356, 38] width 32 height 11
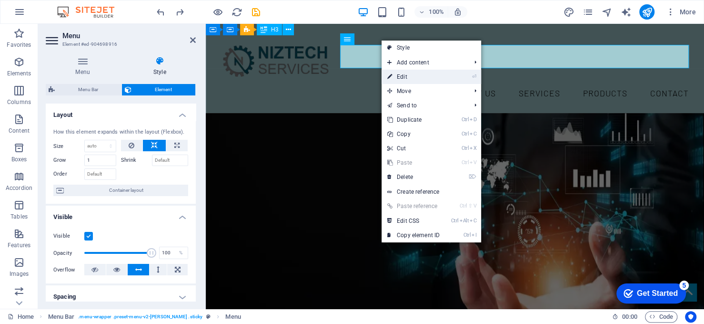
click at [391, 76] on icon at bounding box center [389, 77] width 5 height 14
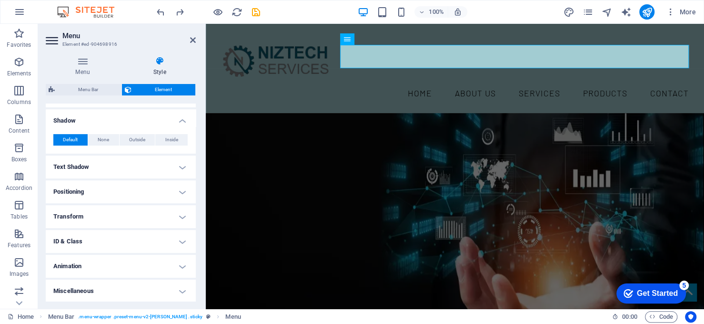
scroll to position [121, 0]
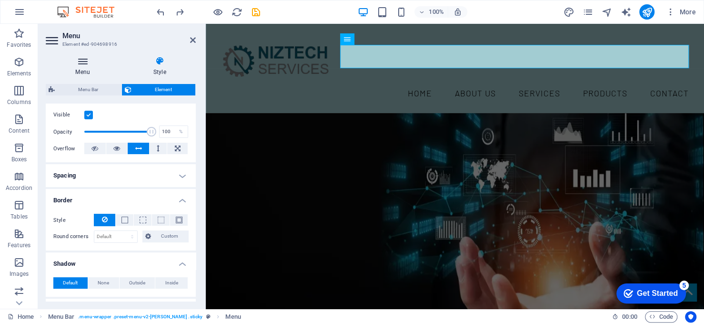
click at [85, 59] on icon at bounding box center [83, 61] width 74 height 10
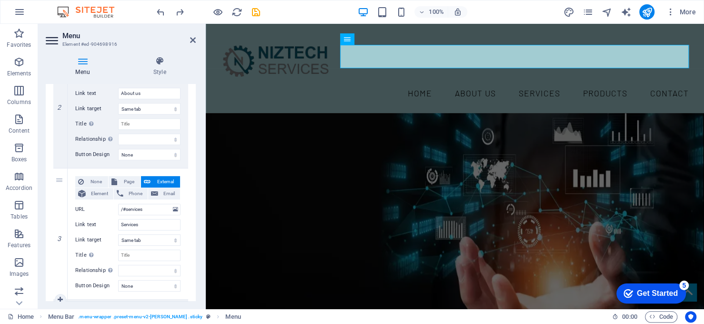
scroll to position [78, 0]
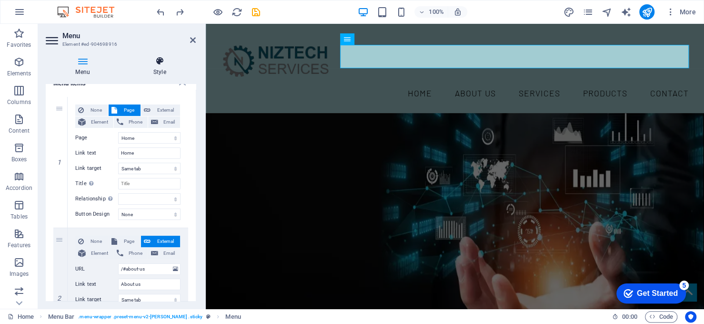
click at [166, 69] on h4 "Style" at bounding box center [159, 66] width 72 height 20
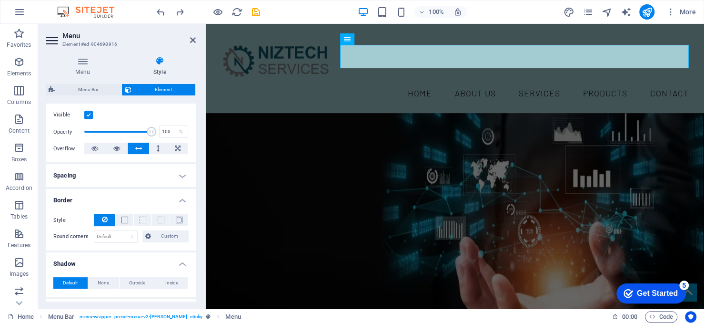
click at [89, 113] on label at bounding box center [88, 115] width 9 height 9
click at [0, 0] on input "Visible" at bounding box center [0, 0] width 0 height 0
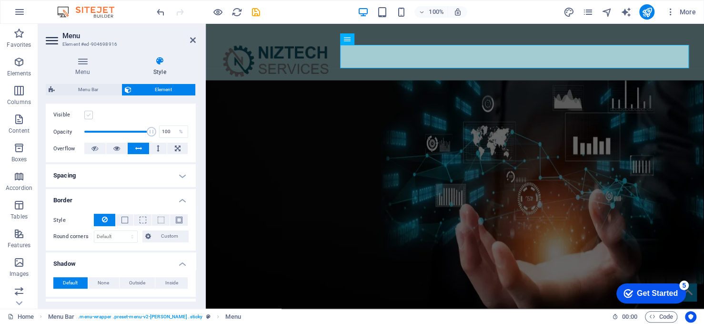
click at [89, 113] on label at bounding box center [88, 115] width 9 height 9
click at [0, 0] on input "Visible" at bounding box center [0, 0] width 0 height 0
drag, startPoint x: 148, startPoint y: 130, endPoint x: 152, endPoint y: 133, distance: 6.1
click at [152, 133] on span at bounding box center [152, 132] width 10 height 10
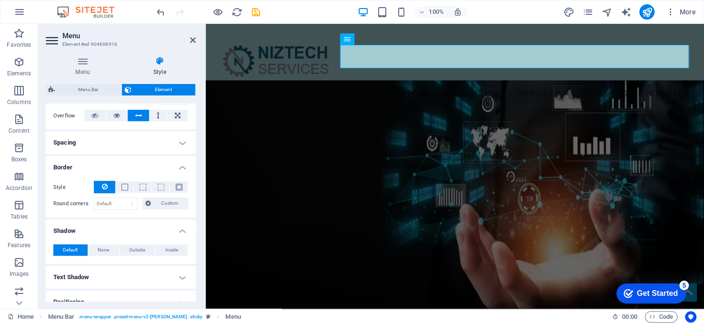
scroll to position [169, 0]
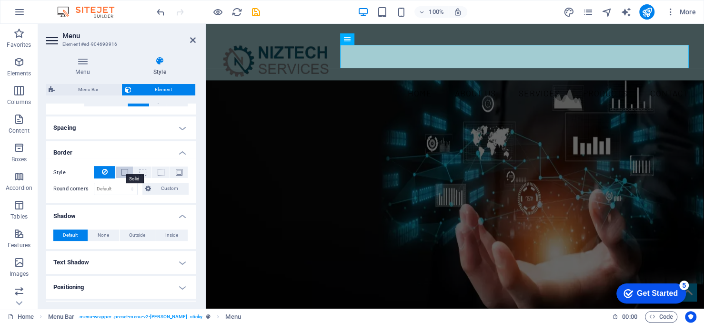
click at [124, 173] on span at bounding box center [125, 172] width 7 height 7
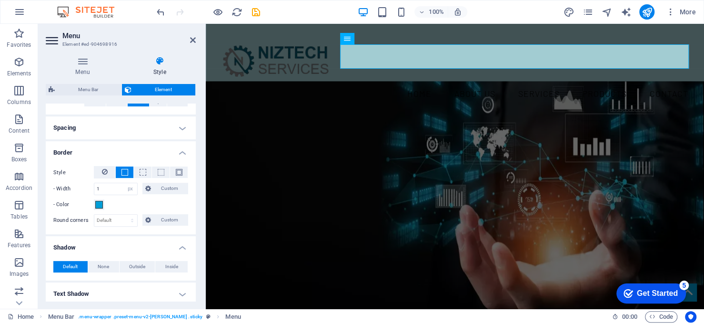
scroll to position [216, 0]
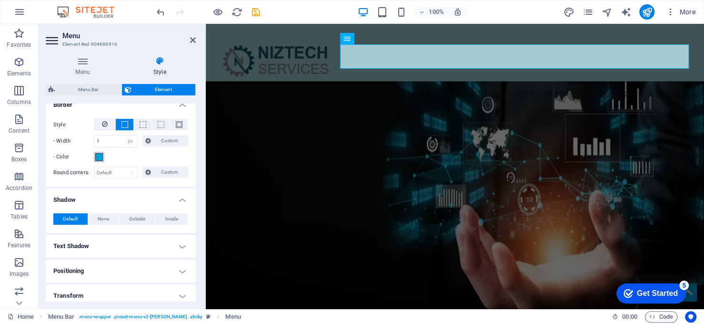
click at [99, 155] on span at bounding box center [99, 157] width 8 height 8
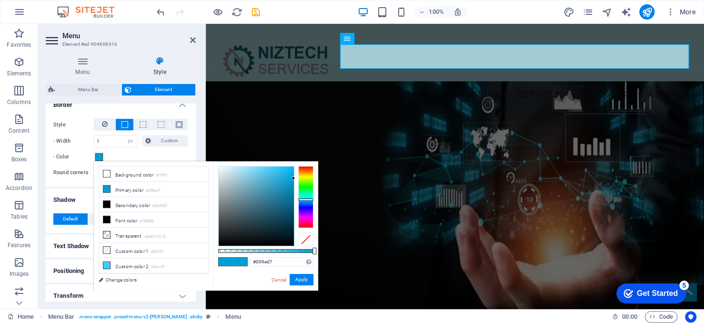
type input "#0e5b77"
click at [285, 208] on div at bounding box center [256, 205] width 75 height 79
click at [297, 278] on button "Apply" at bounding box center [302, 279] width 24 height 11
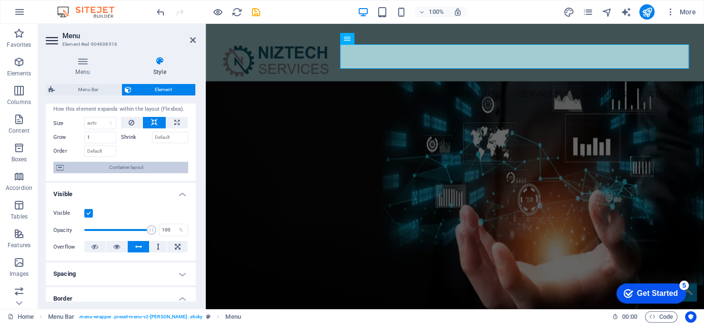
scroll to position [10, 0]
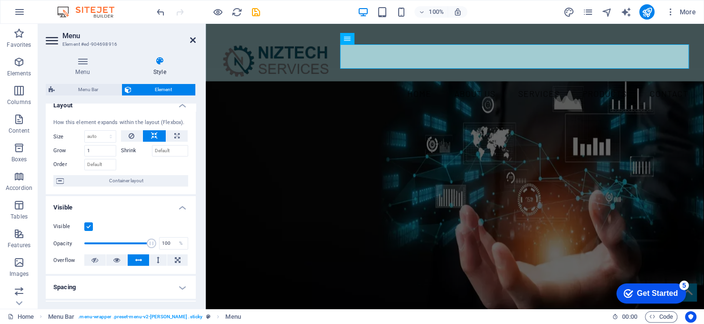
click at [194, 38] on icon at bounding box center [193, 40] width 6 height 8
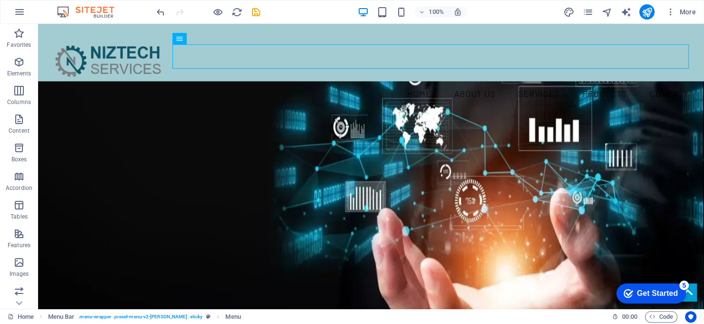
click at [259, 10] on icon "save" at bounding box center [256, 12] width 11 height 11
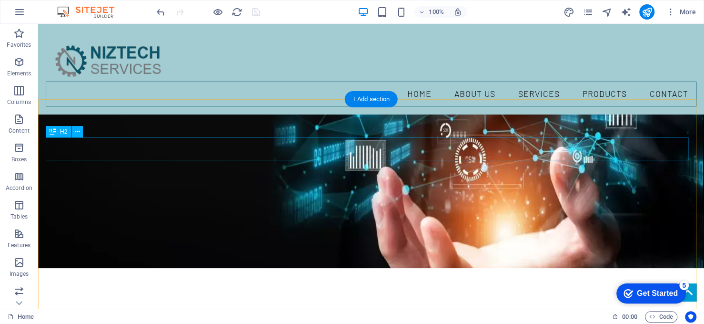
scroll to position [0, 0]
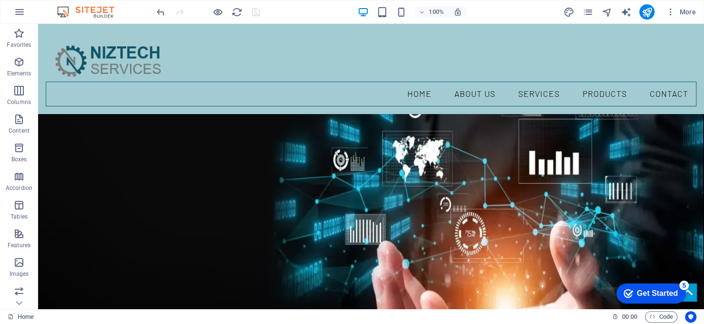
click at [255, 10] on div at bounding box center [208, 11] width 107 height 15
click at [645, 10] on icon "publish" at bounding box center [646, 12] width 11 height 11
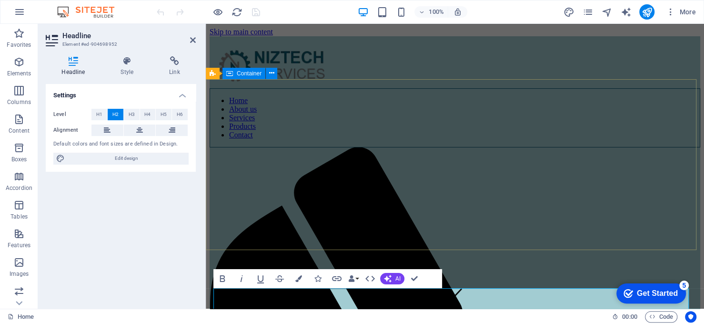
scroll to position [10, 0]
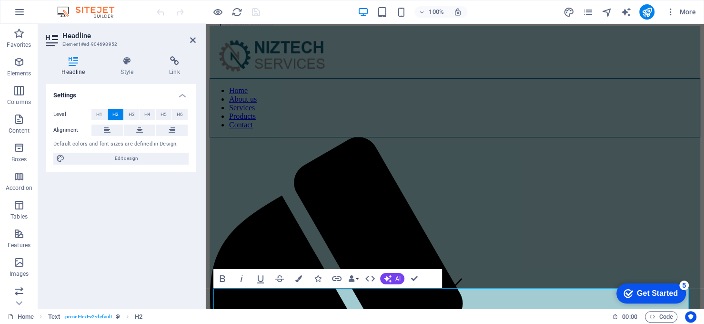
click at [175, 189] on div "Settings Level H1 H2 H3 H4 H5 H6 Alignment Default colors and font sizes are de…" at bounding box center [121, 192] width 150 height 217
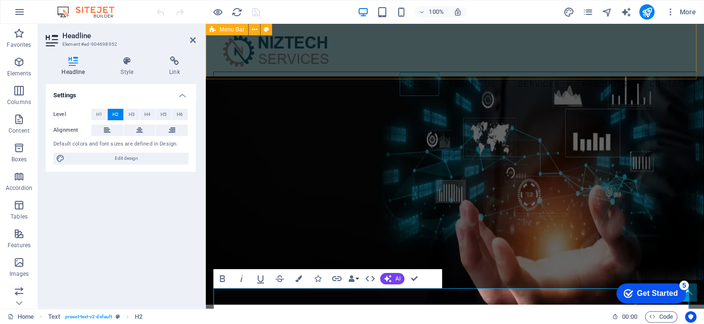
click at [545, 68] on div "Home About us Services Products Contact" at bounding box center [455, 59] width 498 height 90
select select "header"
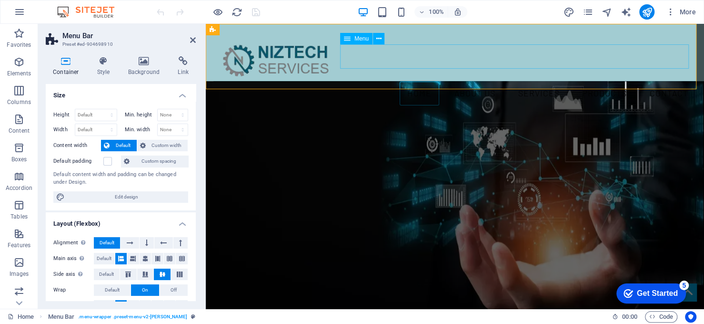
scroll to position [0, 0]
click at [149, 64] on icon at bounding box center [144, 61] width 46 height 10
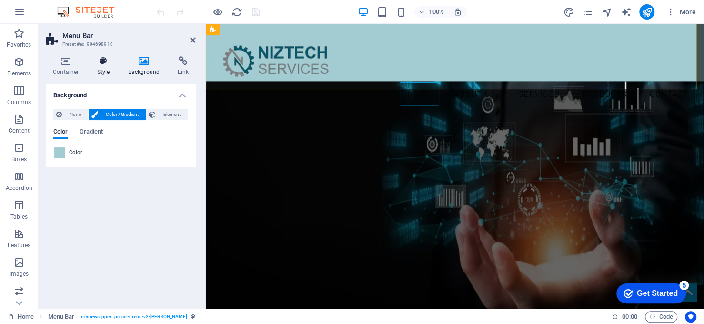
click at [105, 68] on h4 "Style" at bounding box center [105, 66] width 31 height 20
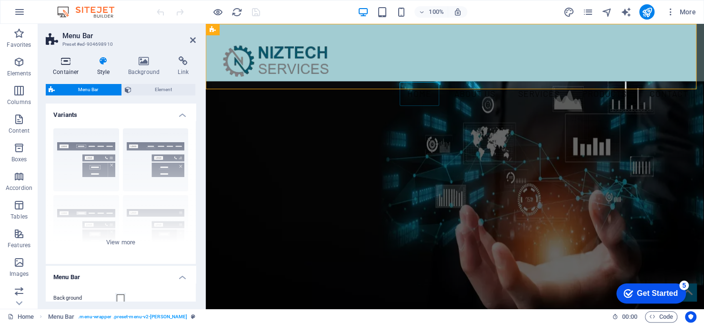
click at [71, 73] on h4 "Container" at bounding box center [68, 66] width 44 height 20
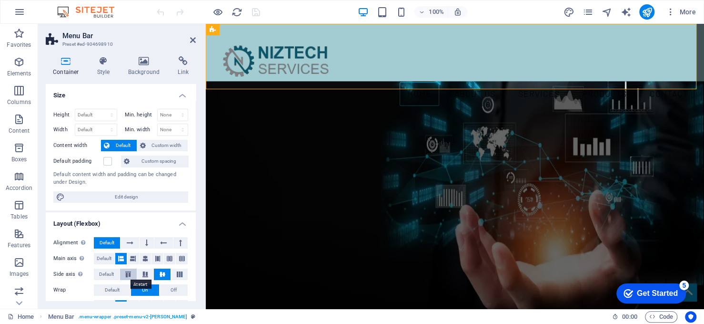
click at [130, 273] on icon at bounding box center [127, 274] width 11 height 6
click at [149, 274] on icon at bounding box center [145, 274] width 11 height 6
click at [162, 271] on icon at bounding box center [162, 274] width 11 height 6
click at [174, 271] on icon at bounding box center [179, 274] width 11 height 6
click at [160, 274] on icon at bounding box center [162, 274] width 11 height 6
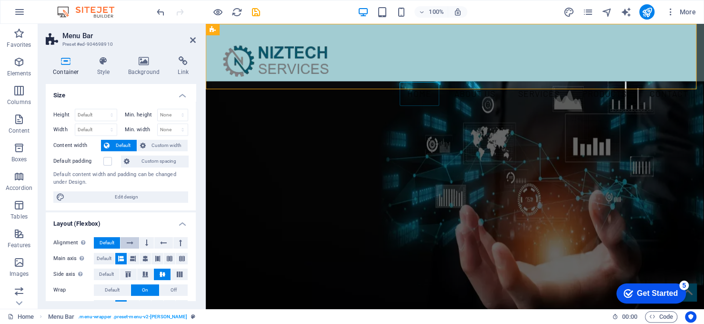
click at [133, 241] on button at bounding box center [130, 242] width 18 height 11
click at [135, 259] on icon at bounding box center [133, 258] width 6 height 11
click at [149, 258] on button at bounding box center [146, 258] width 12 height 11
click at [159, 258] on icon at bounding box center [158, 258] width 6 height 11
click at [167, 258] on icon at bounding box center [170, 258] width 6 height 11
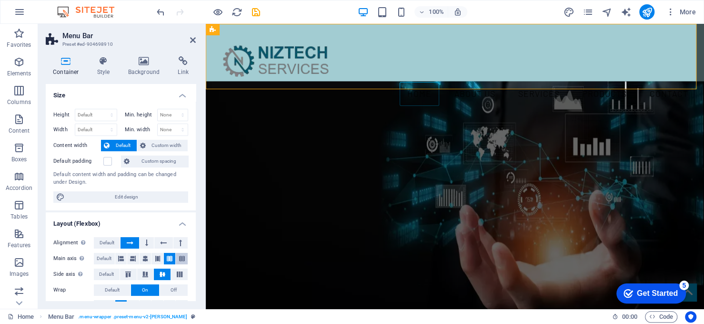
click at [177, 258] on button at bounding box center [182, 258] width 12 height 11
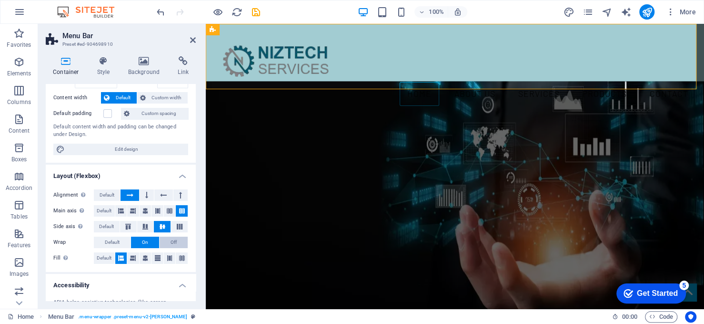
click at [168, 243] on button "Off" at bounding box center [174, 241] width 28 height 11
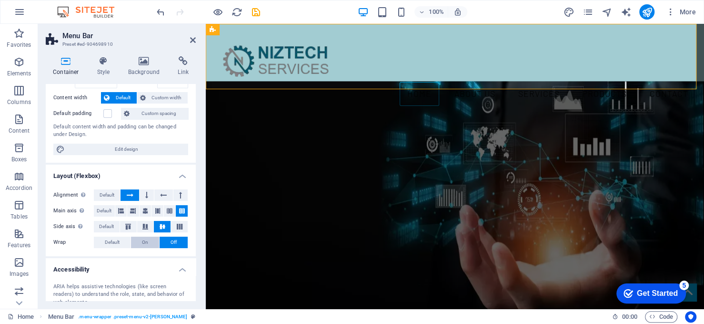
click at [141, 242] on button "On" at bounding box center [145, 241] width 28 height 11
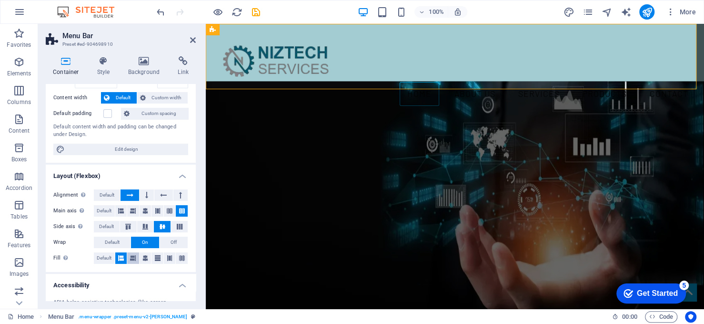
click at [132, 255] on icon at bounding box center [133, 257] width 6 height 11
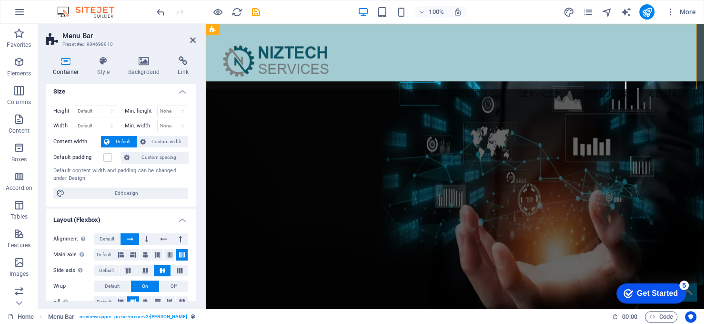
scroll to position [0, 0]
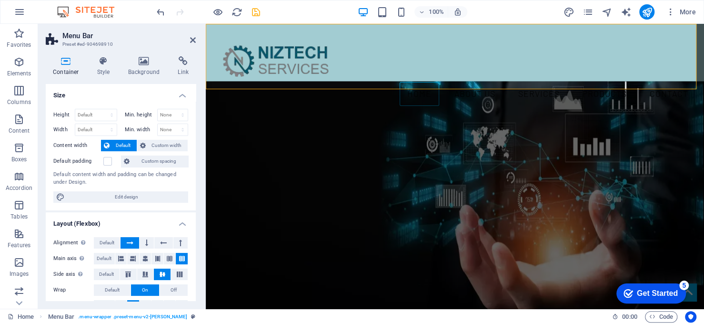
click at [257, 13] on icon "save" at bounding box center [256, 12] width 11 height 11
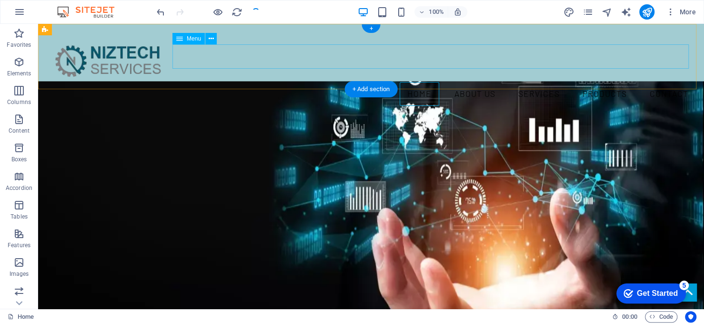
click at [432, 81] on nav "Home About us Services Products Contact" at bounding box center [371, 93] width 651 height 25
select select
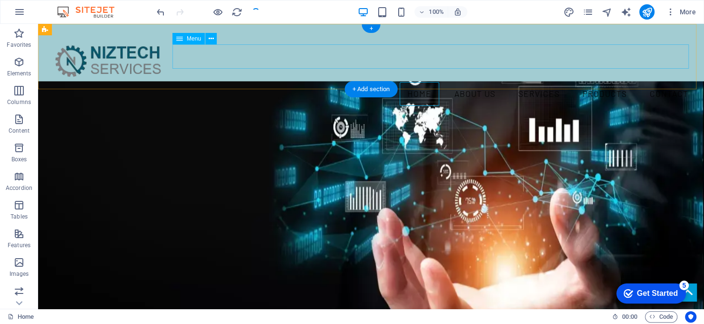
select select
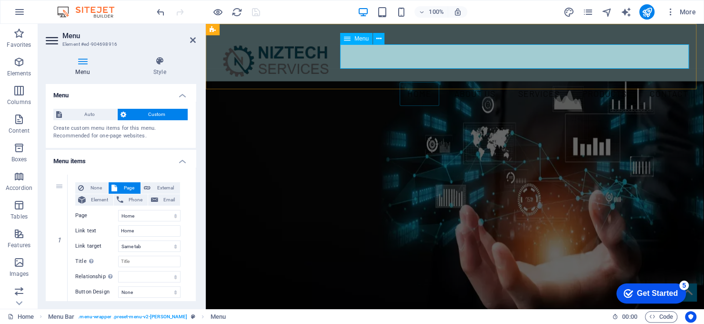
click at [361, 37] on span "Menu" at bounding box center [362, 39] width 14 height 6
click at [157, 62] on icon at bounding box center [159, 61] width 72 height 10
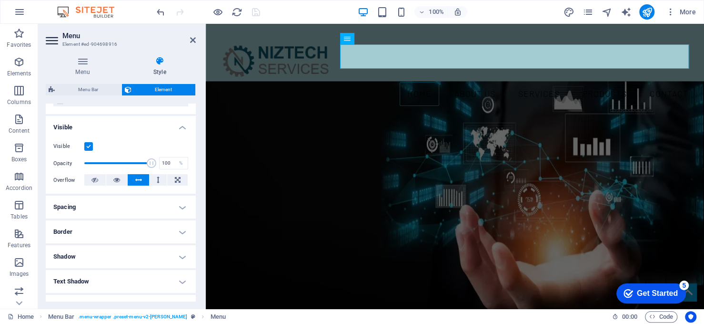
scroll to position [95, 0]
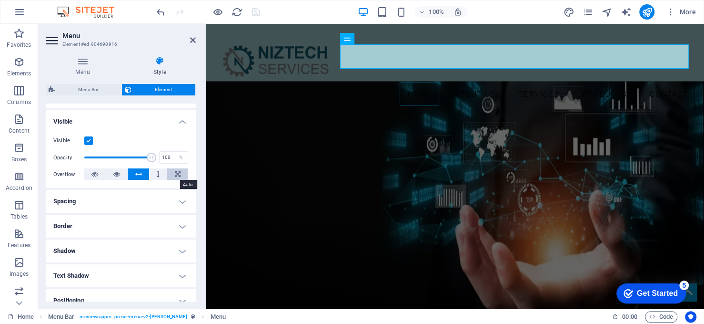
click at [175, 172] on icon at bounding box center [178, 173] width 6 height 11
click at [95, 176] on icon at bounding box center [94, 173] width 7 height 11
click at [121, 171] on button at bounding box center [116, 173] width 21 height 11
click at [141, 172] on button at bounding box center [138, 173] width 21 height 11
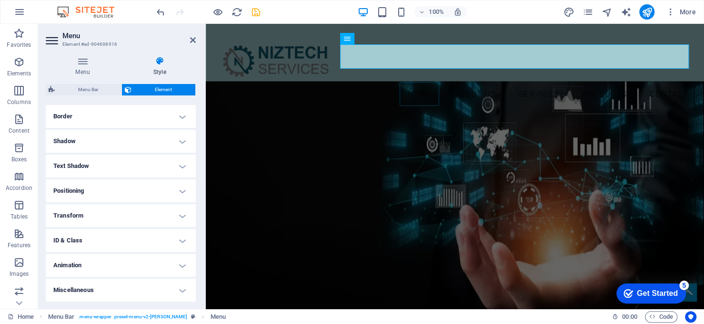
scroll to position [0, 0]
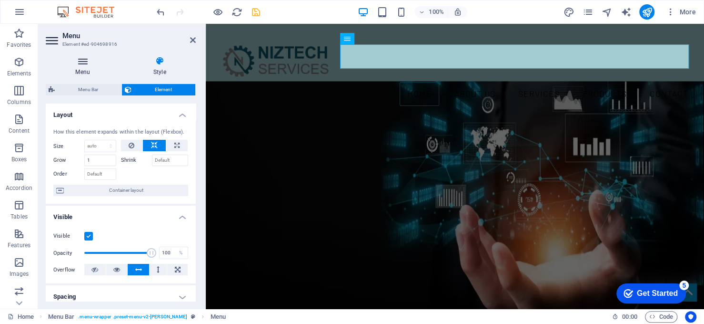
click at [84, 62] on icon at bounding box center [83, 61] width 74 height 10
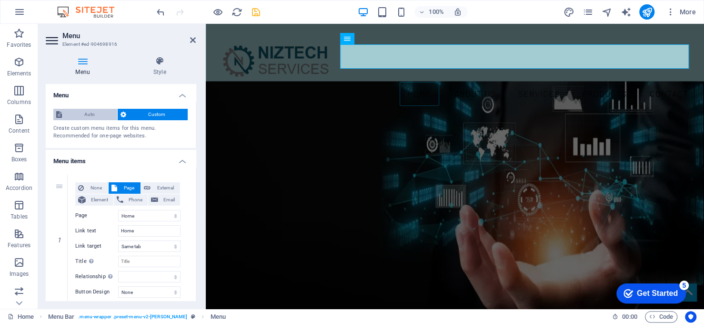
click at [82, 113] on span "Auto" at bounding box center [90, 114] width 50 height 11
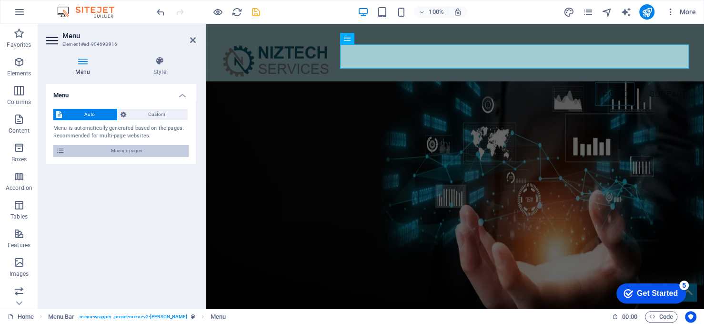
click at [120, 153] on span "Manage pages" at bounding box center [127, 150] width 118 height 11
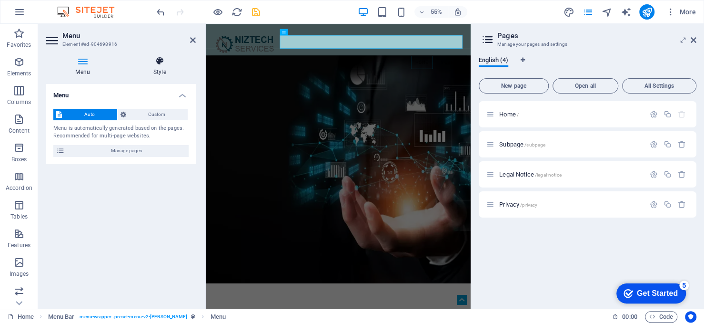
click at [162, 69] on h4 "Style" at bounding box center [159, 66] width 72 height 20
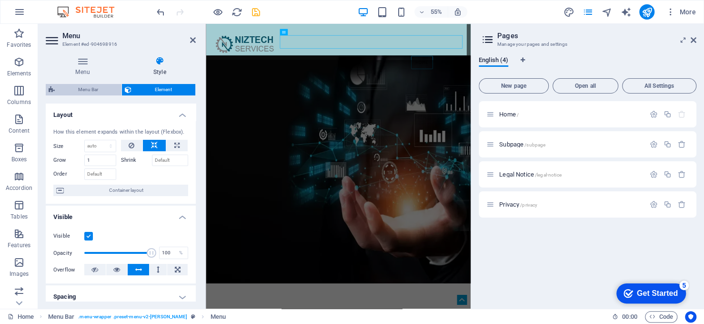
click at [52, 90] on icon at bounding box center [52, 89] width 6 height 11
select select "rem"
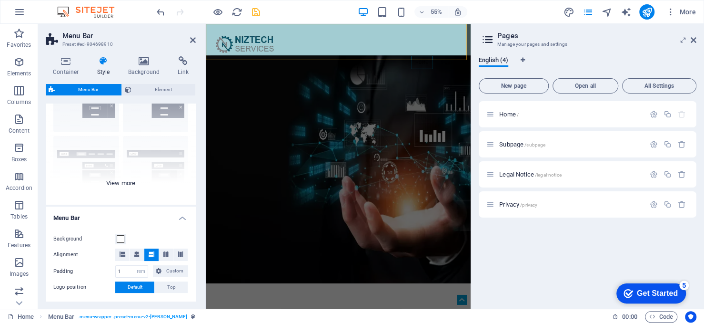
scroll to position [95, 0]
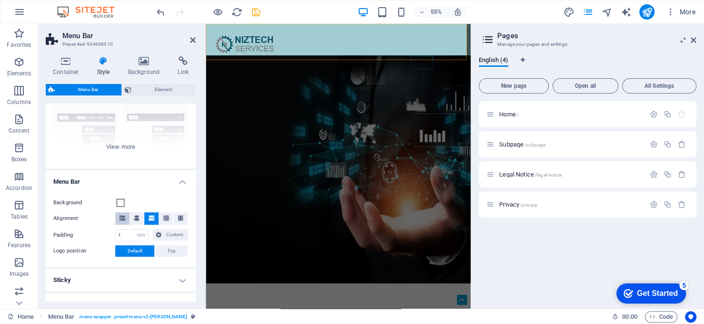
click at [122, 218] on icon at bounding box center [123, 218] width 6 height 6
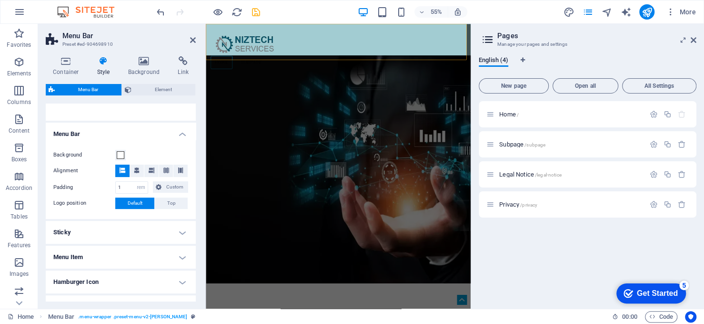
scroll to position [191, 0]
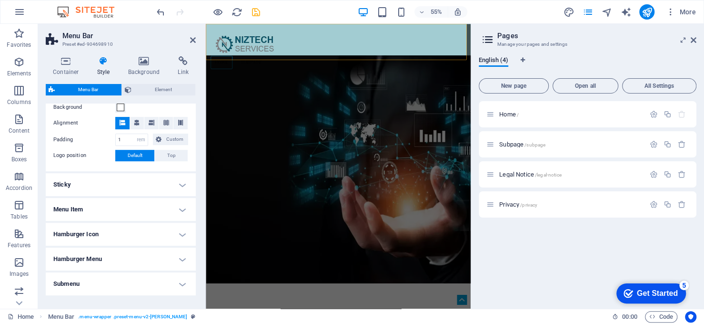
click at [178, 208] on h4 "Menu Item" at bounding box center [121, 209] width 150 height 23
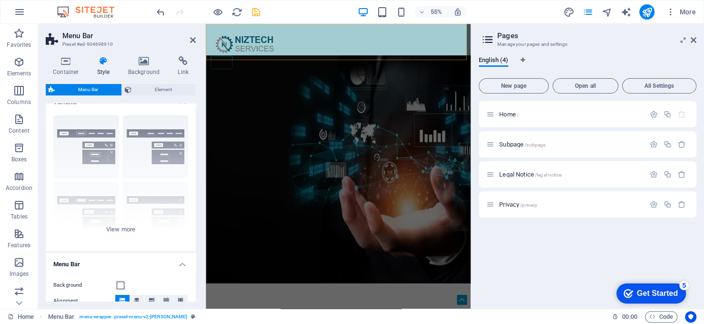
scroll to position [0, 0]
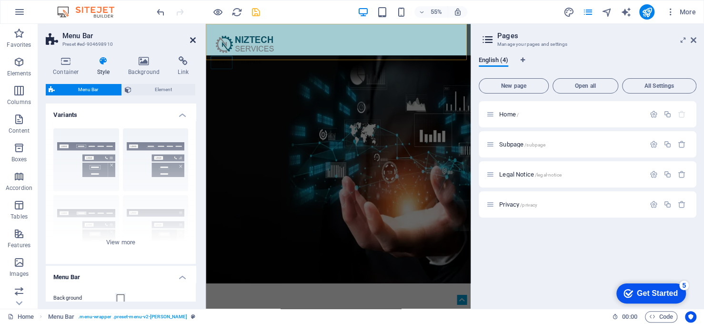
click at [191, 38] on icon at bounding box center [193, 40] width 6 height 8
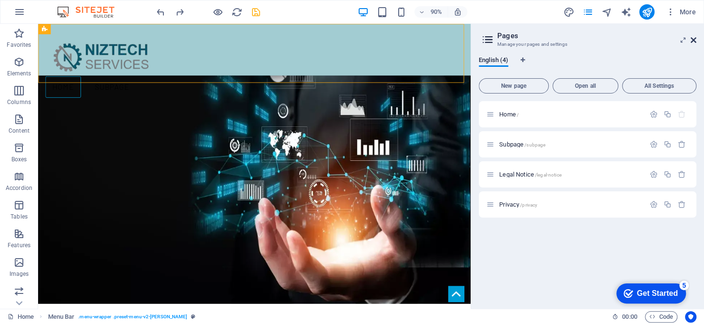
click at [691, 37] on icon at bounding box center [694, 40] width 6 height 8
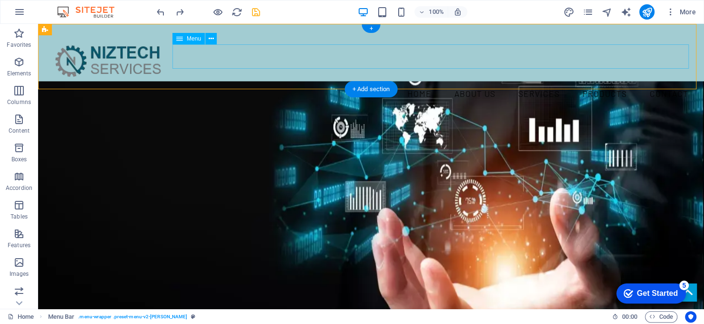
click at [203, 81] on nav "Home About us Services Products Contact" at bounding box center [371, 93] width 651 height 25
click at [372, 29] on div "+" at bounding box center [371, 28] width 19 height 9
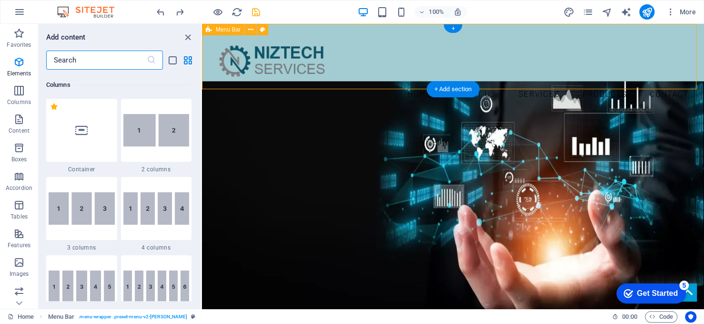
scroll to position [1667, 0]
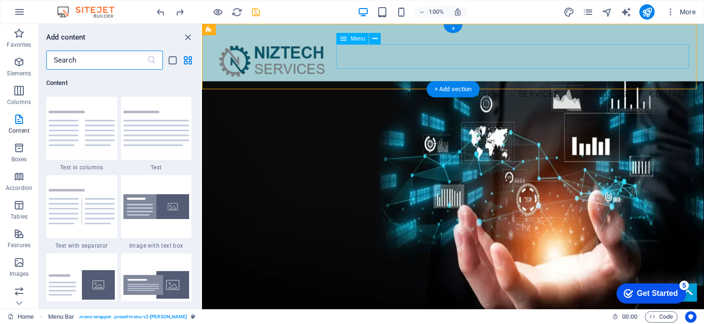
click at [405, 81] on nav "Home About us Services Products Contact" at bounding box center [453, 93] width 487 height 25
click at [373, 36] on icon at bounding box center [375, 39] width 5 height 10
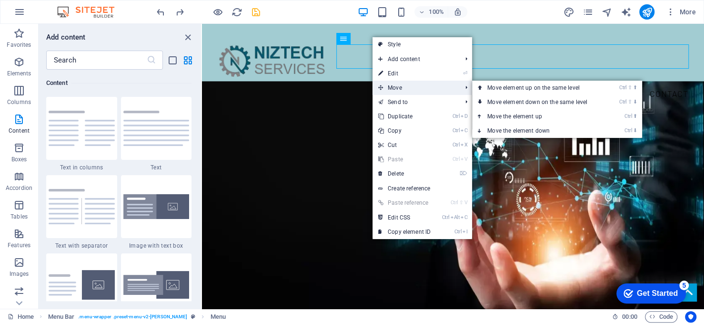
click at [400, 90] on span "Move" at bounding box center [415, 88] width 85 height 14
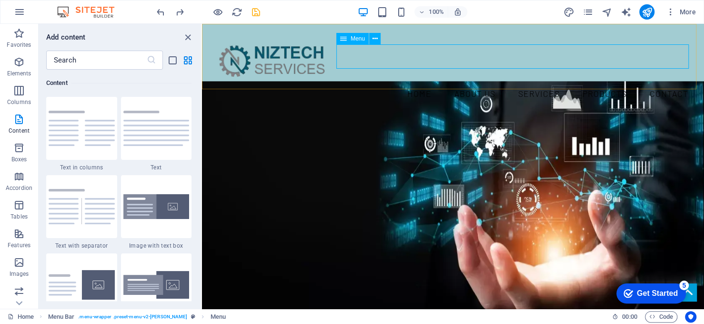
click at [365, 41] on span "Menu" at bounding box center [358, 39] width 14 height 6
click at [374, 37] on icon at bounding box center [375, 39] width 5 height 10
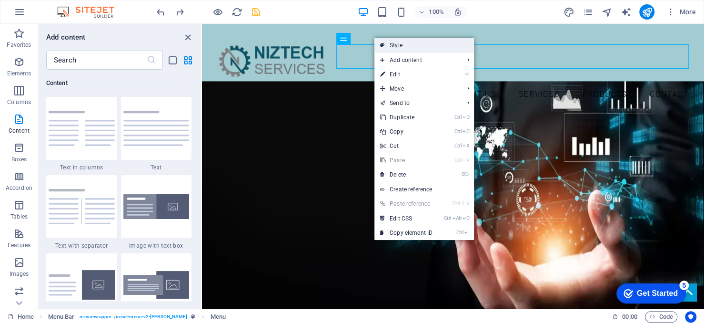
click at [394, 45] on link "Style" at bounding box center [425, 45] width 100 height 14
select select "rem"
select select "hover_border"
select select "px"
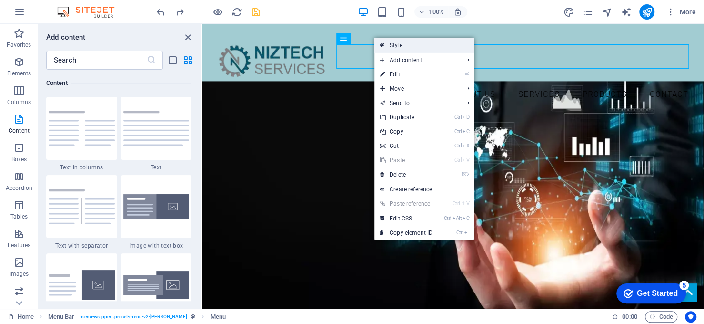
select select "rem"
select select "link-special-font"
select select "rem"
select select "300"
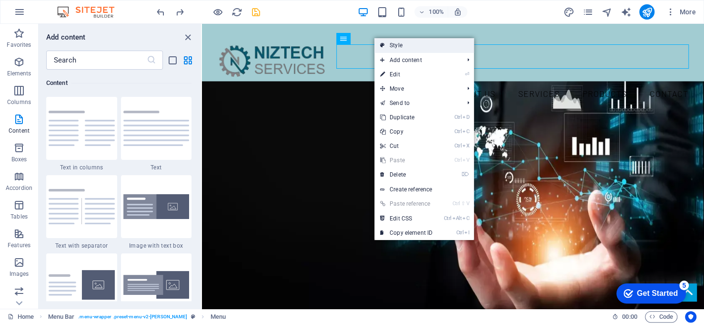
select select "px"
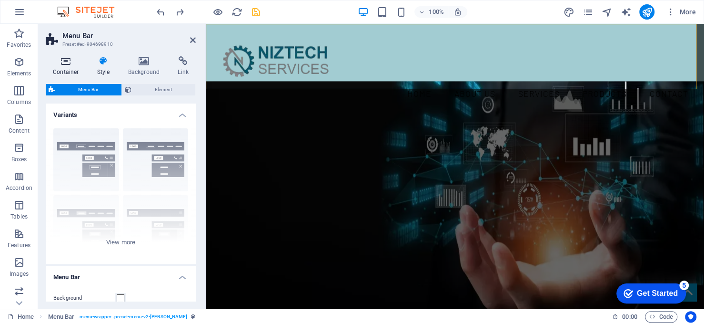
click at [77, 68] on h4 "Container" at bounding box center [68, 66] width 44 height 20
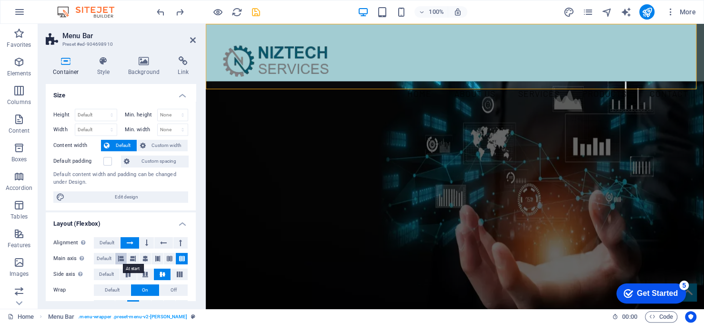
click at [122, 257] on icon at bounding box center [121, 258] width 6 height 11
click at [128, 274] on icon at bounding box center [127, 274] width 11 height 6
click at [163, 276] on icon at bounding box center [162, 274] width 11 height 6
click at [161, 244] on icon at bounding box center [163, 242] width 7 height 11
click at [142, 242] on button at bounding box center [147, 242] width 14 height 11
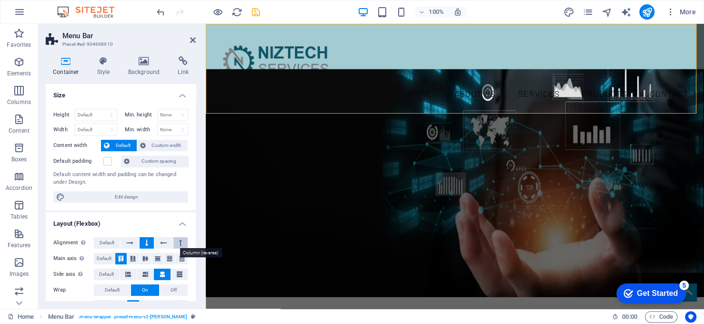
click at [180, 242] on icon at bounding box center [180, 242] width 3 height 11
click at [121, 239] on button at bounding box center [130, 242] width 18 height 11
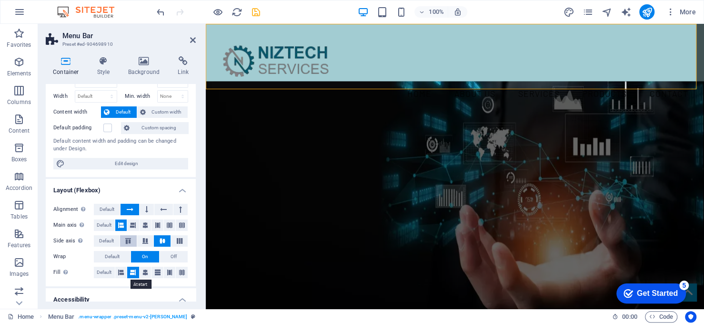
scroll to position [48, 0]
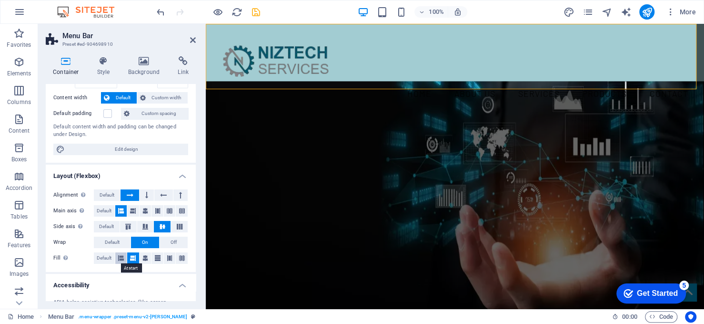
click at [120, 258] on icon at bounding box center [121, 257] width 6 height 11
click at [193, 41] on icon at bounding box center [193, 40] width 6 height 8
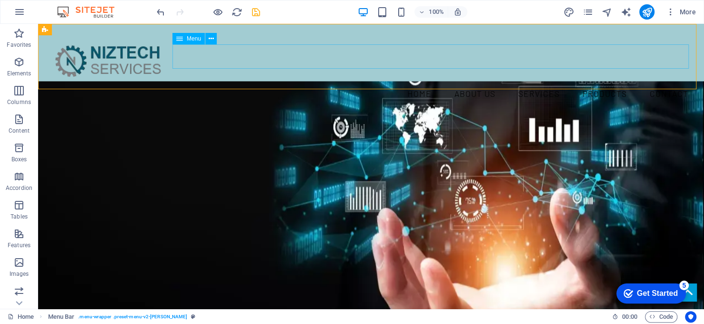
click at [195, 36] on span "Menu" at bounding box center [194, 39] width 14 height 6
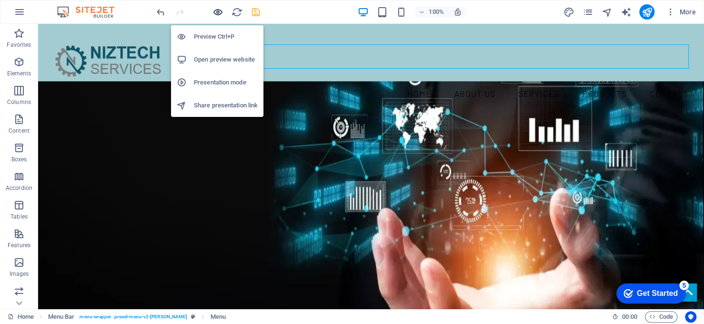
click at [220, 10] on icon "button" at bounding box center [218, 12] width 11 height 11
click at [228, 61] on h6 "Open preview website" at bounding box center [226, 59] width 64 height 11
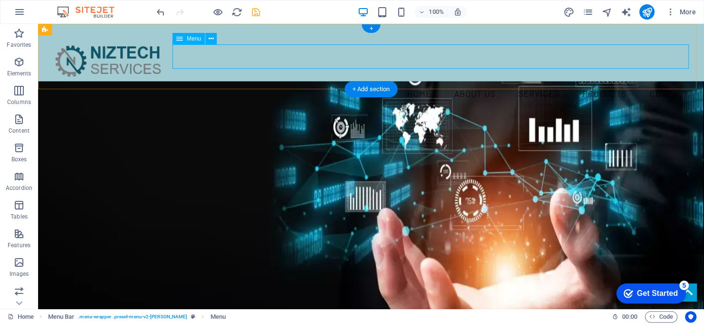
click at [406, 81] on nav "Home About us Services Products Contact" at bounding box center [371, 93] width 651 height 25
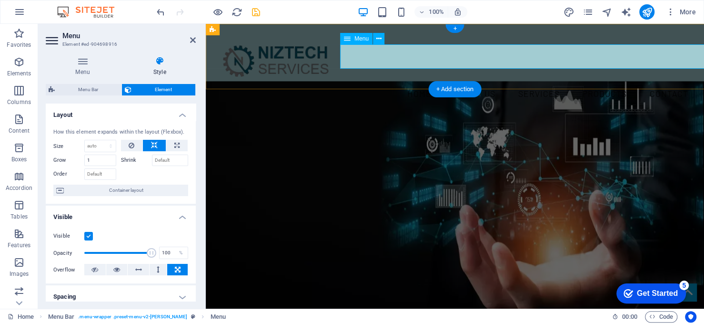
click at [406, 81] on nav "Home About us Services Products Contact" at bounding box center [454, 93] width 483 height 25
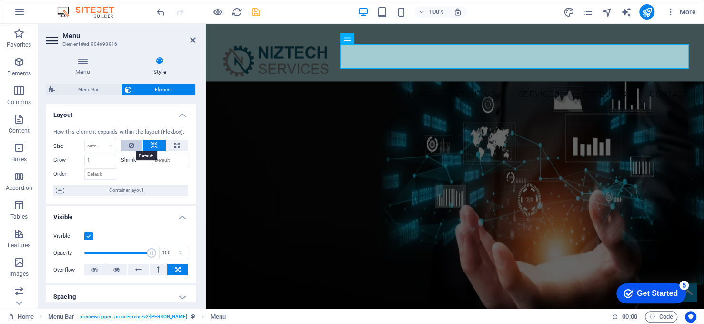
click at [131, 143] on icon at bounding box center [132, 145] width 6 height 11
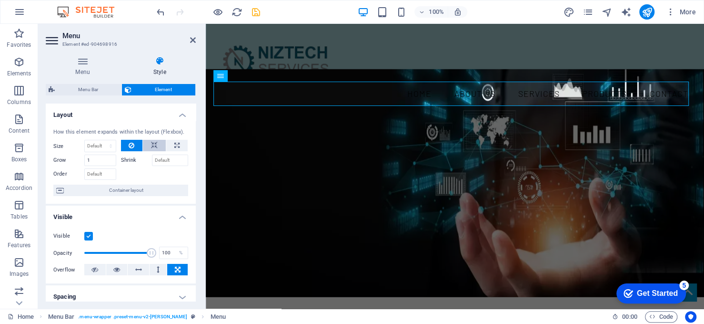
click at [154, 143] on icon at bounding box center [154, 145] width 7 height 11
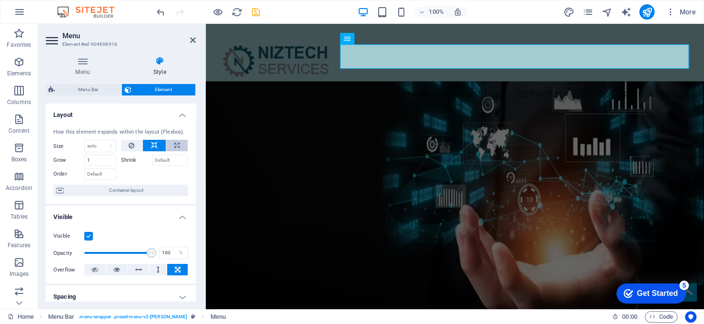
click at [170, 142] on button at bounding box center [176, 145] width 21 height 11
type input "100"
select select "%"
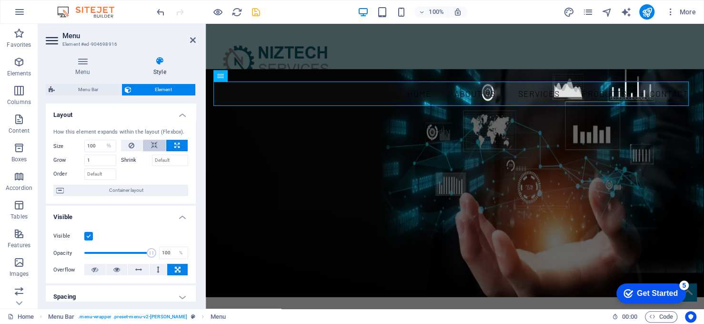
click at [153, 145] on icon at bounding box center [154, 145] width 7 height 11
select select "DISABLED_OPTION_VALUE"
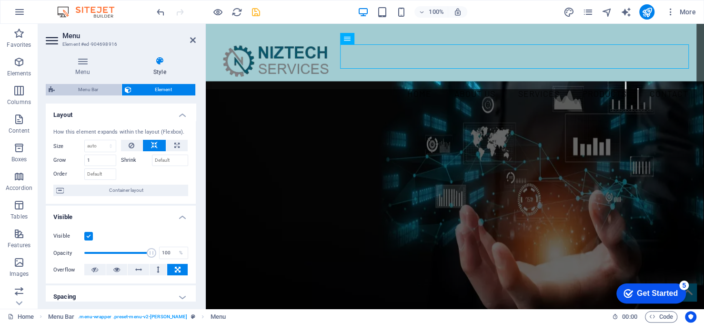
click at [84, 88] on span "Menu Bar" at bounding box center [88, 89] width 61 height 11
select select "rem"
select select "hover_border"
select select "px"
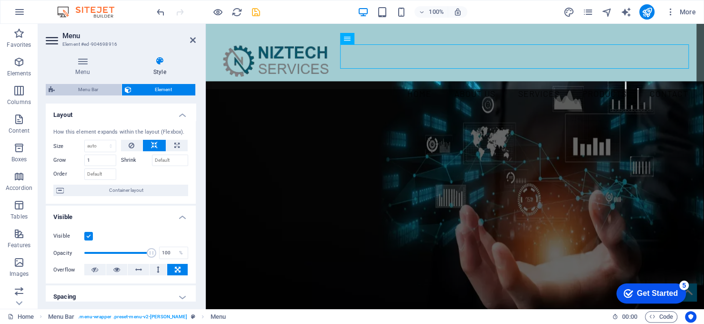
select select "rem"
select select "link-special-font"
select select "rem"
select select "300"
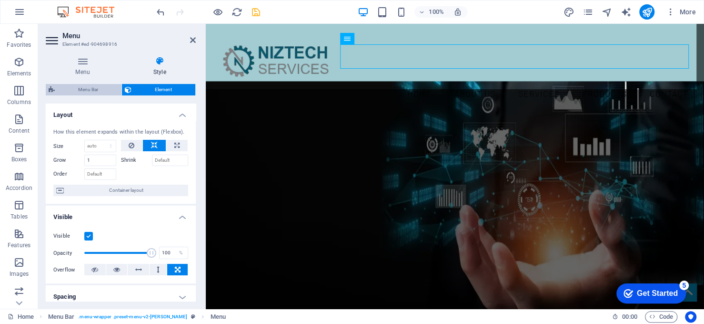
select select "px"
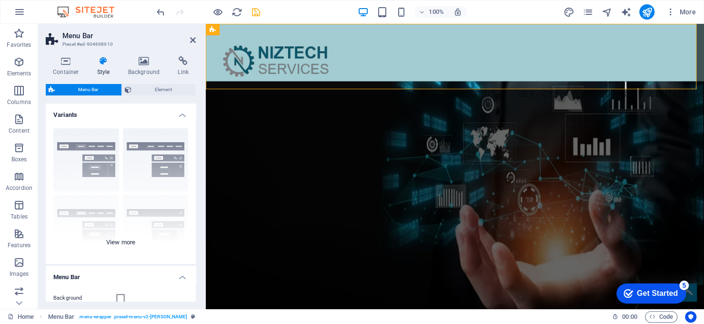
click at [84, 163] on div "Border Centered Default Fixed Loki Trigger Wide XXL" at bounding box center [121, 192] width 150 height 143
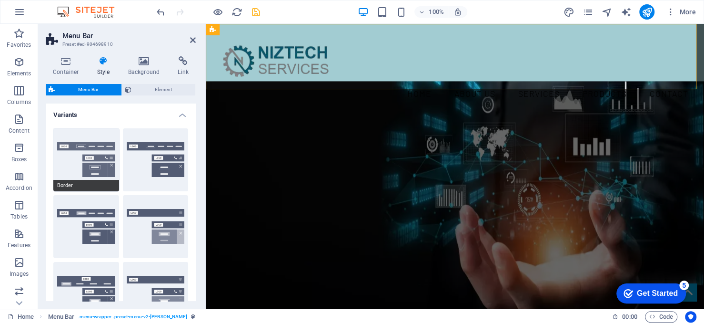
click at [84, 163] on button "Border" at bounding box center [86, 159] width 66 height 63
select select "hover_border"
type input "1"
type input "3"
type input "1"
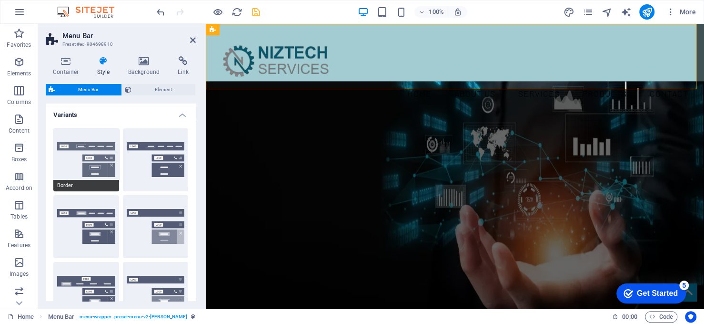
select select "link-special-font"
type input "1.1"
select select "rem"
select select
type input "1"
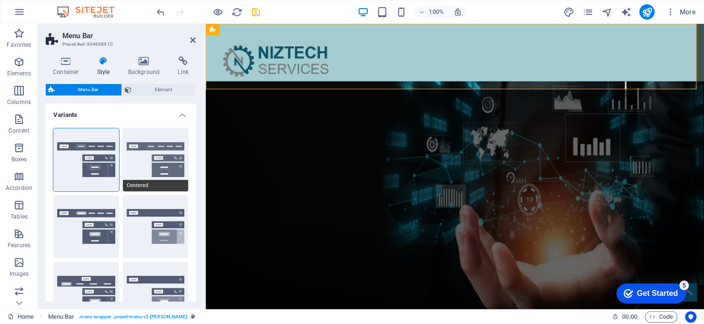
click at [132, 157] on button "Centered" at bounding box center [156, 159] width 66 height 63
select select "hover_border_bottom"
type input "1"
type input "0"
type input "2"
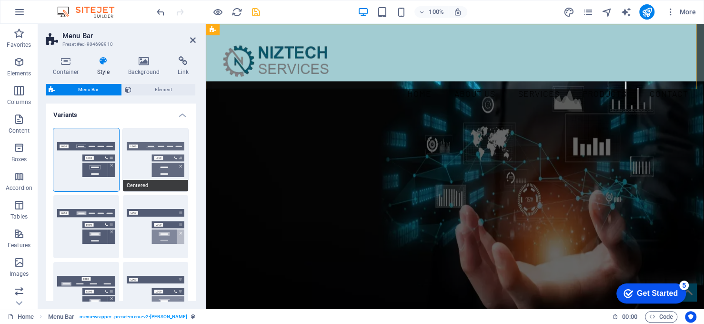
select select "DISABLED_OPTION_VALUE"
type input "0"
select select "link-special-font"
type input "1.5"
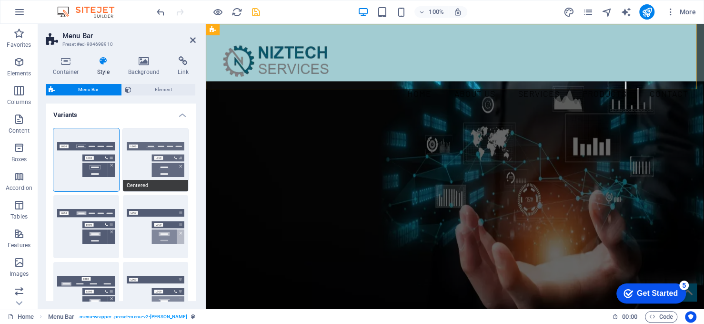
select select "rem"
select select
type input "2"
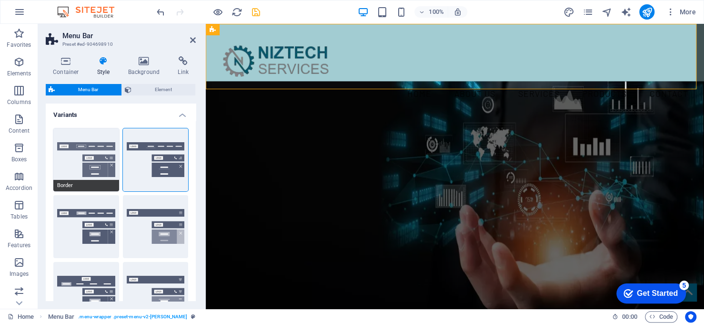
click at [90, 158] on button "Border" at bounding box center [86, 159] width 66 height 63
select select "hover_border"
type input "1"
type input "3"
type input "1"
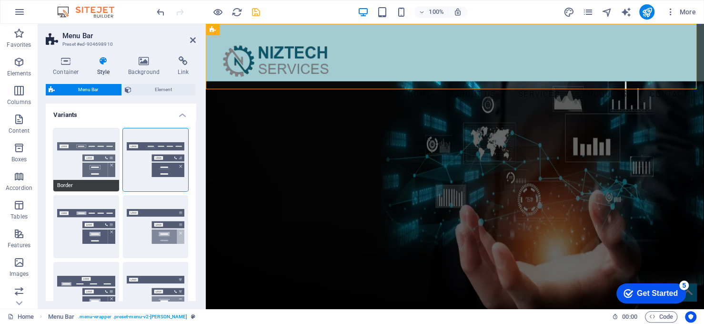
type input "1"
select select "rem"
type input "1"
select select "link-special-font"
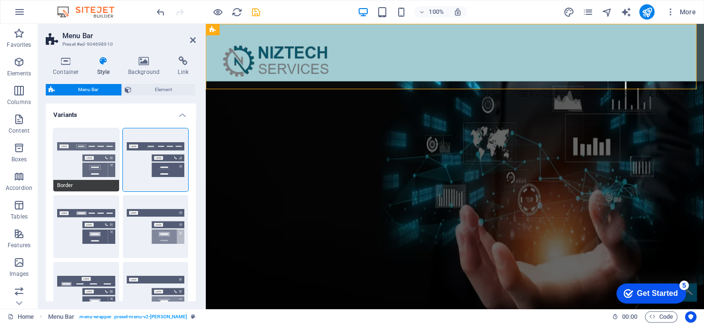
type input "1.1"
select select "rem"
select select
type input "1"
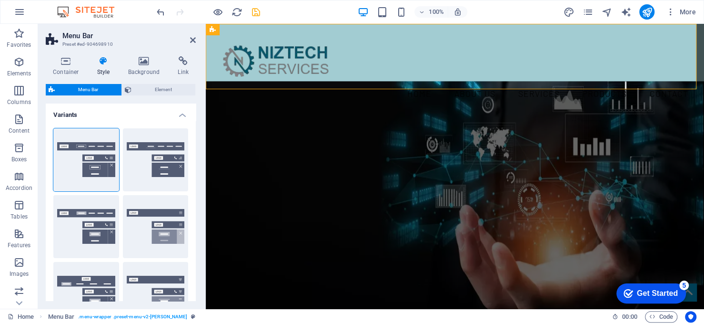
select select "300"
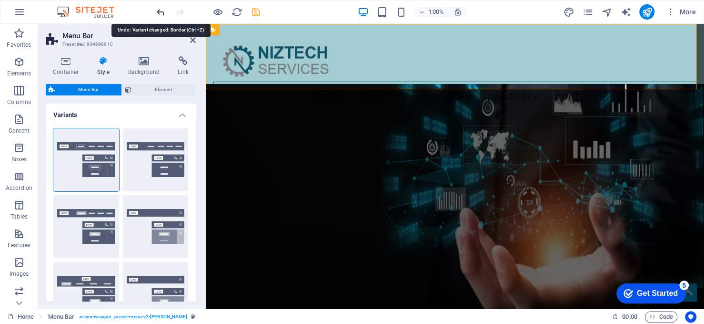
select select "hover_border_bottom"
type input "0"
type input "2"
select select "DISABLED_OPTION_VALUE"
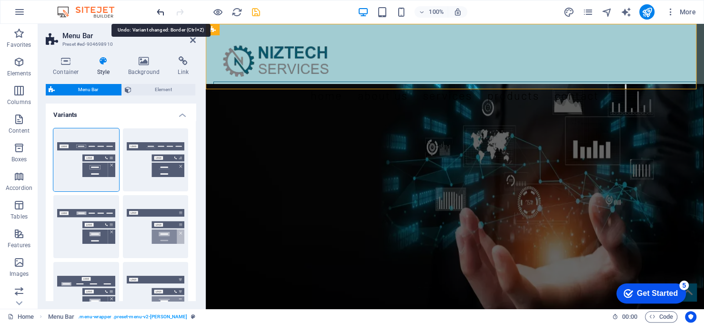
type input "0"
select select "link-special-font"
type input "1.5"
select select
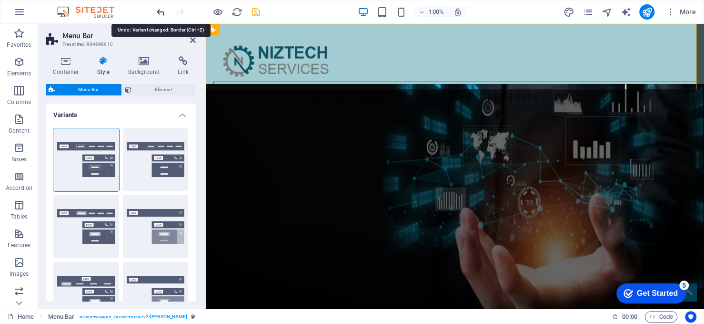
type input "2"
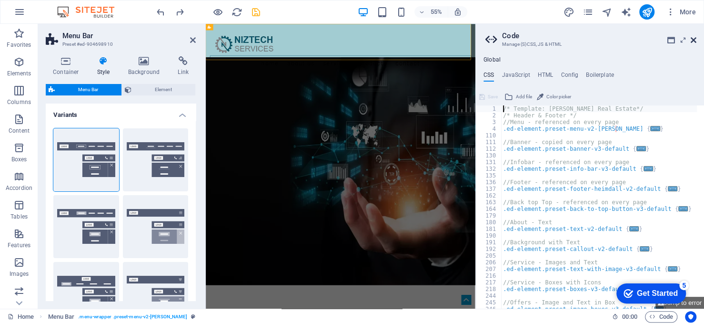
drag, startPoint x: 695, startPoint y: 39, endPoint x: 488, endPoint y: 15, distance: 208.2
click at [695, 39] on icon at bounding box center [694, 40] width 6 height 8
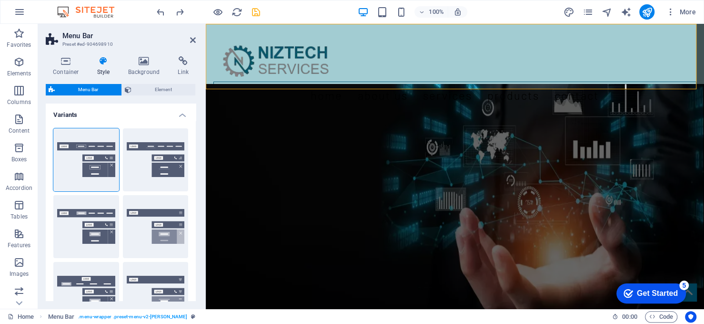
select select "hover_border_bottom"
type input "1"
select select "DISABLED_OPTION_VALUE"
type input "0"
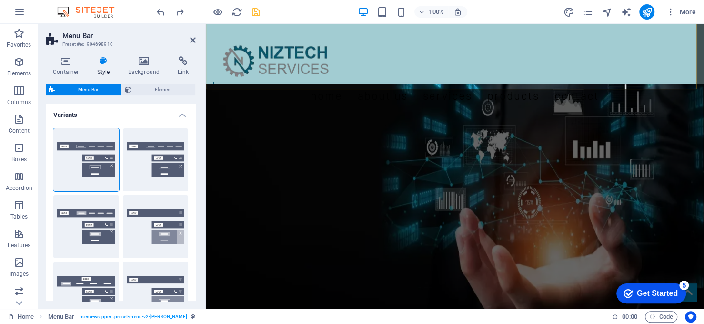
select select "link-special-font"
type input "1.5"
select select "rem"
select select
type input "2"
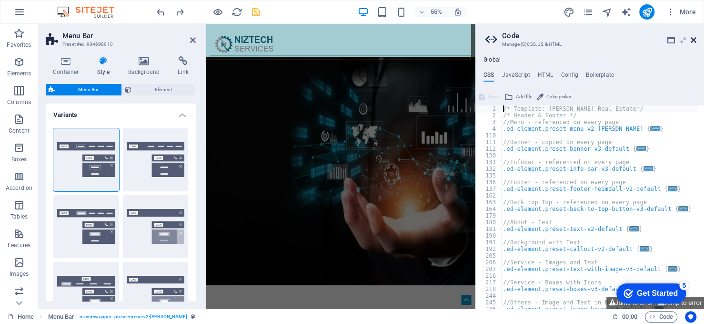
drag, startPoint x: 694, startPoint y: 40, endPoint x: 488, endPoint y: 16, distance: 207.7
click at [694, 40] on icon at bounding box center [694, 40] width 6 height 8
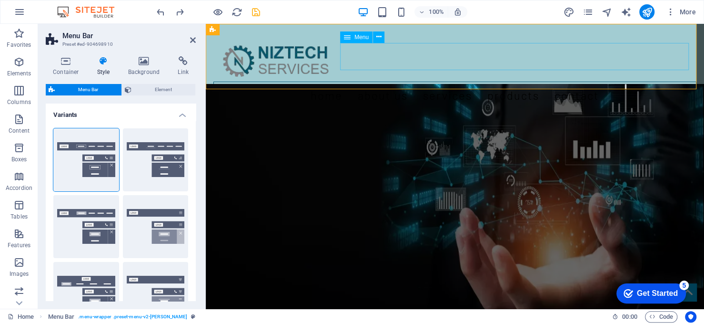
select select "hover_border"
type input "1"
type input "3"
type input "1"
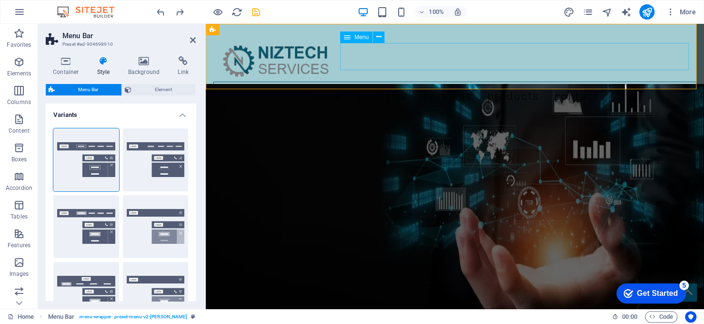
select select "rem"
type input "1"
select select "link-special-font"
type input "1.1"
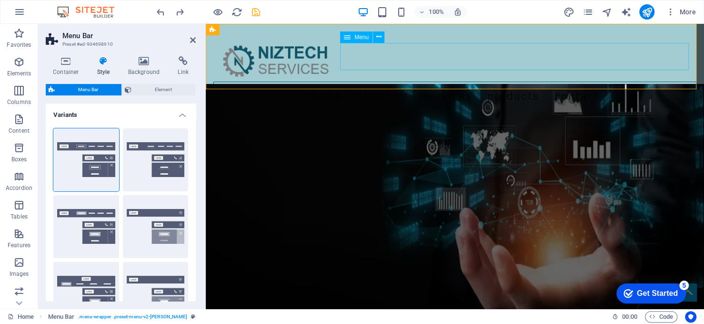
select select "rem"
select select
type input "1"
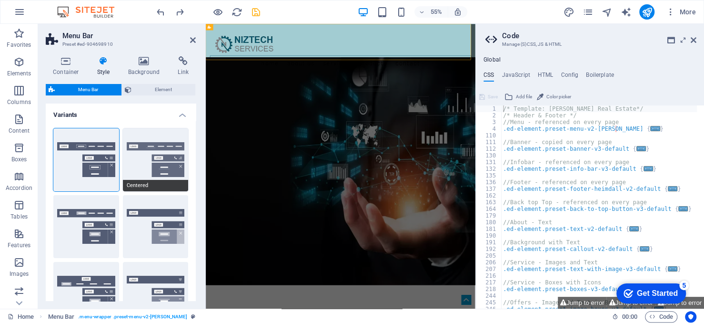
click at [146, 152] on button "Centered" at bounding box center [156, 159] width 66 height 63
select select "hover_border_bottom"
type input "1"
type input "0"
type input "2"
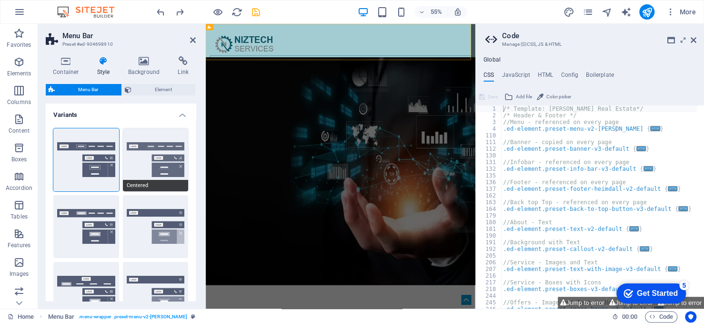
select select "DISABLED_OPTION_VALUE"
type input "0"
select select "link-special-font"
type input "1.5"
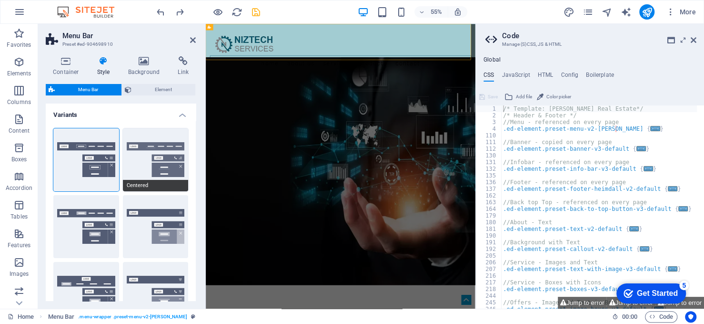
select select "rem"
select select
type input "2"
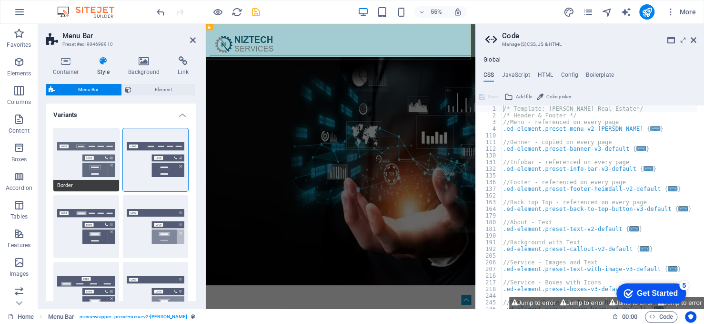
click at [85, 157] on button "Border" at bounding box center [86, 159] width 66 height 63
select select "hover_border"
type input "1"
type input "3"
type input "1"
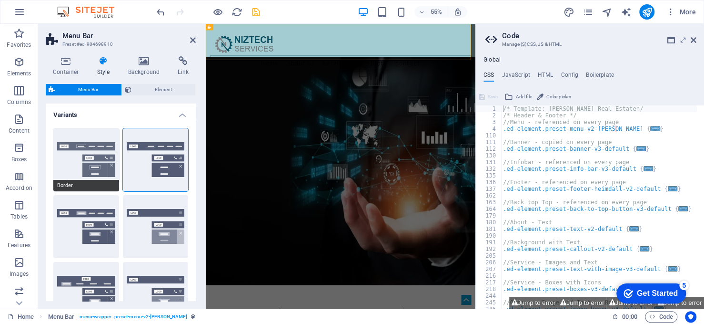
type input "1"
select select "rem"
type input "1"
select select "link-special-font"
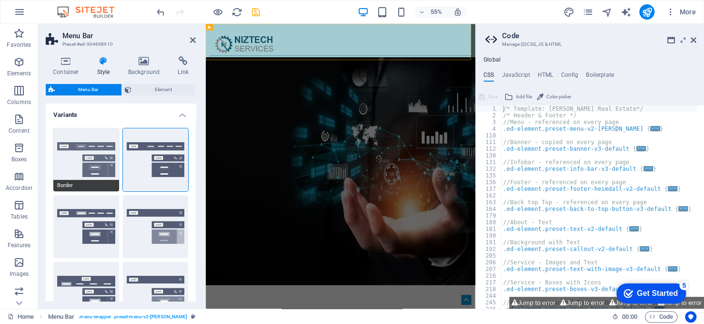
type input "1.1"
select select "rem"
select select
type input "1"
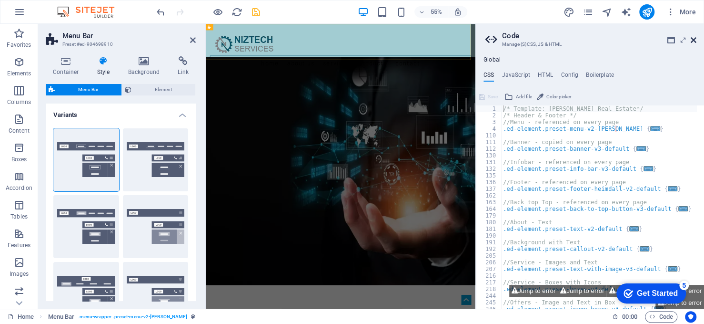
click at [695, 40] on icon at bounding box center [694, 40] width 6 height 8
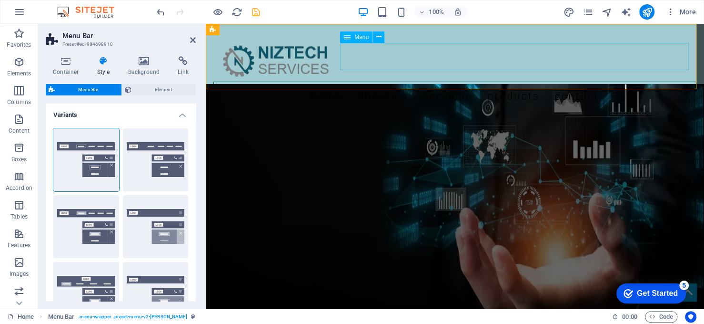
click at [383, 81] on nav "Home About us Services Products Contact" at bounding box center [454, 95] width 483 height 28
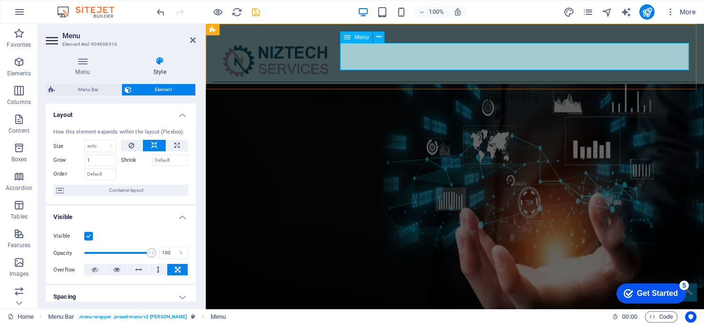
click at [475, 81] on nav "Home About us Services Products Contact" at bounding box center [454, 95] width 483 height 28
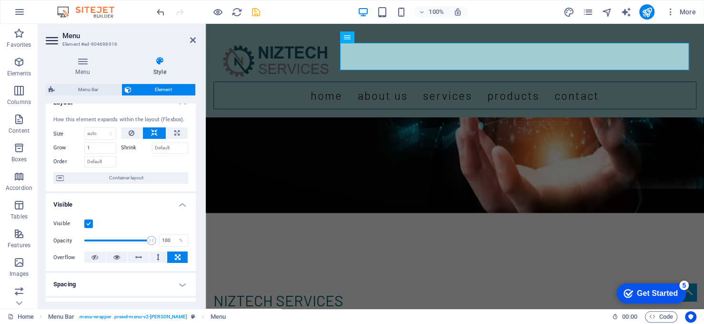
scroll to position [0, 0]
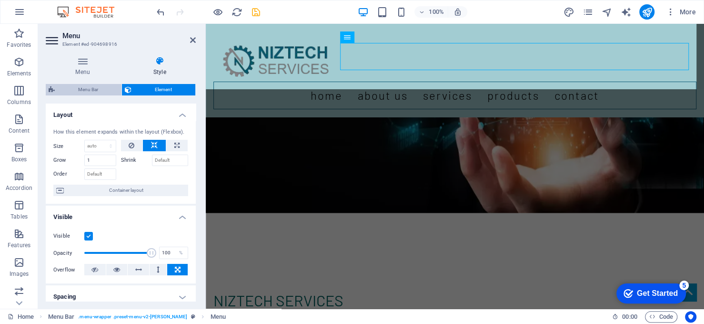
click at [86, 86] on span "Menu Bar" at bounding box center [88, 89] width 61 height 11
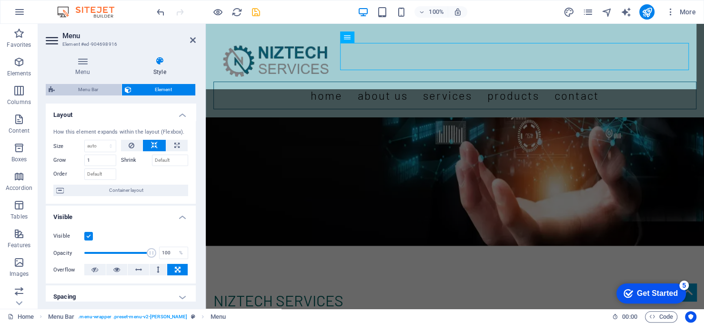
select select "rem"
select select "hover_border"
select select "px"
select select "rem"
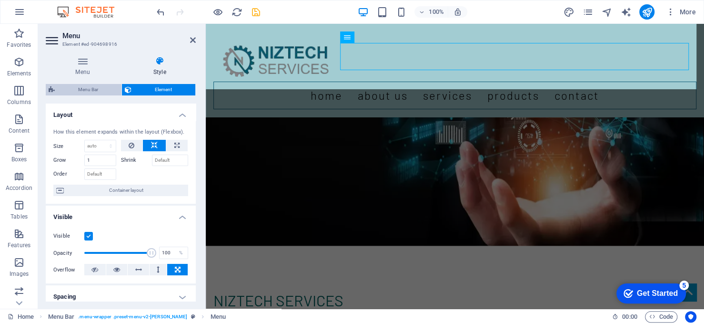
select select "rem"
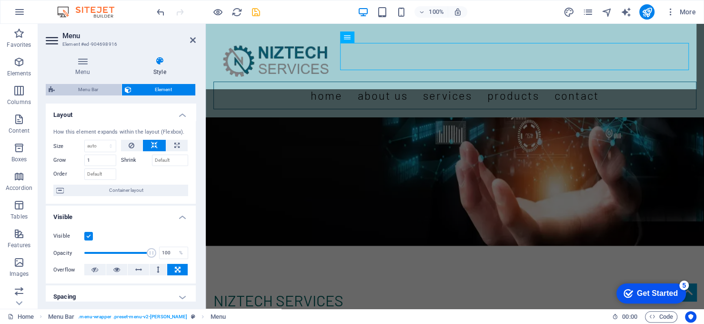
select select "link-special-font"
select select "rem"
select select
select select "px"
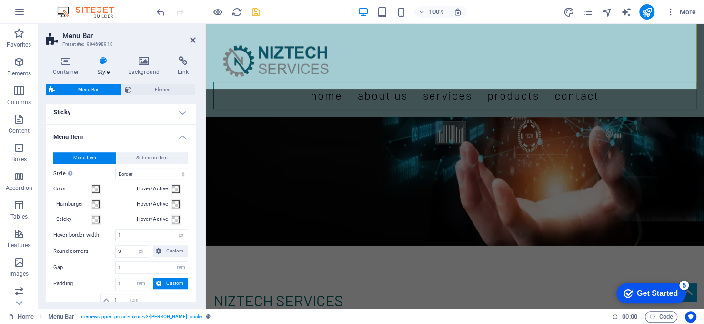
scroll to position [637, 0]
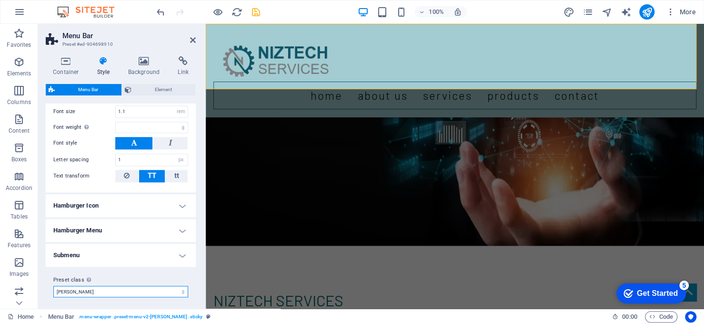
click at [76, 288] on select "morris Add preset class" at bounding box center [120, 290] width 135 height 11
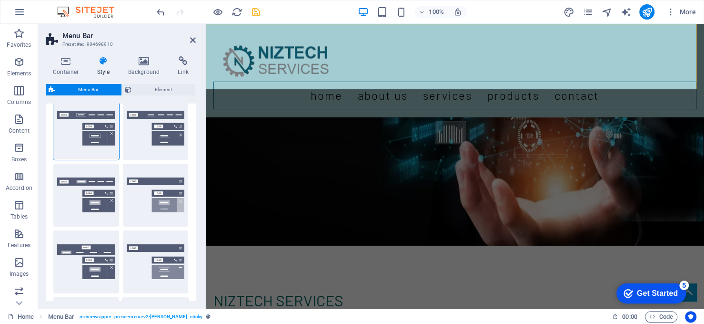
scroll to position [0, 0]
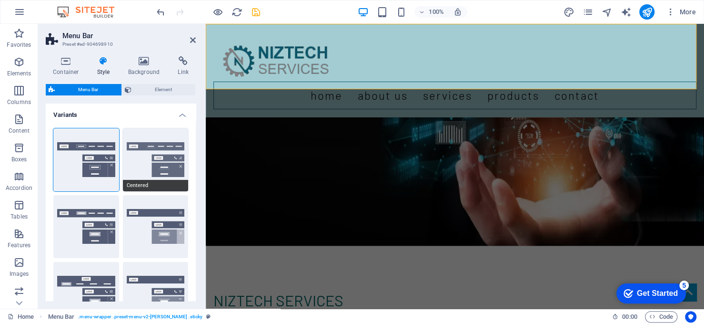
click at [159, 173] on button "Centered" at bounding box center [156, 159] width 66 height 63
select select "hover_border_bottom"
type input "1"
type input "0"
type input "2"
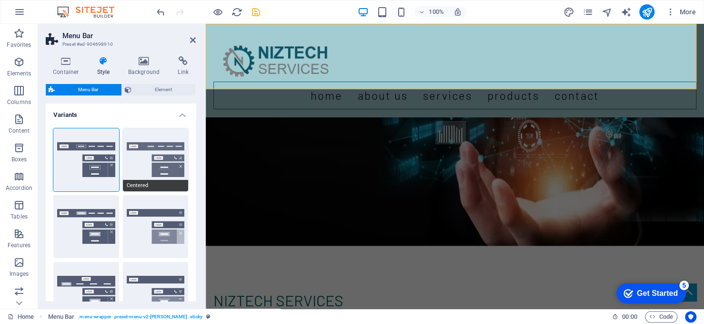
select select "DISABLED_OPTION_VALUE"
type input "0"
select select "link-special-font"
type input "1.5"
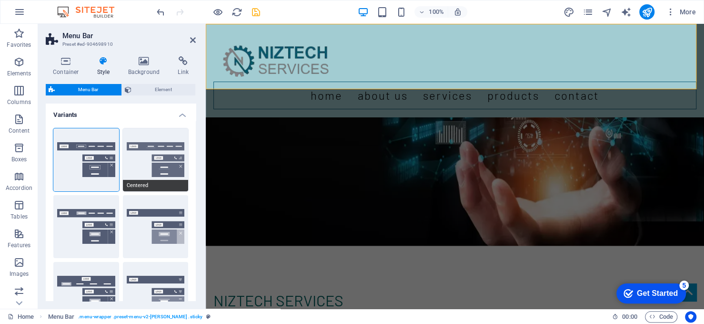
select select "rem"
select select
type input "2"
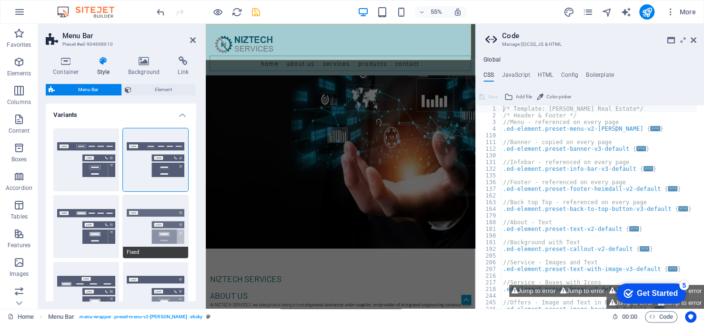
click at [160, 222] on button "Fixed" at bounding box center [156, 226] width 66 height 63
select select "hover_box_bottom"
type input "1"
select select "rem"
type input "1"
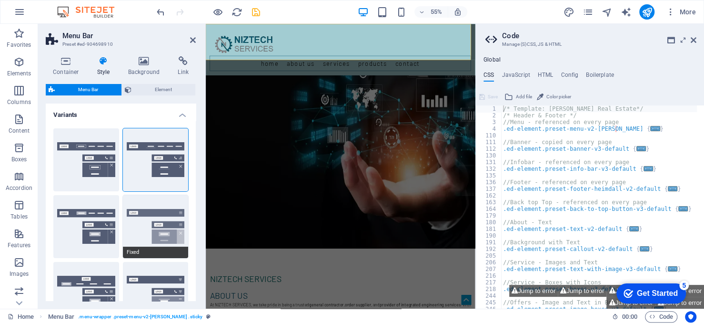
type input "1"
select select "link-special-font"
type input "1.5"
select select "rem"
select select "700"
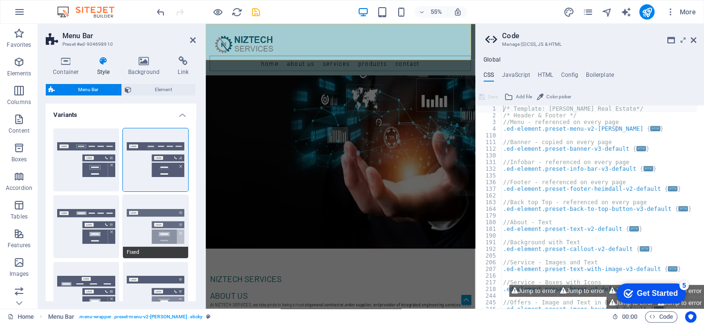
type input "0"
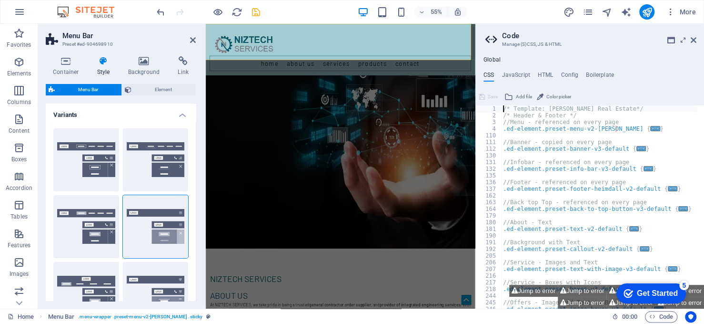
click at [697, 39] on aside "Code Manage (S)CSS, JS & HTML Global CSS JavaScript HTML Config Boilerplate /* …" at bounding box center [590, 166] width 229 height 285
drag, startPoint x: 692, startPoint y: 36, endPoint x: 486, endPoint y: 12, distance: 207.7
click at [692, 36] on icon at bounding box center [694, 40] width 6 height 8
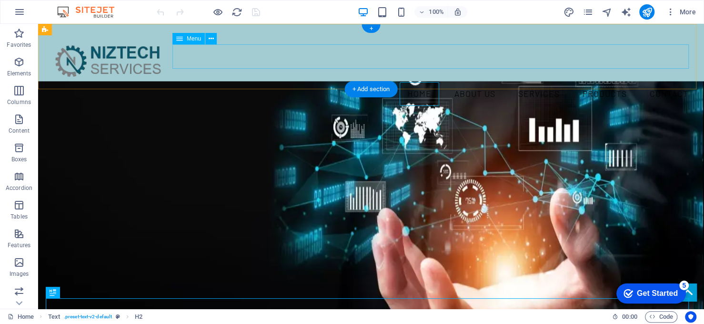
click at [417, 81] on nav "Home About us Services Products Contact" at bounding box center [371, 93] width 651 height 25
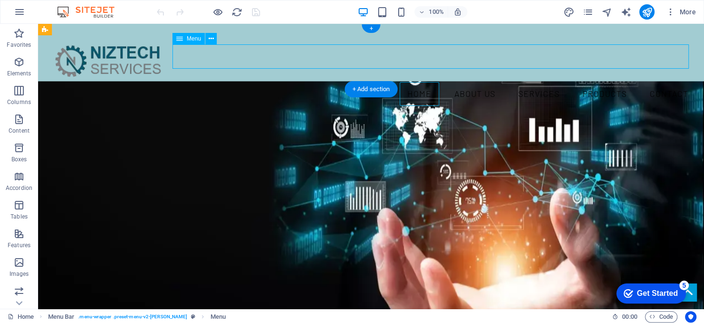
click at [417, 81] on nav "Home About us Services Products Contact" at bounding box center [371, 93] width 651 height 25
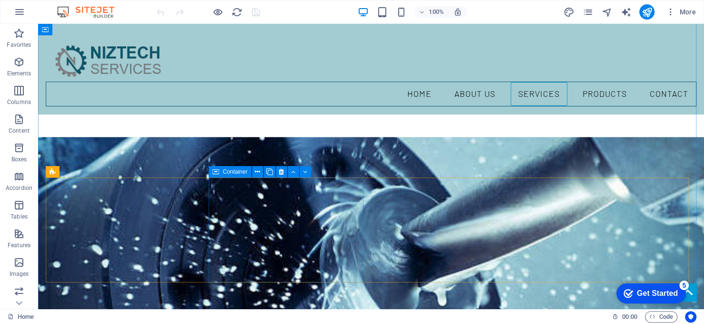
scroll to position [625, 0]
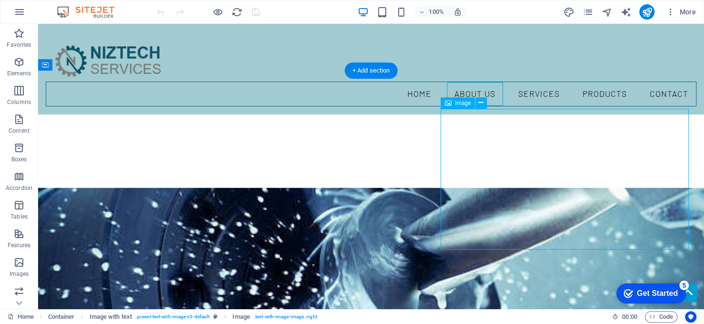
click at [469, 106] on div "Image" at bounding box center [458, 102] width 34 height 11
click at [464, 100] on span "Image" at bounding box center [463, 103] width 16 height 6
select select "%"
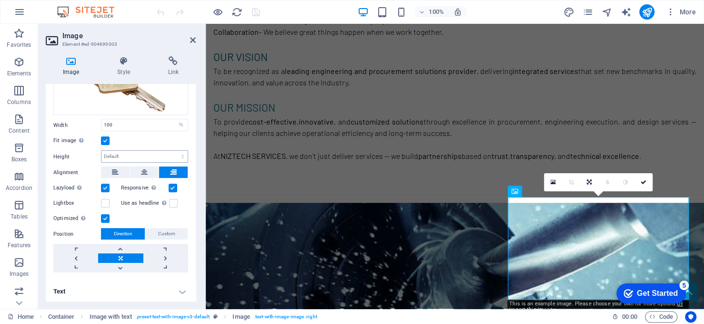
scroll to position [0, 0]
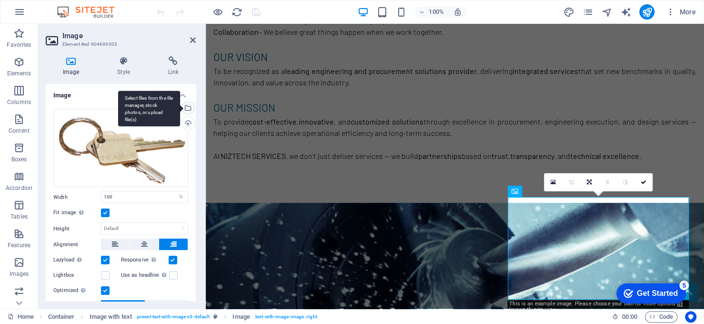
click at [187, 108] on div "Select files from the file manager, stock photos, or upload file(s)" at bounding box center [187, 109] width 14 height 14
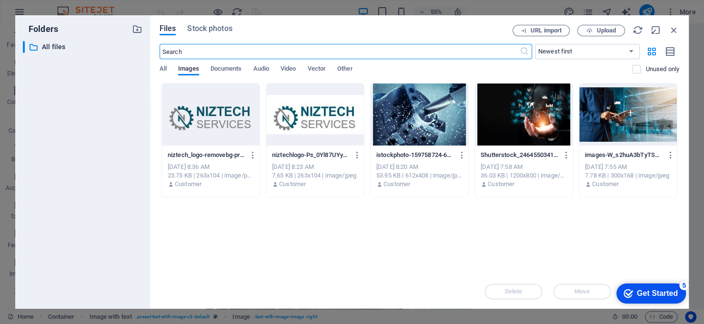
scroll to position [764, 0]
click at [596, 31] on span "Upload" at bounding box center [601, 31] width 39 height 6
click at [674, 30] on icon "button" at bounding box center [674, 30] width 10 height 10
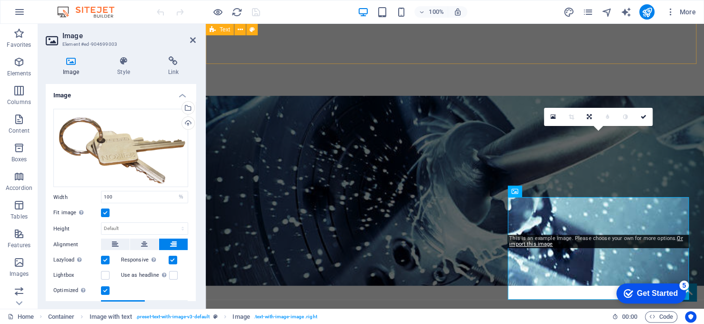
scroll to position [625, 0]
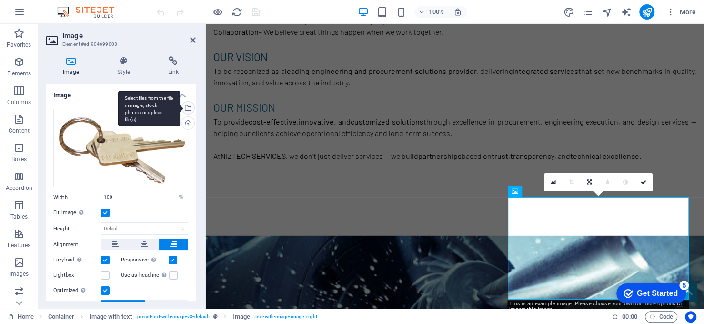
click at [185, 107] on div "Select files from the file manager, stock photos, or upload file(s)" at bounding box center [187, 109] width 14 height 14
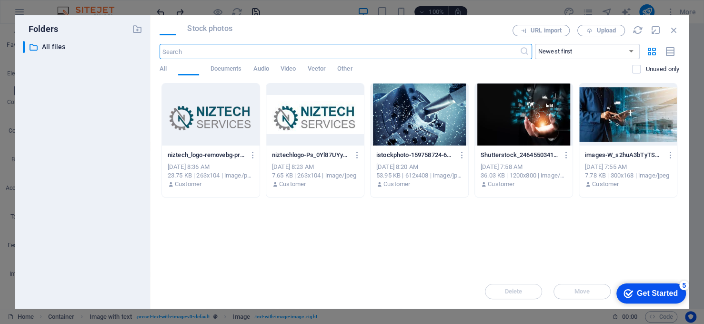
scroll to position [764, 0]
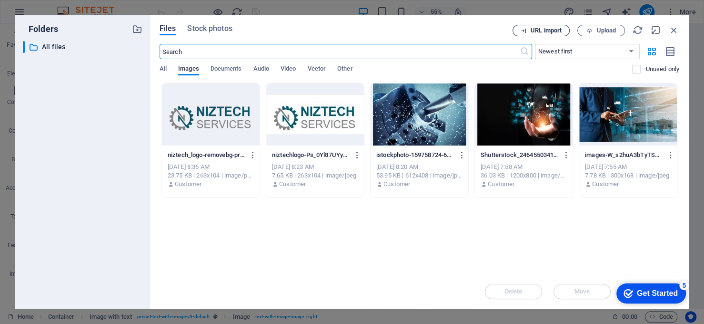
click at [544, 31] on span "URL import" at bounding box center [546, 31] width 31 height 6
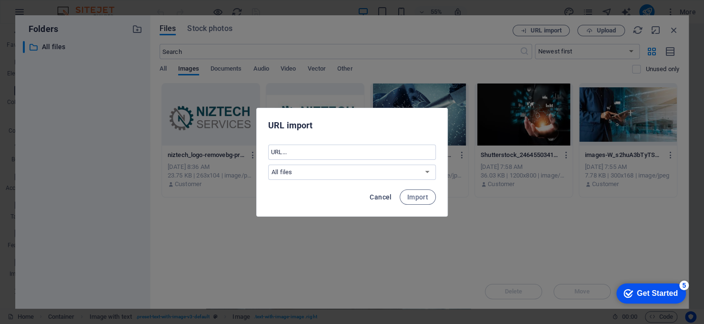
drag, startPoint x: 386, startPoint y: 194, endPoint x: 539, endPoint y: 81, distance: 191.2
click at [385, 194] on span "Cancel" at bounding box center [381, 197] width 22 height 8
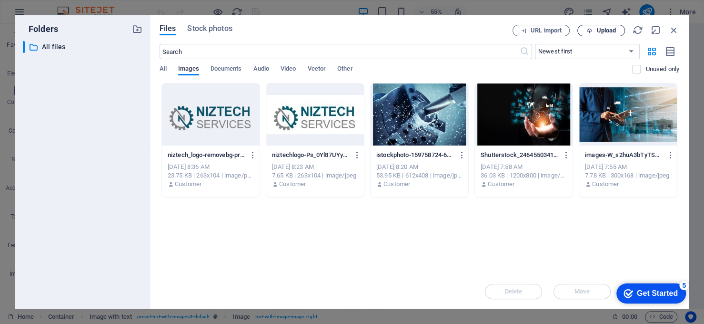
click at [607, 28] on span "Upload" at bounding box center [607, 31] width 20 height 6
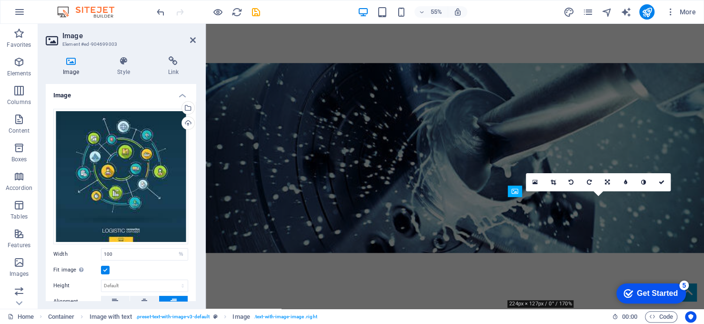
scroll to position [625, 0]
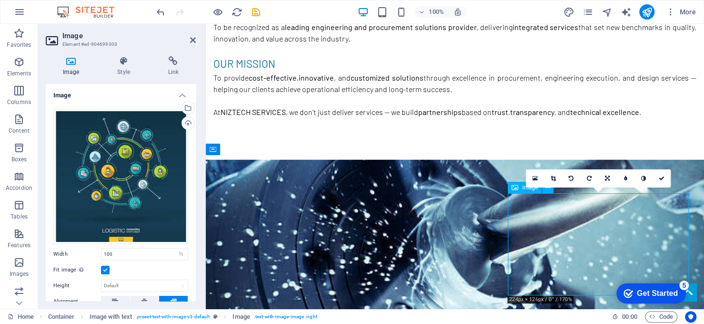
drag, startPoint x: 640, startPoint y: 247, endPoint x: 633, endPoint y: 279, distance: 32.7
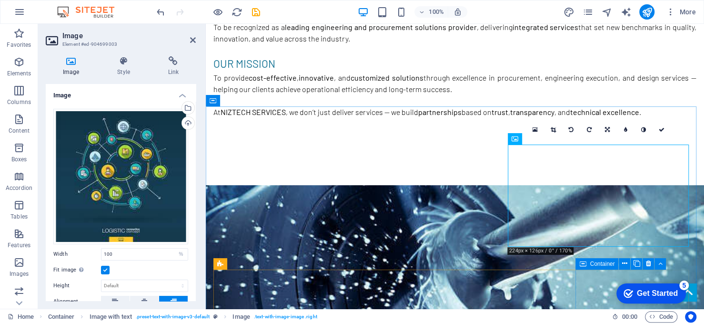
scroll to position [677, 0]
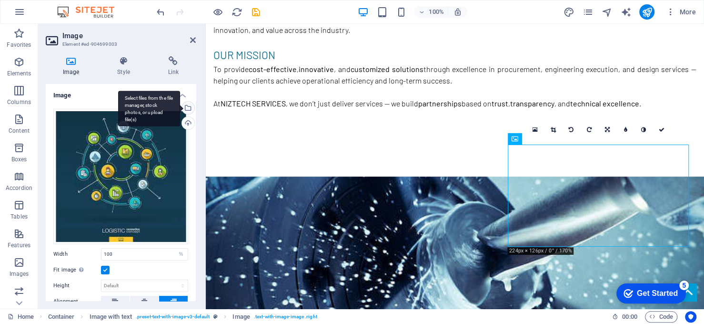
click at [183, 103] on div "Select files from the file manager, stock photos, or upload file(s)" at bounding box center [187, 109] width 14 height 14
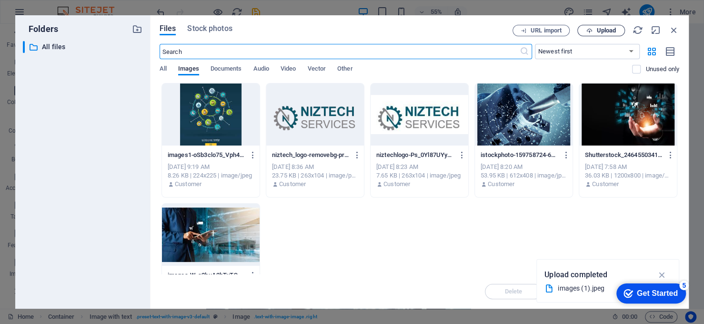
click at [596, 29] on span "Upload" at bounding box center [601, 31] width 39 height 6
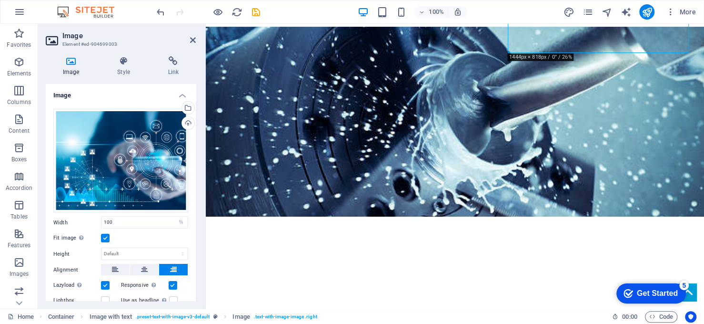
scroll to position [871, 0]
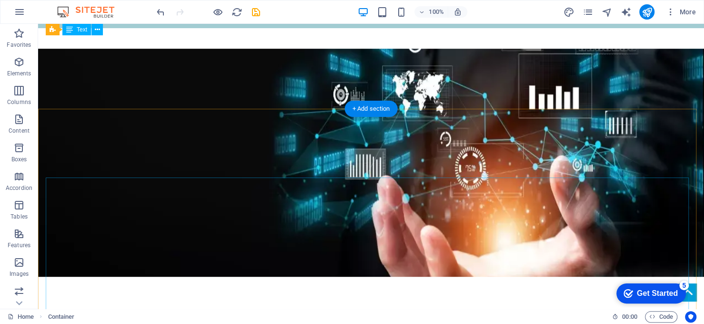
scroll to position [0, 0]
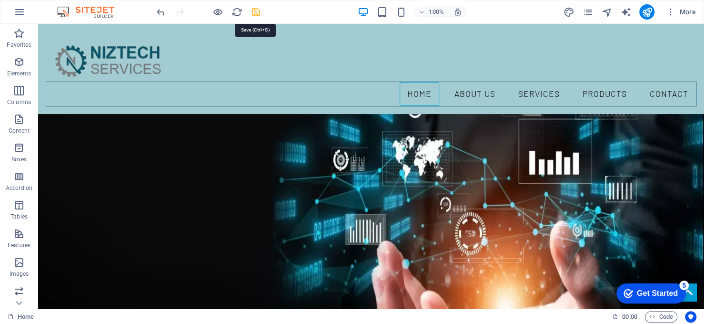
drag, startPoint x: 258, startPoint y: 11, endPoint x: 347, endPoint y: 152, distance: 167.5
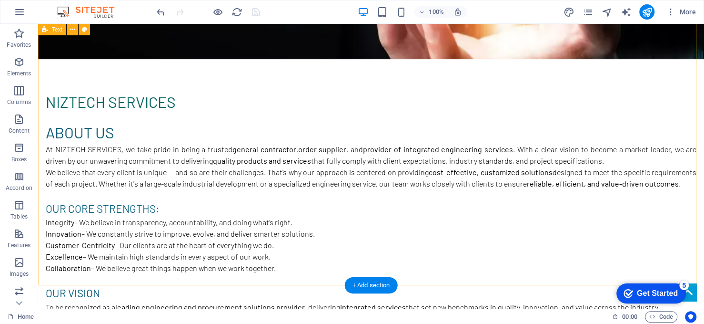
scroll to position [381, 0]
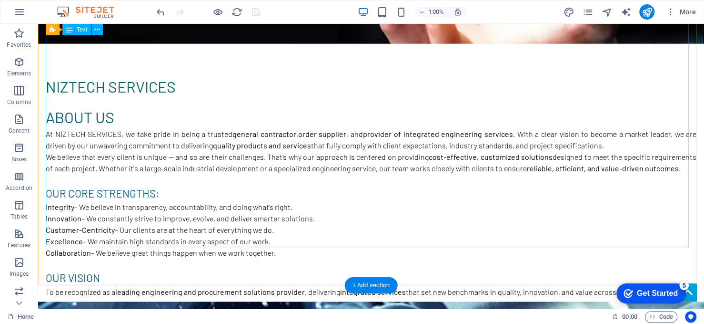
click at [215, 203] on div "About Us At NIZTECH SERVICES, we take pride in being a trusted general contract…" at bounding box center [371, 249] width 651 height 288
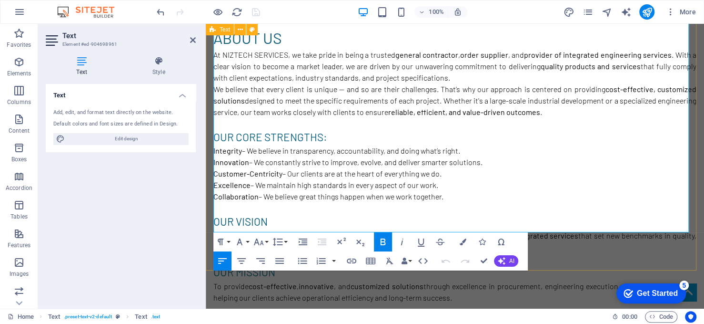
scroll to position [496, 0]
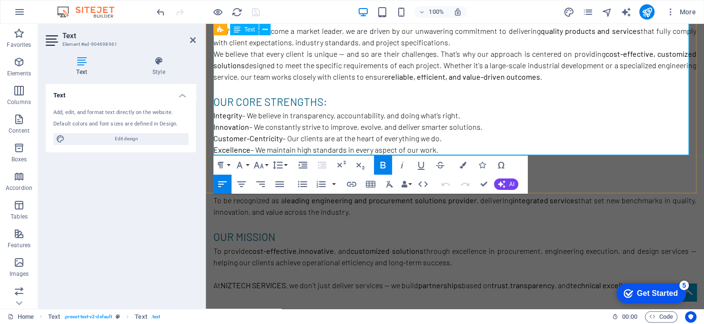
click at [652, 279] on p "At NIZTECH SERVICES , we don’t just deliver services — we build partnerships ba…" at bounding box center [454, 284] width 483 height 11
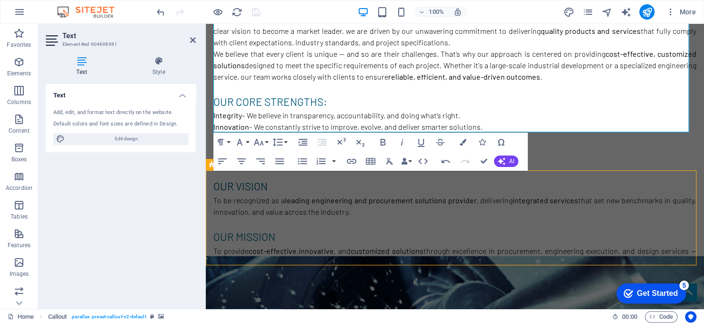
drag, startPoint x: 365, startPoint y: 230, endPoint x: 385, endPoint y: 242, distance: 23.5
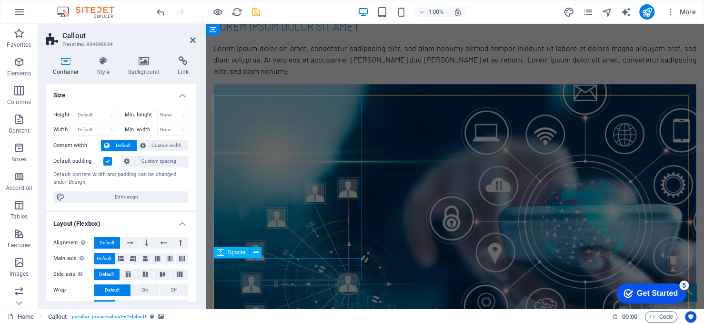
scroll to position [1199, 0]
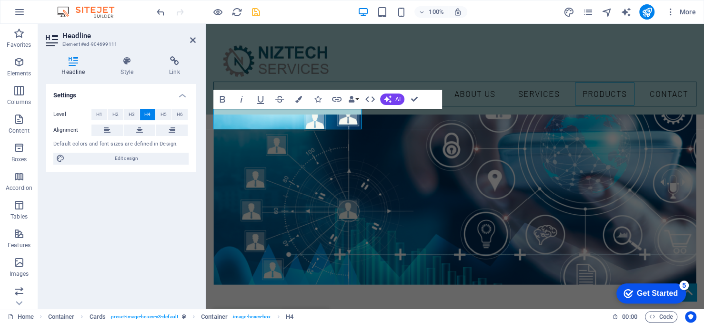
click at [171, 209] on div "Settings Level H1 H2 H3 H4 H5 H6 Alignment Default colors and font sizes are de…" at bounding box center [121, 192] width 150 height 217
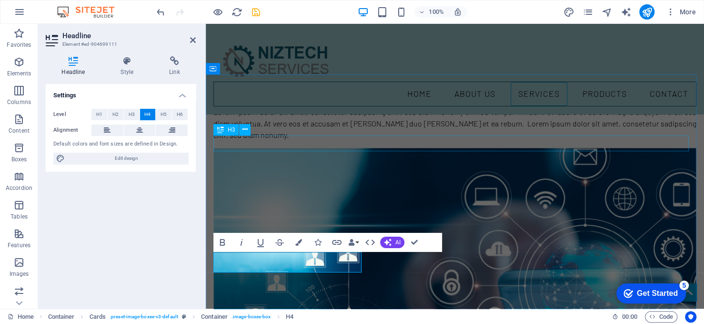
scroll to position [1056, 0]
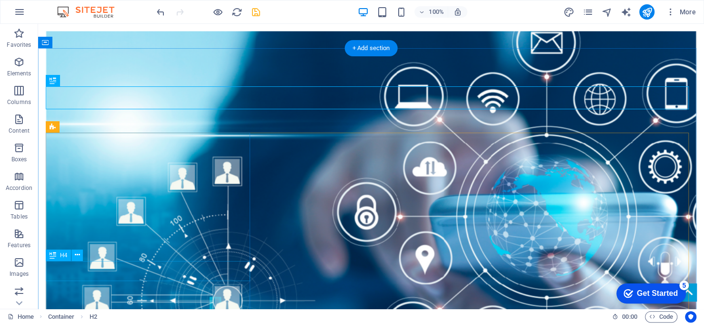
scroll to position [1199, 0]
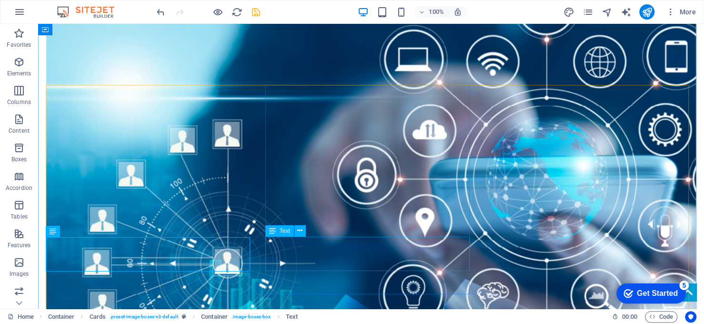
scroll to position [1199, 0]
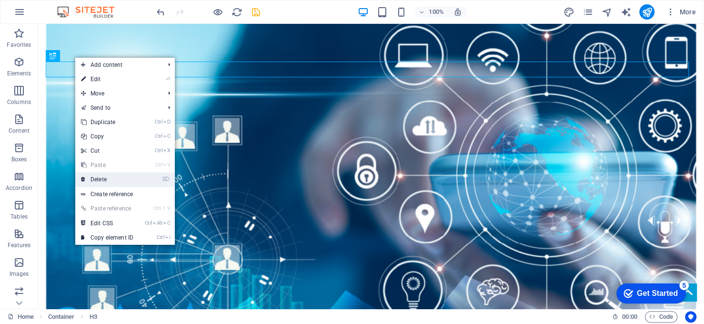
click at [113, 173] on link "⌦ Delete" at bounding box center [107, 179] width 64 height 14
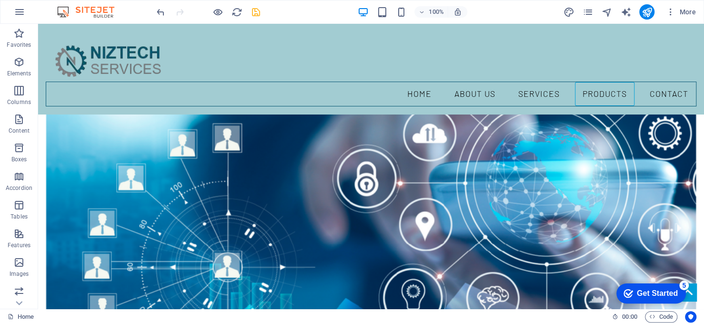
scroll to position [1151, 0]
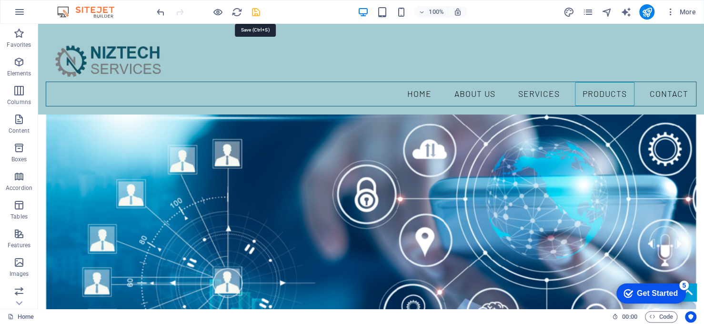
click at [256, 10] on icon "save" at bounding box center [256, 12] width 11 height 11
